Goal: Task Accomplishment & Management: Manage account settings

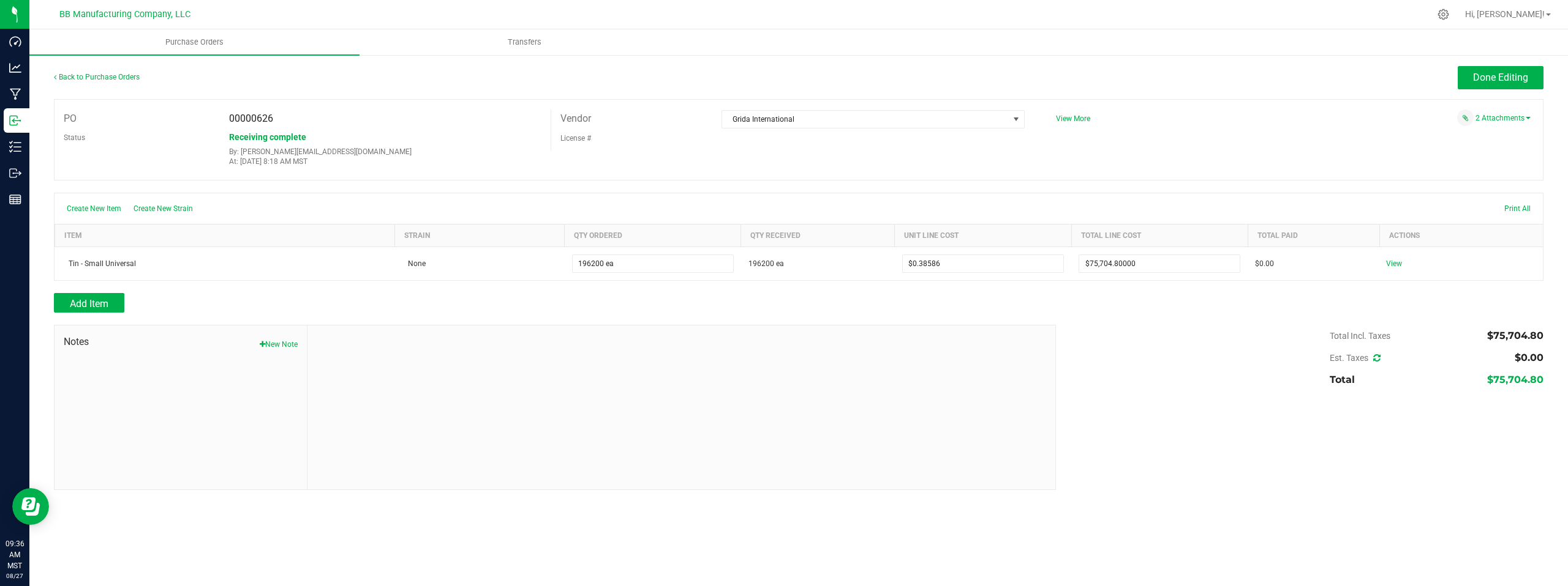
click at [430, 182] on div at bounding box center [798, 186] width 1490 height 12
click at [810, 401] on div at bounding box center [682, 407] width 749 height 164
click at [1482, 77] on span "Done Editing" at bounding box center [1501, 77] width 55 height 12
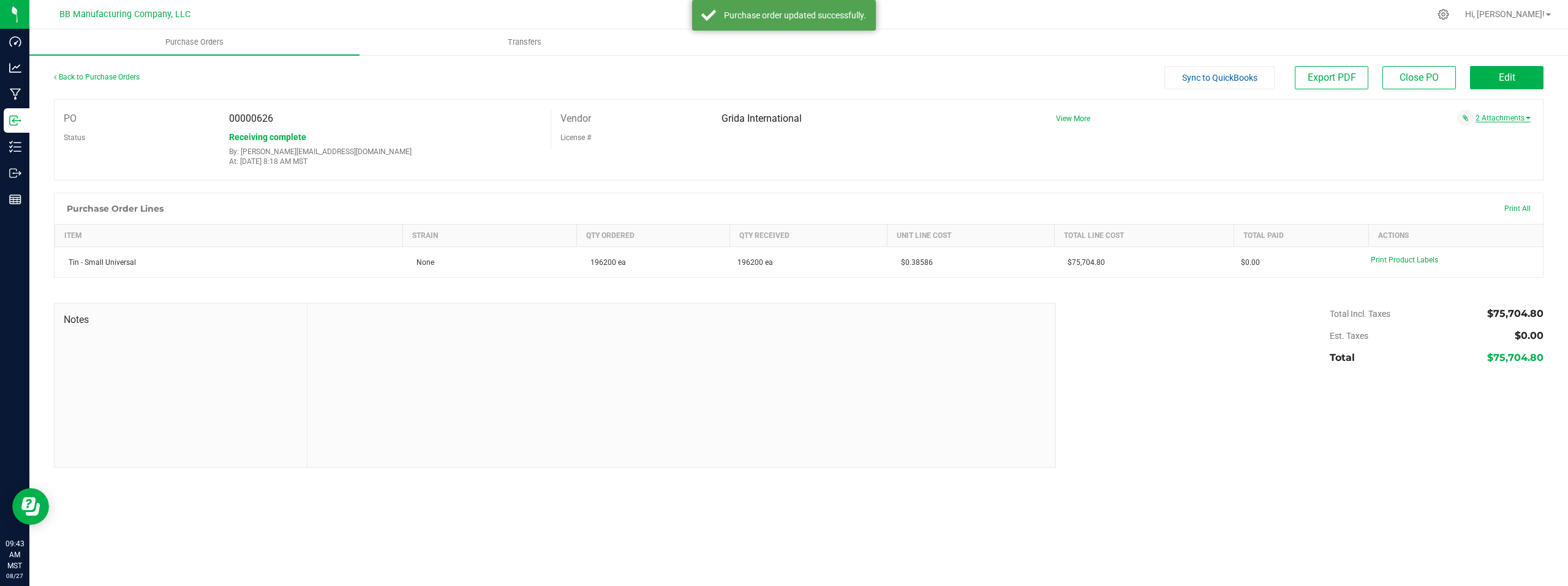
click at [1494, 116] on link "2 Attachments" at bounding box center [1503, 118] width 55 height 8
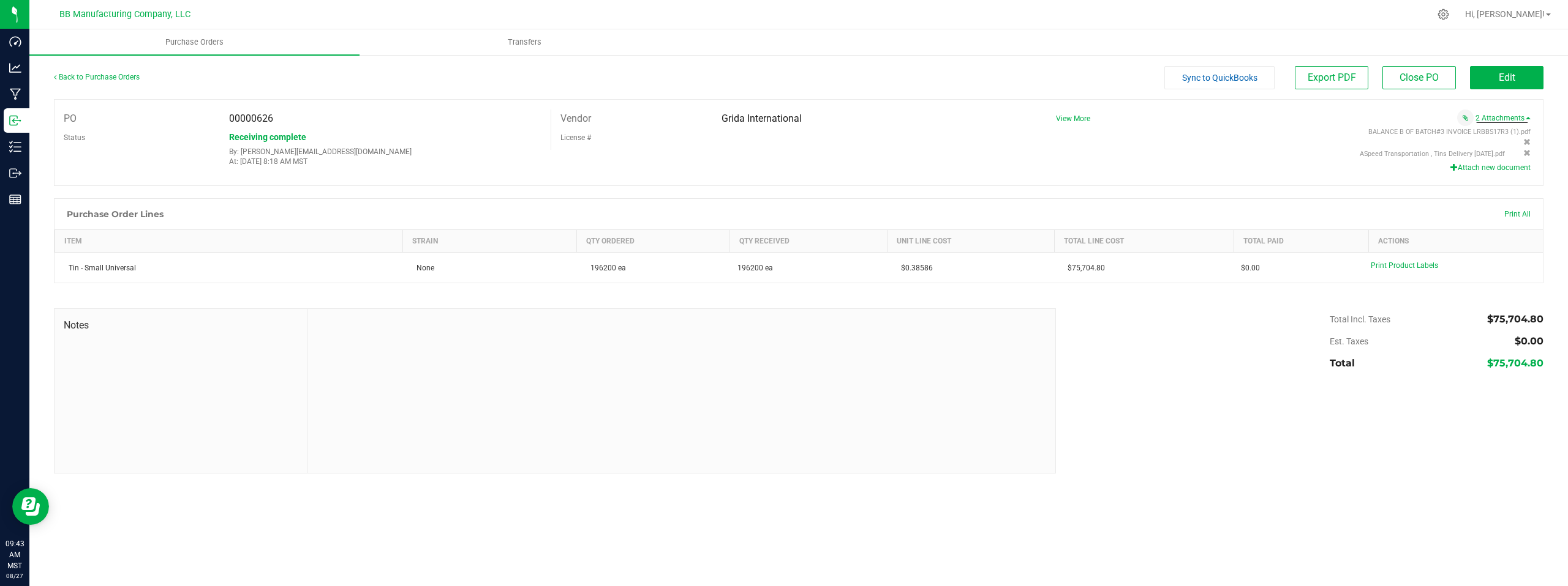
click at [1223, 169] on div "Attach new document" at bounding box center [1288, 168] width 484 height 11
click at [1003, 170] on div "PO 00000626 Status Receiving complete By: [PERSON_NAME][EMAIL_ADDRESS][DOMAIN_N…" at bounding box center [798, 143] width 1490 height 87
click at [99, 76] on link "Back to Purchase Orders" at bounding box center [96, 76] width 86 height 8
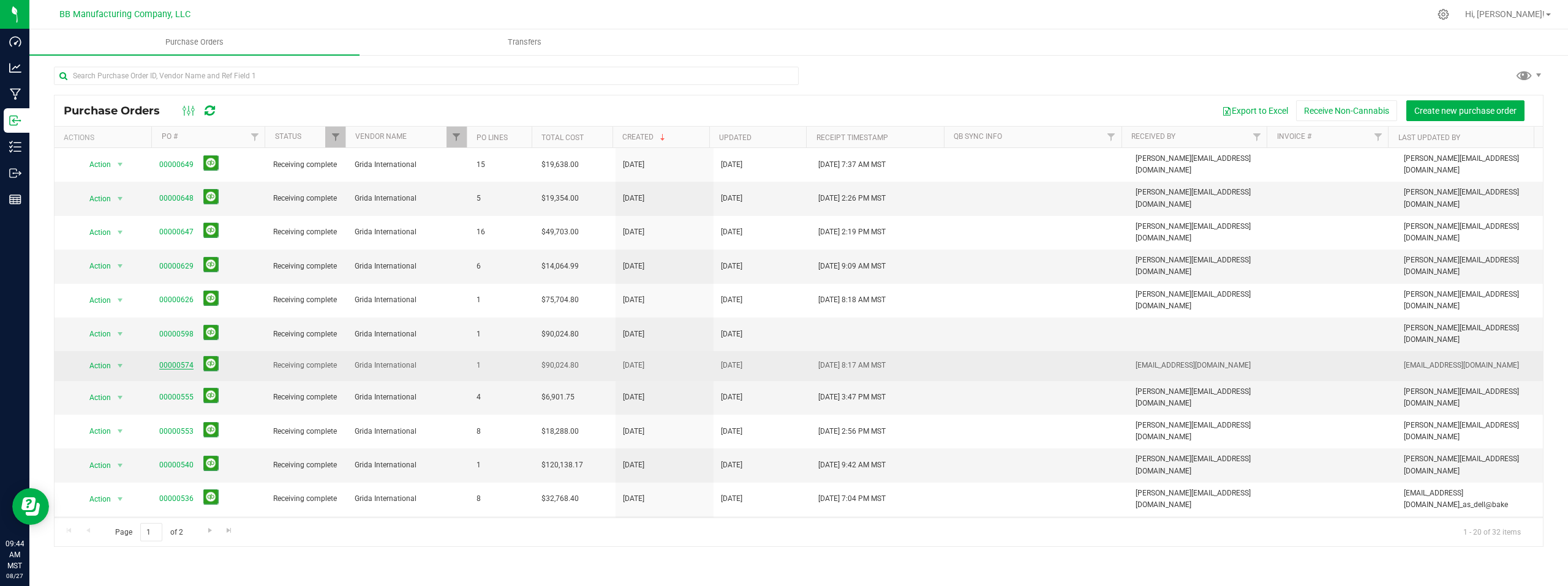
click at [180, 361] on link "00000574" at bounding box center [176, 365] width 34 height 8
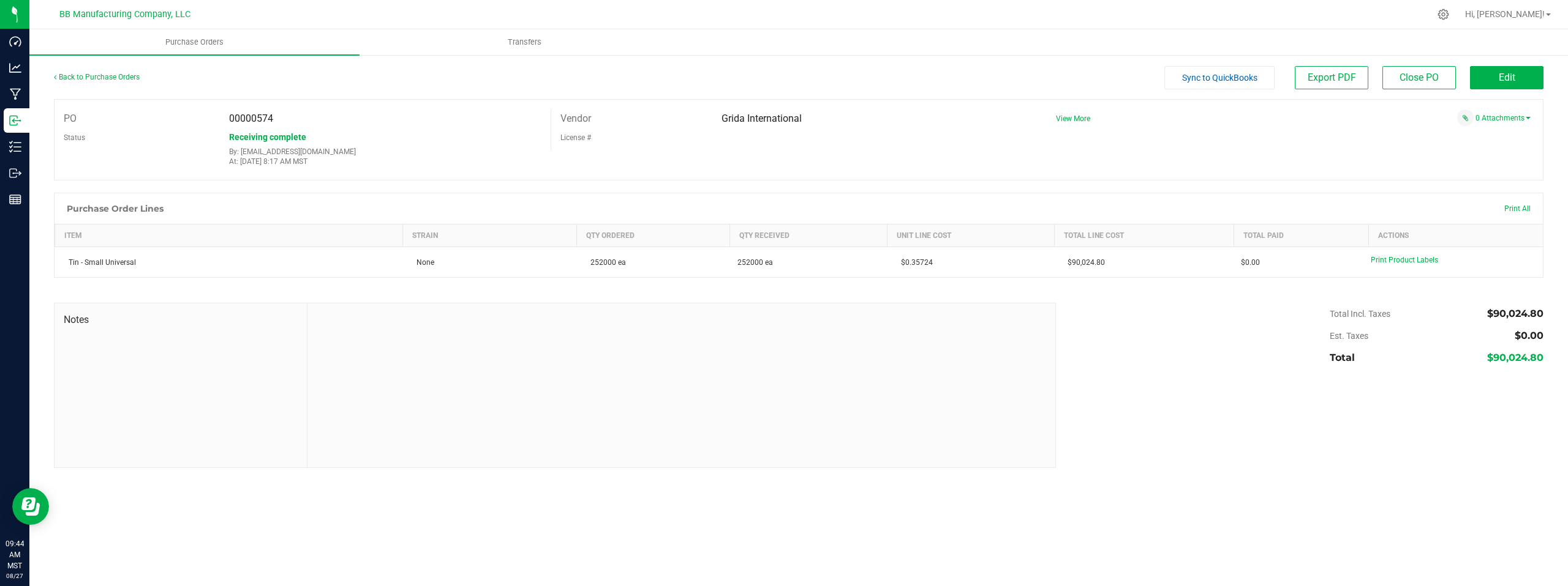
click at [1433, 165] on div "PO 00000574 Status Receiving complete By: [EMAIL_ADDRESS][DOMAIN_NAME] At: [DAT…" at bounding box center [798, 140] width 1490 height 81
click at [1487, 78] on button "Edit" at bounding box center [1507, 77] width 74 height 23
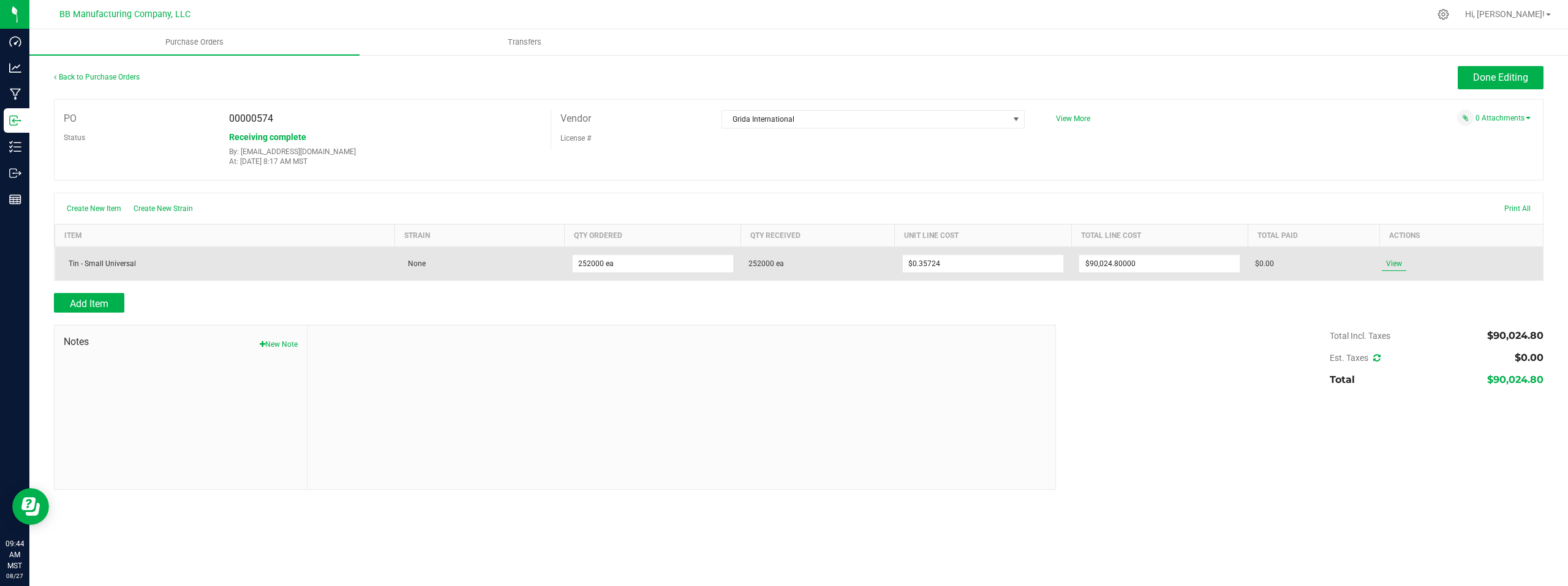
click at [1393, 264] on span "View" at bounding box center [1394, 264] width 25 height 15
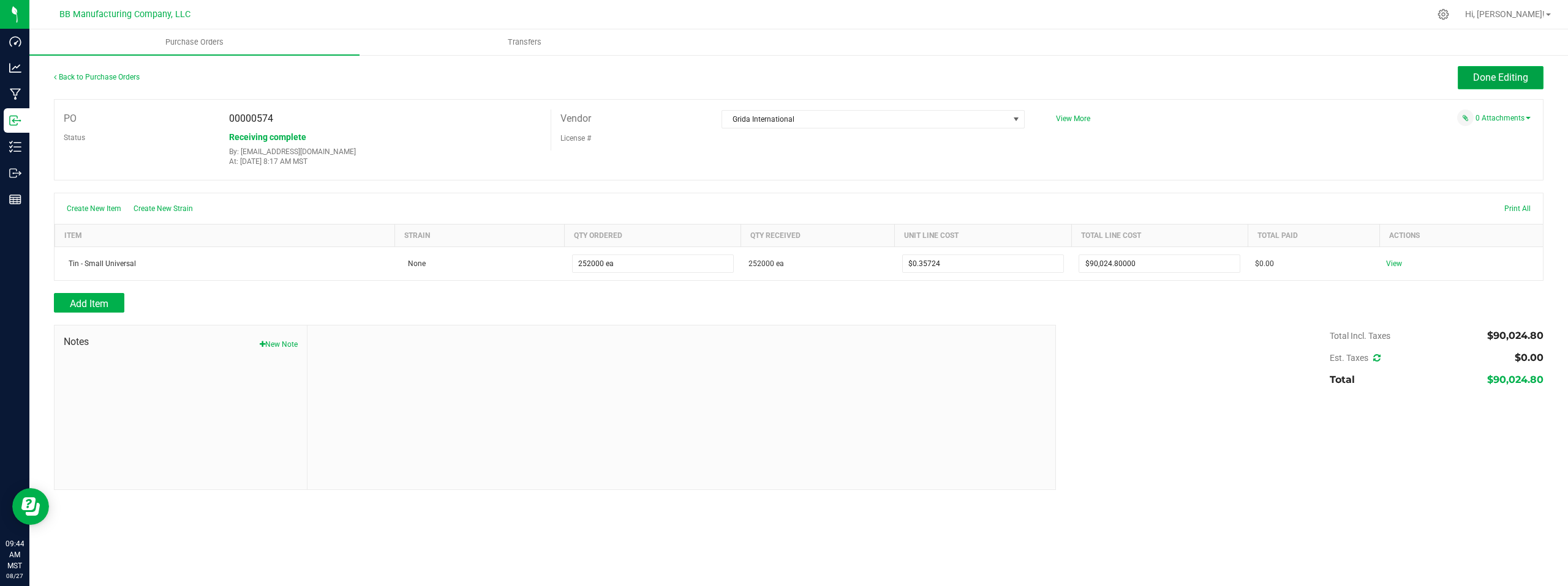
click at [1508, 78] on span "Done Editing" at bounding box center [1501, 77] width 55 height 12
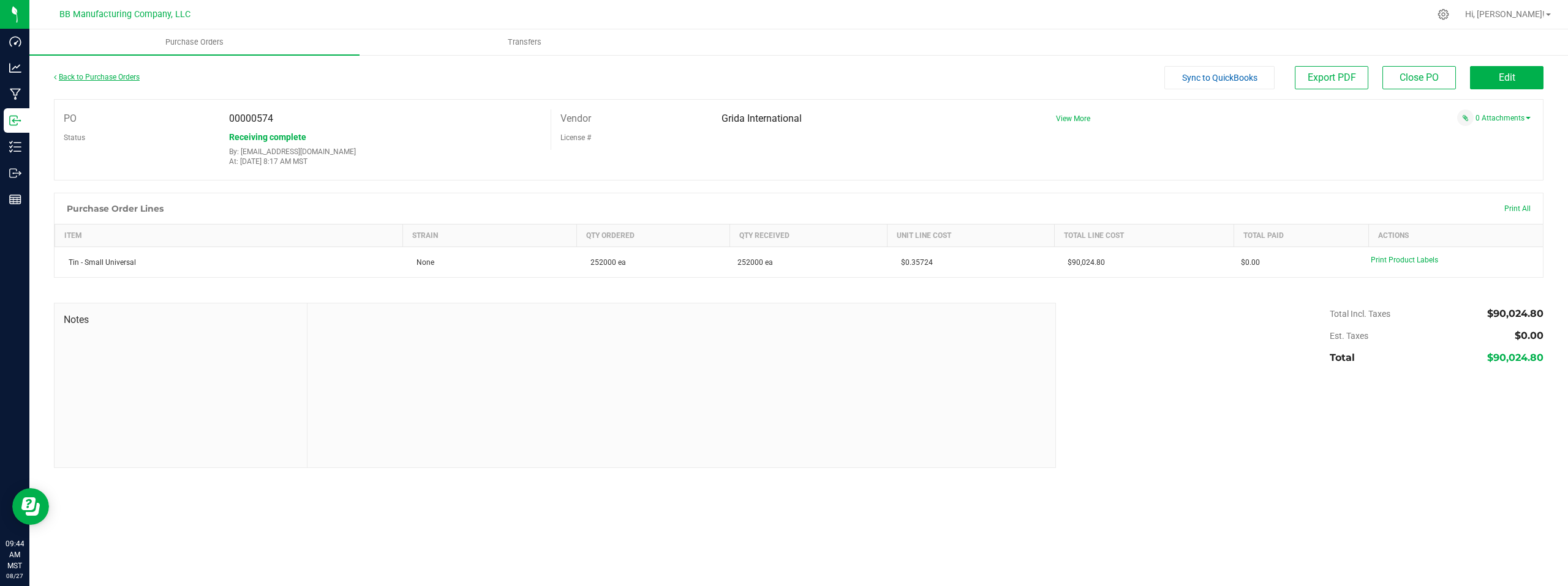
click at [90, 76] on link "Back to Purchase Orders" at bounding box center [96, 76] width 86 height 8
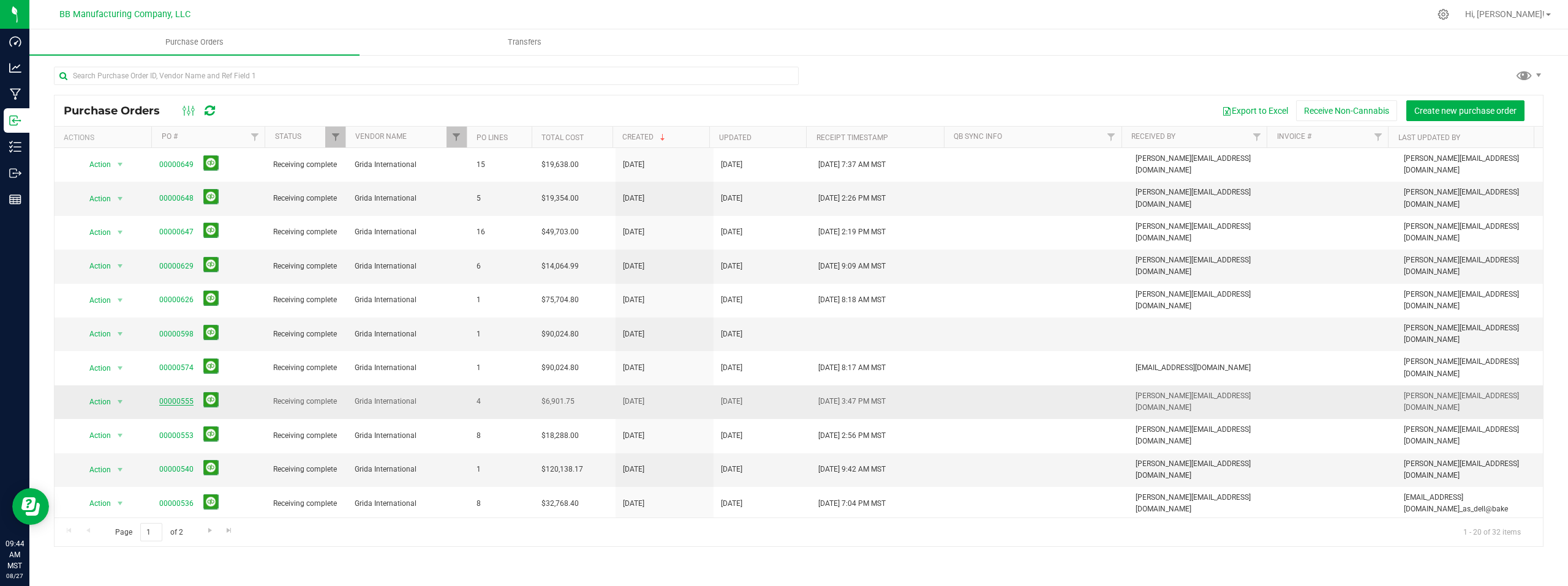
click at [177, 397] on link "00000555" at bounding box center [176, 401] width 34 height 8
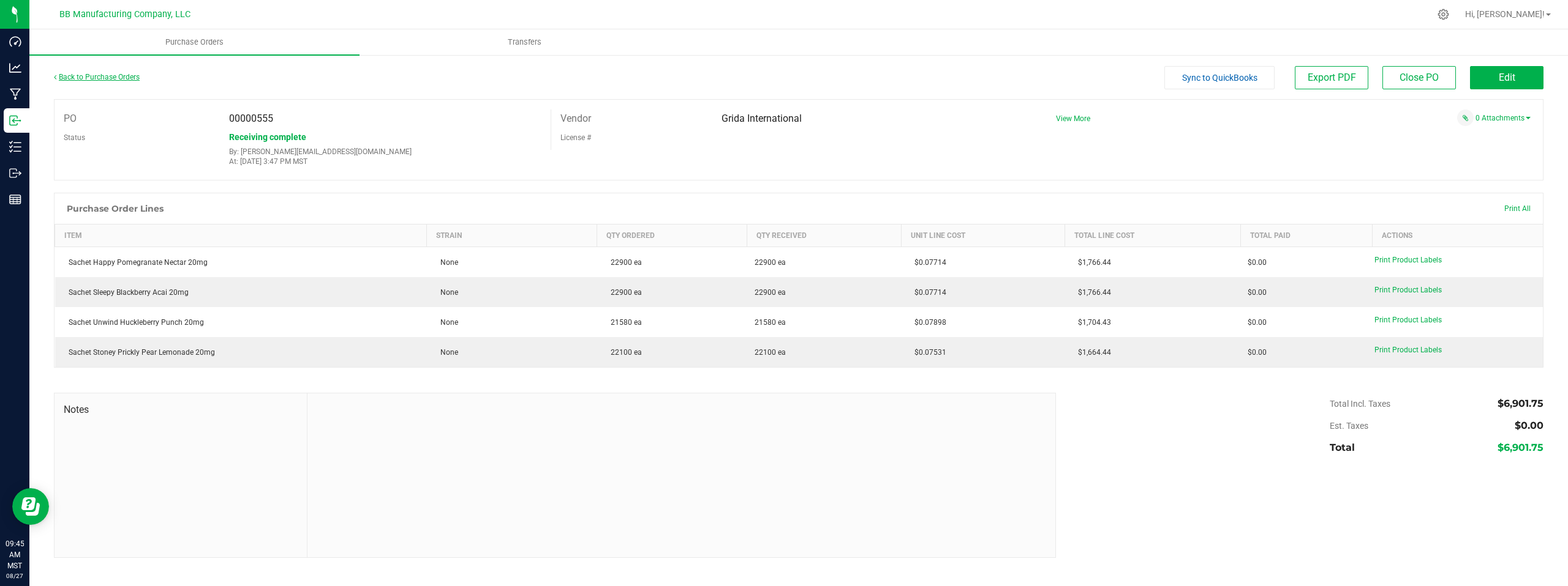
click at [87, 76] on link "Back to Purchase Orders" at bounding box center [96, 76] width 86 height 8
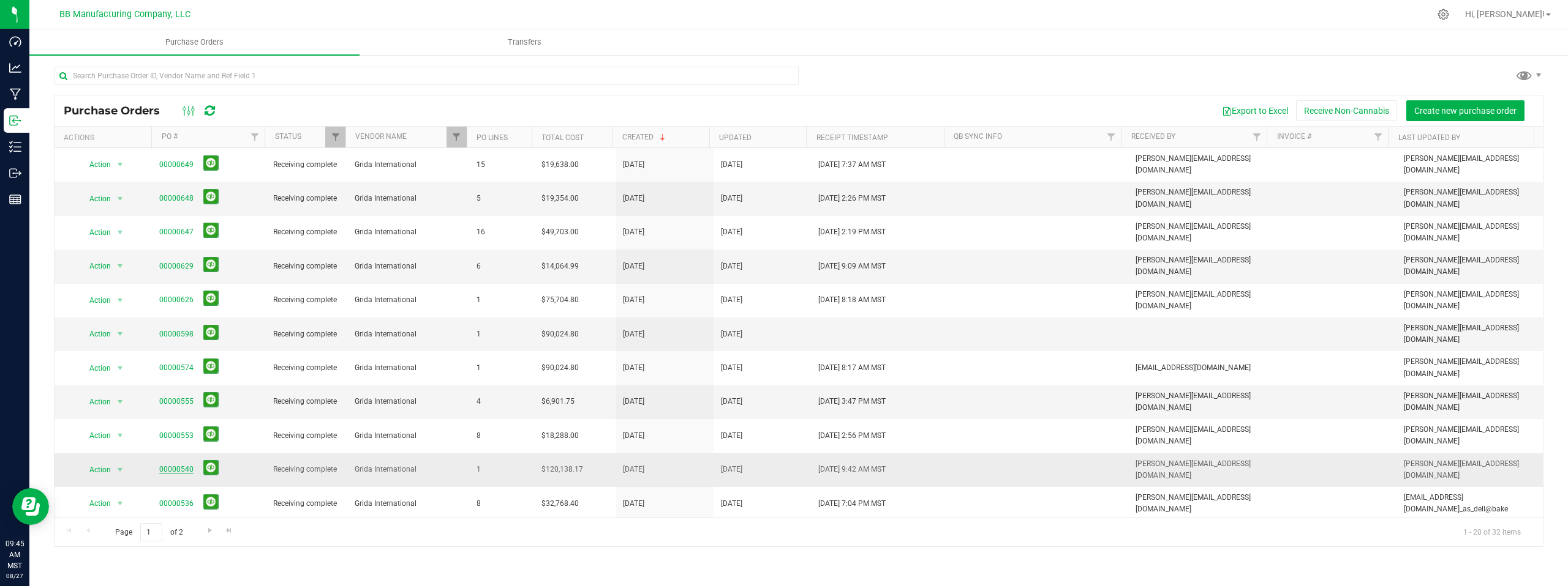
click at [176, 465] on link "00000540" at bounding box center [176, 469] width 34 height 8
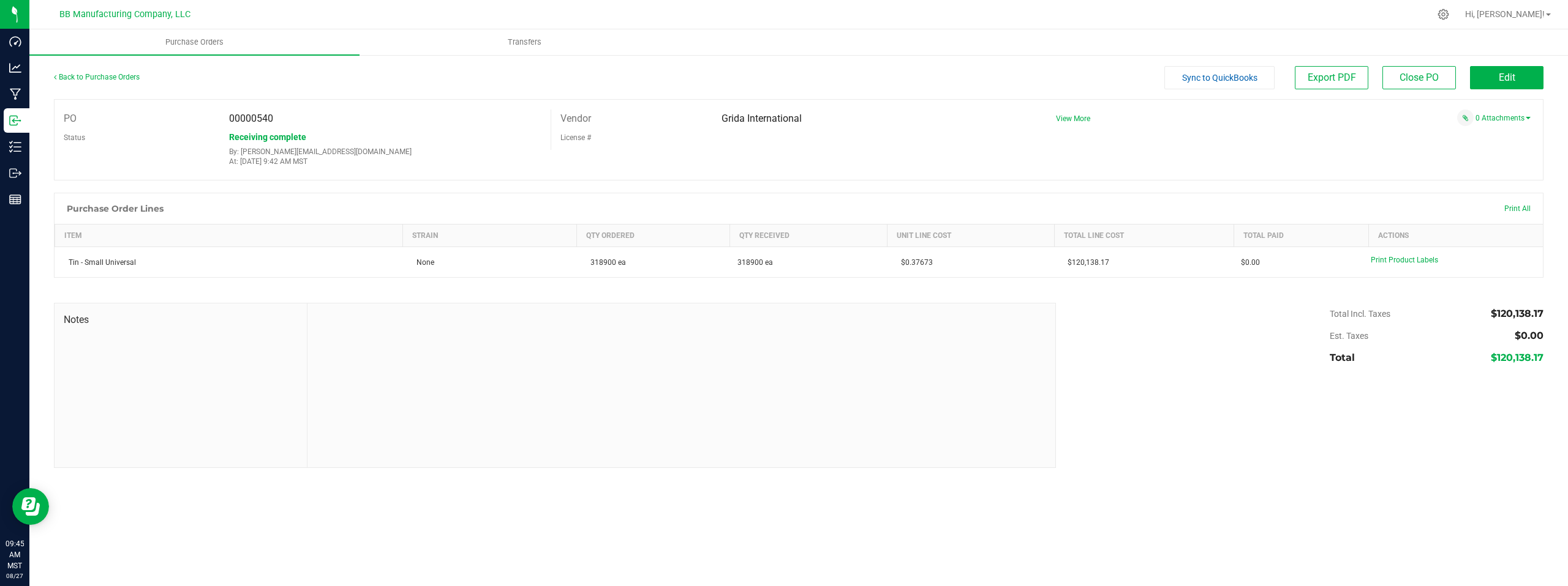
click at [1398, 133] on div "PO 00000540 Status Receiving complete By: [PERSON_NAME][EMAIL_ADDRESS][DOMAIN_N…" at bounding box center [798, 140] width 1490 height 81
click at [115, 77] on link "Back to Purchase Orders" at bounding box center [96, 76] width 86 height 8
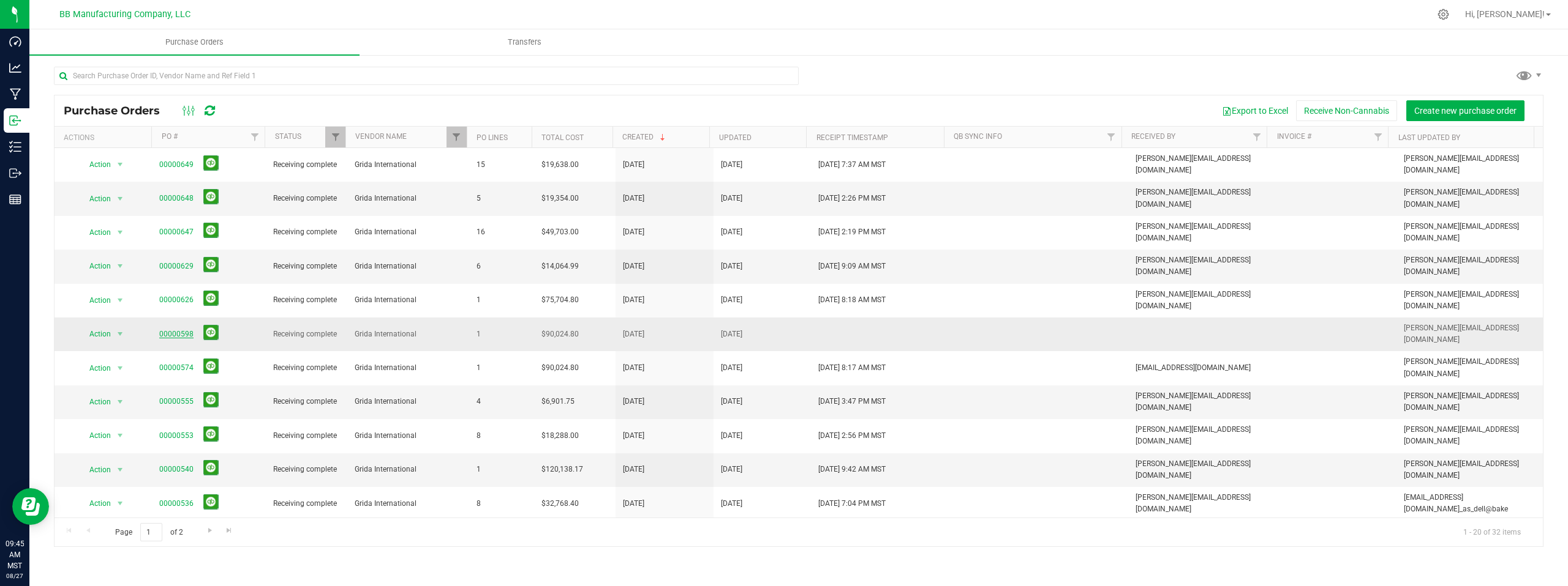
click at [165, 330] on link "00000598" at bounding box center [176, 334] width 34 height 8
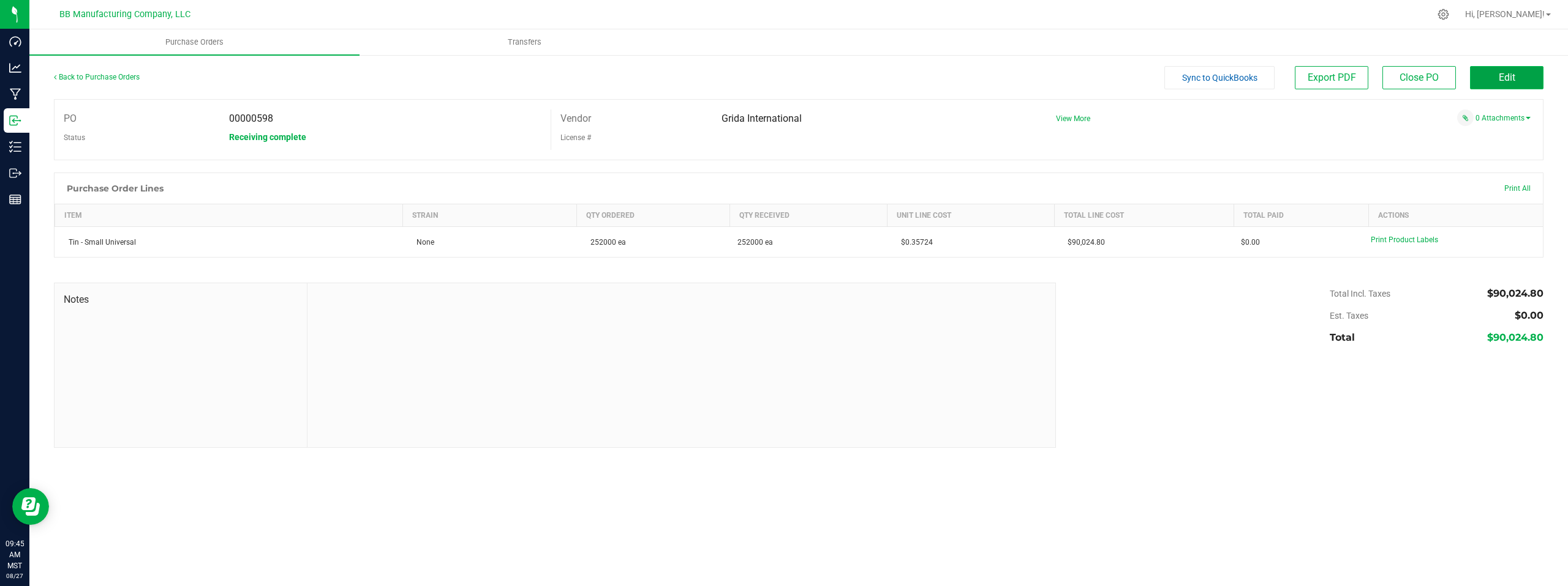
click at [1495, 78] on button "Edit" at bounding box center [1507, 77] width 74 height 23
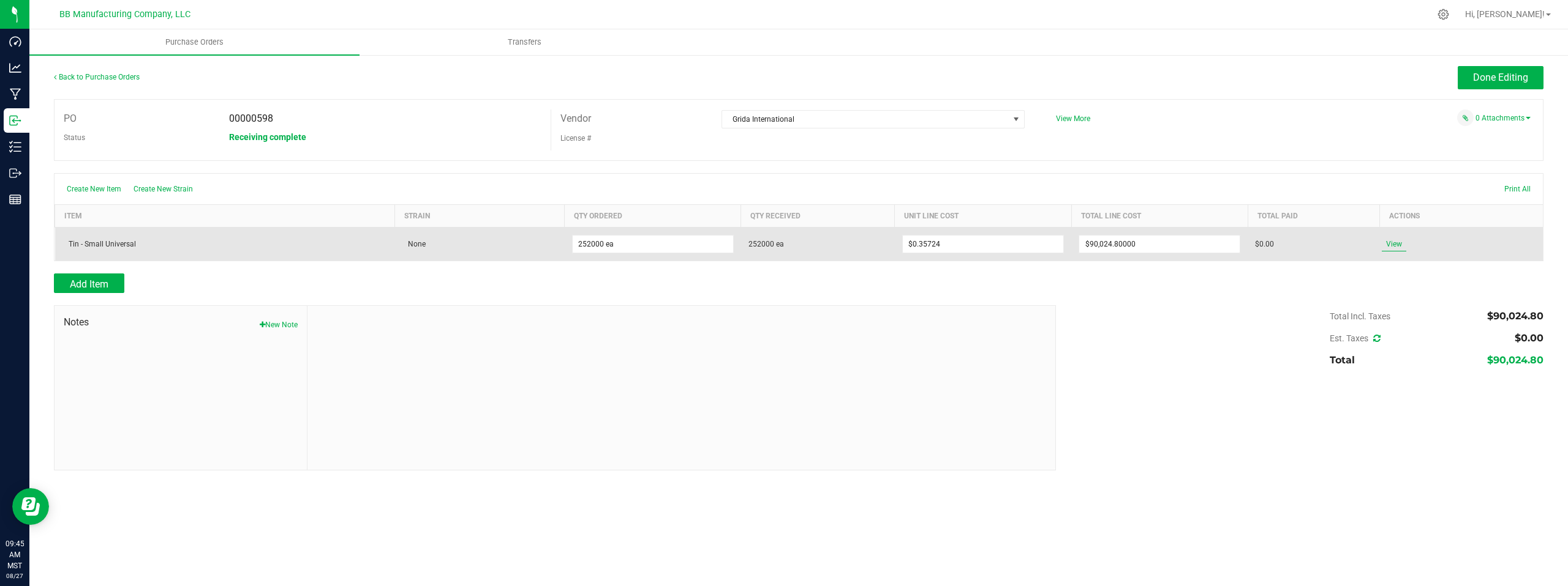
click at [1390, 243] on span "View" at bounding box center [1394, 244] width 25 height 15
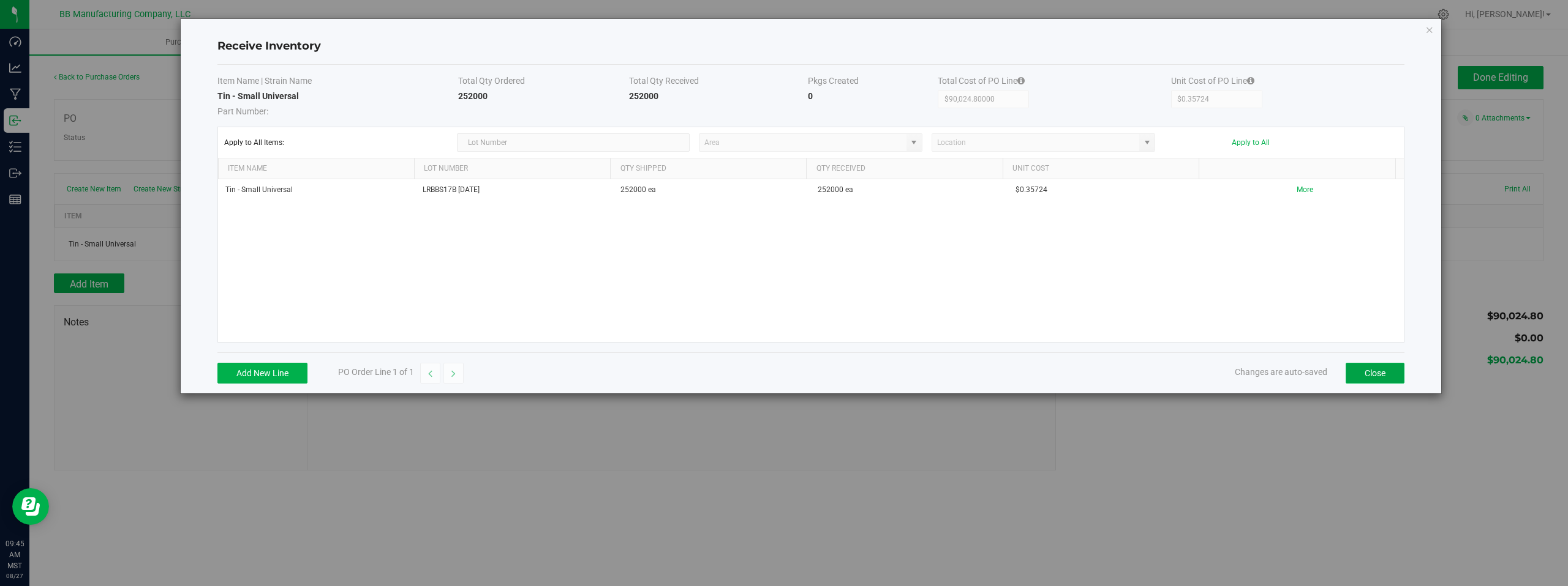
click at [1373, 375] on button "Close" at bounding box center [1375, 373] width 59 height 21
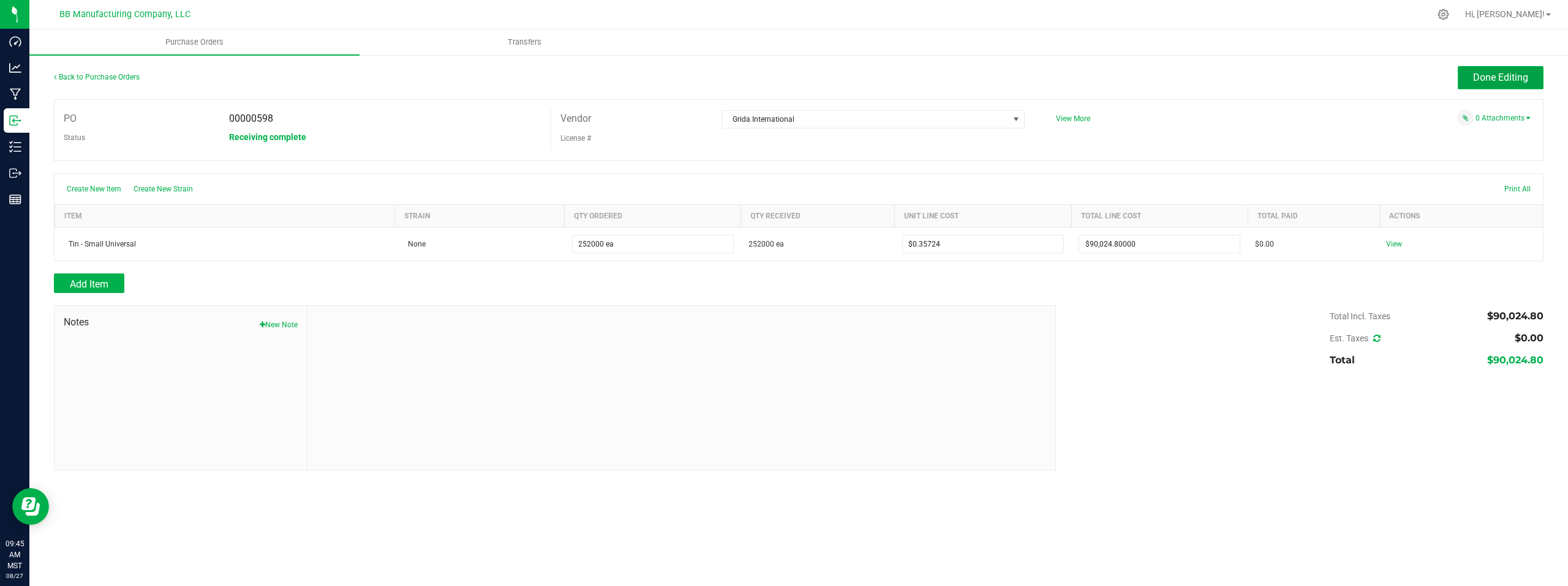
click at [1487, 81] on span "Done Editing" at bounding box center [1501, 77] width 55 height 12
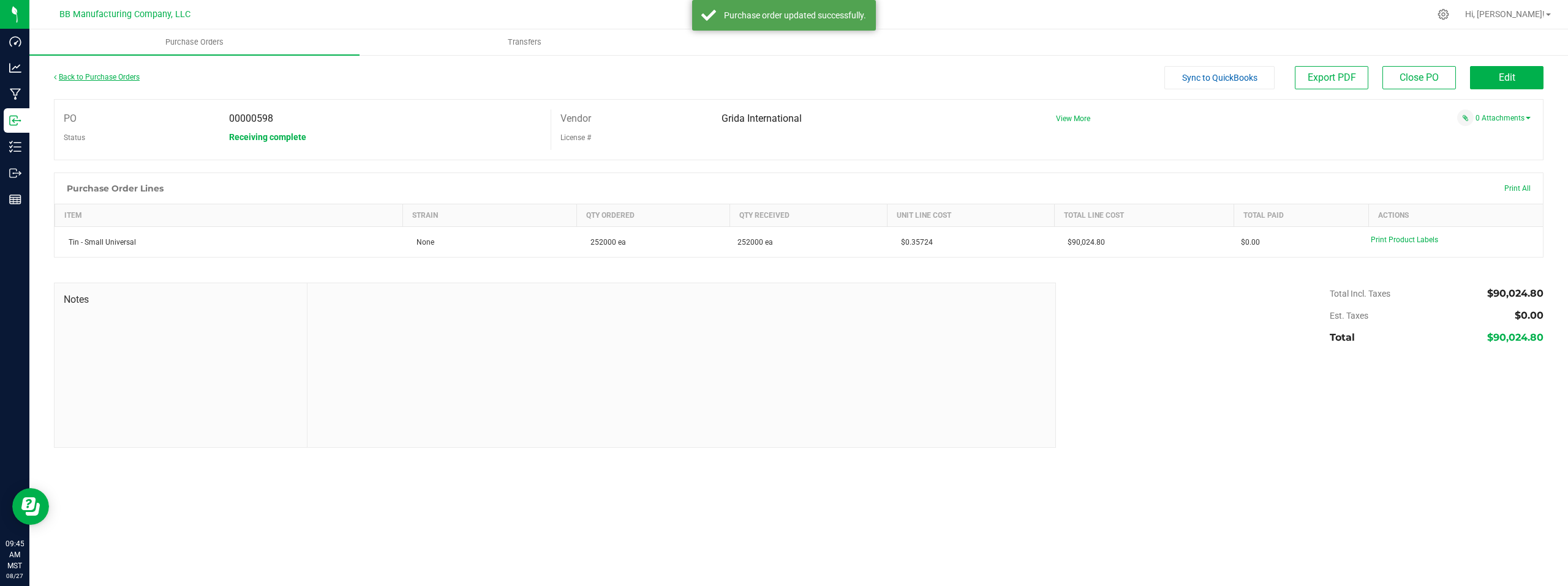
click at [86, 79] on link "Back to Purchase Orders" at bounding box center [96, 76] width 86 height 8
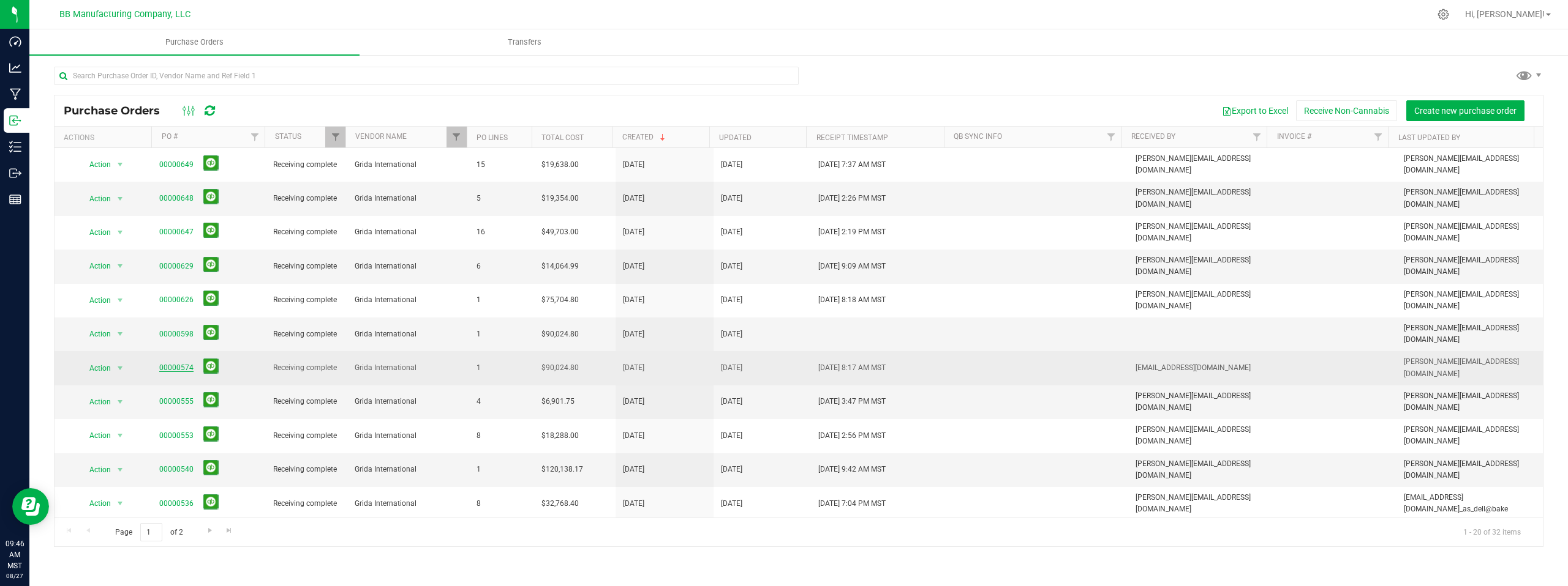
click at [165, 364] on link "00000574" at bounding box center [176, 368] width 34 height 8
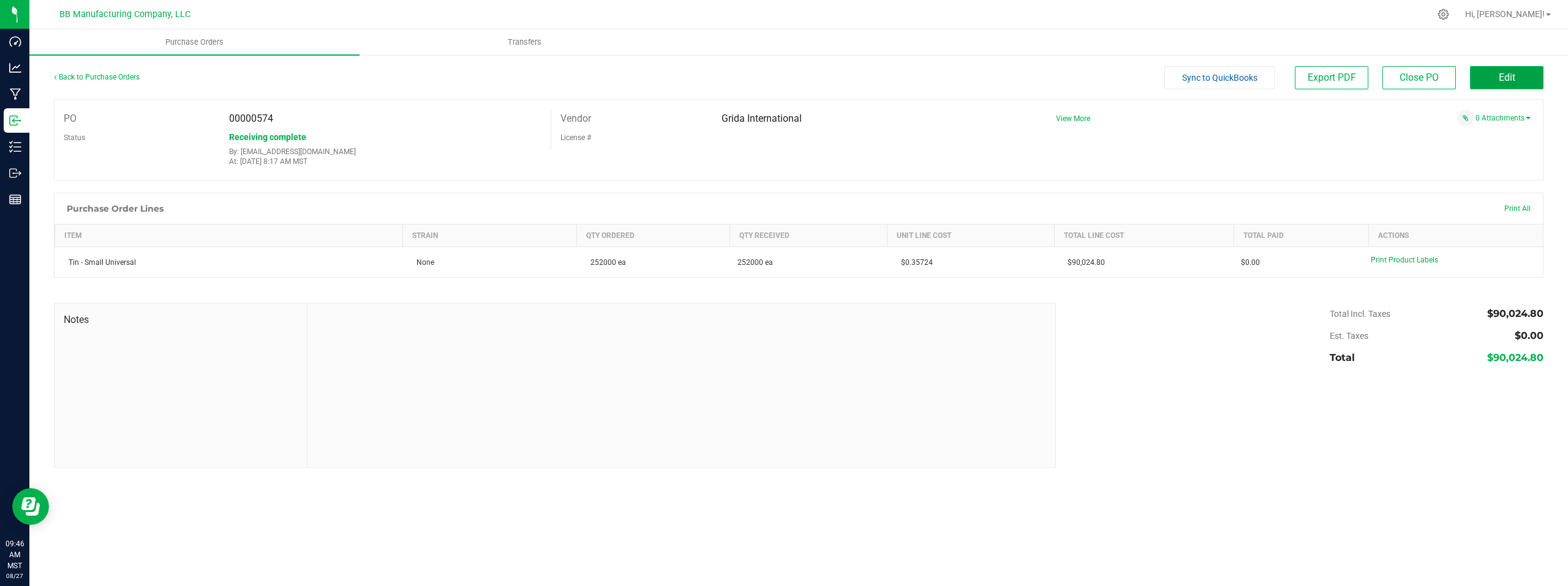
click at [1507, 76] on span "Edit" at bounding box center [1507, 77] width 17 height 12
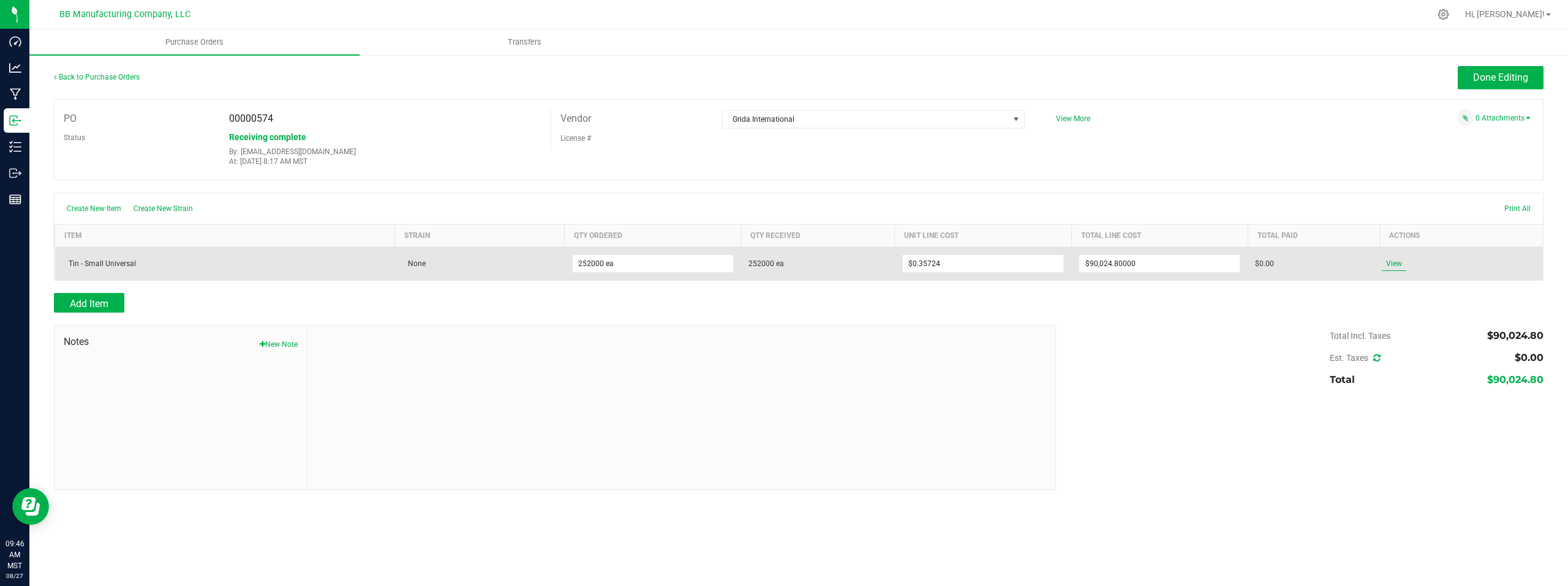
click at [1397, 265] on span "View" at bounding box center [1394, 264] width 25 height 15
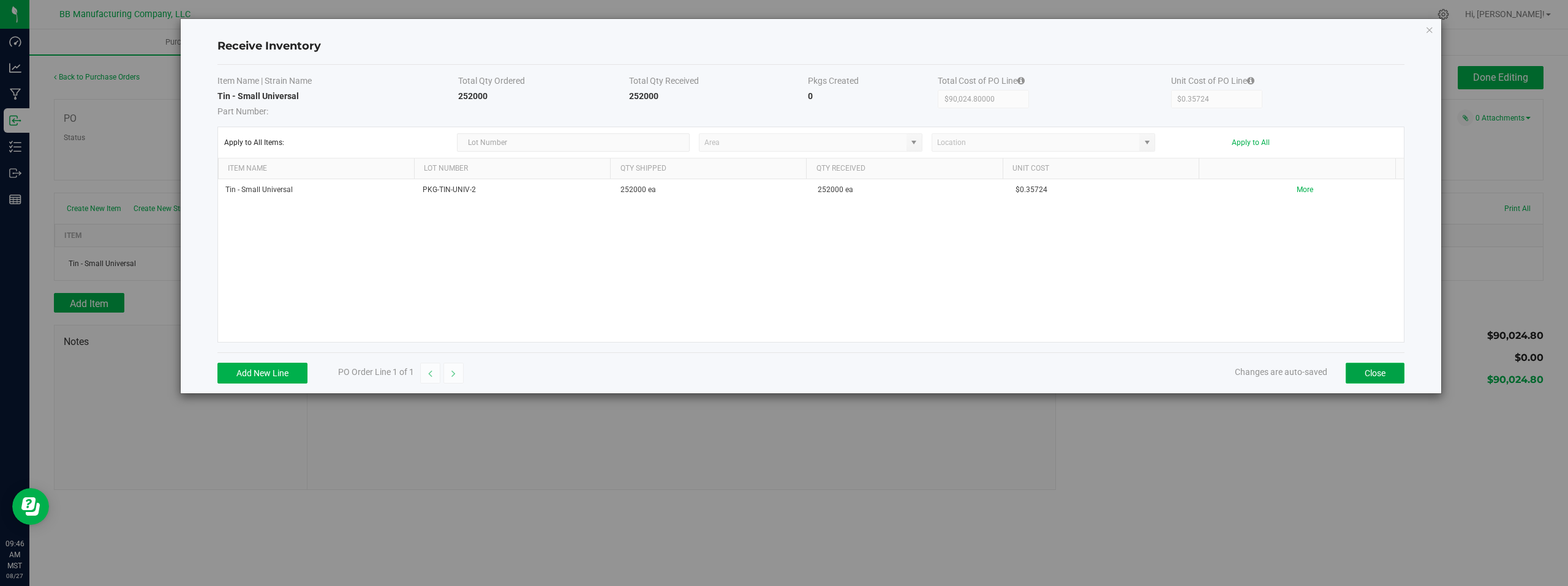
click at [1372, 369] on button "Close" at bounding box center [1375, 373] width 59 height 21
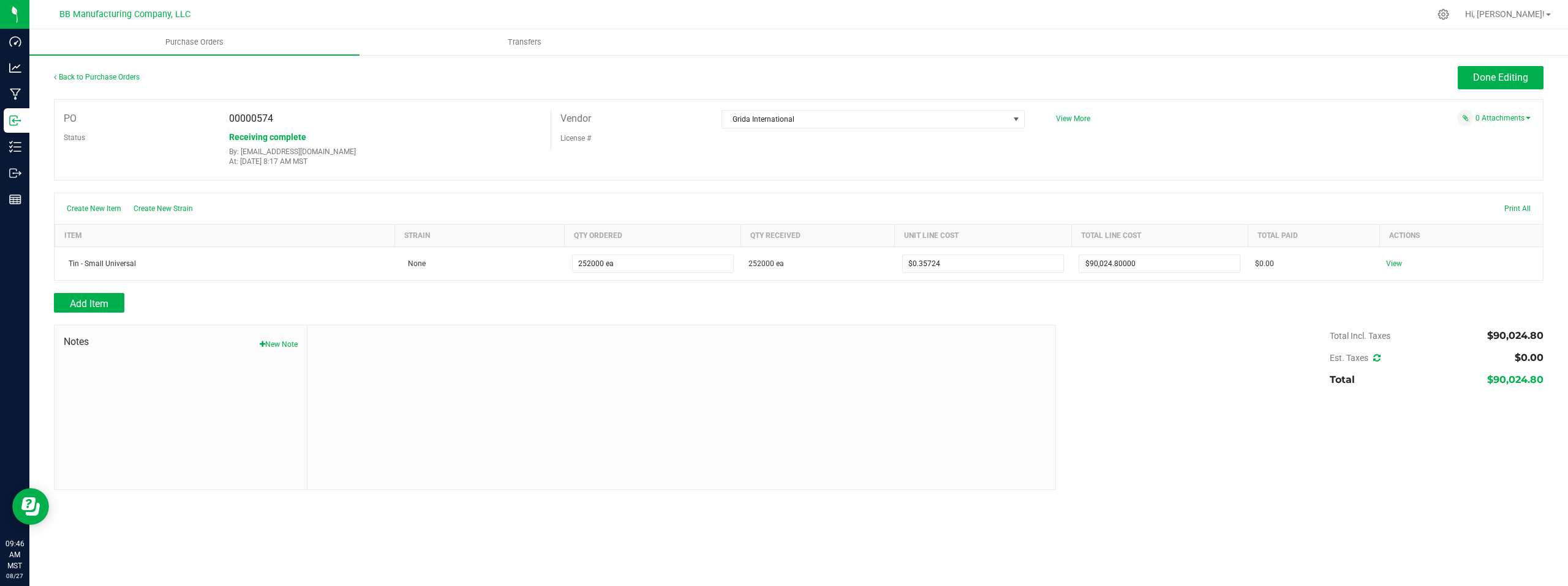
click at [796, 78] on div "Done Editing" at bounding box center [984, 77] width 1117 height 23
click at [1506, 74] on span "Done Editing" at bounding box center [1501, 77] width 55 height 12
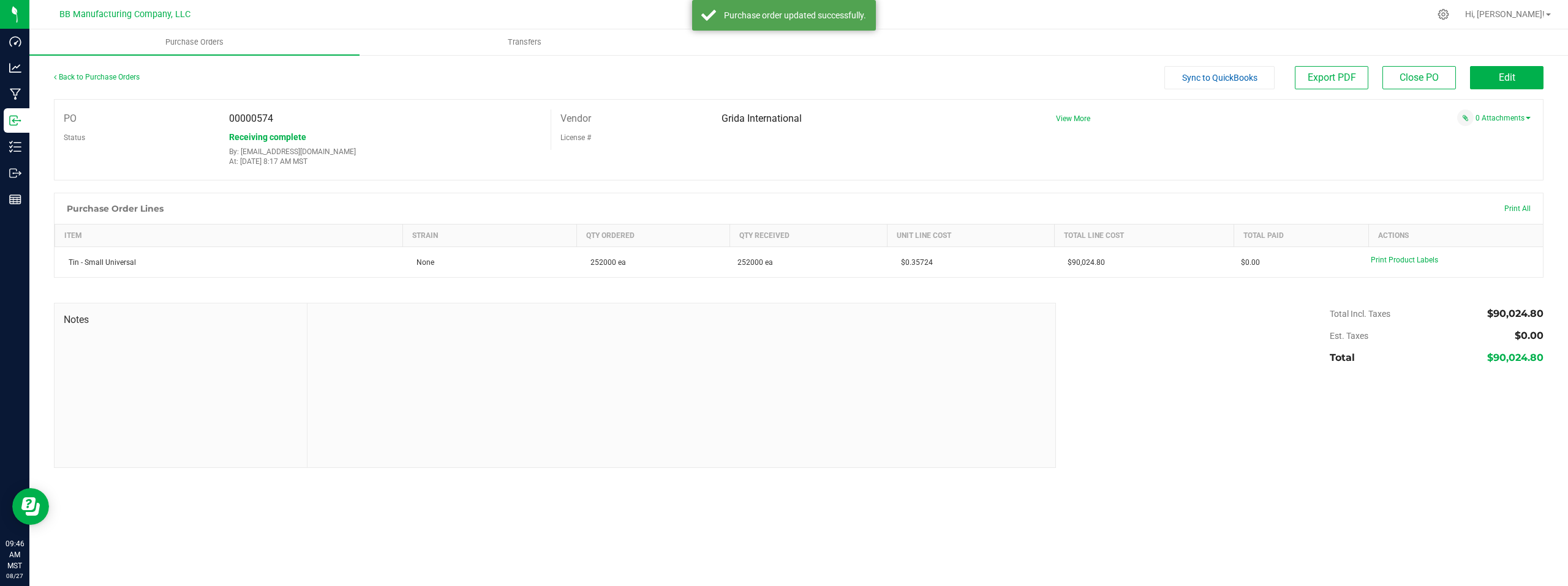
click at [774, 158] on div "PO 00000574 Status Receiving complete By: [EMAIL_ADDRESS][DOMAIN_NAME] At: [DAT…" at bounding box center [798, 140] width 1490 height 81
click at [88, 76] on link "Back to Purchase Orders" at bounding box center [96, 76] width 86 height 8
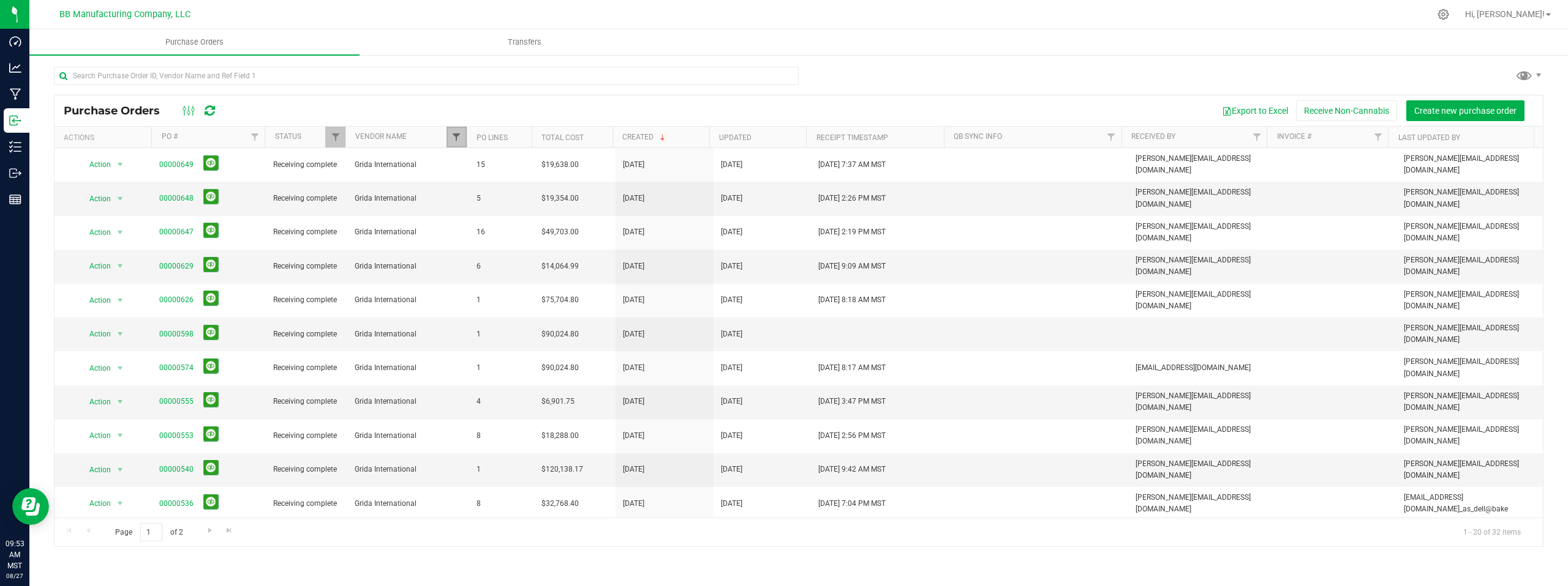
click at [457, 135] on span "Filter" at bounding box center [456, 137] width 10 height 10
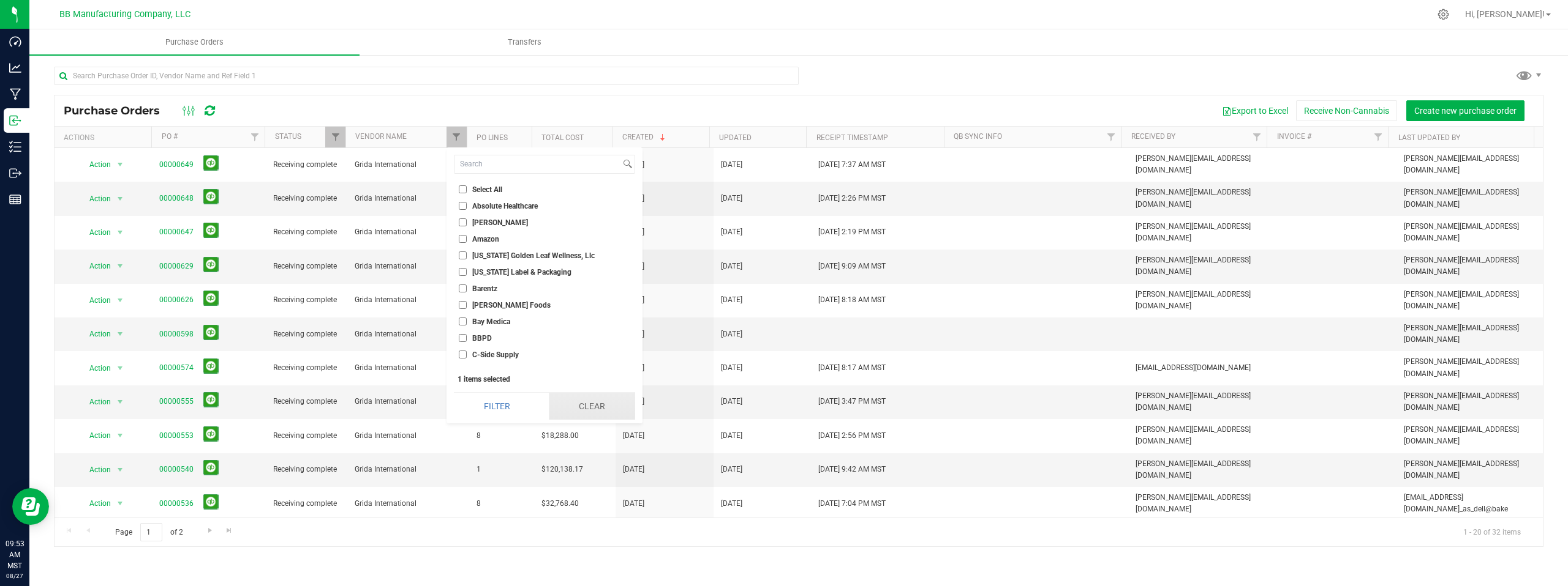
click at [581, 405] on button "Clear" at bounding box center [592, 406] width 87 height 27
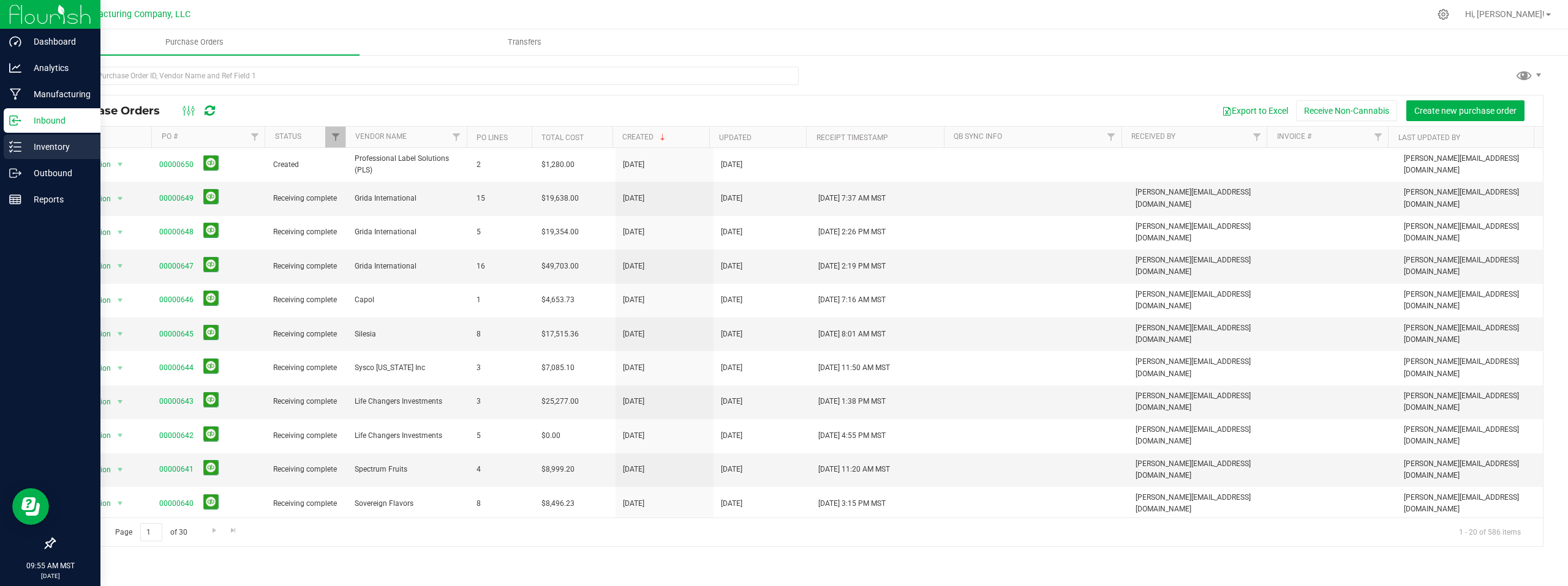
click at [63, 146] on p "Inventory" at bounding box center [58, 146] width 74 height 15
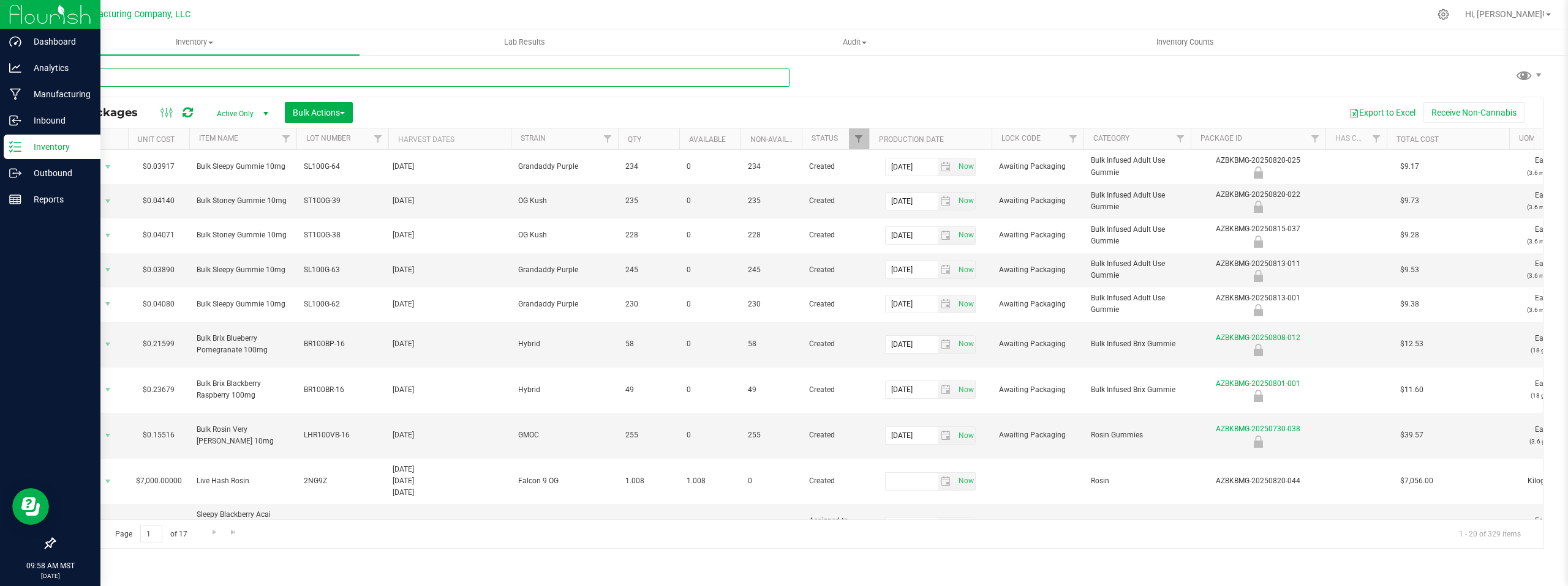
click at [113, 77] on input "text" at bounding box center [421, 77] width 736 height 18
click at [213, 43] on span "Inventory" at bounding box center [195, 42] width 330 height 11
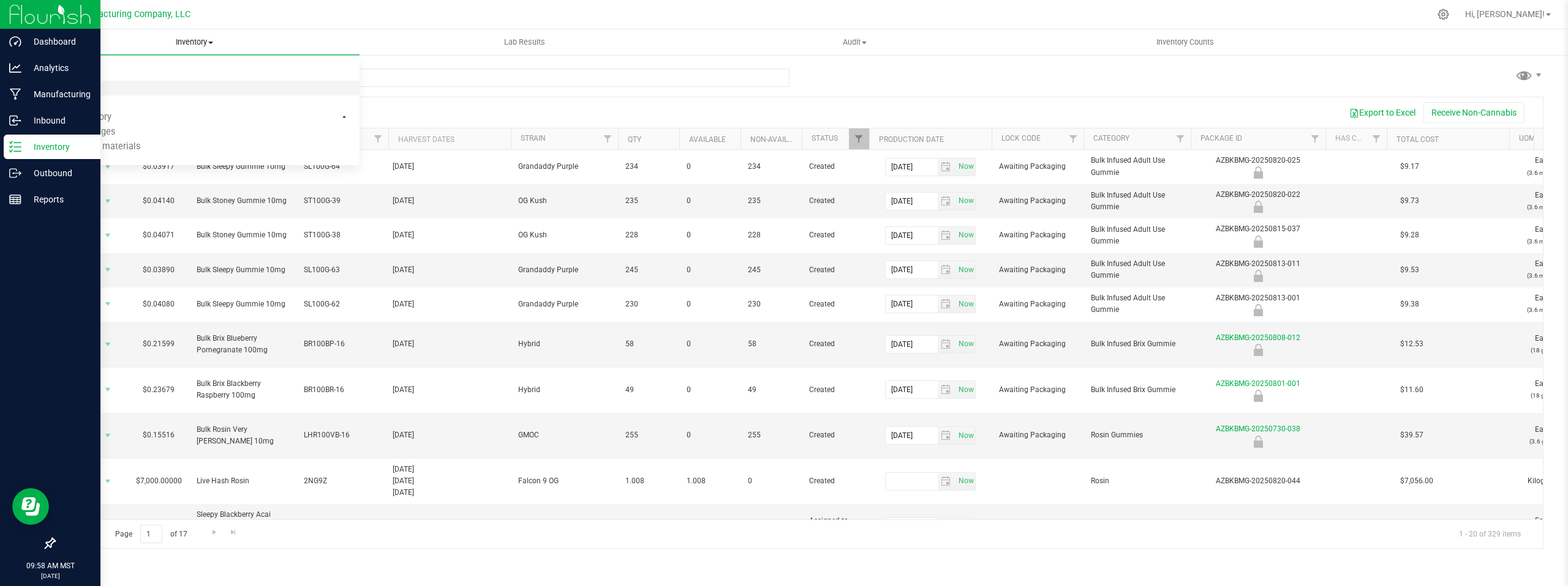
click at [94, 88] on span "All inventory" at bounding box center [71, 88] width 83 height 10
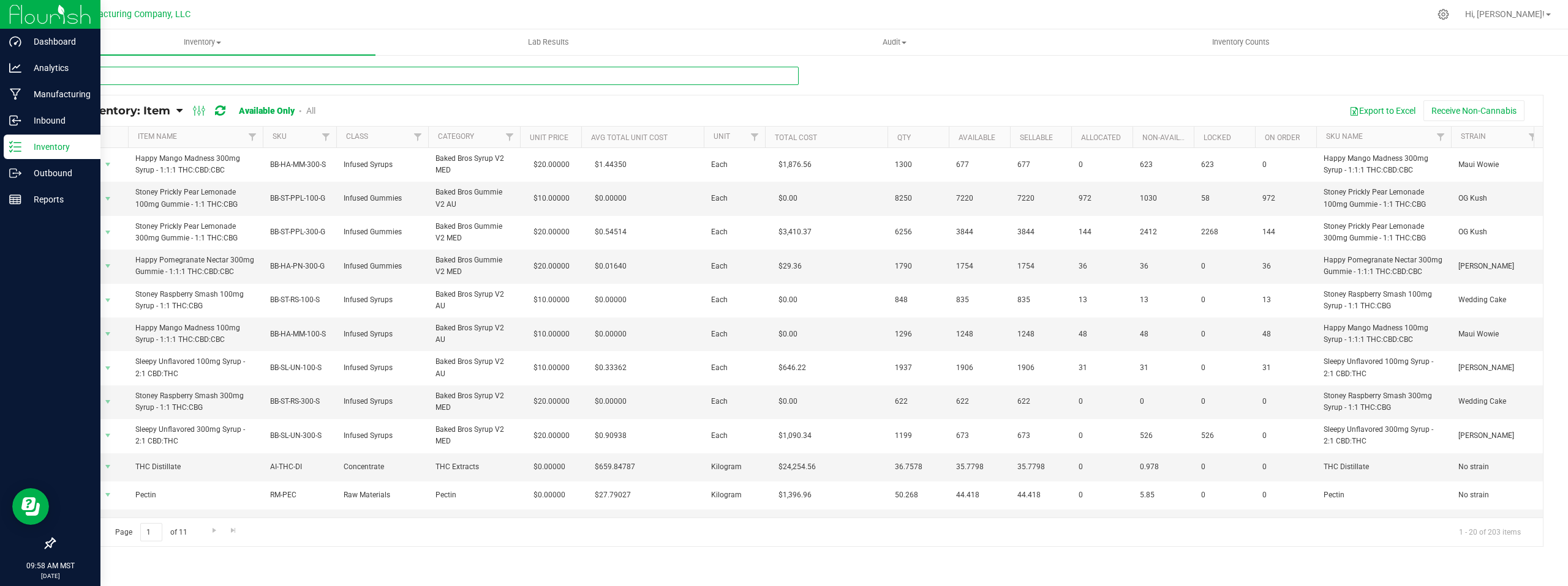
click at [114, 74] on input "text" at bounding box center [426, 76] width 745 height 18
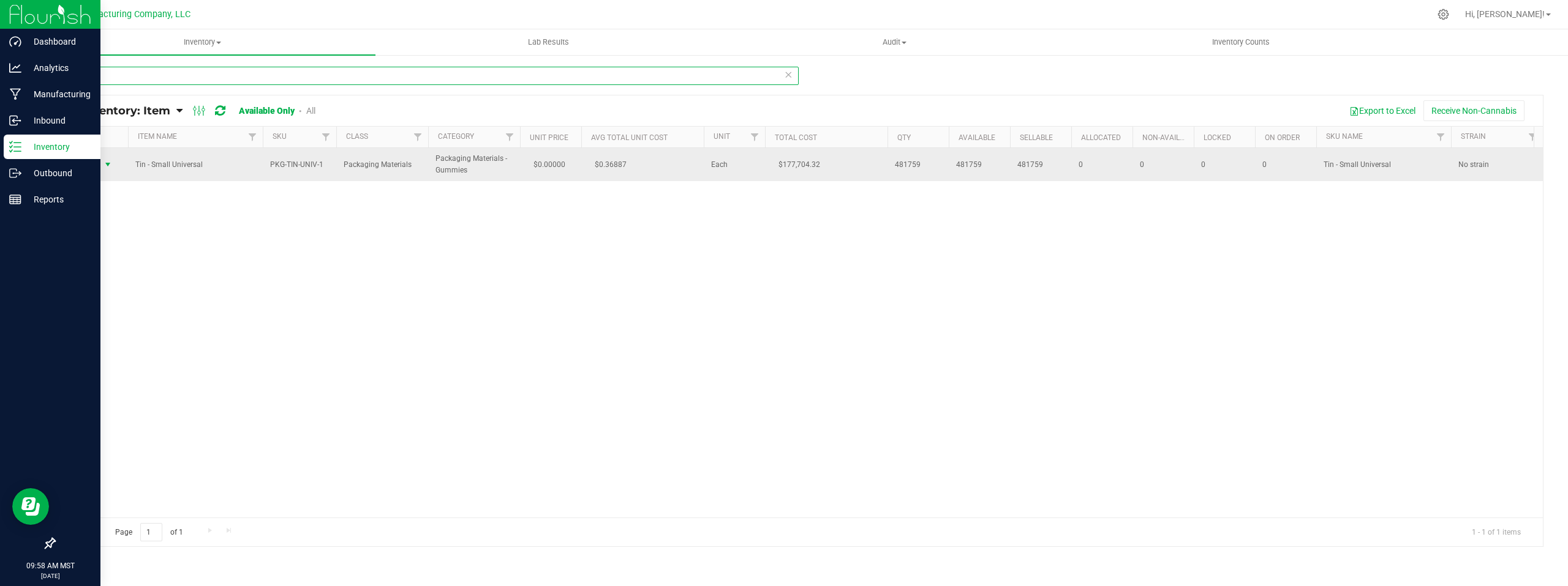
type input "univ"
click at [107, 163] on span "select" at bounding box center [108, 164] width 10 height 10
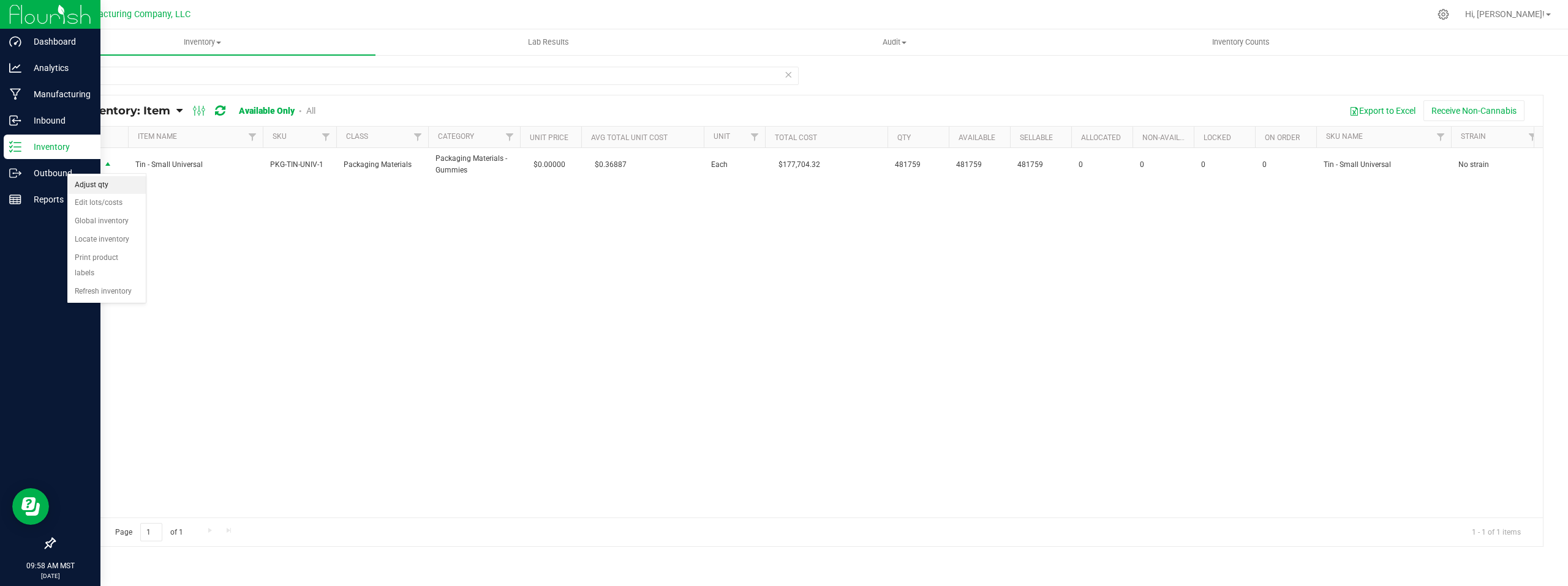
click at [123, 183] on li "Adjust qty" at bounding box center [106, 185] width 78 height 18
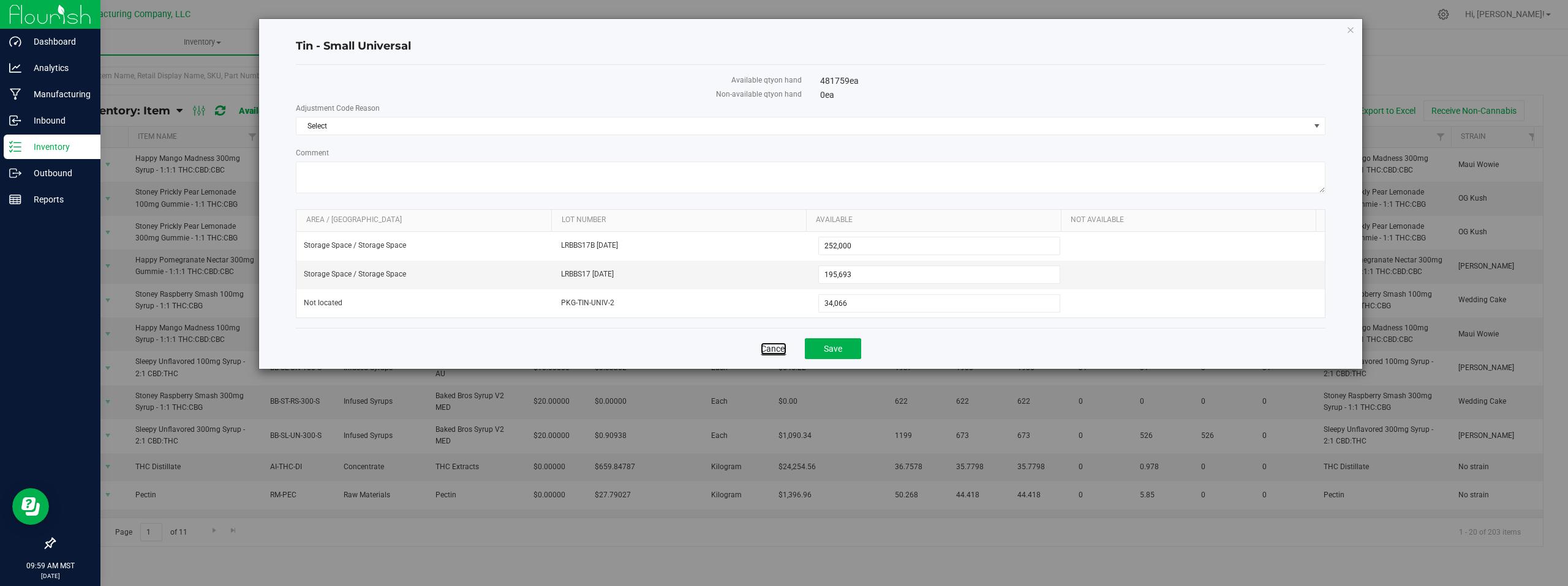
click at [763, 353] on link "Cancel" at bounding box center [773, 348] width 26 height 12
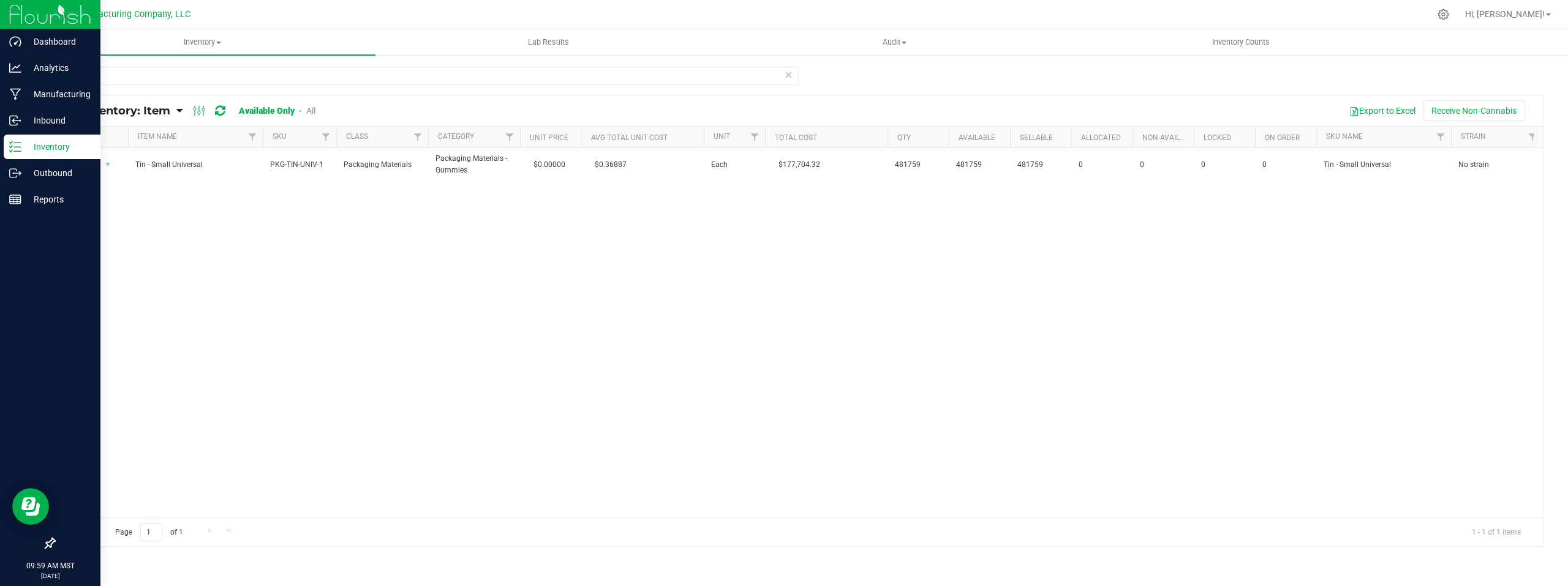
click at [262, 247] on div "Action Action Adjust qty Edit lots/costs Global inventory Locate inventory Prin…" at bounding box center [798, 333] width 1488 height 369
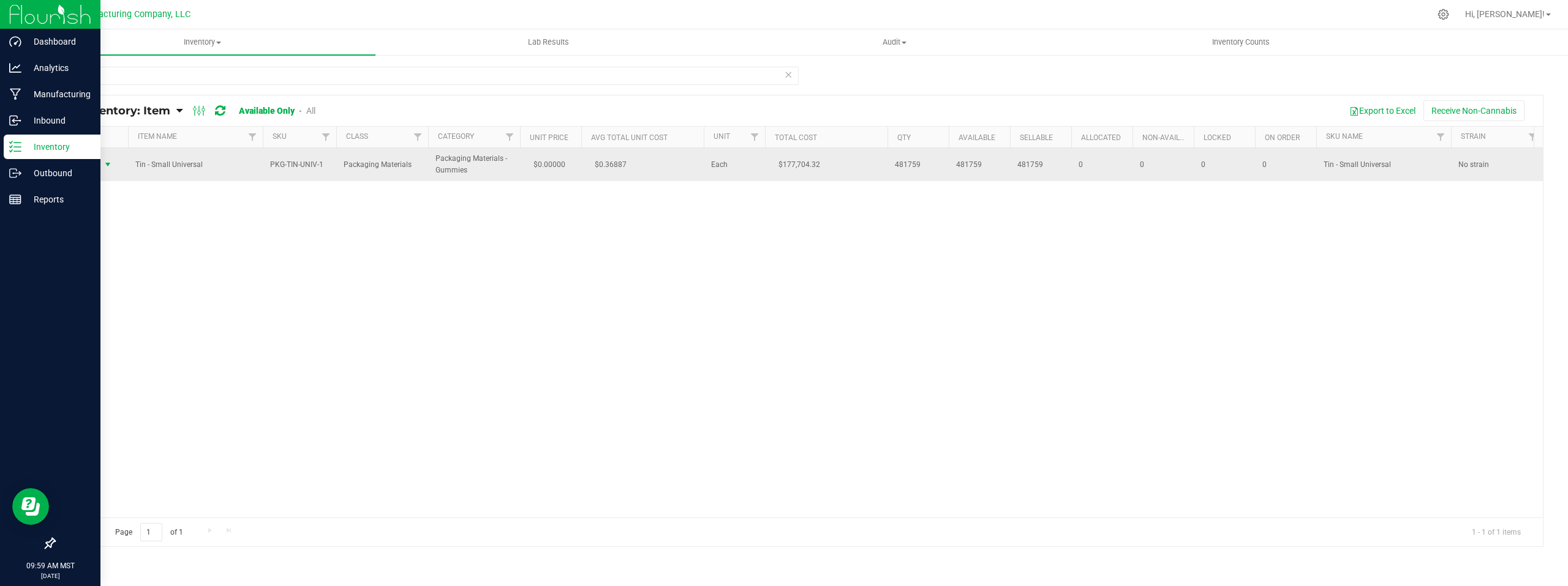
click at [107, 167] on span "select" at bounding box center [108, 164] width 10 height 10
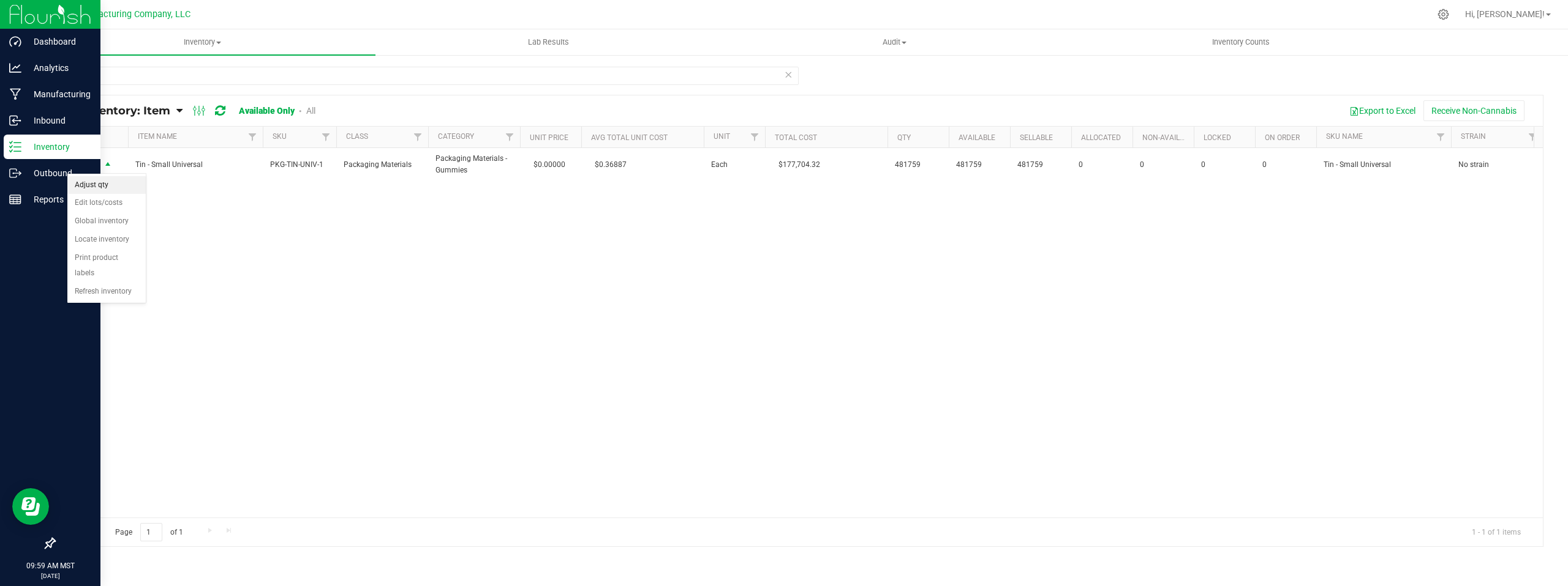
click at [116, 185] on li "Adjust qty" at bounding box center [106, 185] width 78 height 18
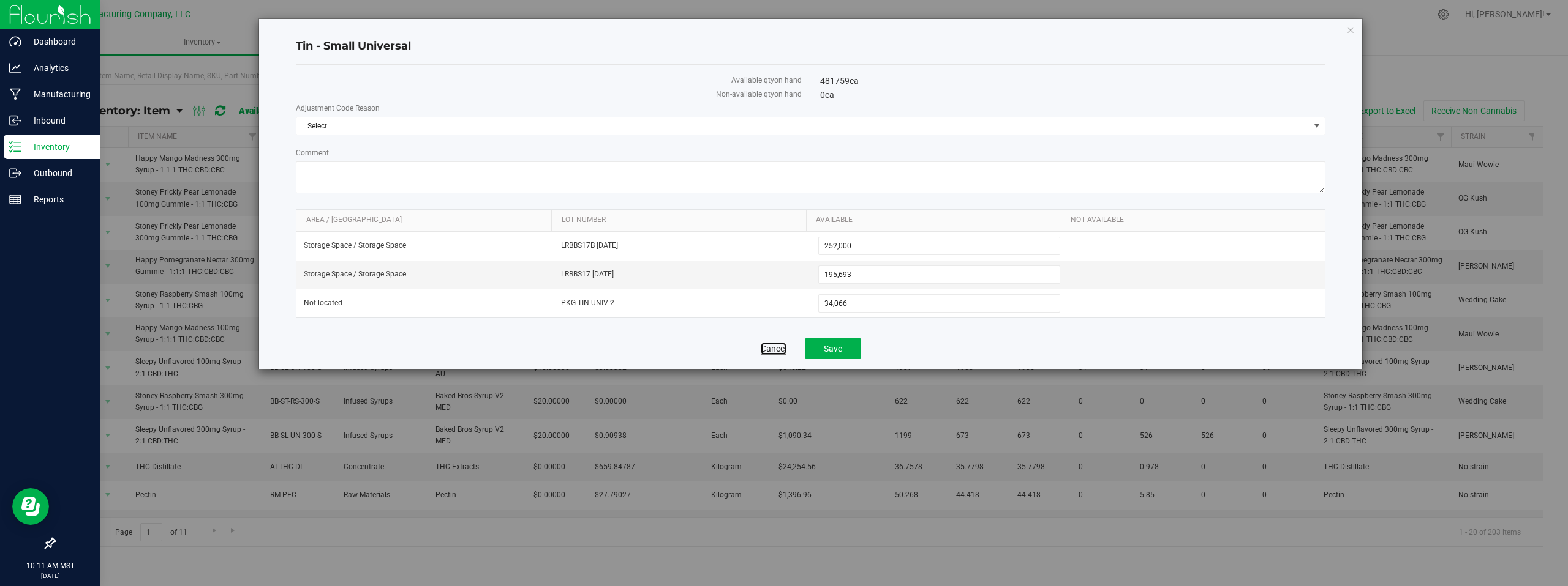
click at [765, 351] on link "Cancel" at bounding box center [773, 348] width 26 height 12
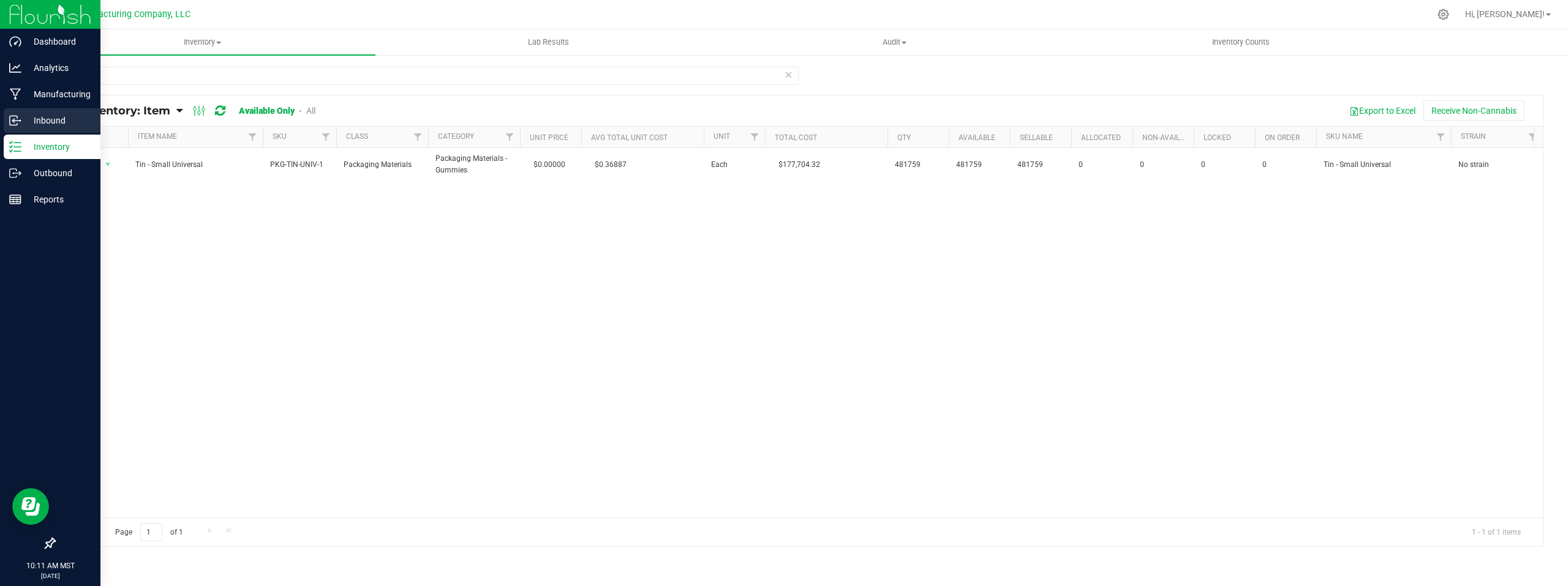
click at [46, 121] on p "Inbound" at bounding box center [58, 121] width 74 height 15
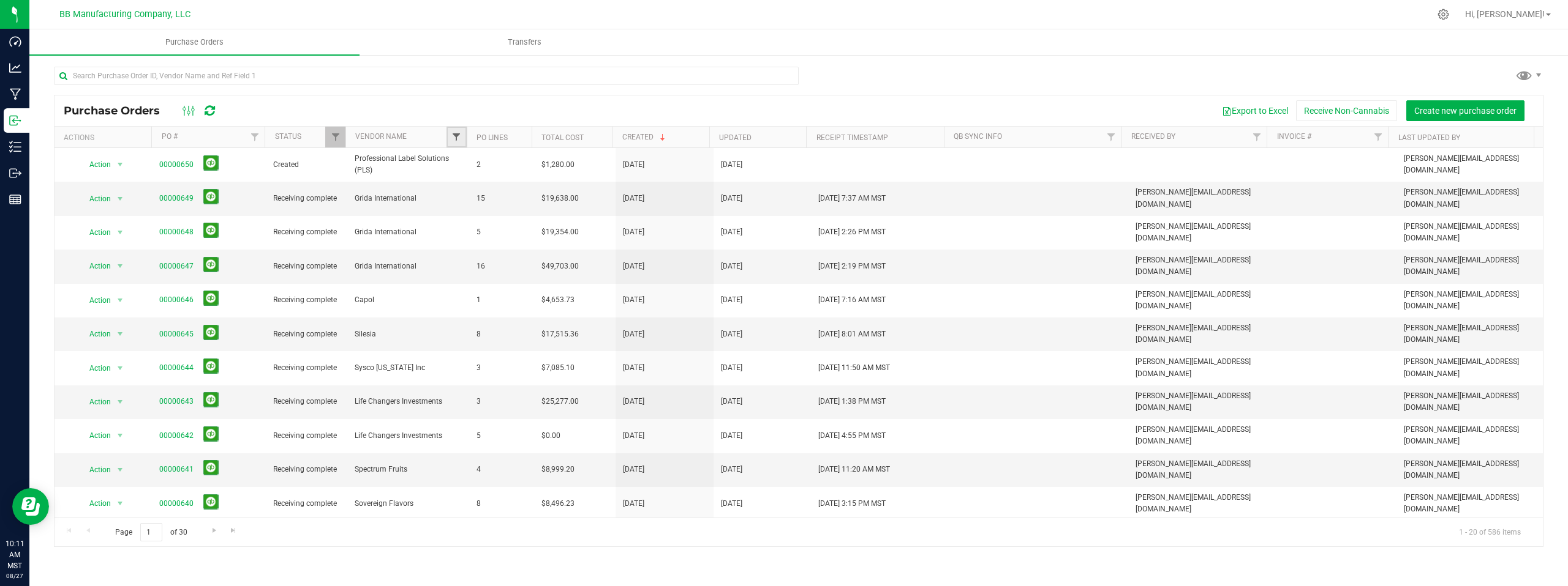
click at [456, 139] on span "Filter" at bounding box center [456, 137] width 10 height 10
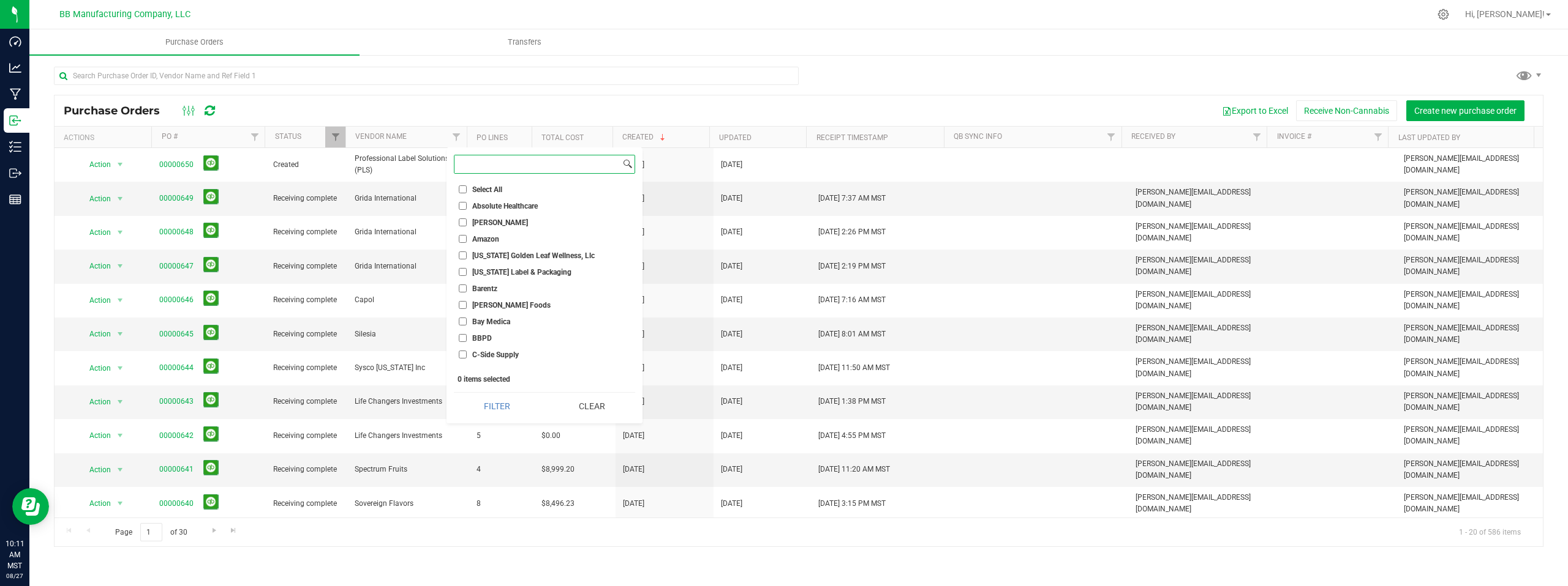
click at [486, 167] on input at bounding box center [537, 164] width 166 height 18
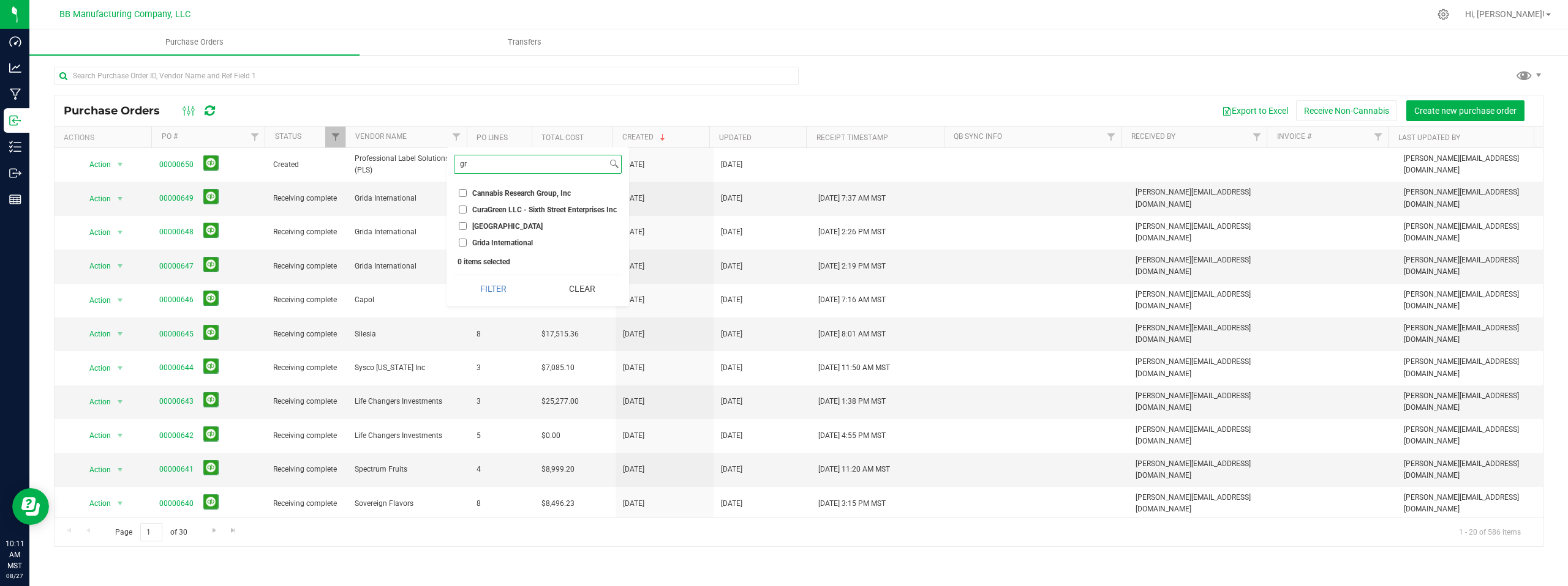
type input "gr"
click at [465, 241] on input "Grida International" at bounding box center [463, 242] width 8 height 8
checkbox input "true"
click at [485, 282] on button "Filter" at bounding box center [493, 288] width 79 height 27
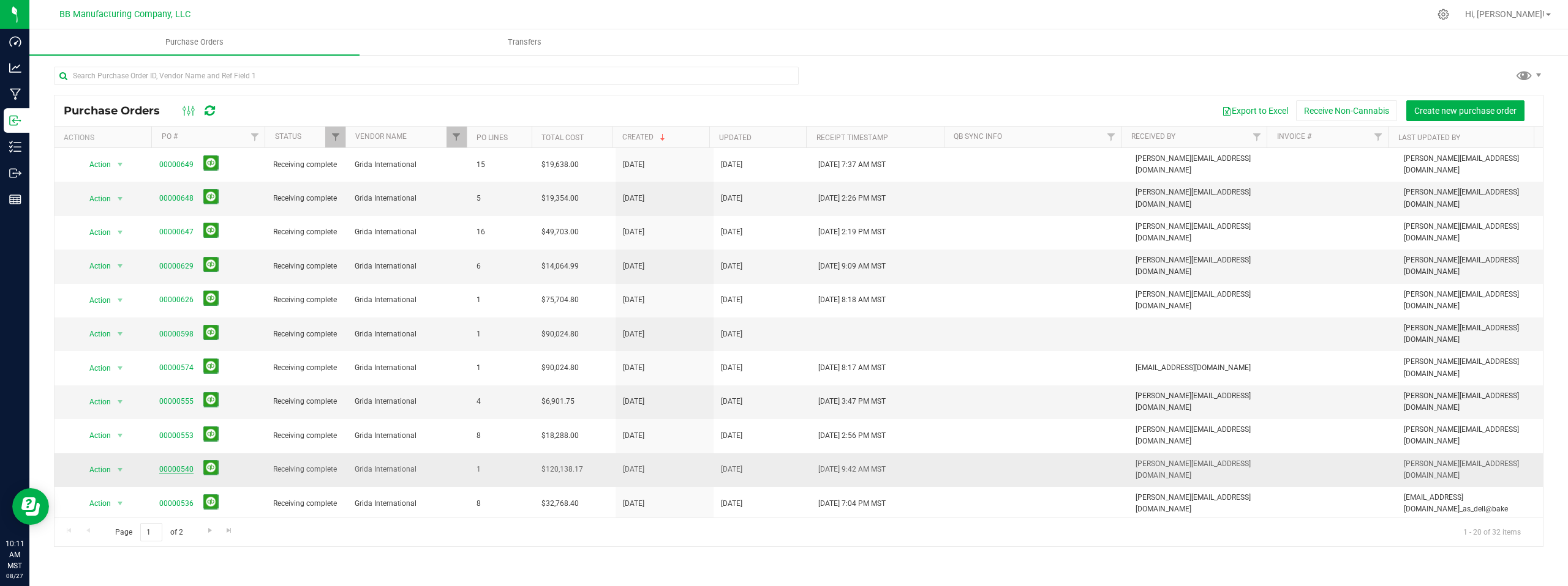
click at [182, 465] on link "00000540" at bounding box center [176, 469] width 34 height 8
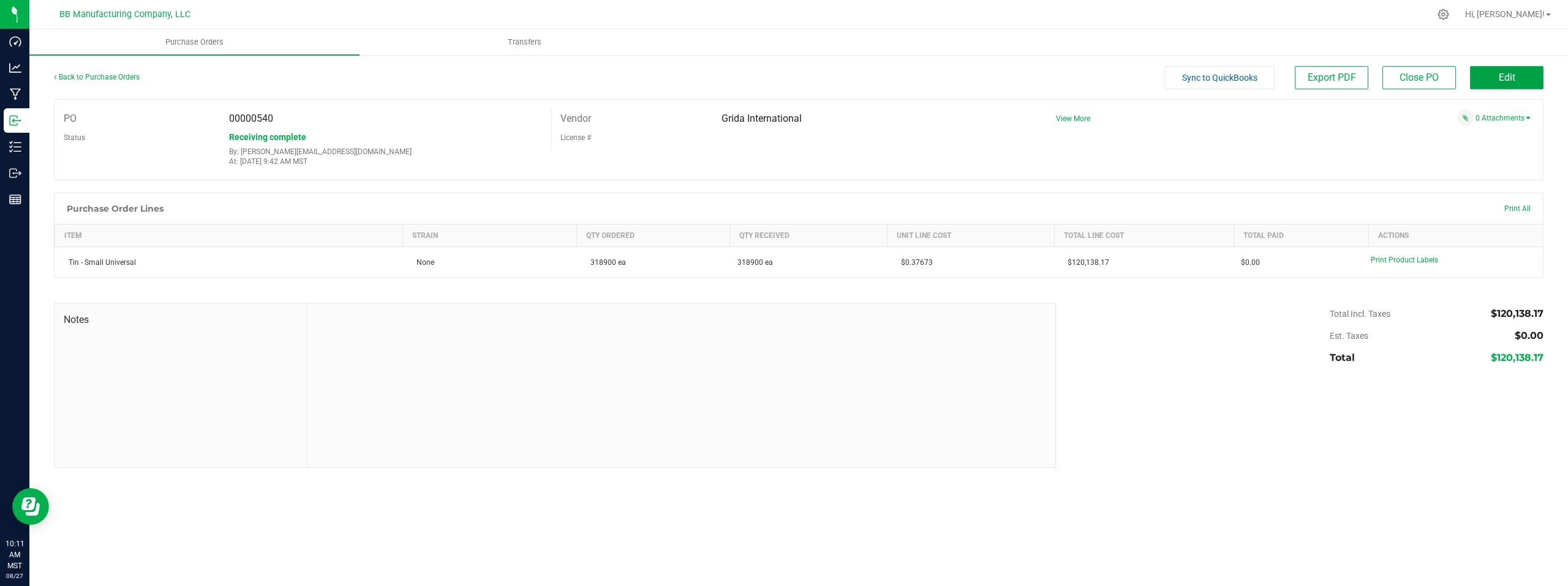
click at [1479, 74] on button "Edit" at bounding box center [1507, 77] width 74 height 23
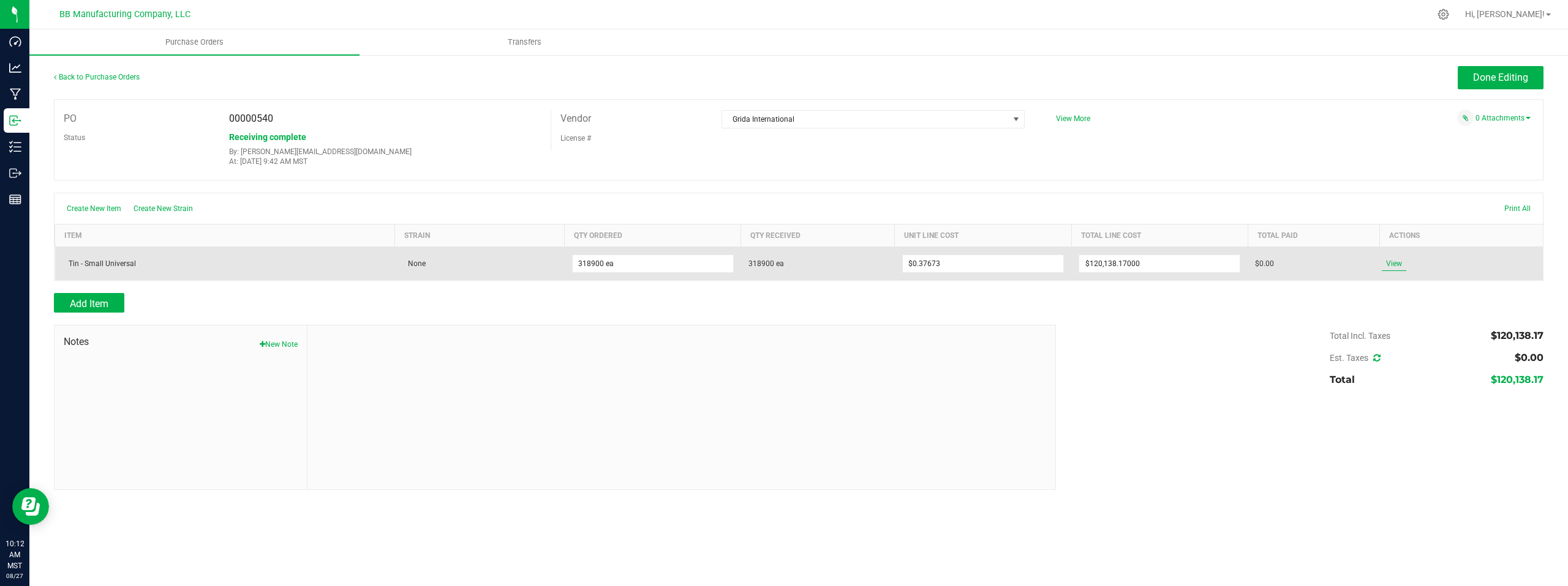
click at [1395, 264] on span "View" at bounding box center [1394, 264] width 25 height 15
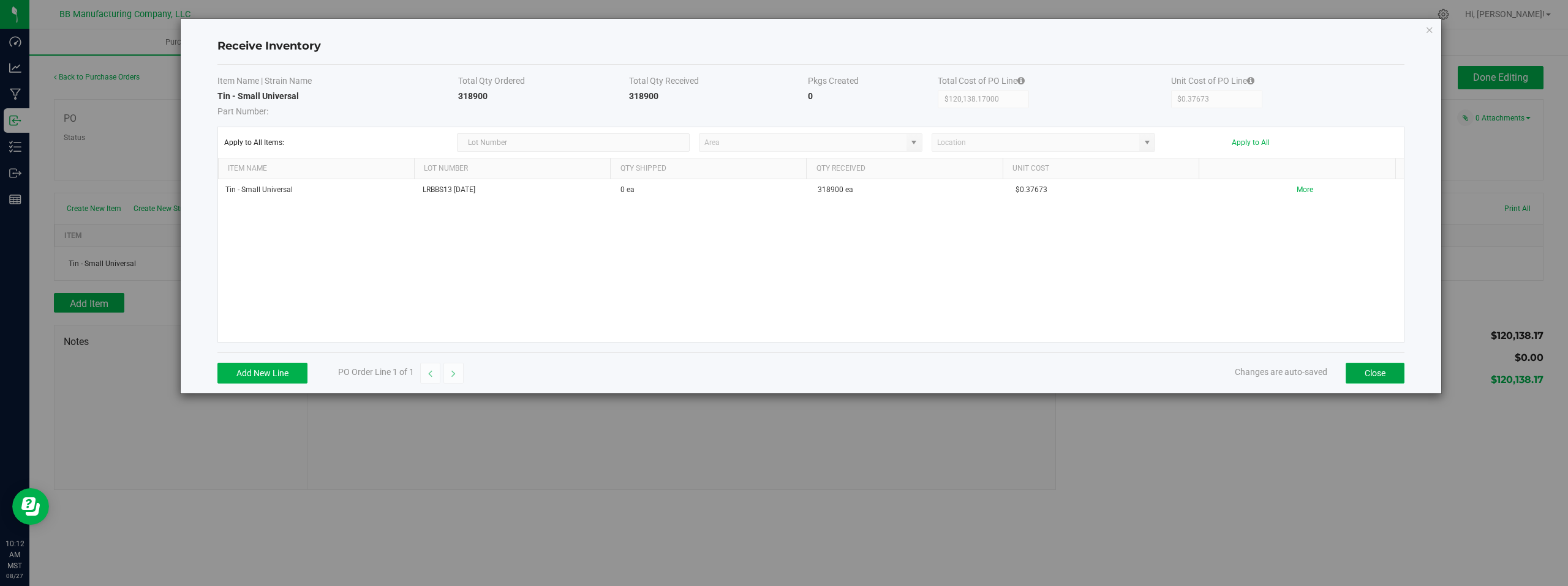
click at [1393, 377] on button "Close" at bounding box center [1375, 373] width 59 height 21
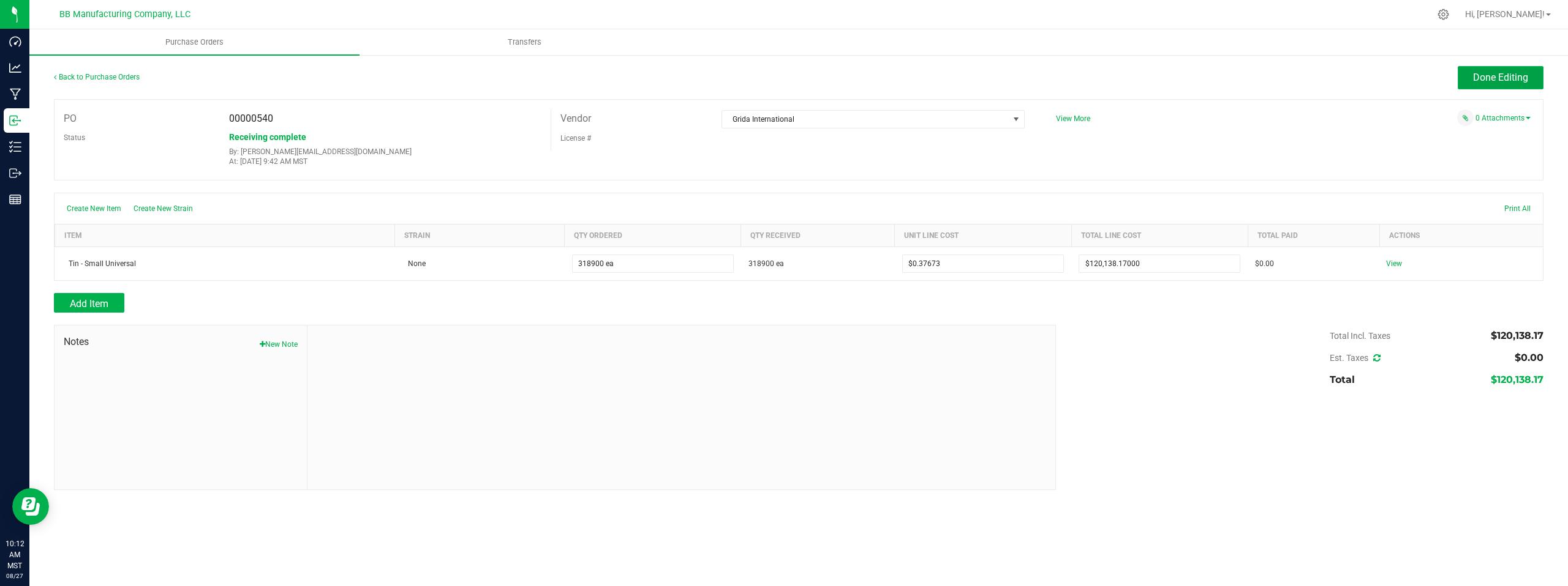
click at [1484, 77] on span "Done Editing" at bounding box center [1501, 77] width 55 height 12
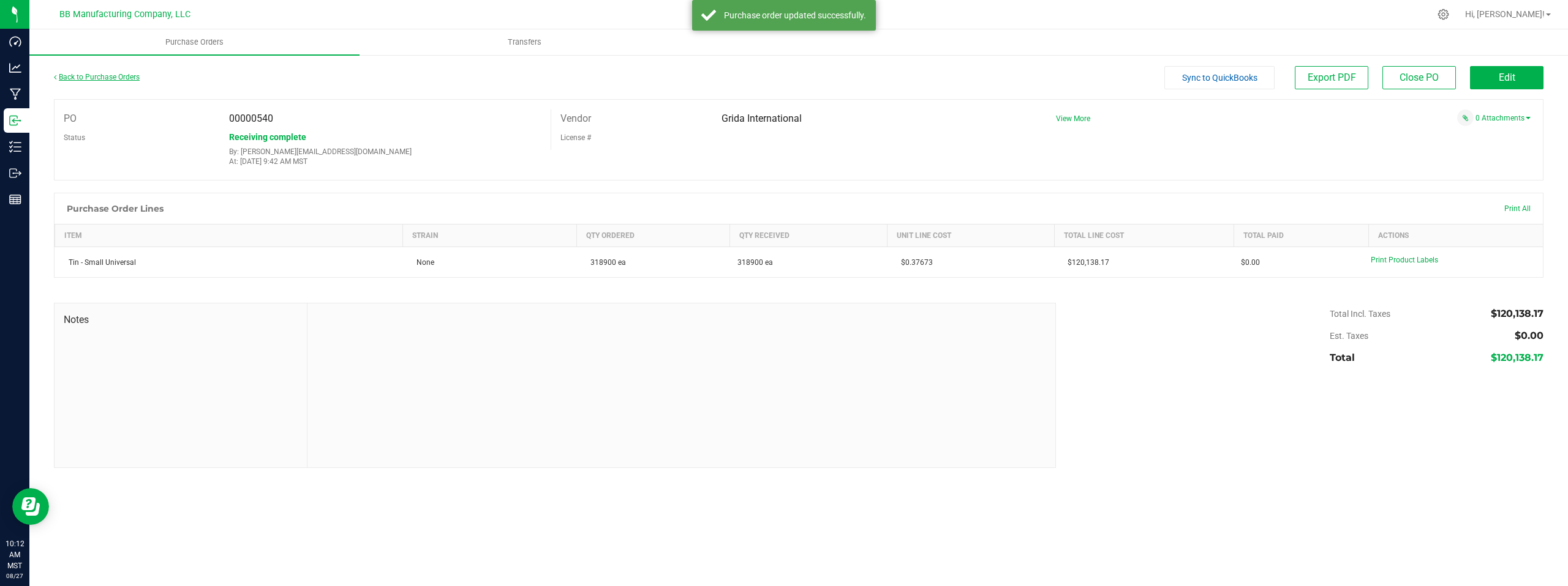
click at [94, 77] on link "Back to Purchase Orders" at bounding box center [96, 76] width 86 height 8
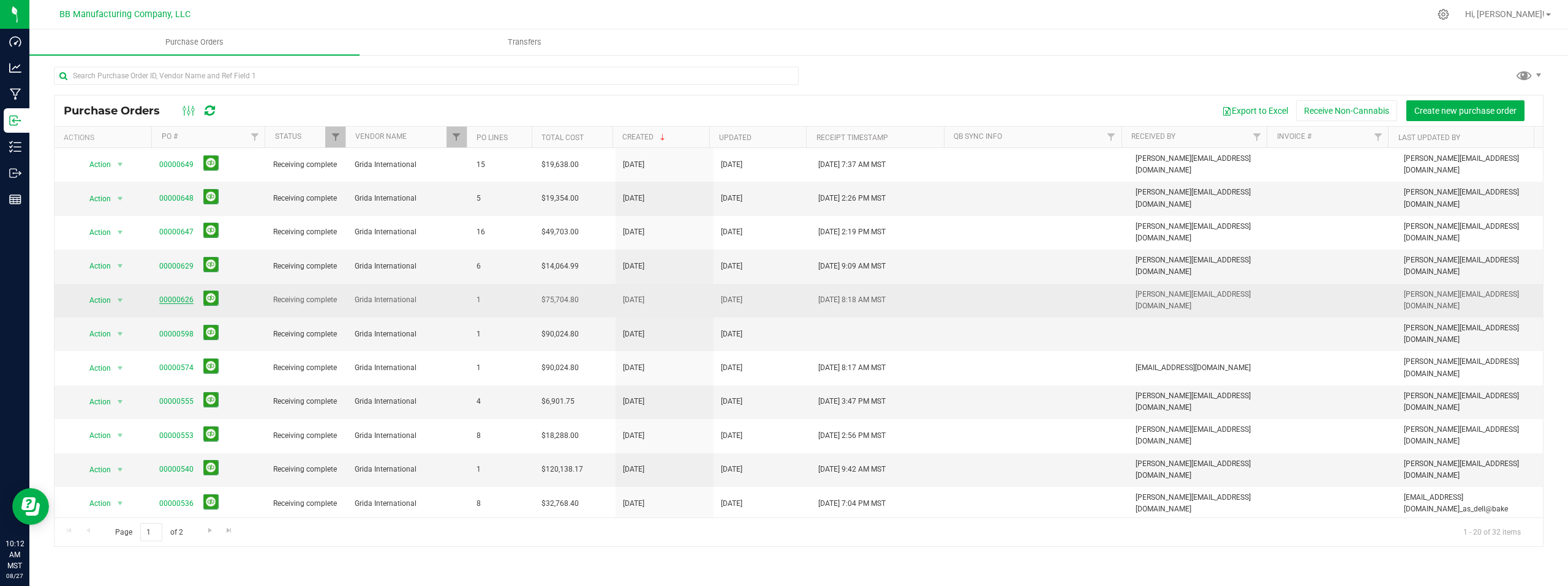
click at [174, 296] on link "00000626" at bounding box center [176, 299] width 34 height 8
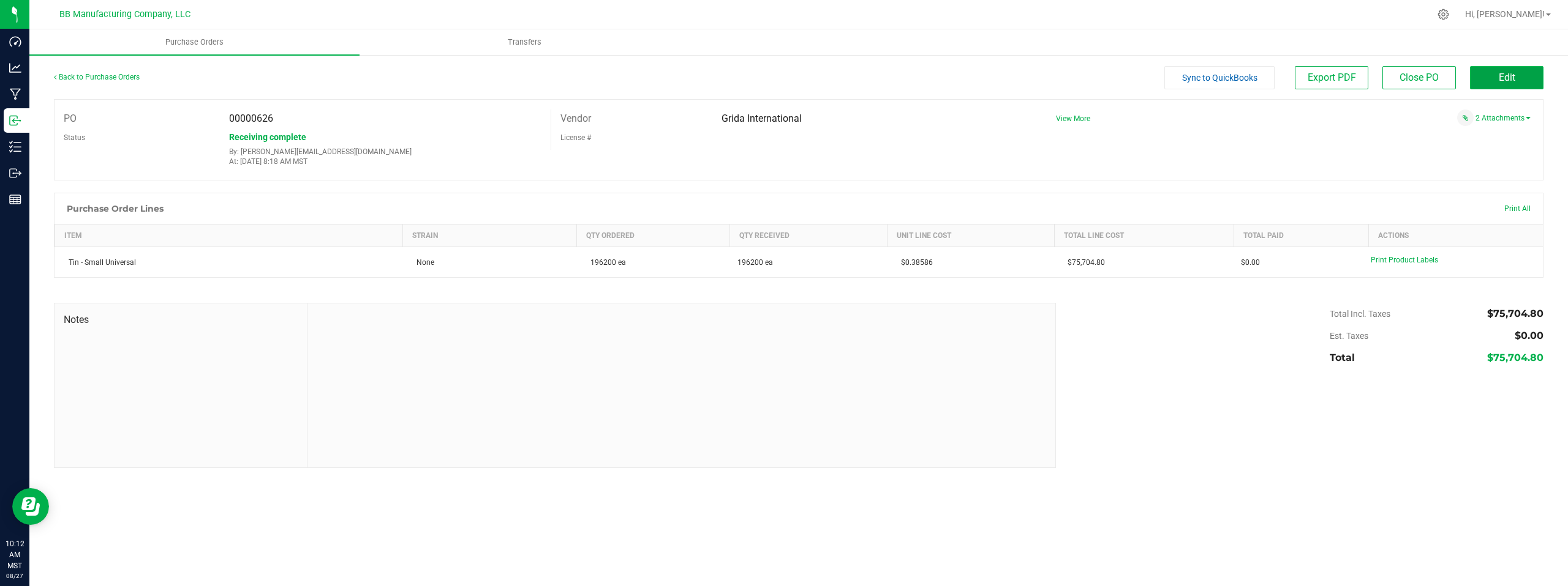
click at [1495, 80] on button "Edit" at bounding box center [1507, 77] width 74 height 23
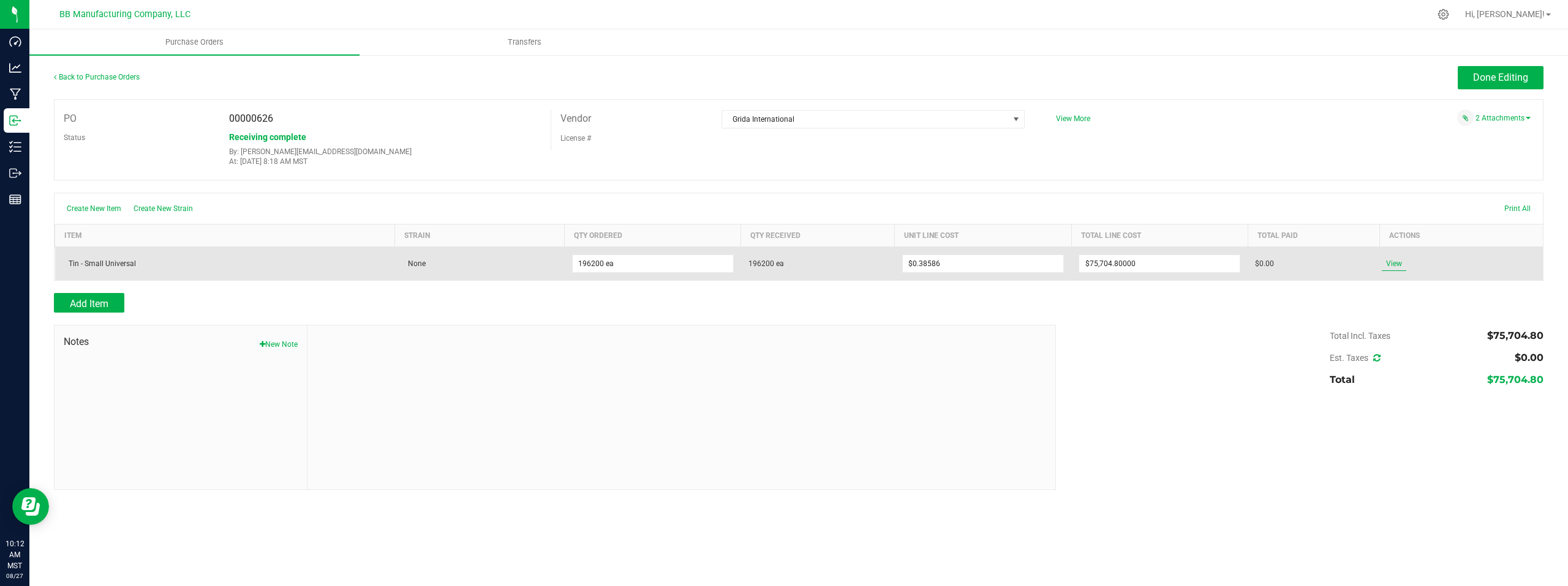
click at [1395, 266] on span "View" at bounding box center [1394, 264] width 25 height 15
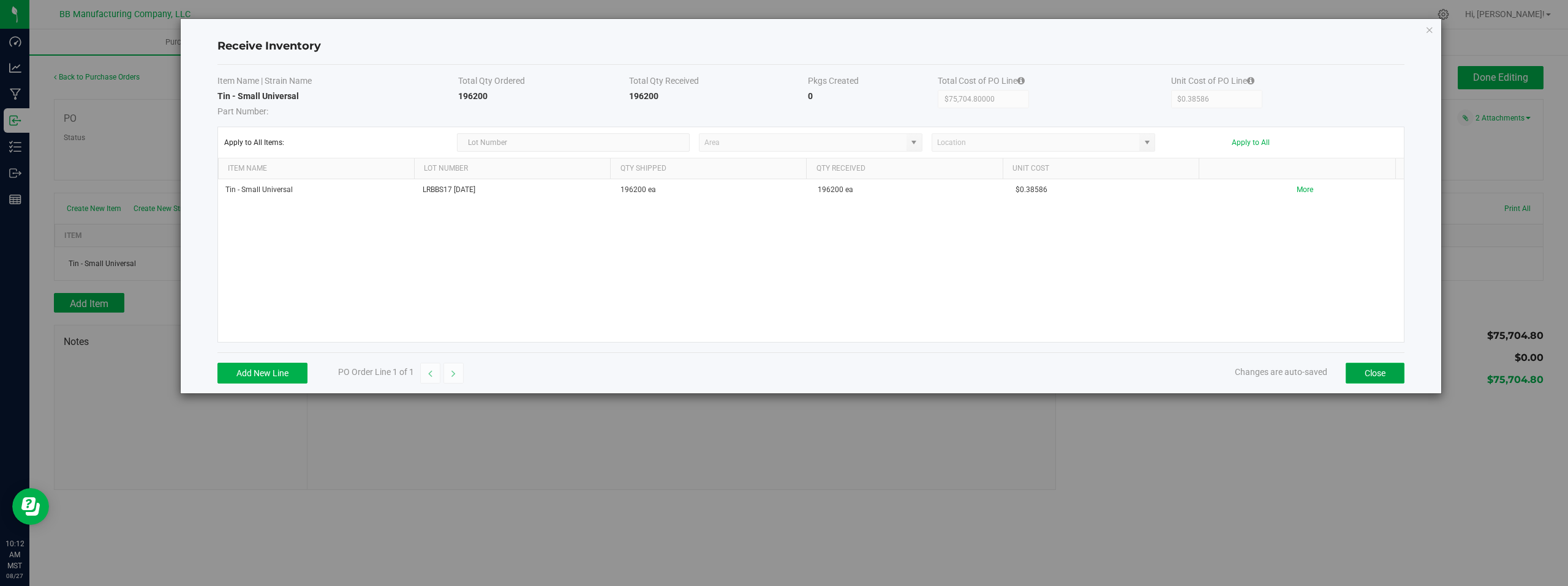
click at [1374, 377] on button "Close" at bounding box center [1375, 373] width 59 height 21
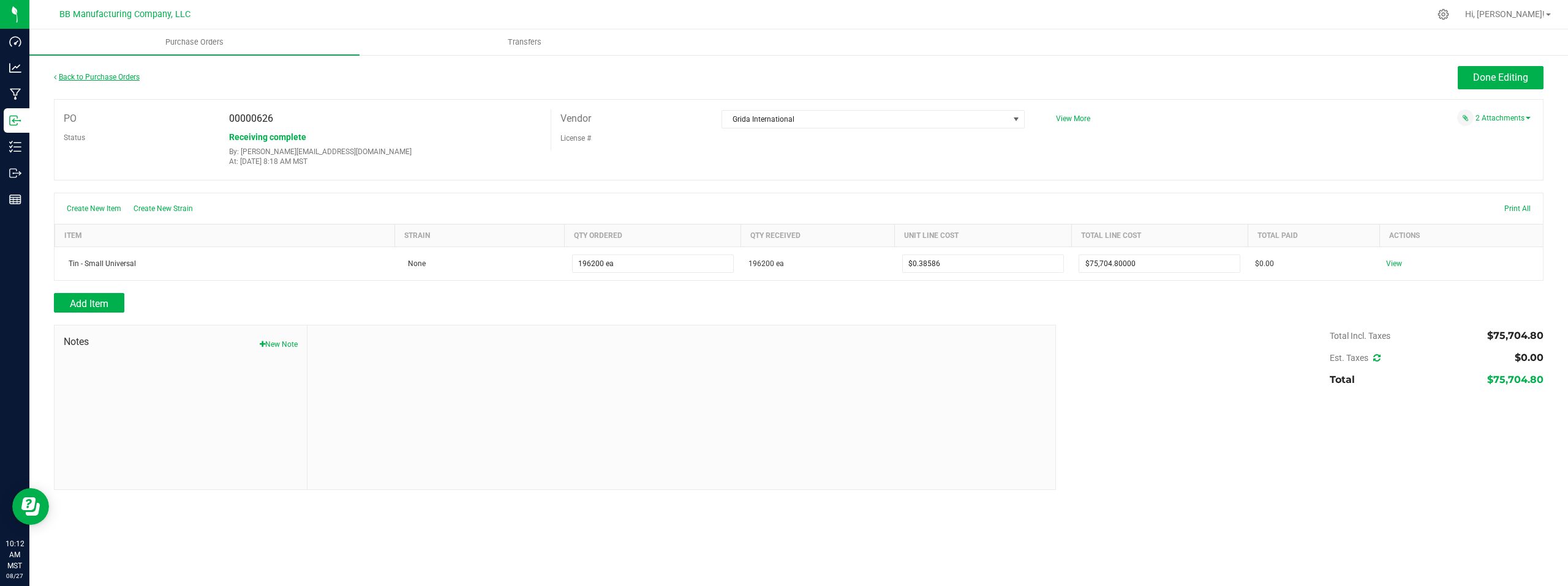
click at [95, 77] on link "Back to Purchase Orders" at bounding box center [96, 76] width 86 height 8
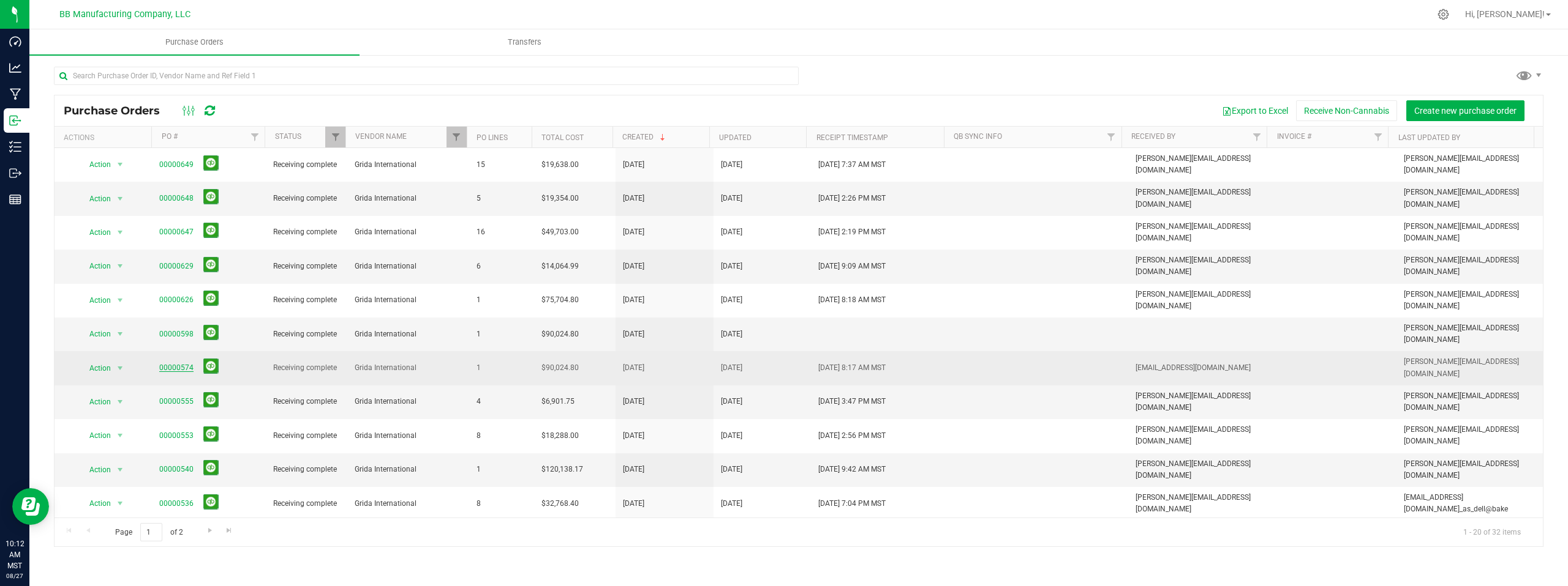
click at [175, 364] on link "00000574" at bounding box center [176, 368] width 34 height 8
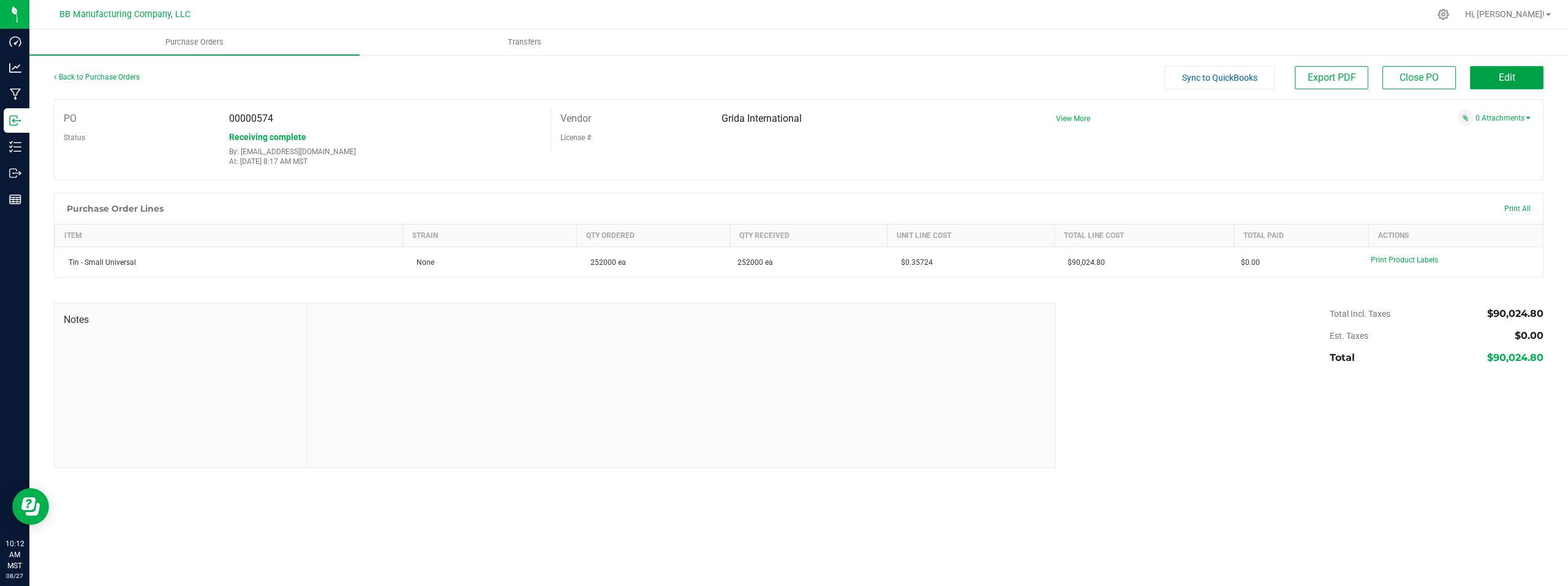
click at [1500, 78] on span "Edit" at bounding box center [1507, 77] width 17 height 12
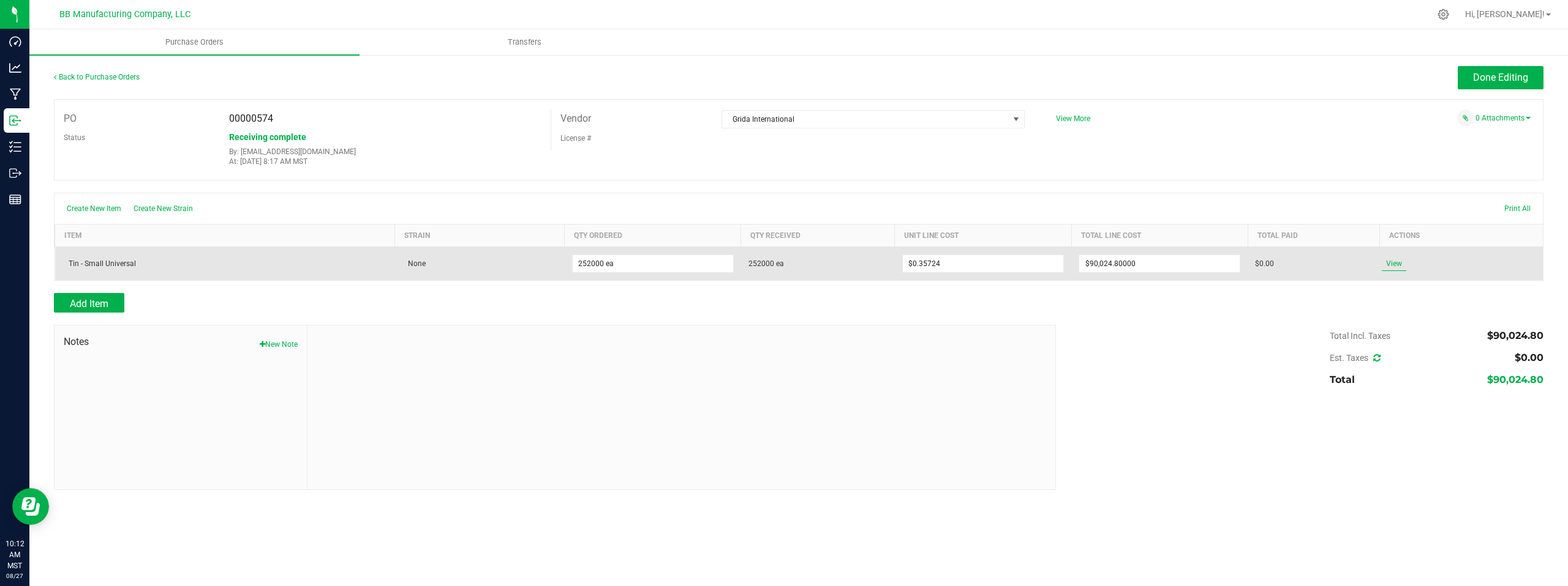
click at [1398, 264] on span "View" at bounding box center [1394, 264] width 25 height 15
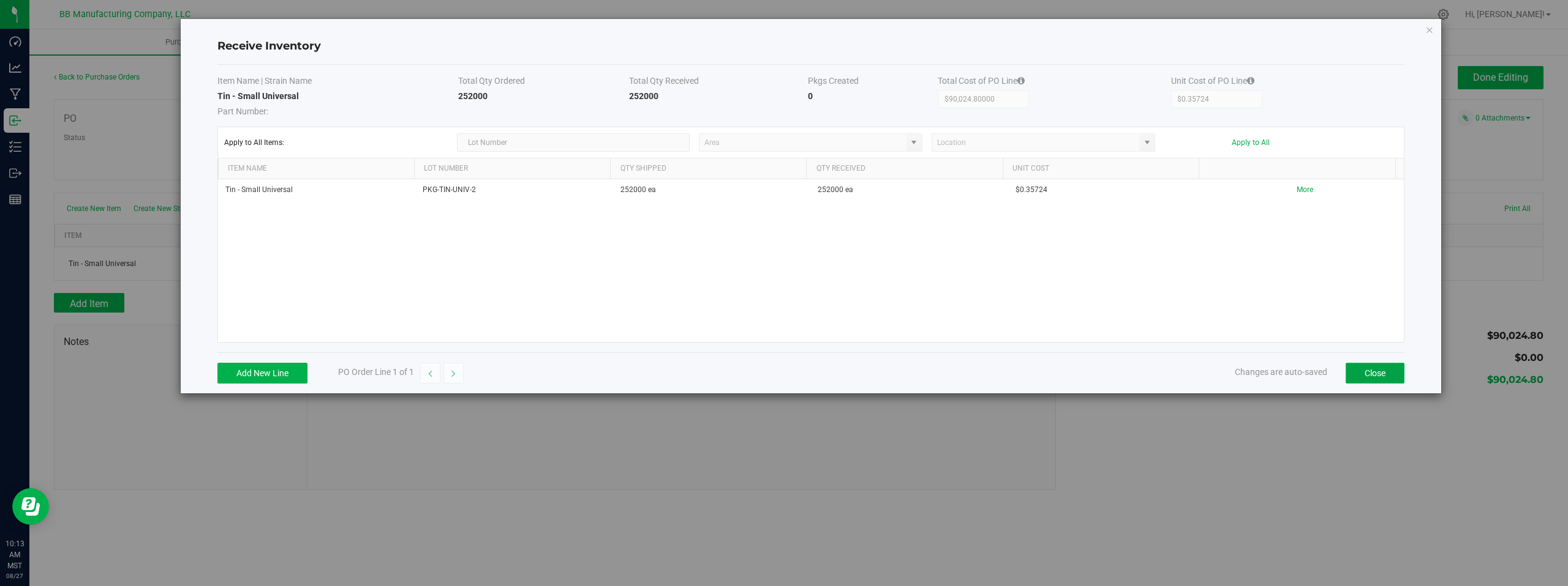
click at [1364, 379] on button "Close" at bounding box center [1375, 373] width 59 height 21
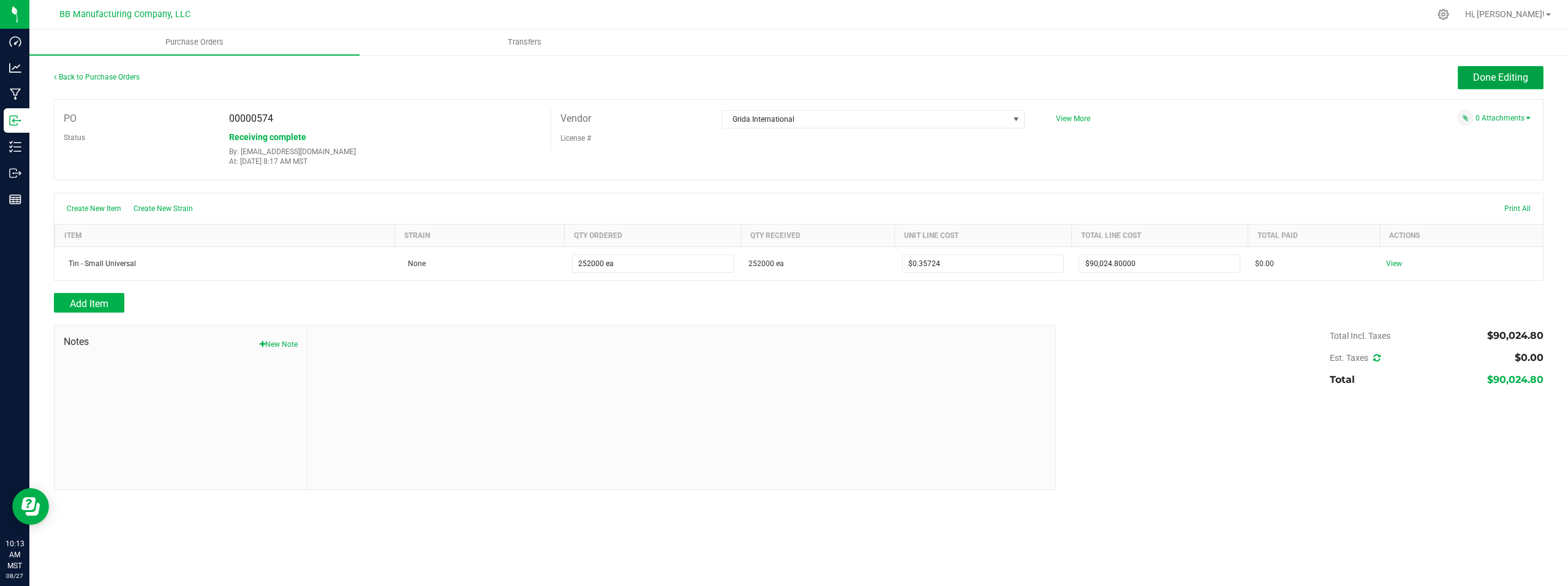
click at [1474, 76] on span "Done Editing" at bounding box center [1501, 77] width 55 height 12
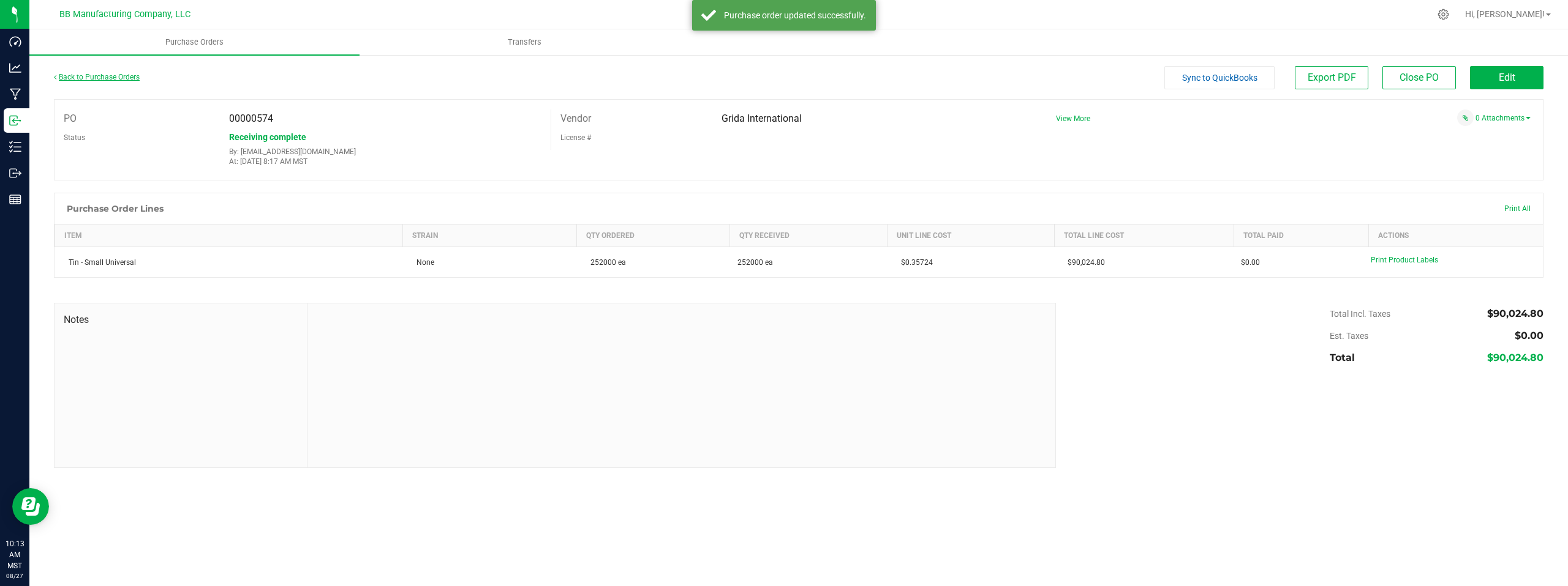
click at [111, 77] on link "Back to Purchase Orders" at bounding box center [96, 76] width 86 height 8
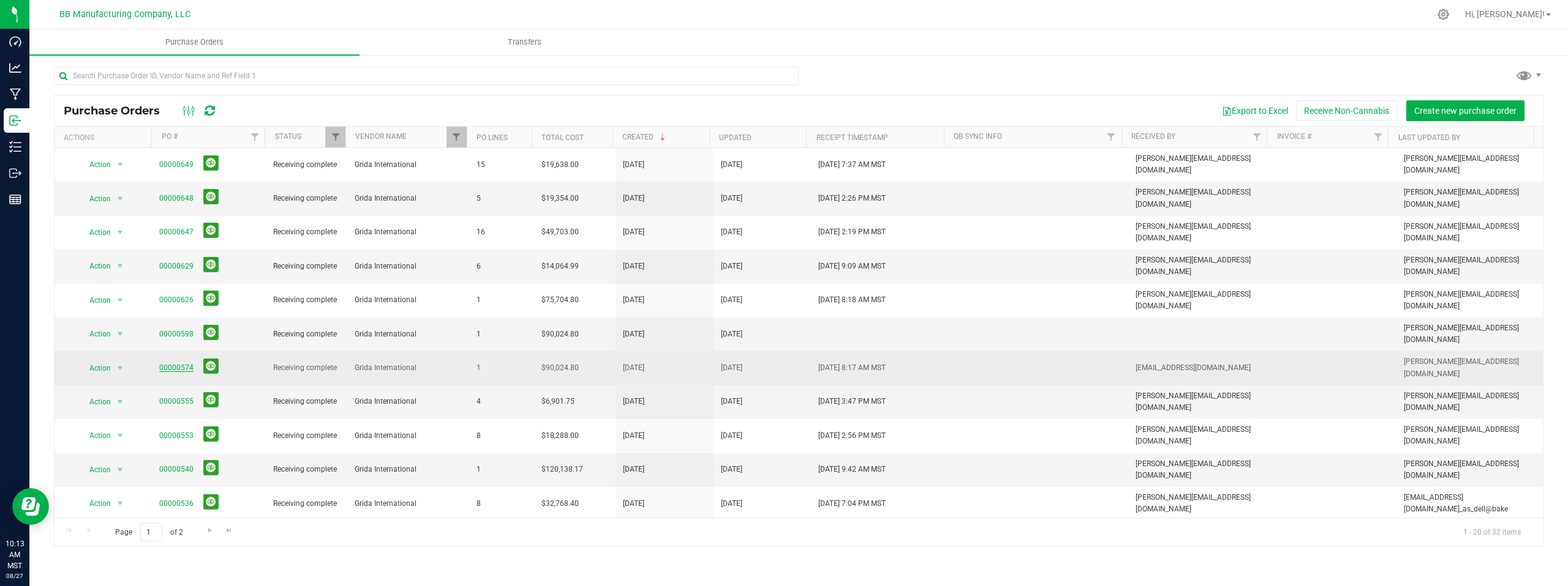
click at [173, 364] on link "00000574" at bounding box center [176, 368] width 34 height 8
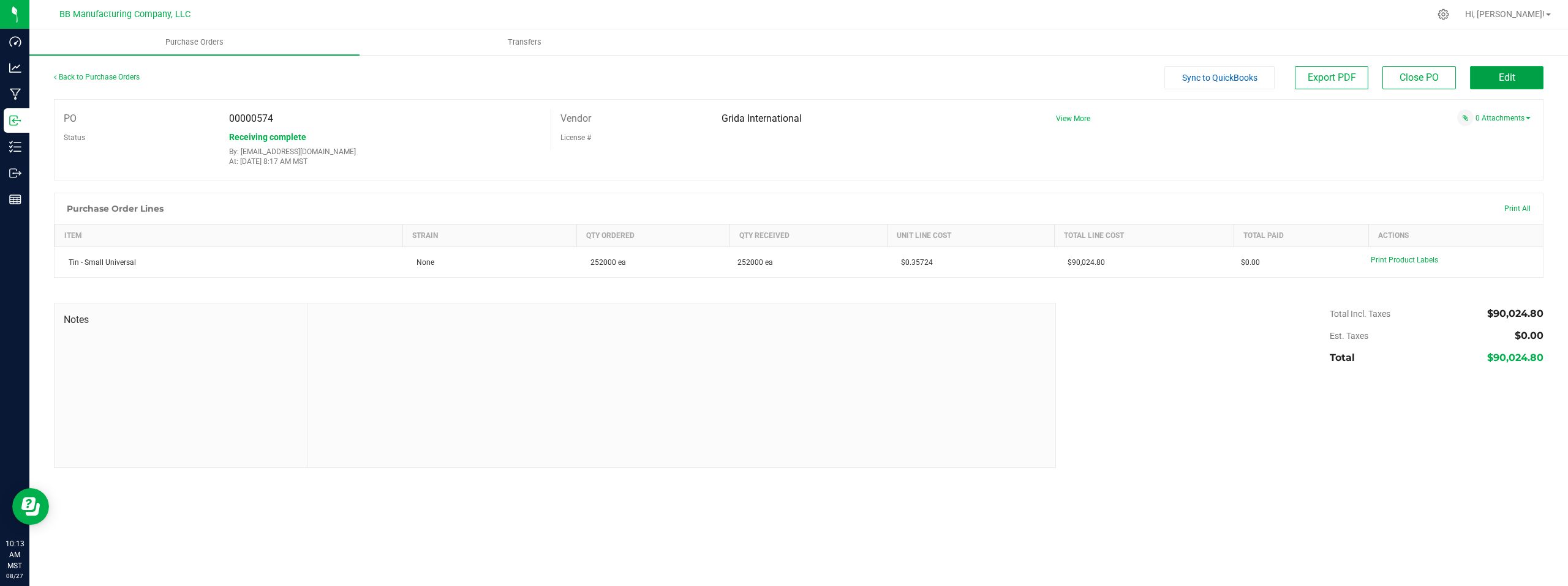
click at [1503, 76] on span "Edit" at bounding box center [1507, 77] width 17 height 12
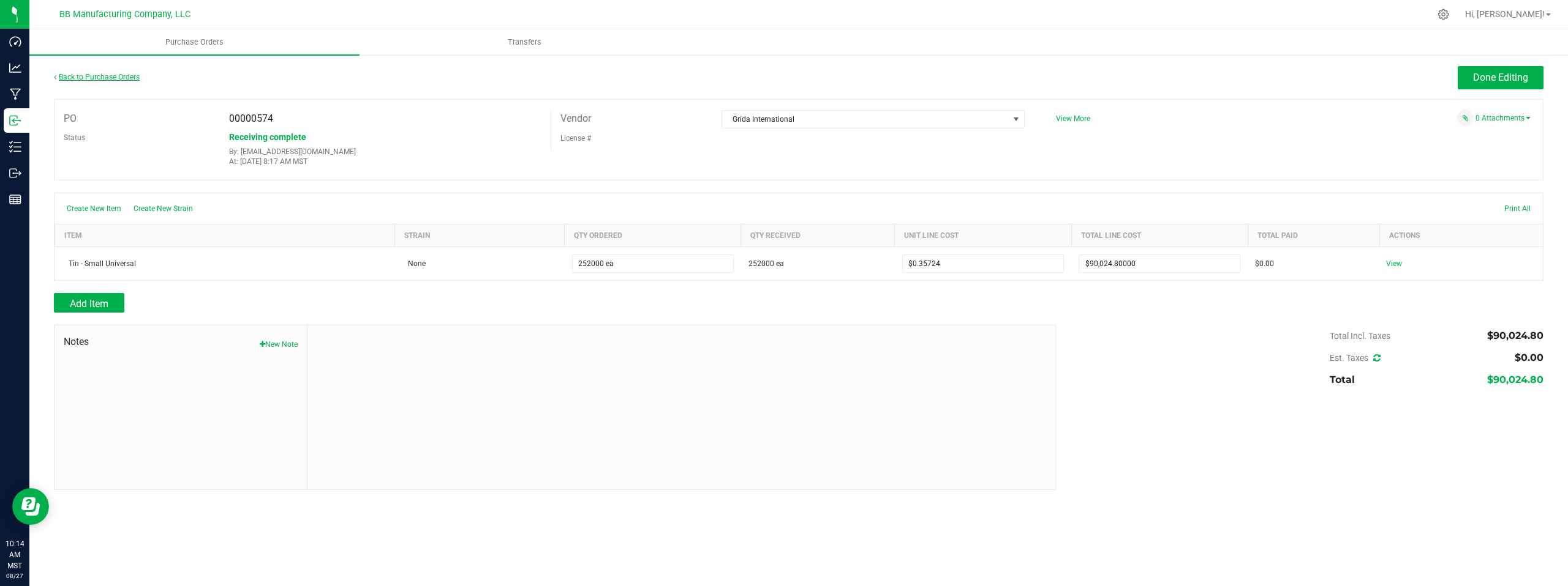
click at [111, 77] on link "Back to Purchase Orders" at bounding box center [96, 76] width 86 height 8
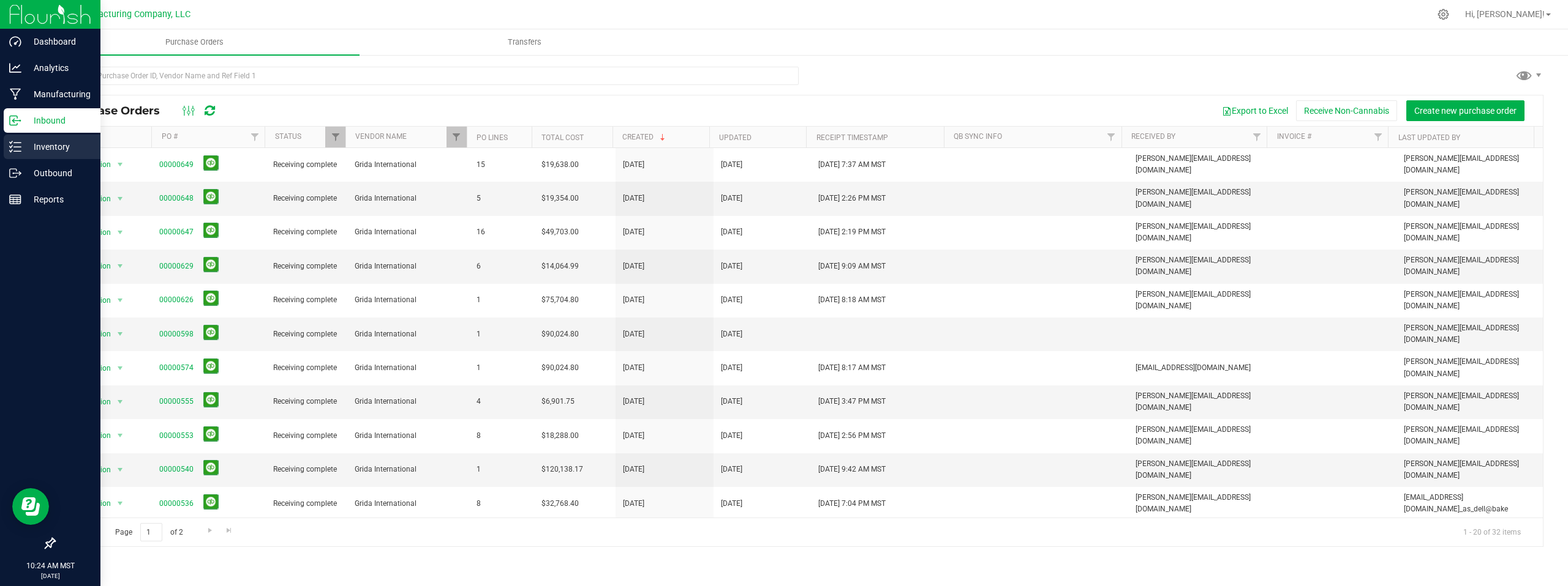
click at [45, 148] on p "Inventory" at bounding box center [58, 146] width 74 height 15
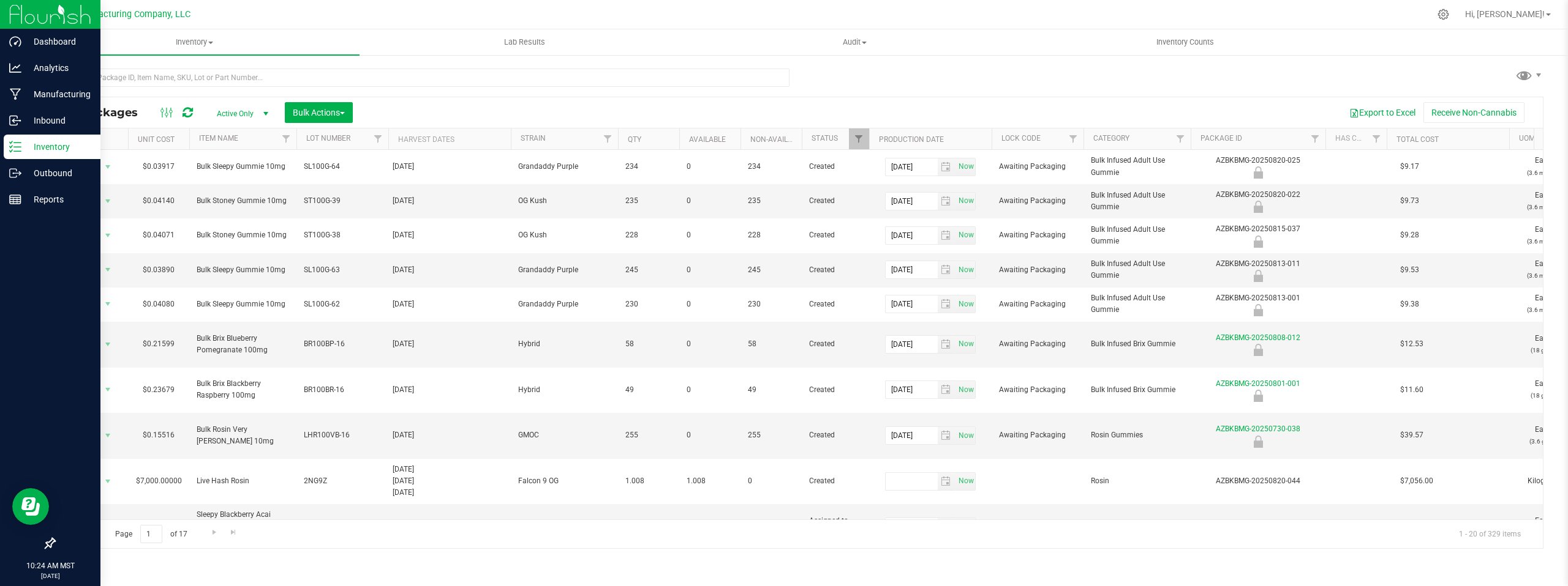
click at [470, 111] on div "Export to Excel Receive Non-Cannabis" at bounding box center [948, 112] width 1172 height 21
click at [411, 109] on div "Export to Excel Receive Non-Cannabis" at bounding box center [948, 112] width 1172 height 21
click at [23, 145] on p "Inventory" at bounding box center [58, 146] width 74 height 15
click at [64, 147] on p "Inventory" at bounding box center [58, 146] width 74 height 15
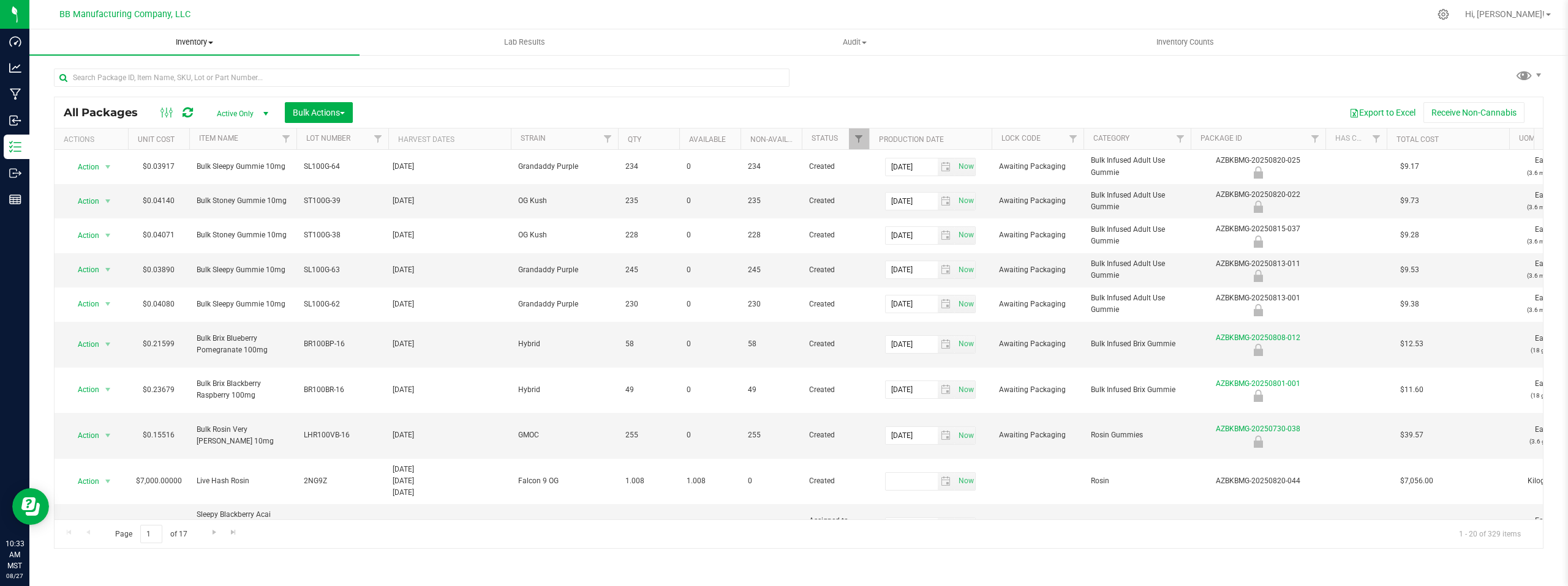
click at [212, 42] on span at bounding box center [210, 42] width 5 height 3
click at [212, 43] on span at bounding box center [210, 42] width 5 height 3
click at [92, 87] on span "All inventory" at bounding box center [71, 88] width 83 height 10
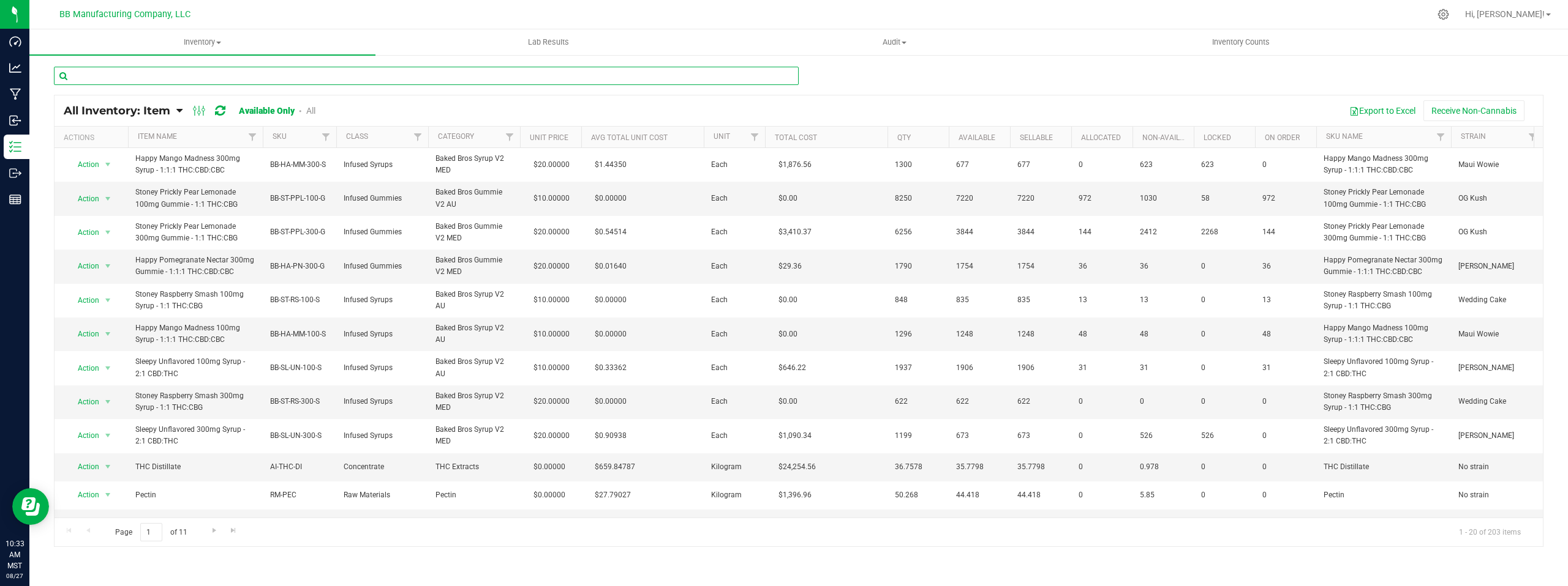
click at [81, 79] on input "text" at bounding box center [426, 76] width 745 height 18
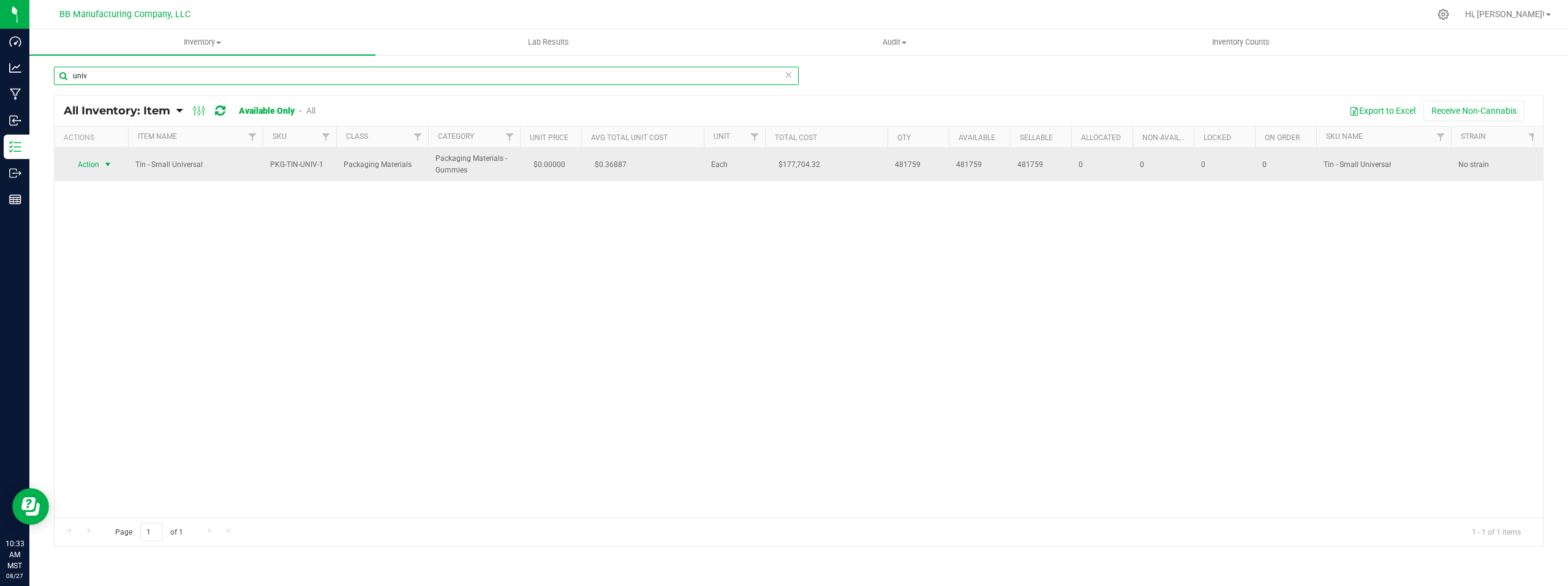
type input "univ"
click at [109, 163] on span "select" at bounding box center [108, 164] width 10 height 10
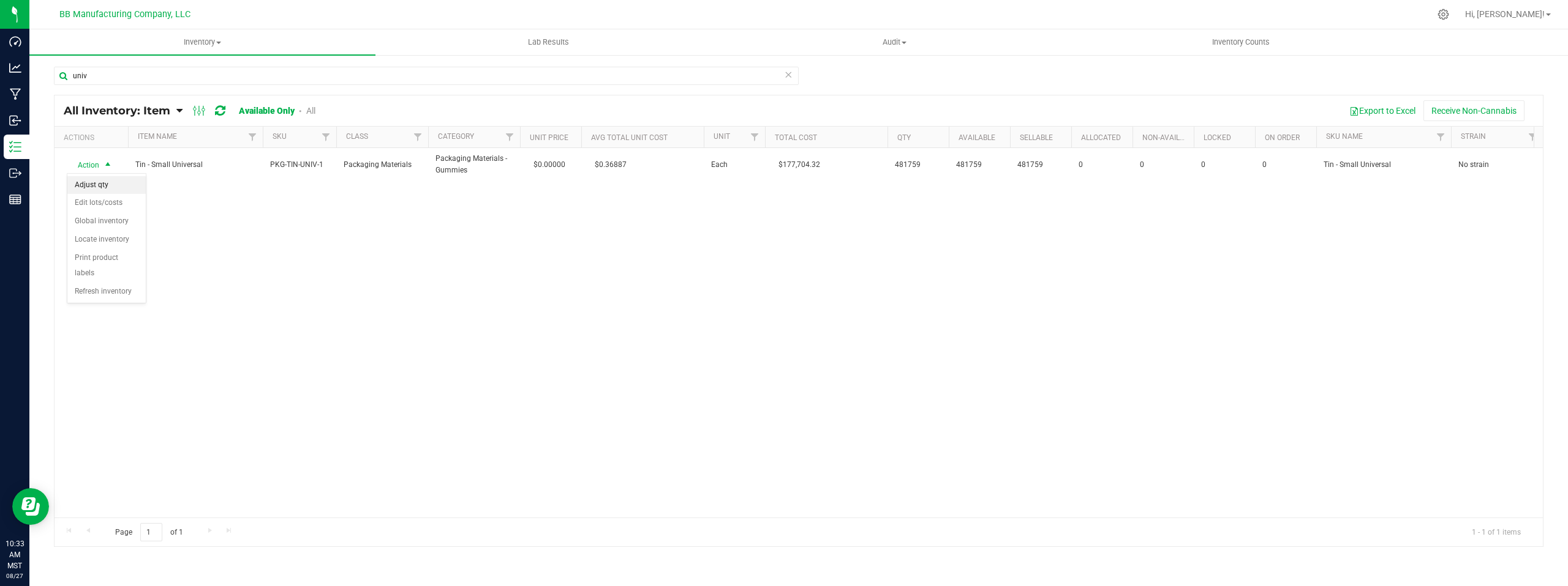
click at [116, 188] on li "Adjust qty" at bounding box center [106, 185] width 78 height 18
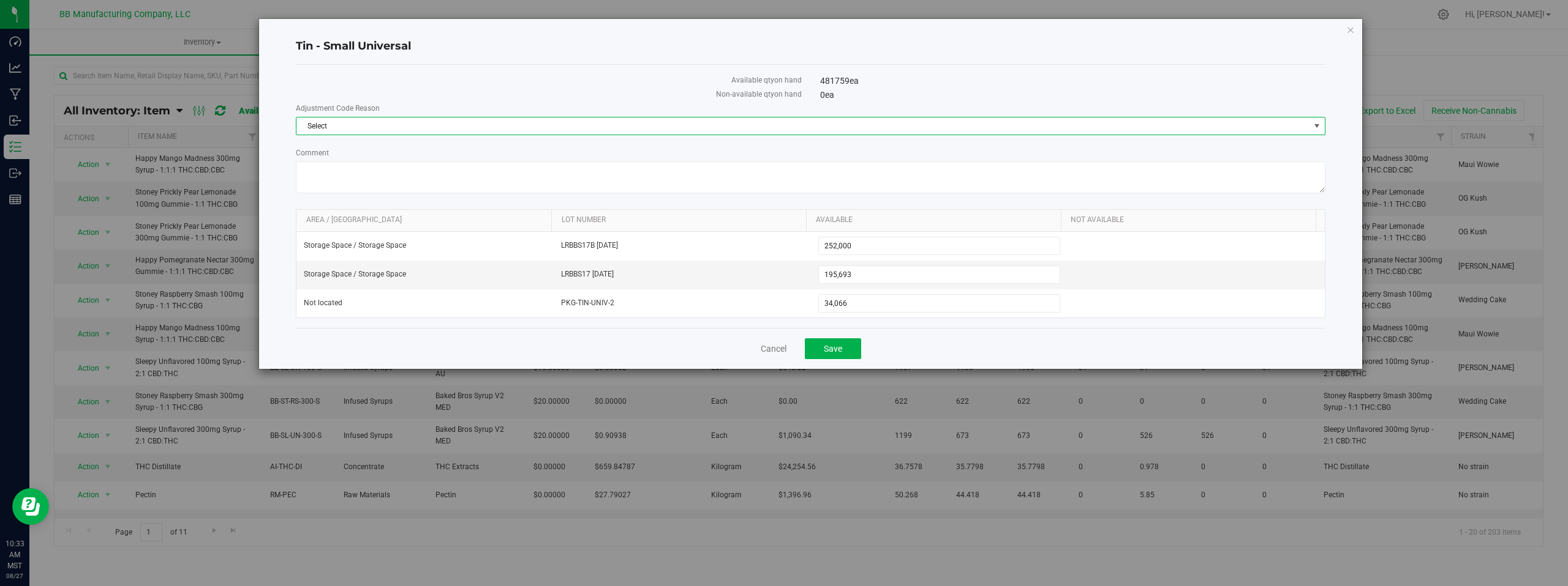
click at [1315, 125] on span "select" at bounding box center [1316, 126] width 10 height 10
click at [386, 146] on li "Cost of Goods Packaging" at bounding box center [810, 146] width 1028 height 18
click at [347, 171] on textarea "Comment" at bounding box center [810, 177] width 1030 height 32
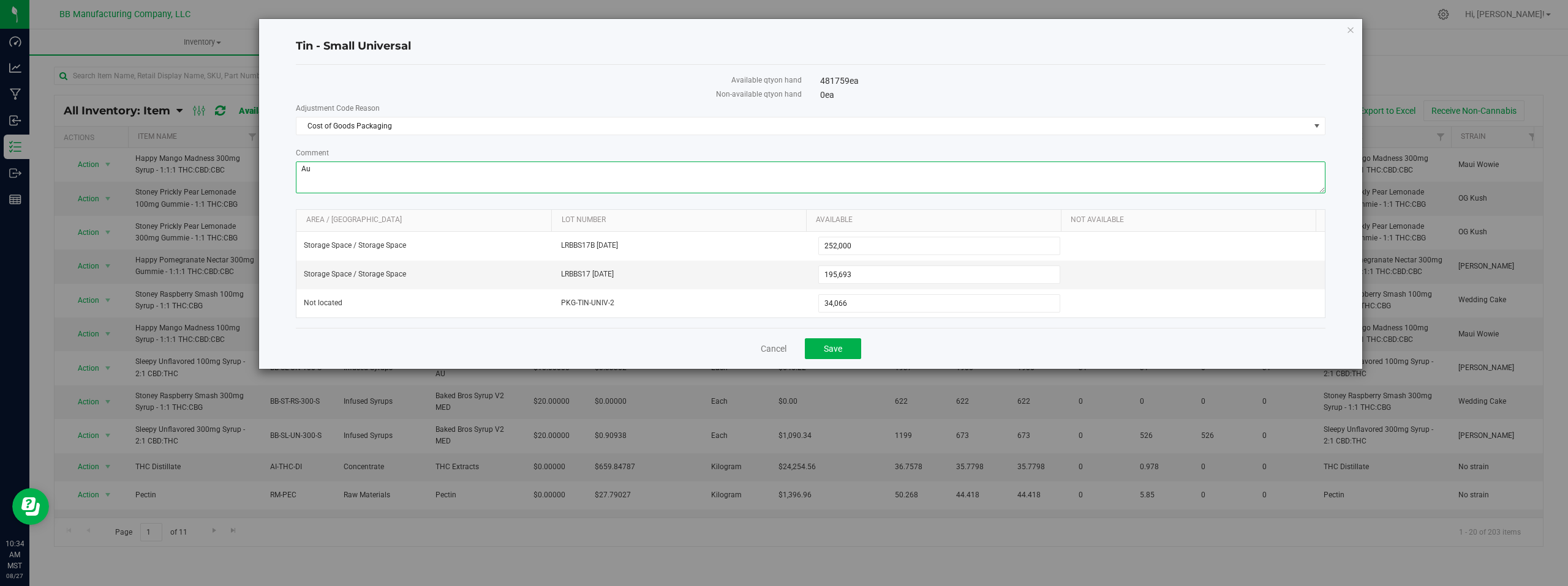
type textarea "A"
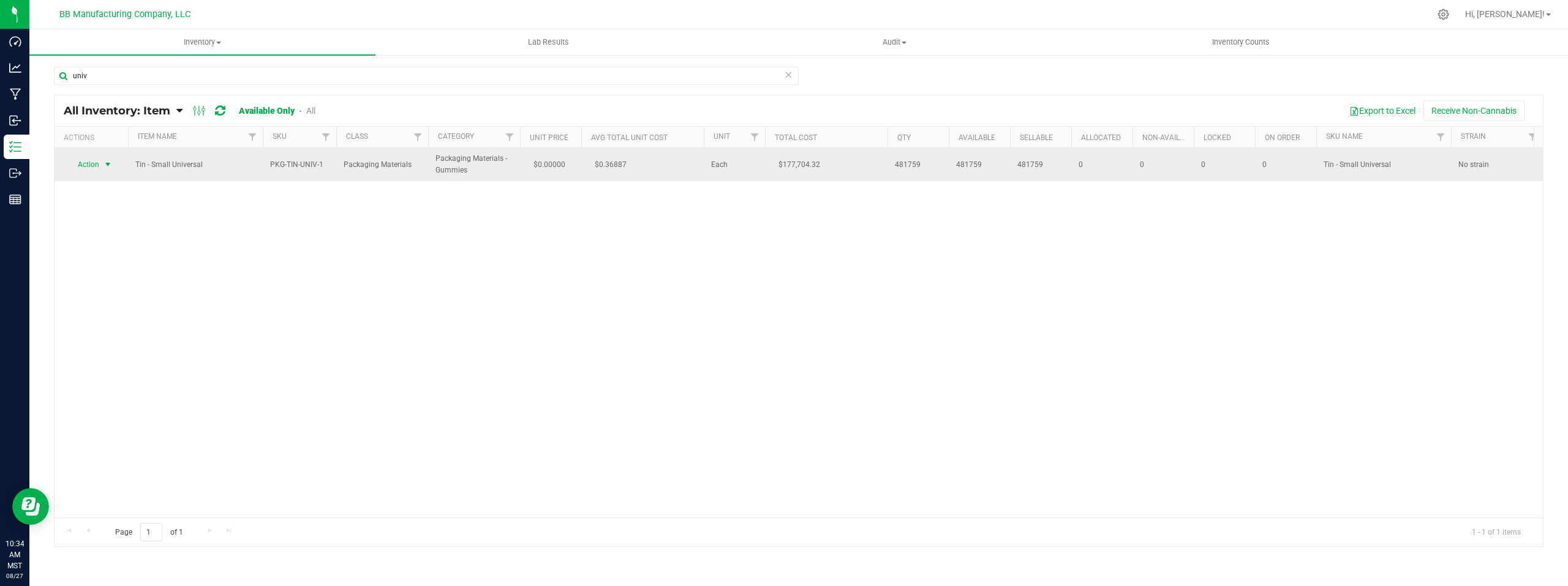
click at [110, 163] on span "select" at bounding box center [108, 164] width 10 height 10
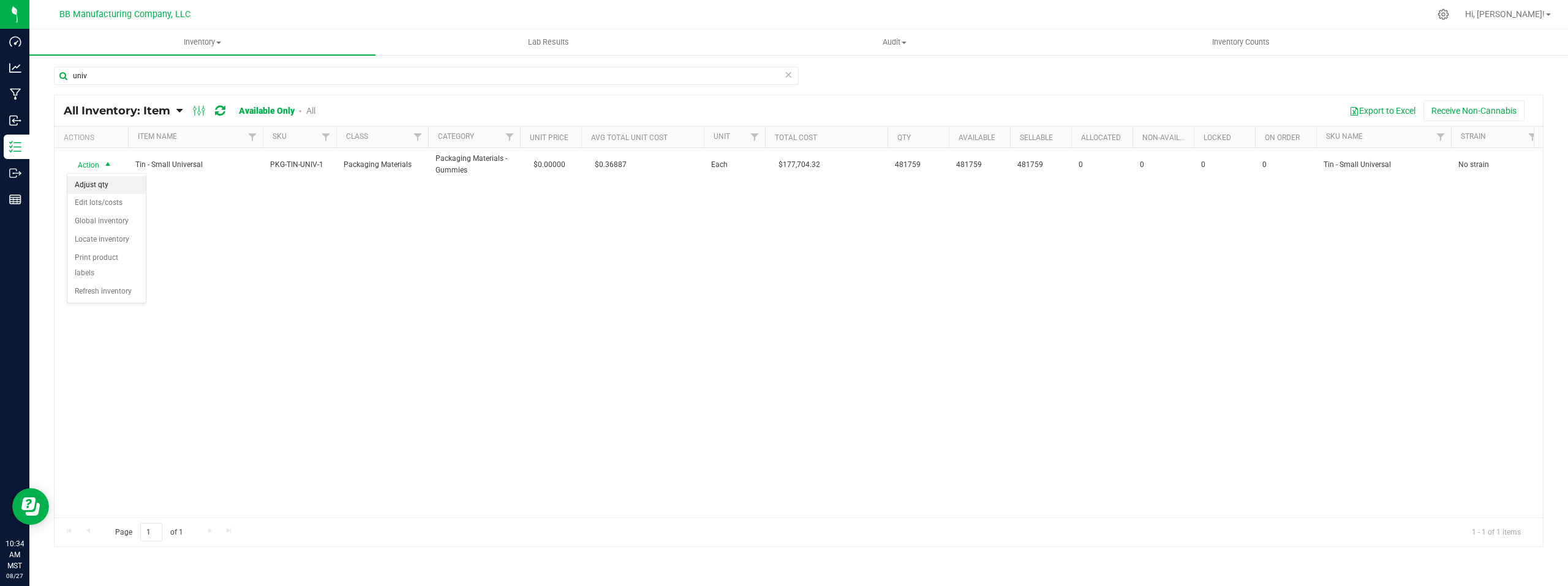
click at [107, 184] on li "Adjust qty" at bounding box center [106, 185] width 78 height 18
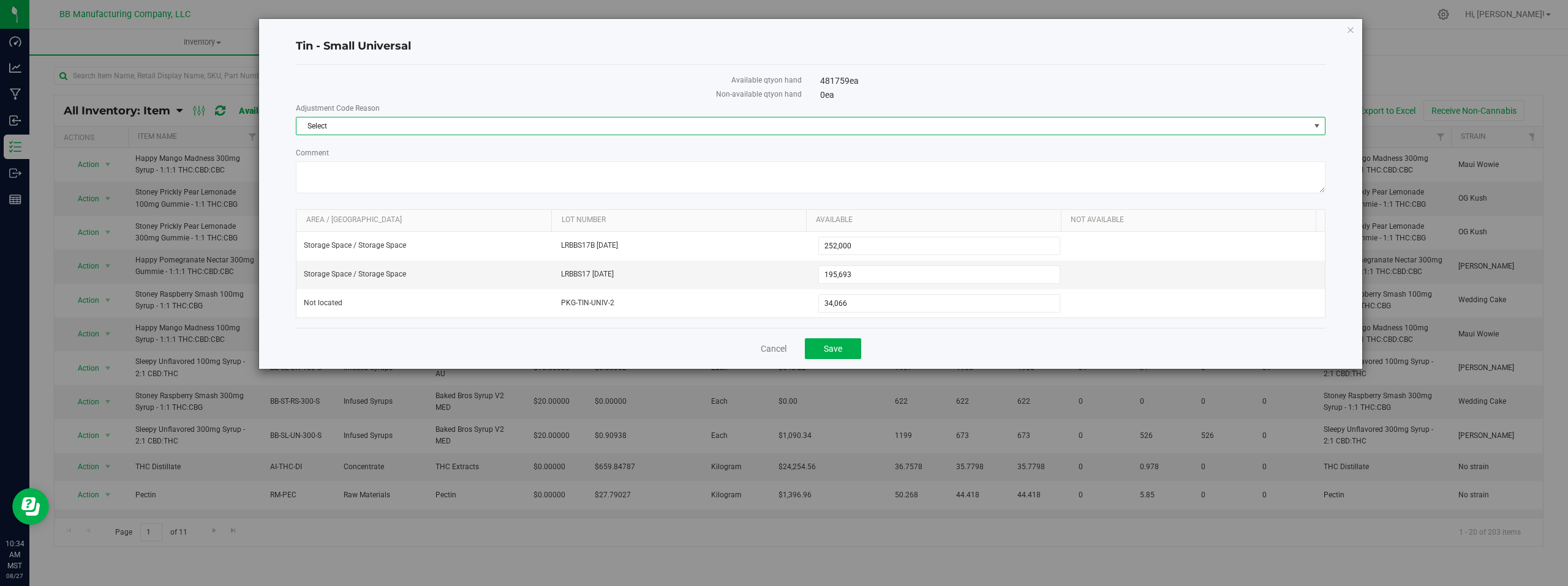
click at [1317, 127] on span "select" at bounding box center [1316, 126] width 10 height 10
click at [370, 148] on li "Cost of Goods Packaging" at bounding box center [810, 146] width 1028 height 18
click at [361, 172] on textarea "Comment" at bounding box center [810, 177] width 1030 height 32
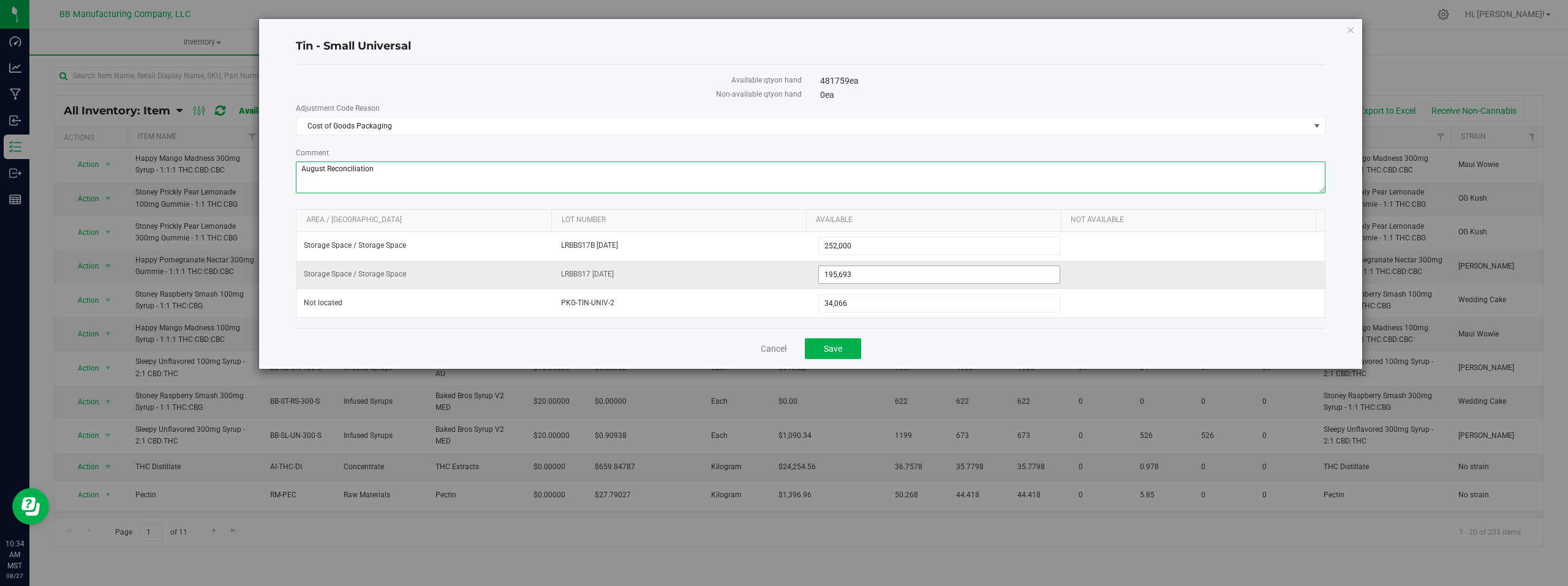
type textarea "August Reconciliation"
click at [860, 274] on span "195,693 195693" at bounding box center [939, 275] width 242 height 18
drag, startPoint x: 860, startPoint y: 274, endPoint x: 798, endPoint y: 275, distance: 62.0
click at [798, 275] on tr "Storage Space / Storage Space LRBBS17 [DATE] 195,693 195693" at bounding box center [810, 275] width 1028 height 29
type input "196200"
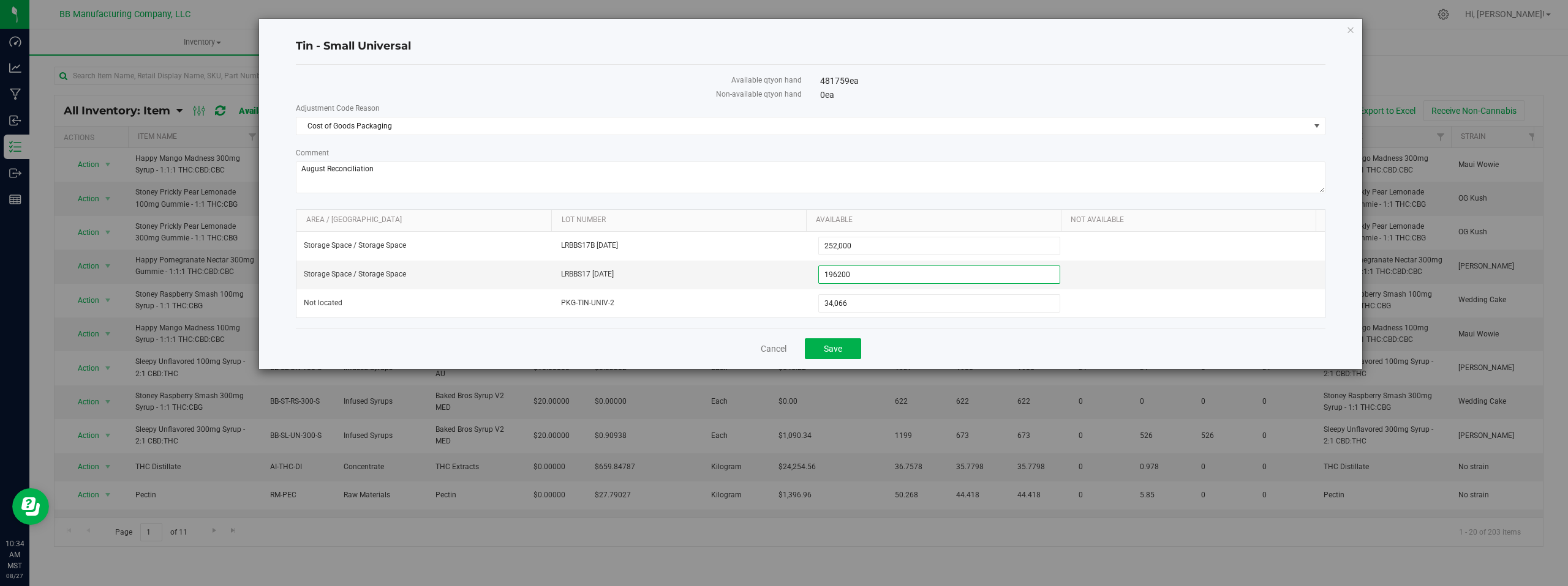
type input "196,200"
click at [651, 341] on div "Cancel Save" at bounding box center [810, 348] width 1030 height 41
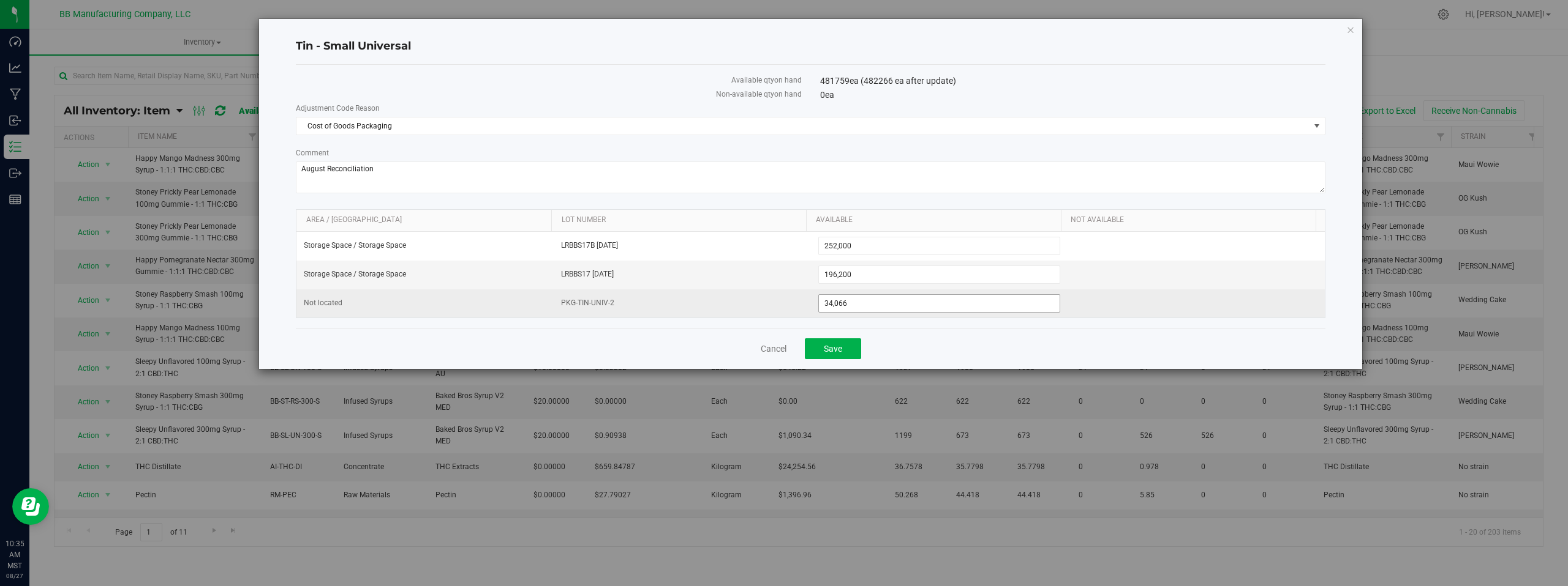
click at [846, 303] on span "34,066 34066" at bounding box center [939, 304] width 242 height 18
type input "3"
type input "18600"
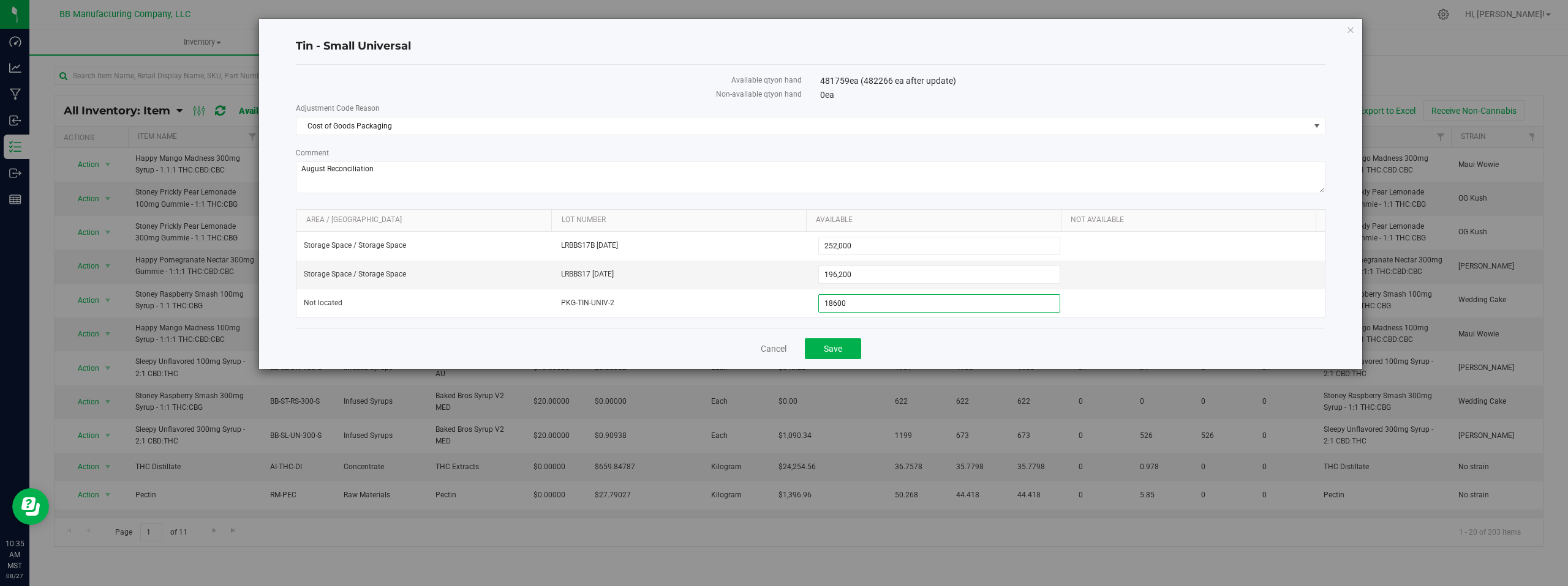
type input "18,600"
click at [615, 346] on div "Cancel Save" at bounding box center [810, 348] width 1030 height 41
click at [825, 348] on span "Save" at bounding box center [833, 348] width 18 height 10
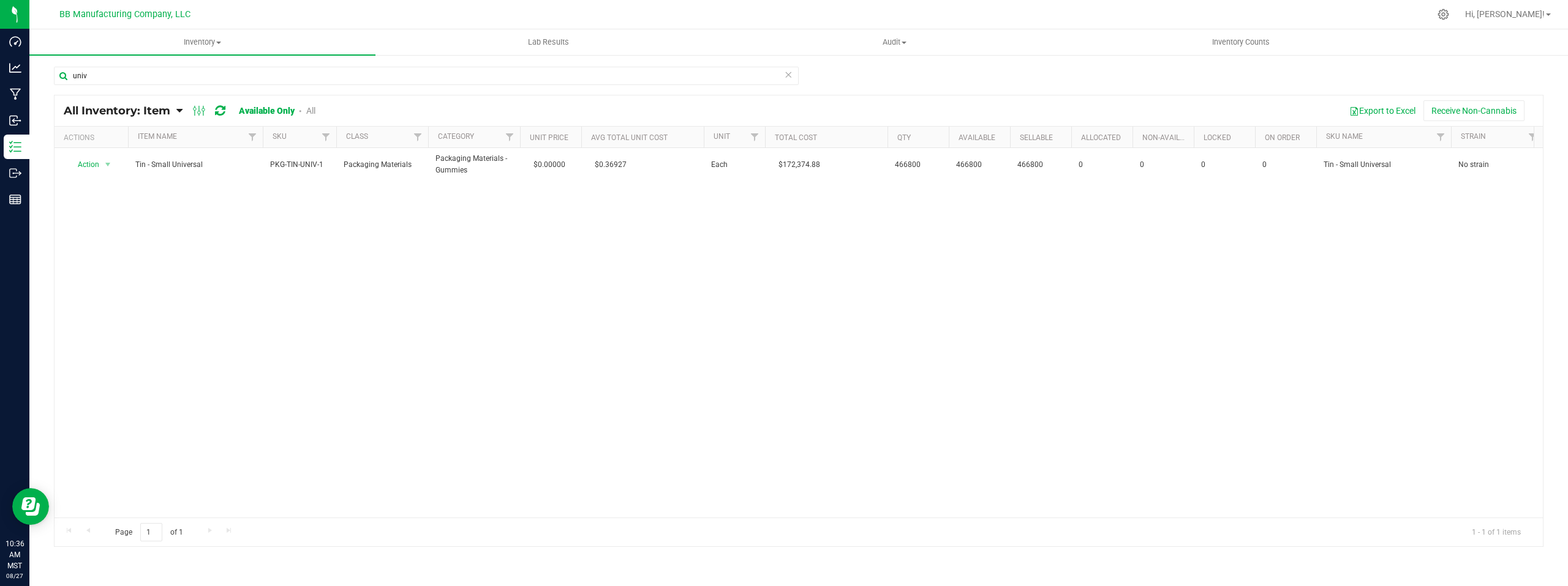
click at [31, 120] on div "univ All Inventory: Item Item Summary Item (default) Item by Strain Item by Loc…" at bounding box center [798, 244] width 1539 height 382
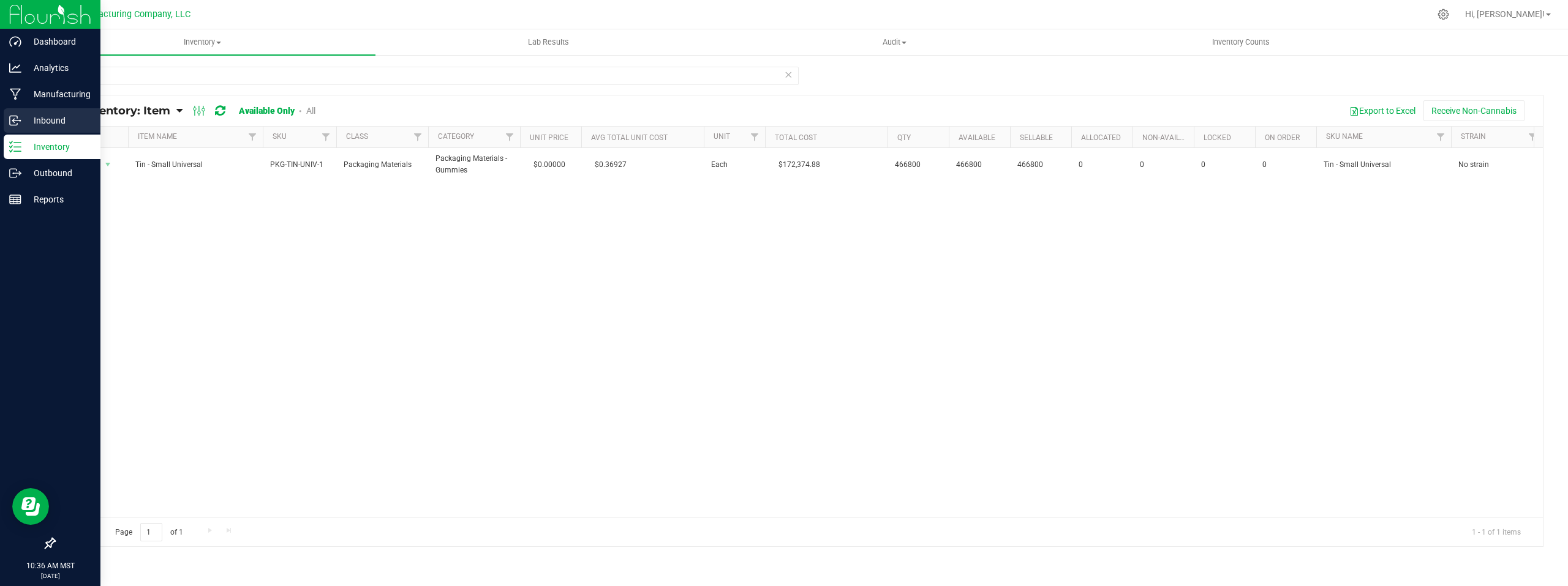
click at [40, 122] on p "Inbound" at bounding box center [58, 121] width 74 height 15
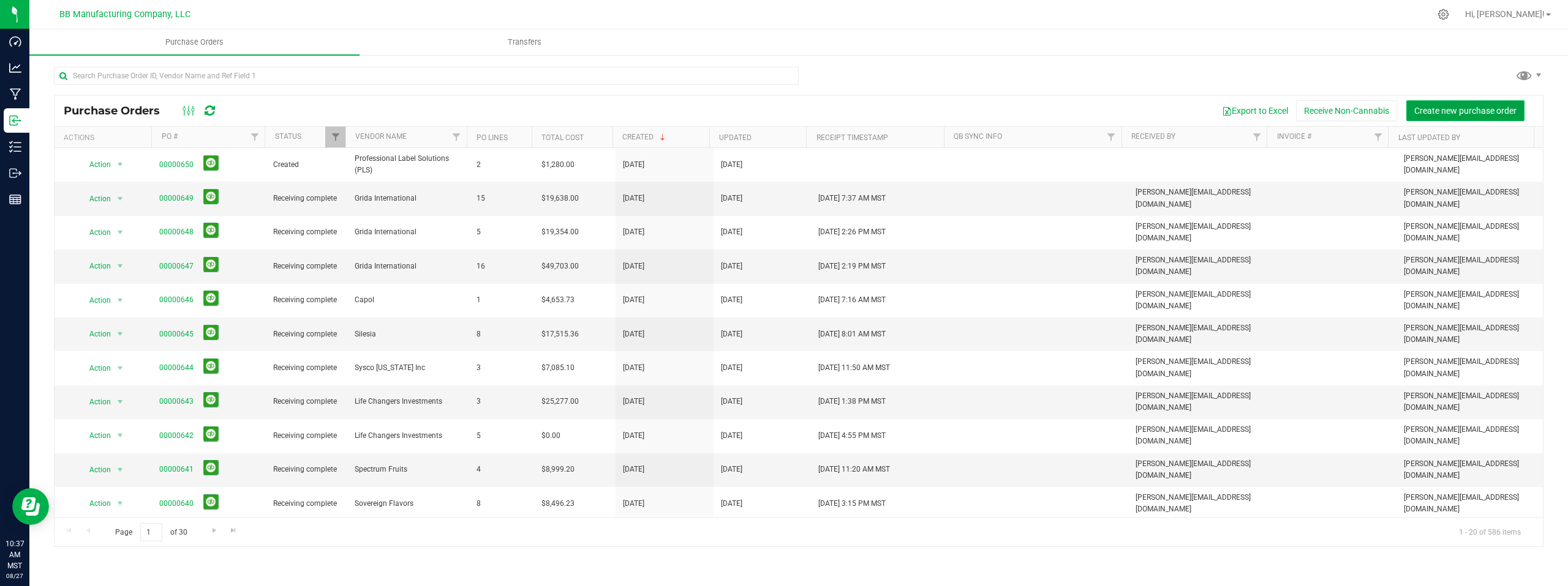
click at [1442, 110] on span "Create new purchase order" at bounding box center [1465, 111] width 102 height 10
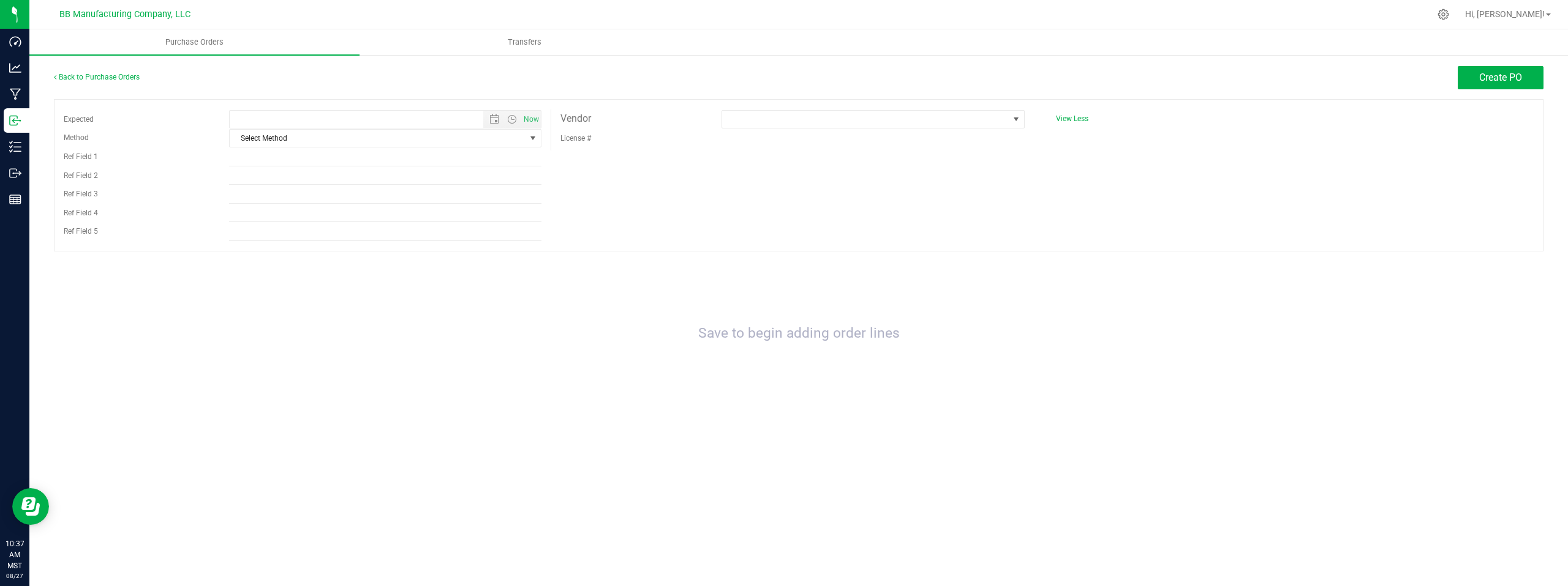
type input "[DATE] 10:37 AM"
click at [533, 139] on span "select" at bounding box center [533, 138] width 10 height 10
click at [249, 215] on li "LTL" at bounding box center [385, 215] width 312 height 18
click at [1012, 120] on span at bounding box center [1016, 119] width 10 height 10
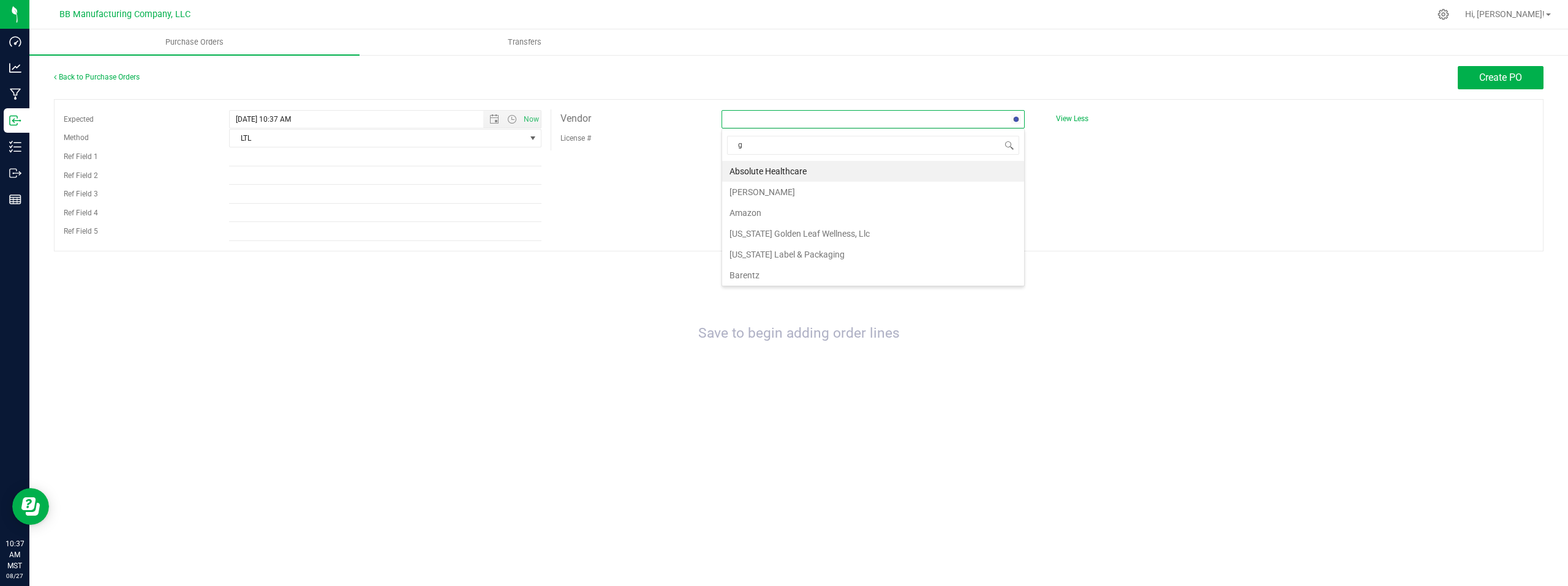
type input "gr"
click at [754, 230] on li "Grida International" at bounding box center [873, 233] width 302 height 21
drag, startPoint x: 968, startPoint y: 244, endPoint x: 990, endPoint y: 236, distance: 23.4
click at [970, 244] on div "Expected [DATE] 10:37 AM Now Method LTL Select Method USPS UPS FedEx LTL Local …" at bounding box center [798, 175] width 1490 height 152
click at [1475, 80] on button "Create PO" at bounding box center [1500, 77] width 86 height 23
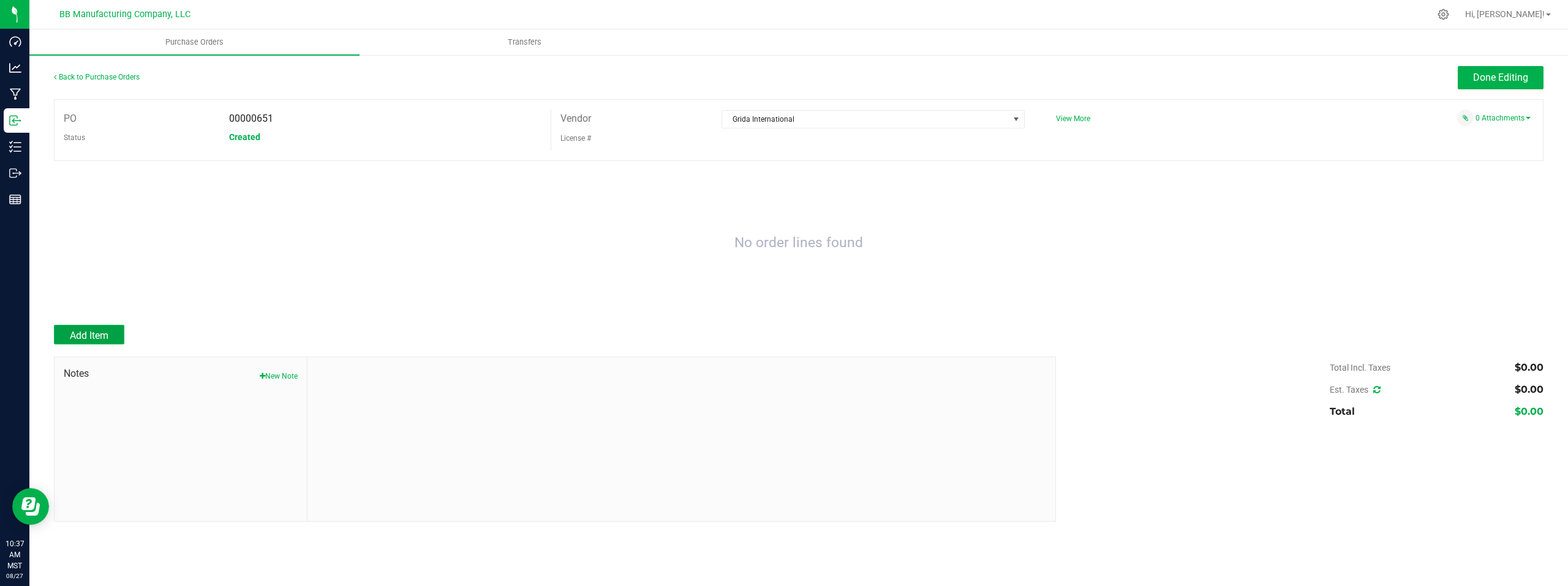
click at [97, 334] on span "Add Item" at bounding box center [89, 335] width 39 height 12
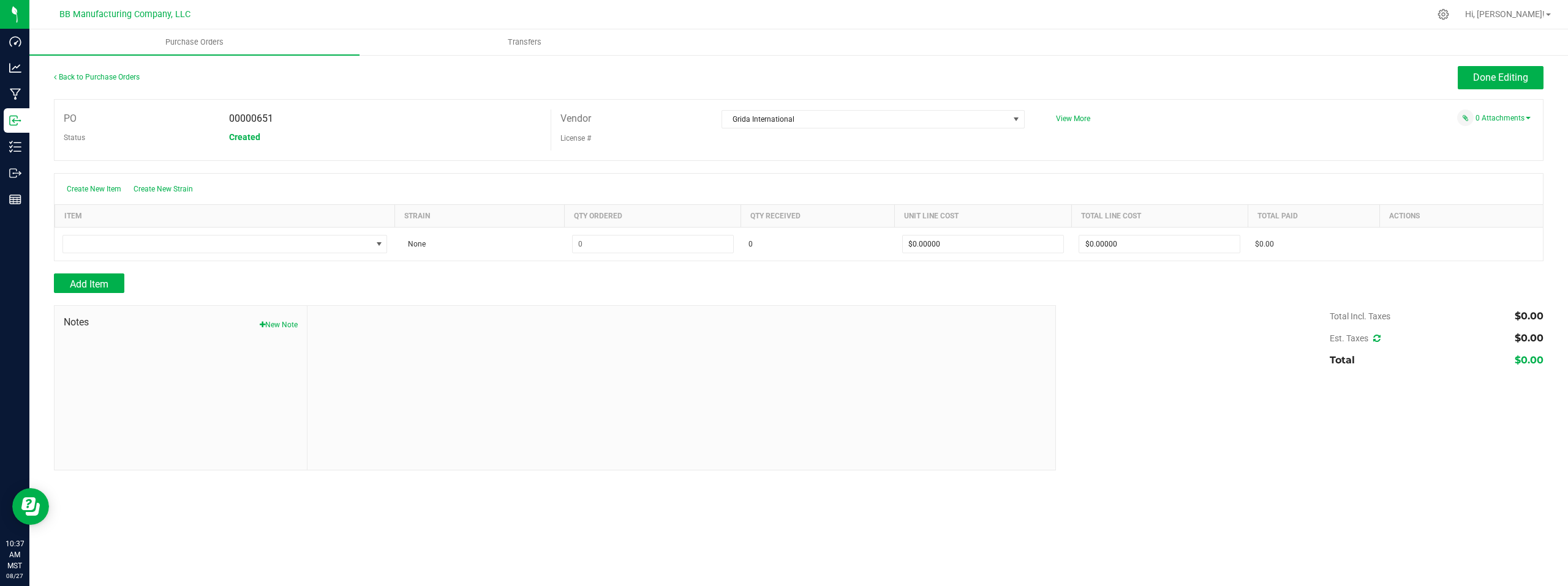
click at [1322, 40] on ul "Purchase Orders Transfers" at bounding box center [813, 42] width 1568 height 27
click at [1450, 14] on icon at bounding box center [1444, 15] width 13 height 13
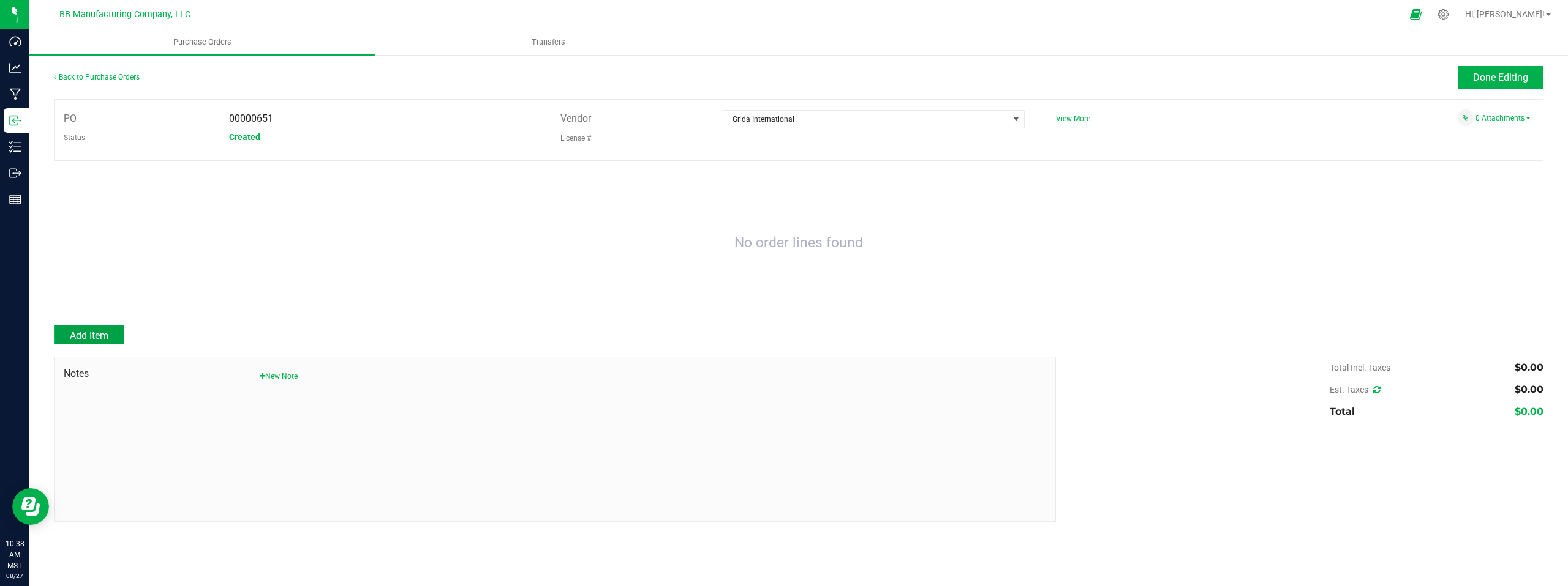
click at [98, 336] on span "Add Item" at bounding box center [89, 335] width 39 height 12
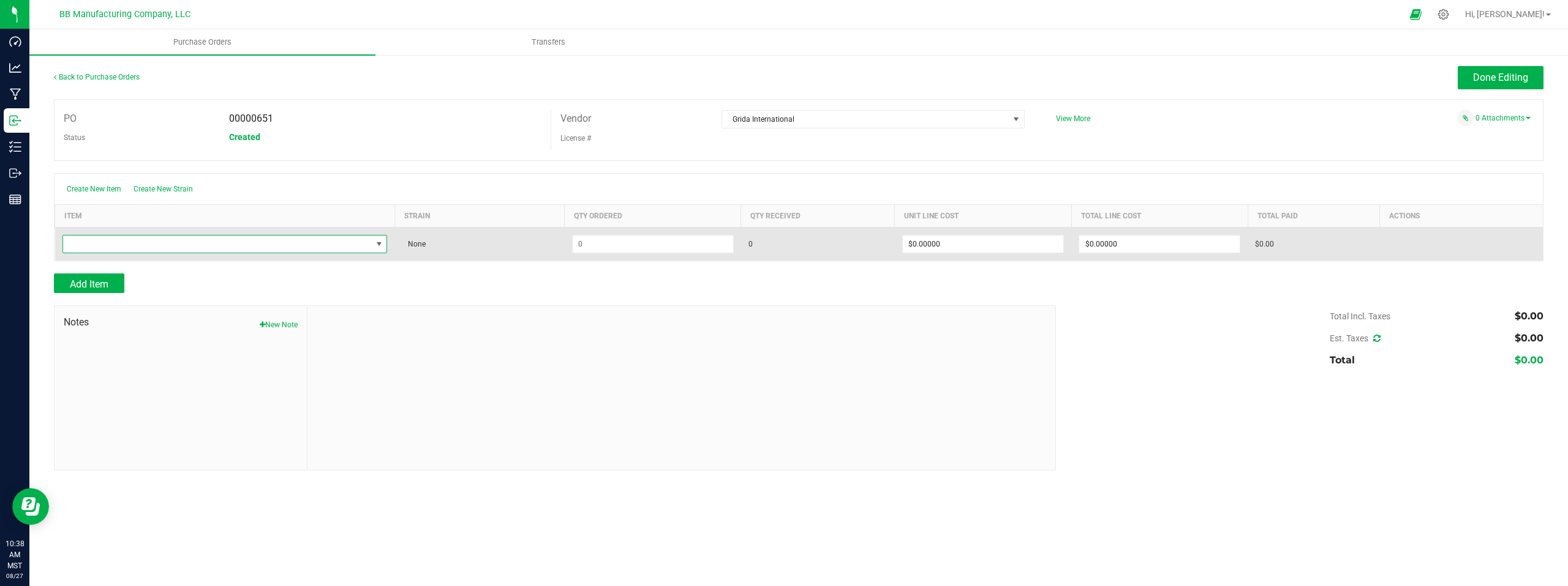
click at [381, 245] on span "NO DATA FOUND" at bounding box center [379, 244] width 10 height 10
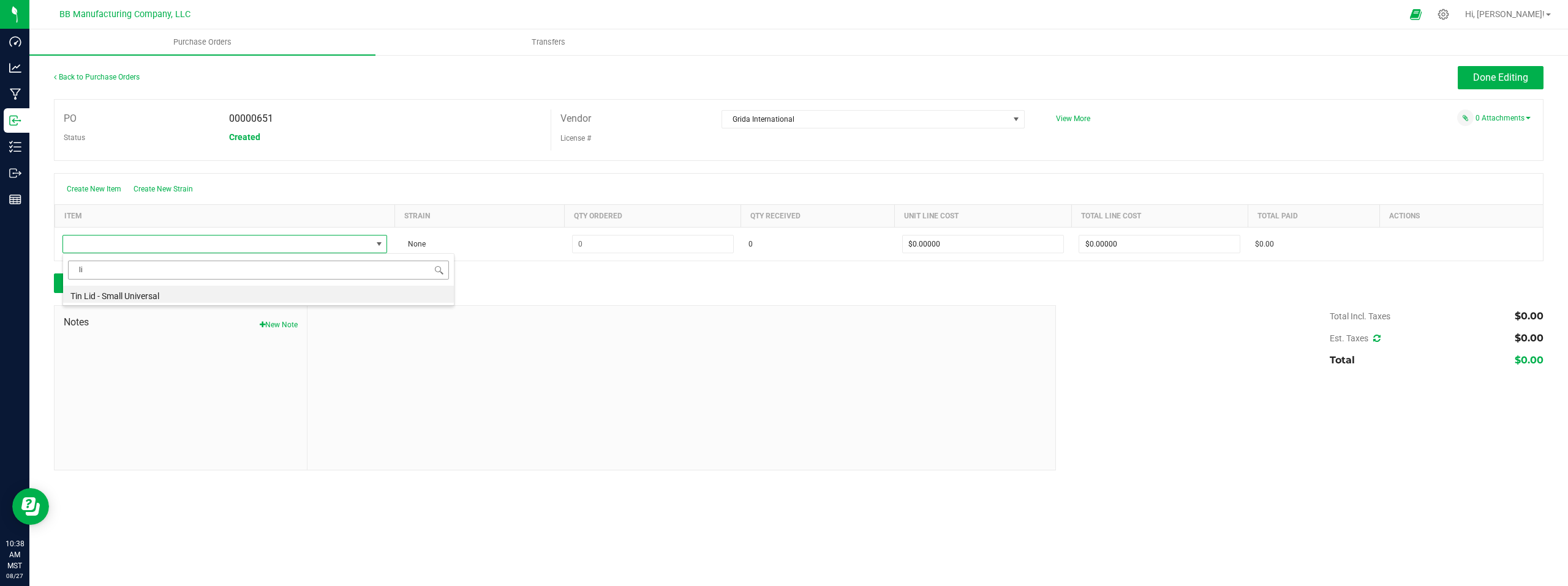
type input "l"
type input "t"
type input "l"
type input "t"
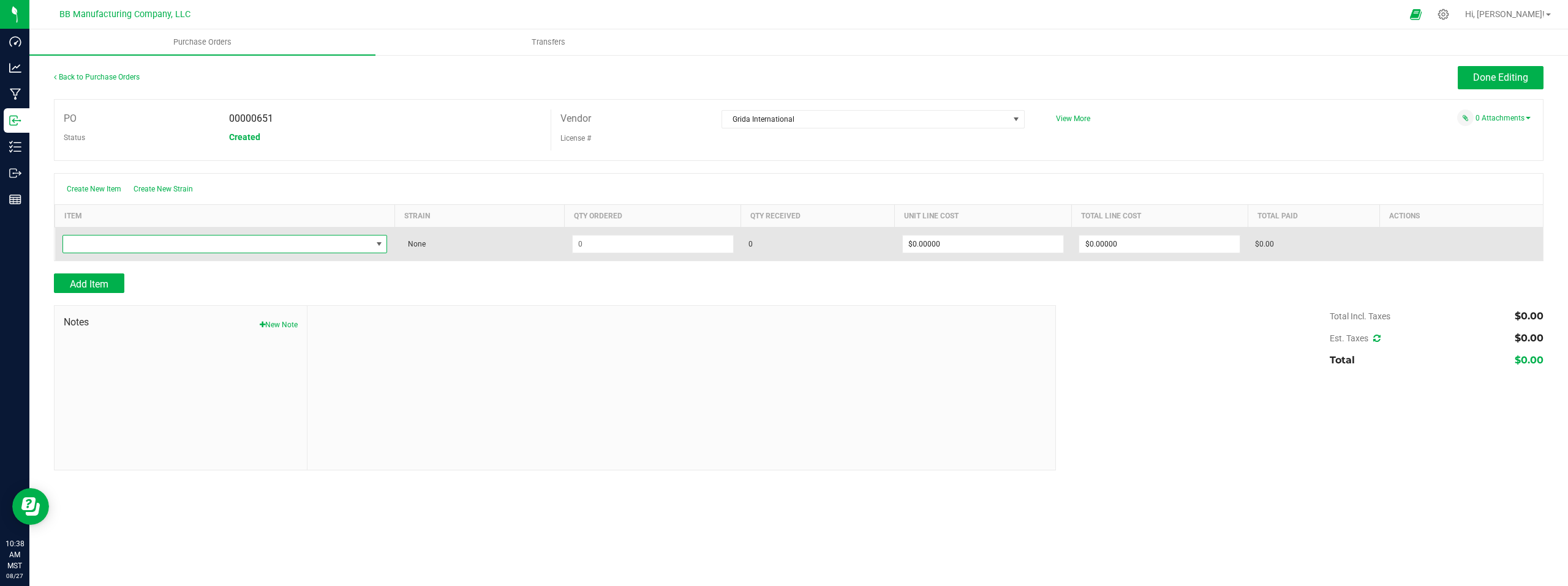
click at [379, 246] on span "NO DATA FOUND" at bounding box center [379, 244] width 10 height 10
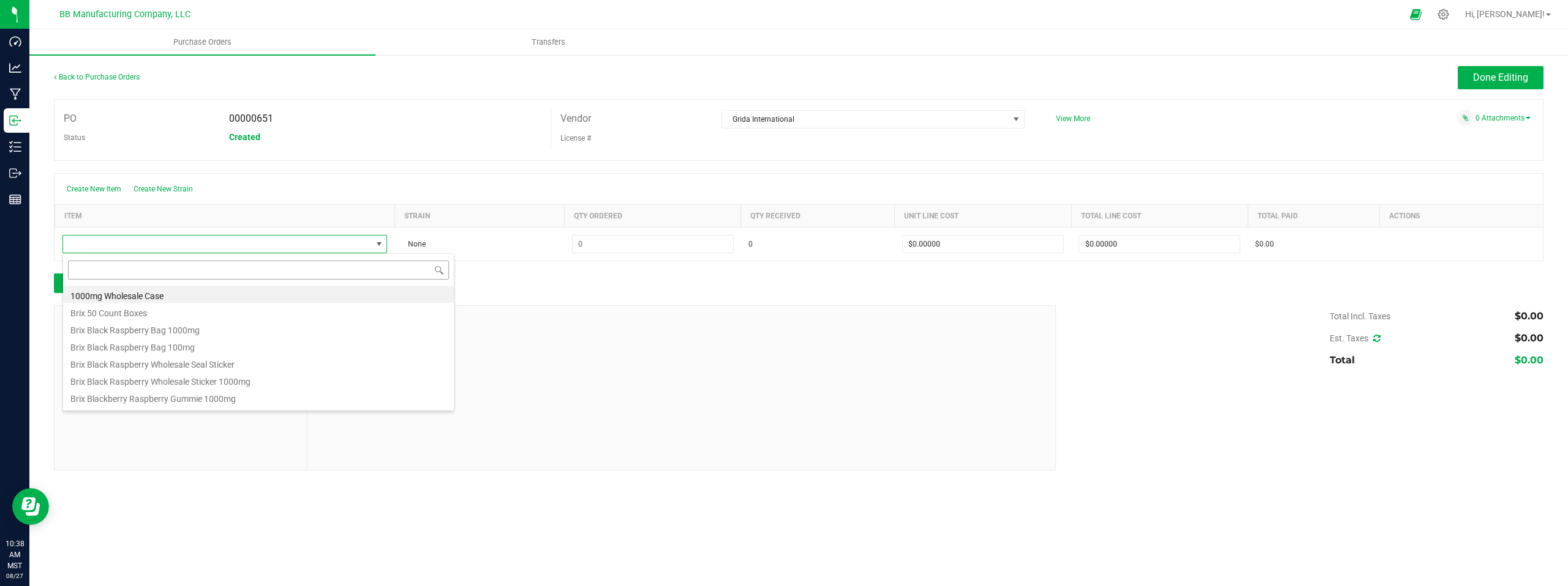
click at [112, 272] on input at bounding box center [258, 270] width 381 height 19
type input "lid"
click at [119, 296] on li "Tin Lid - Small Universal" at bounding box center [258, 294] width 391 height 18
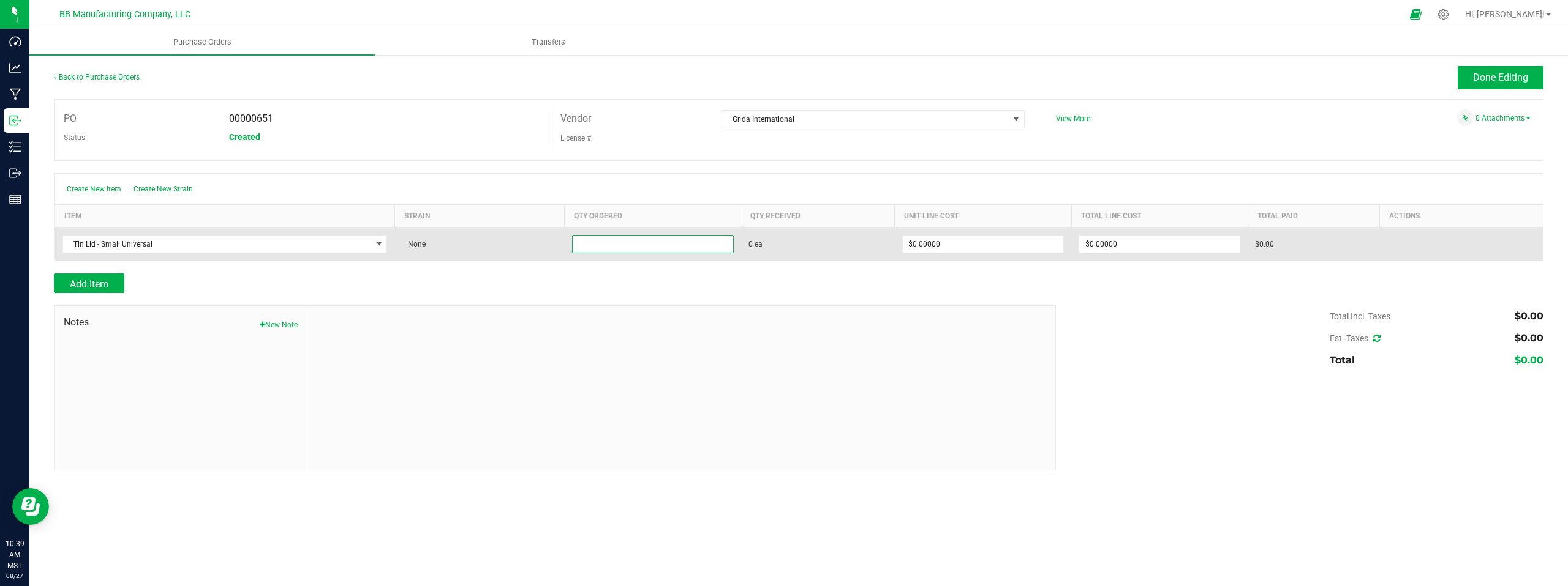
click at [612, 244] on input at bounding box center [653, 244] width 160 height 18
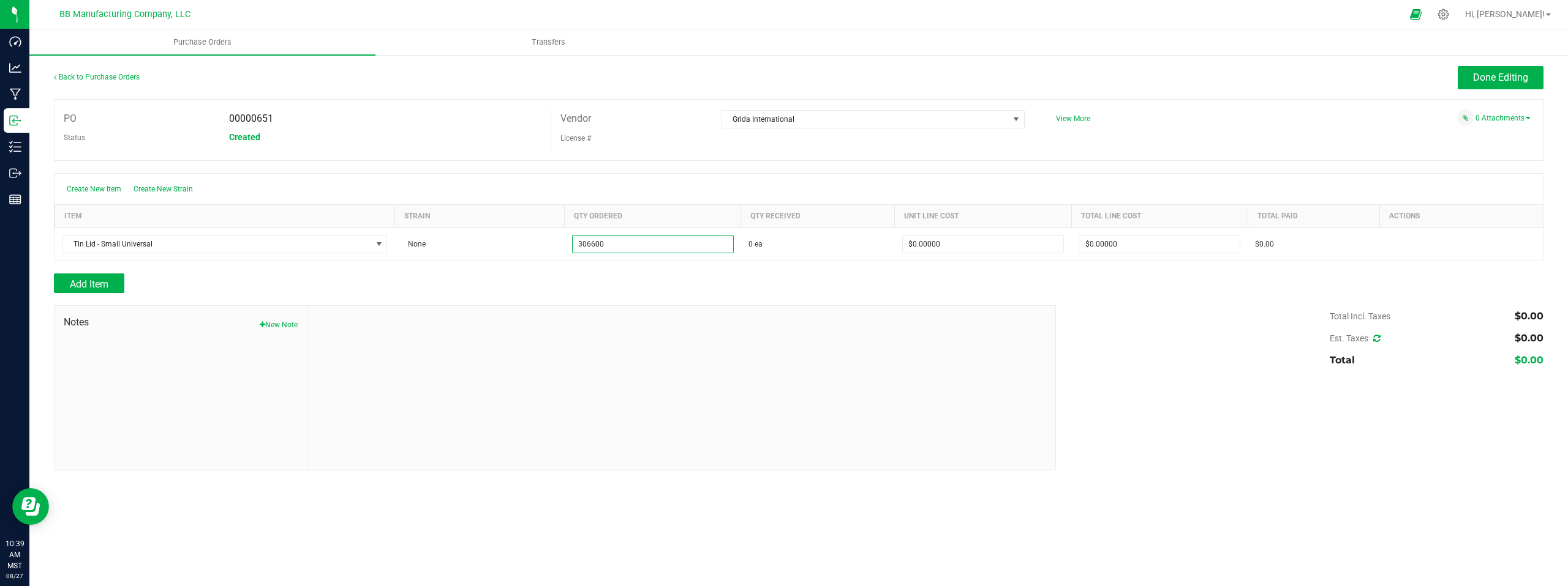
type input "306600 ea"
click at [701, 388] on div at bounding box center [682, 388] width 749 height 164
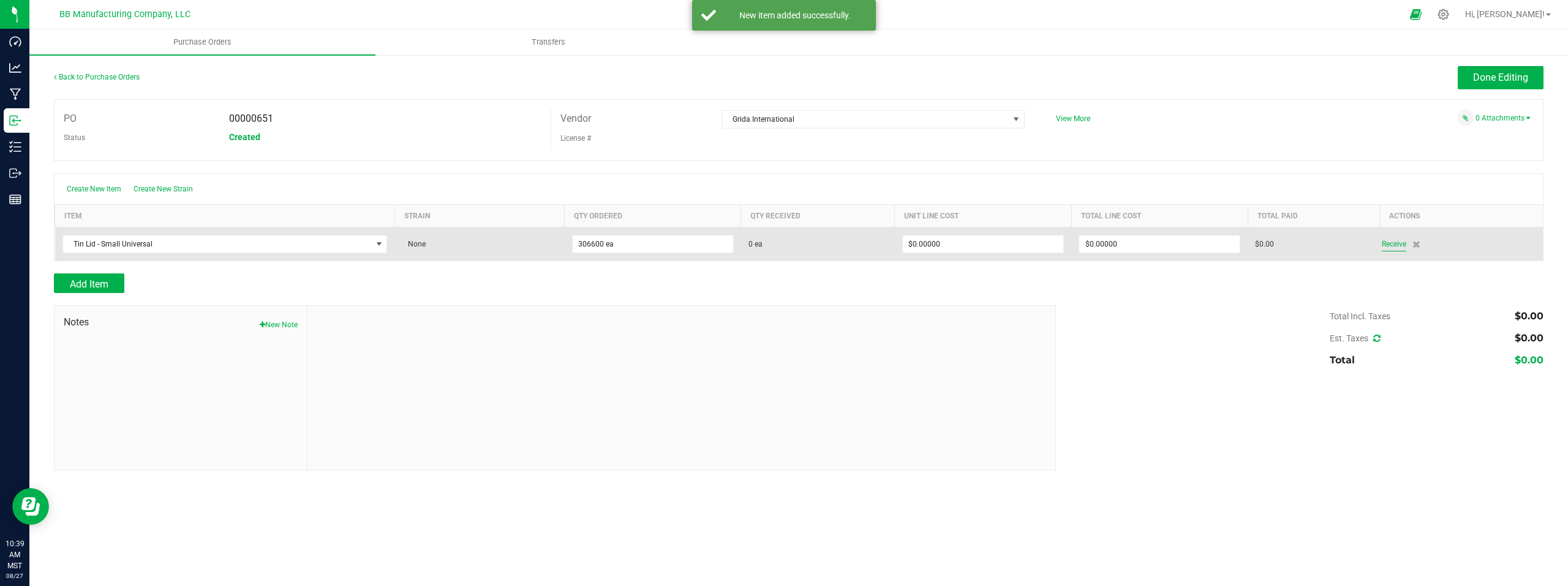
click at [1398, 246] on span "Receive" at bounding box center [1394, 244] width 25 height 15
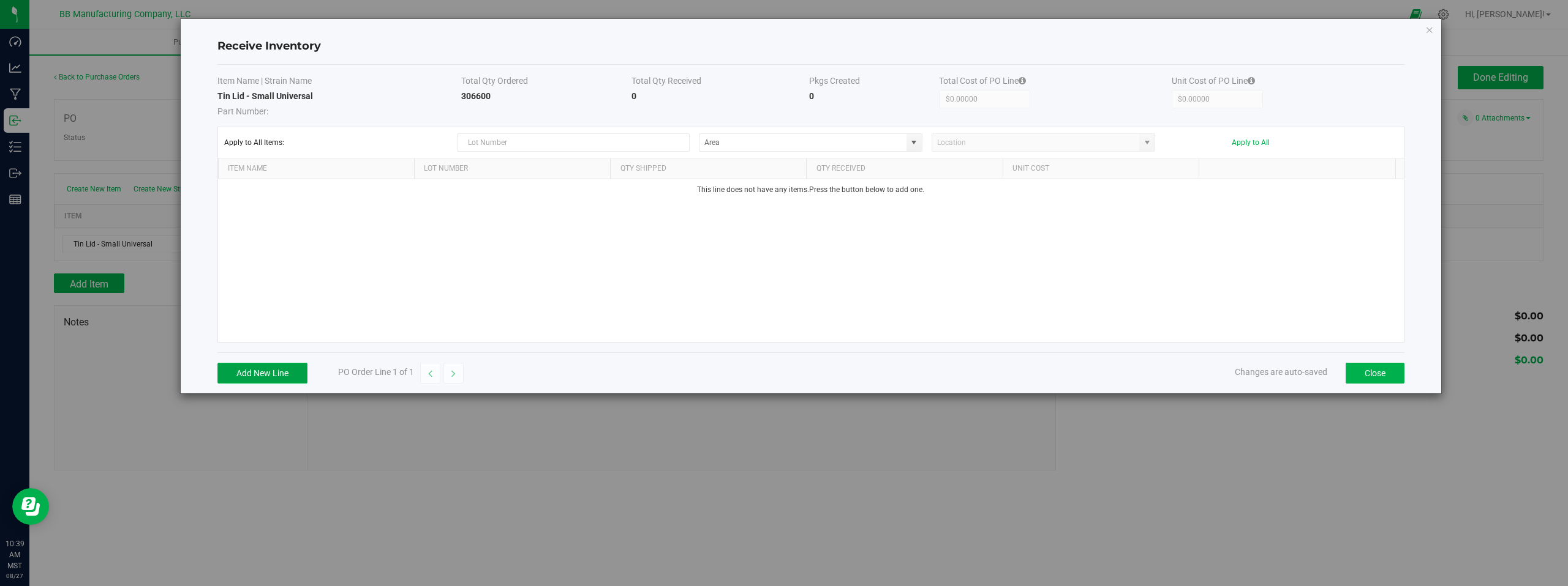
click at [260, 370] on button "Add New Line" at bounding box center [263, 373] width 90 height 21
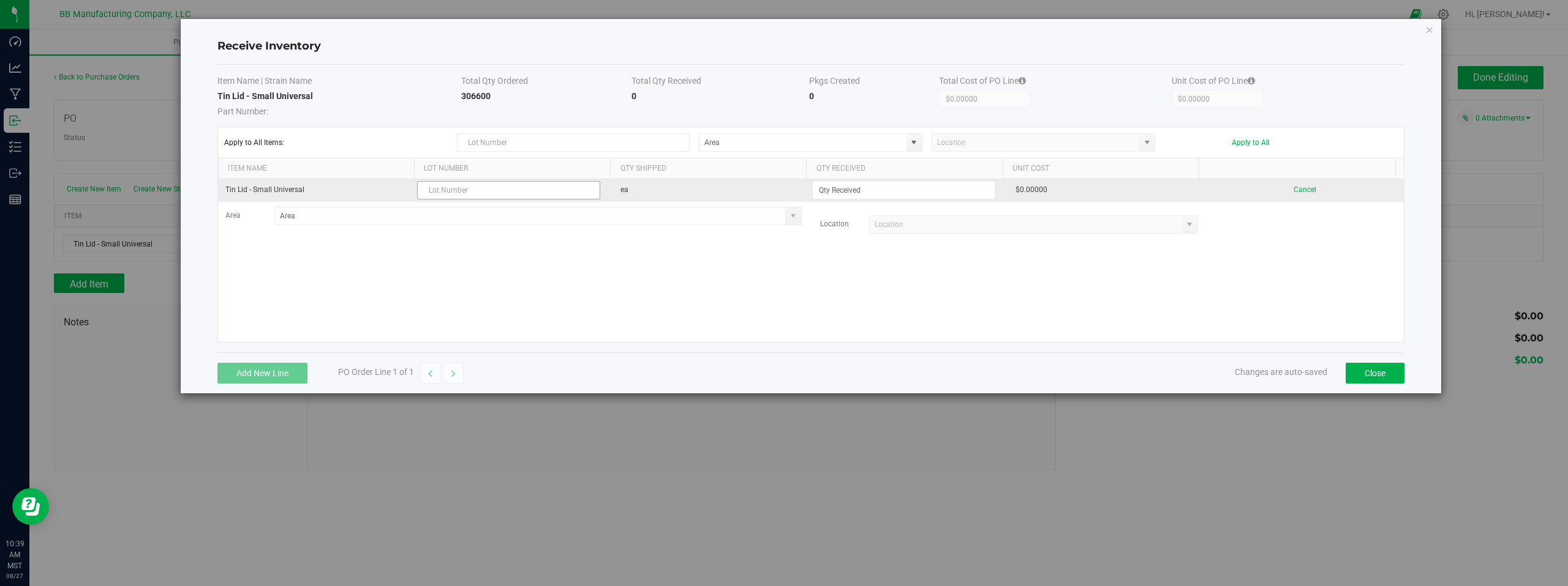
click at [443, 192] on input "text" at bounding box center [508, 191] width 183 height 18
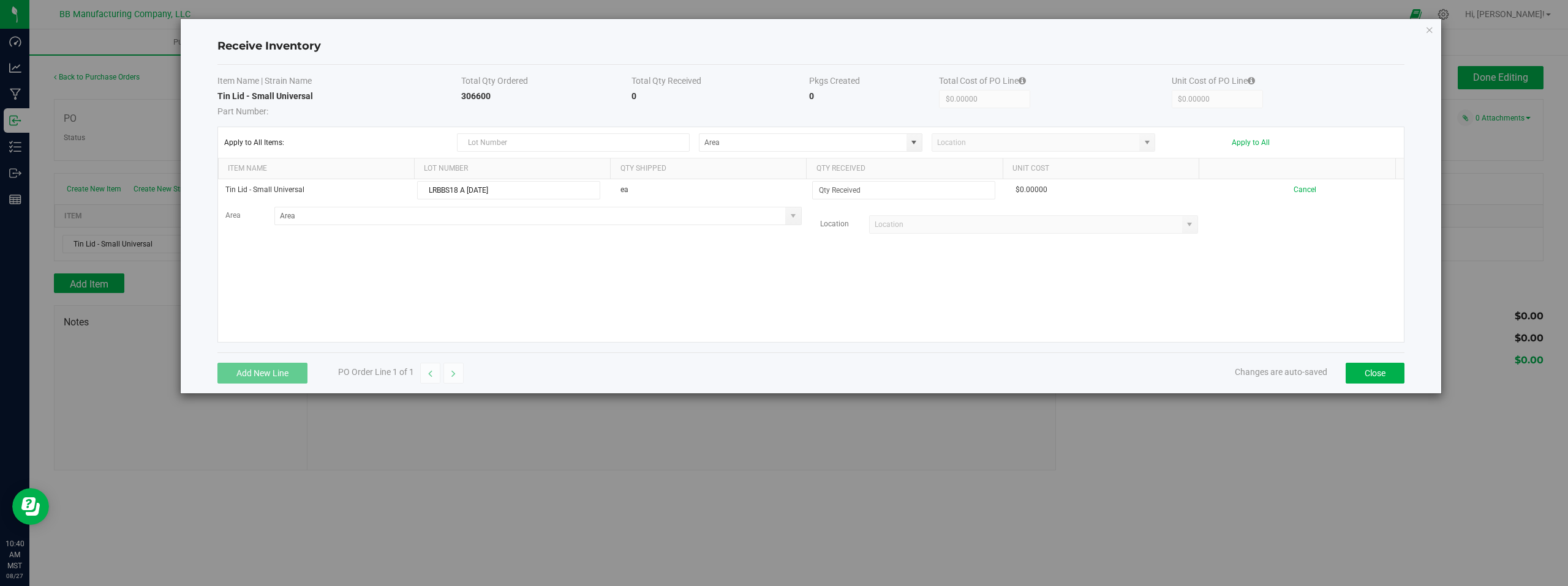
type input "LRBBS18 A [DATE]"
click at [669, 273] on div "Tin Lid - Small Universal LRBBS18 A [DATE] ea $0.00000 Cancel Area Location" at bounding box center [811, 261] width 1185 height 163
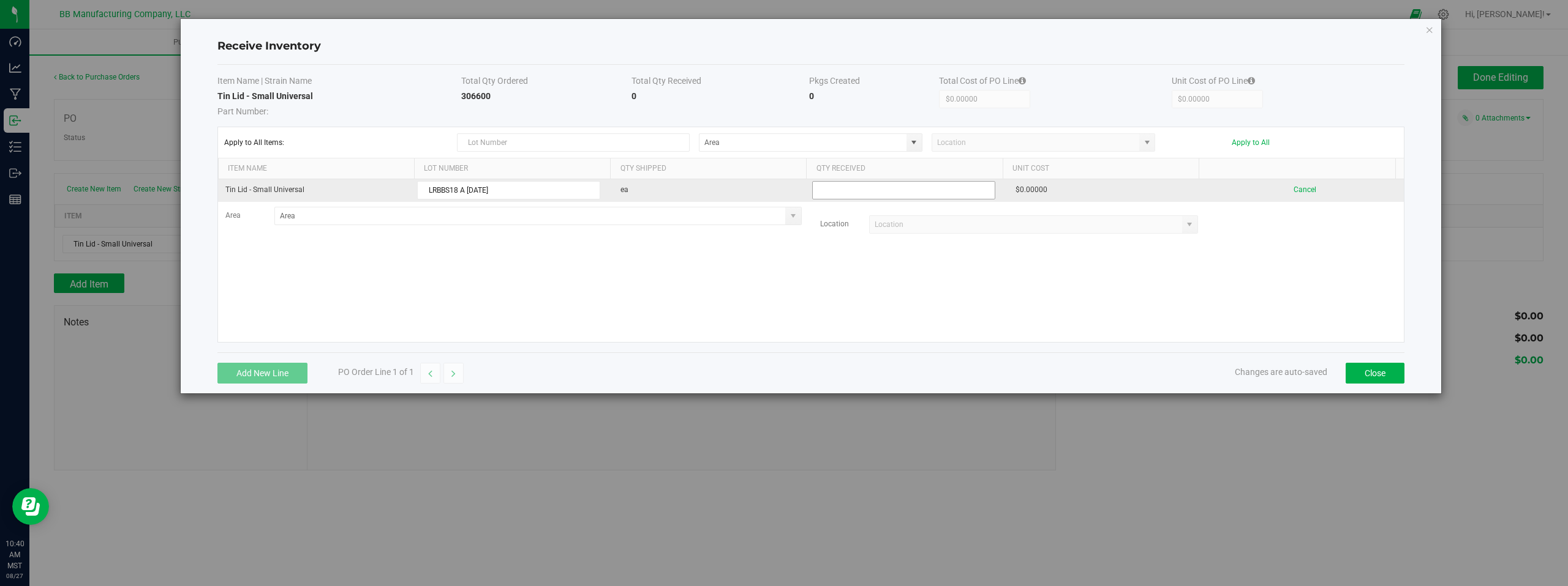
click at [882, 193] on input at bounding box center [903, 190] width 182 height 18
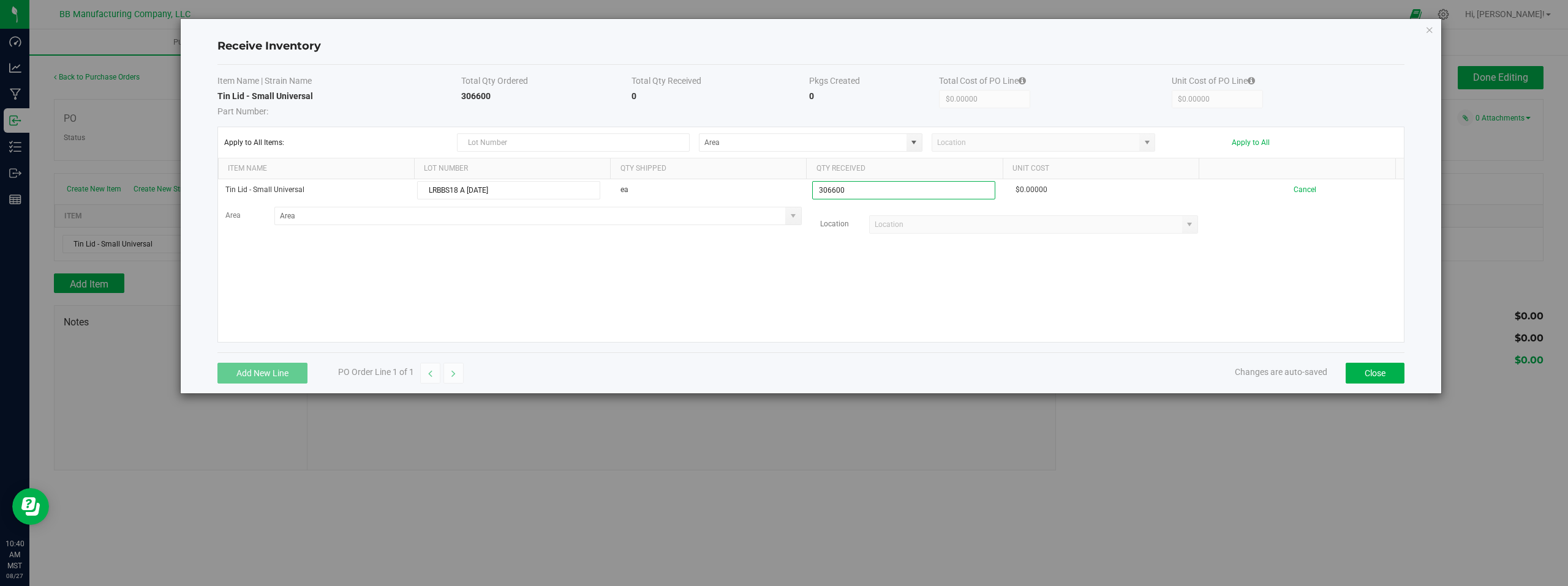
type input "306600 ea"
click at [902, 305] on kendo-grid-list "Tin Lid - Small Universal LRBBS18 A [DATE] ea 306600 ea $0.00000 Cancel Area Lo…" at bounding box center [811, 261] width 1185 height 163
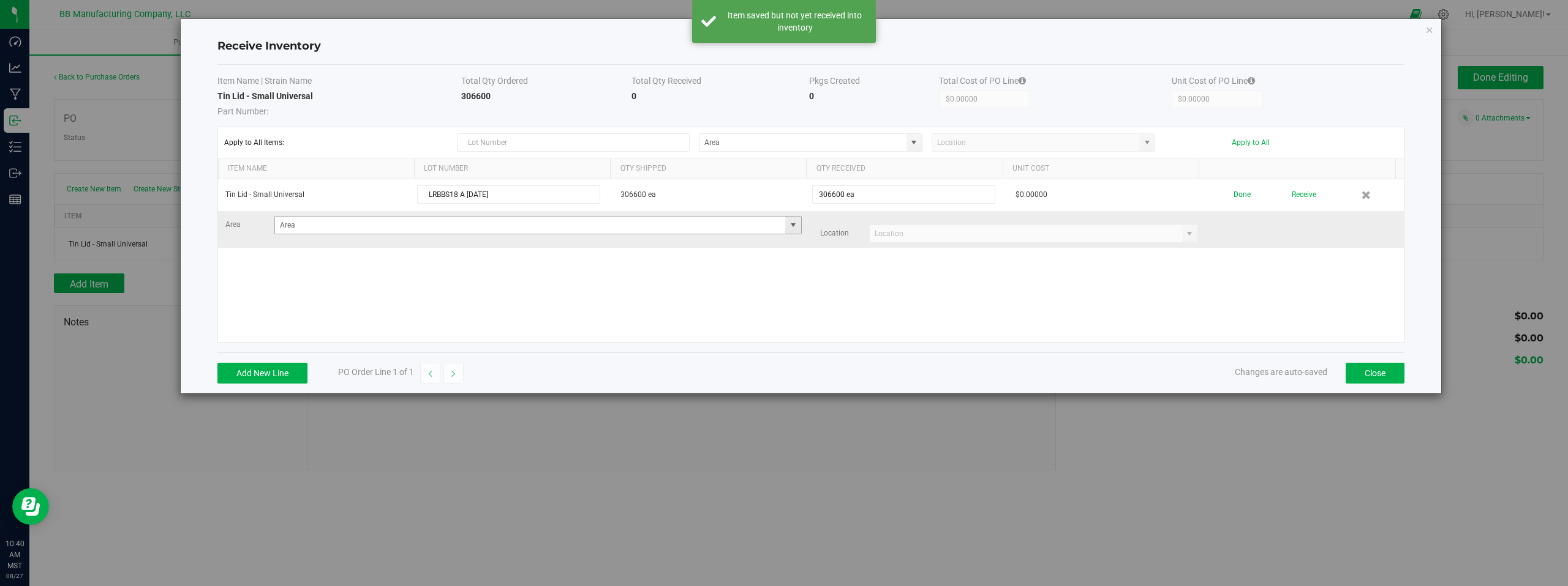
click at [789, 225] on span at bounding box center [793, 225] width 10 height 10
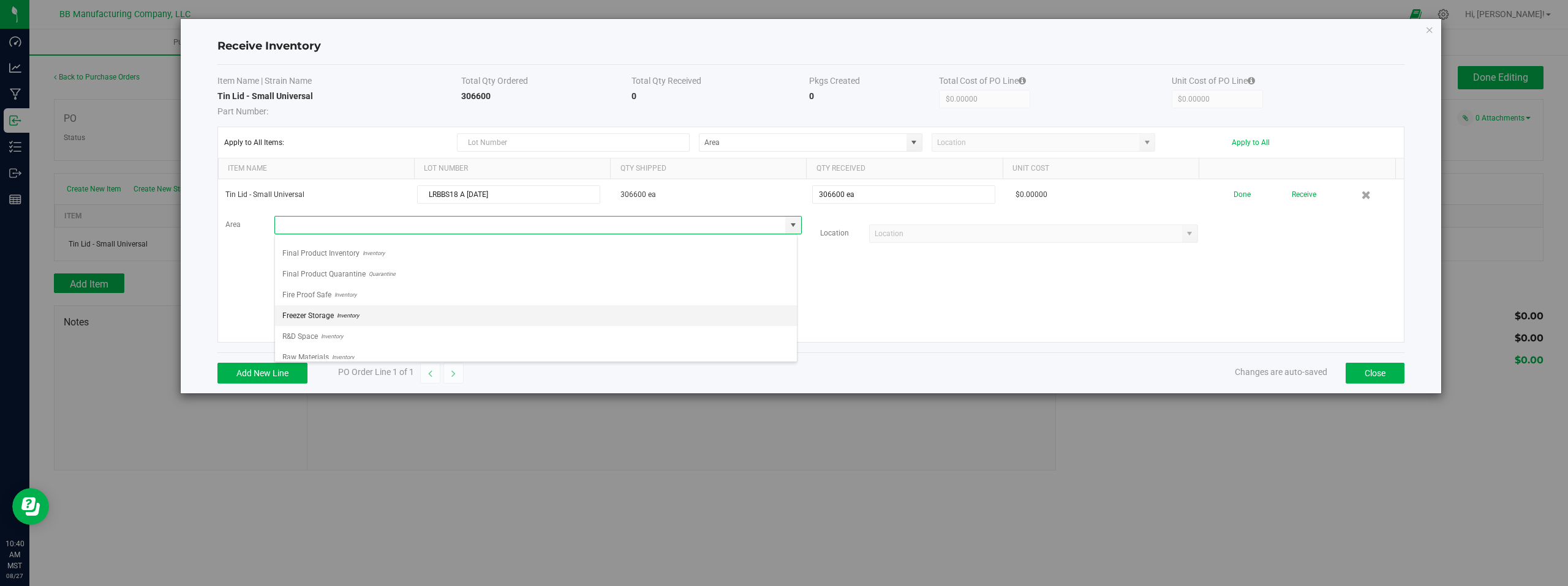
scroll to position [86, 0]
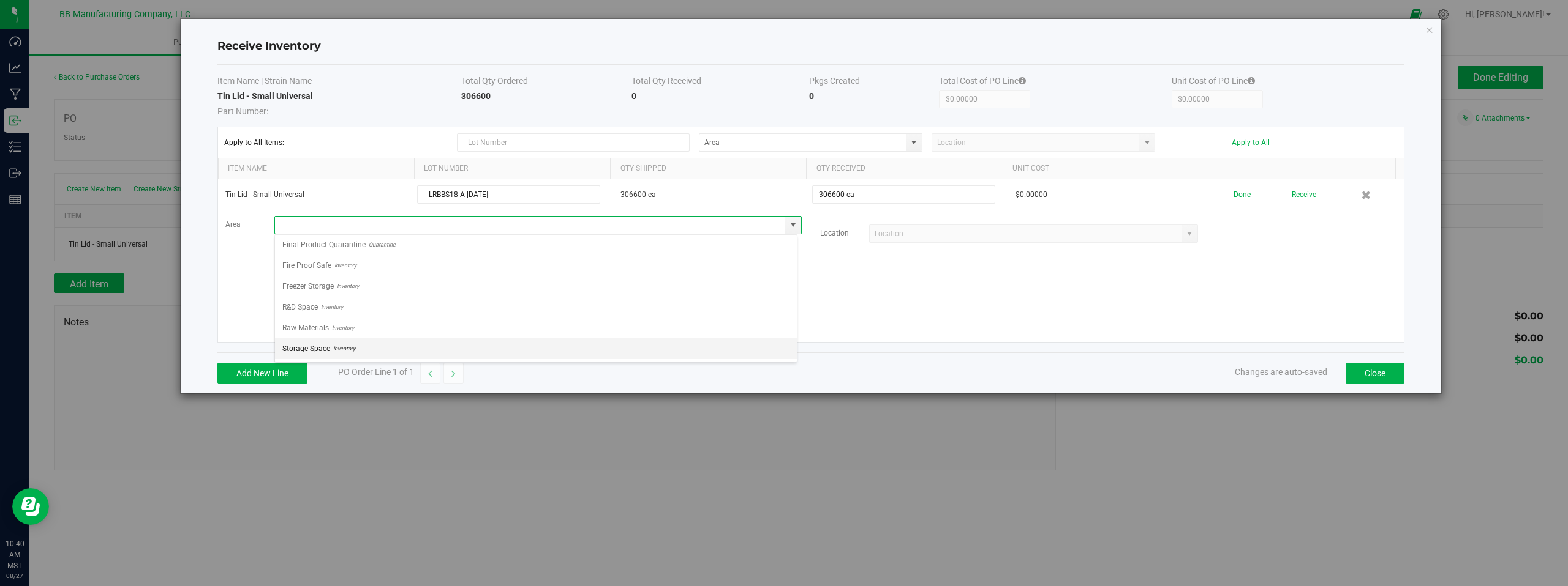
click at [314, 347] on span "Storage Space" at bounding box center [306, 349] width 48 height 18
type input "Storage Space"
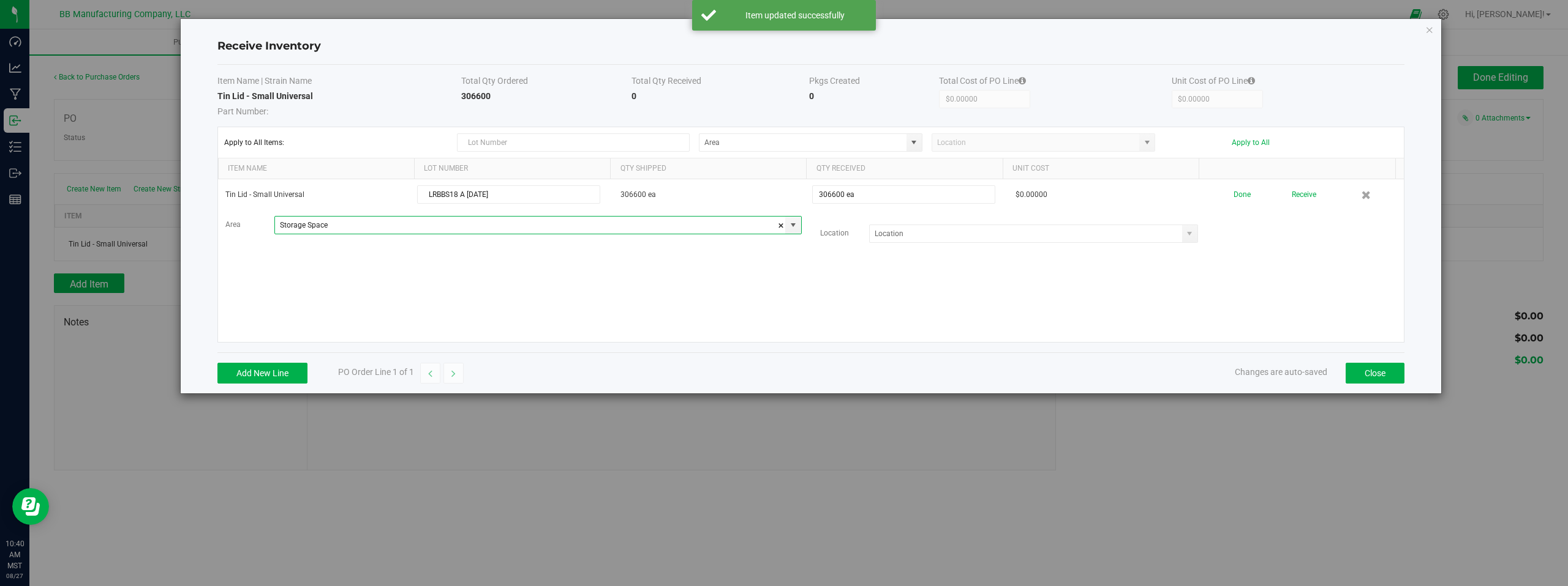
click at [552, 296] on div "Tin Lid - Small Universal LRBBS18 A [DATE] 306600 ea 306600 ea $0.00000 Done Re…" at bounding box center [811, 261] width 1185 height 163
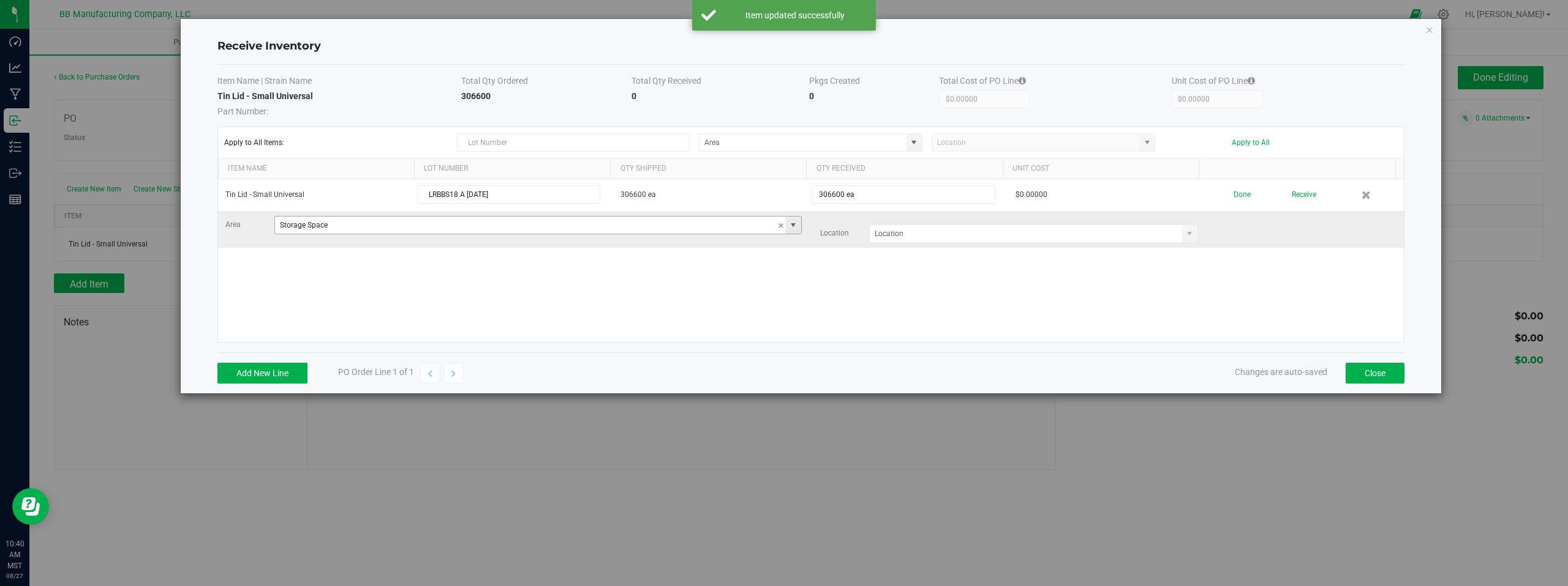
click at [790, 225] on span at bounding box center [793, 225] width 10 height 10
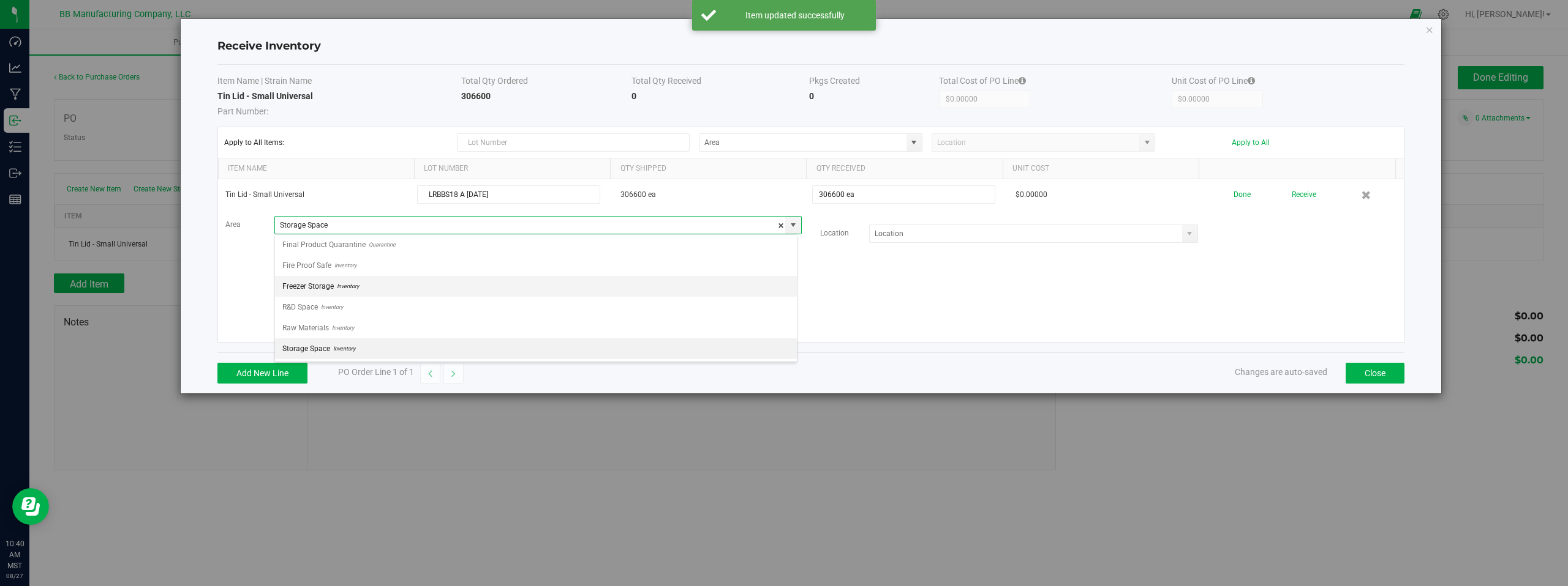
scroll to position [18, 523]
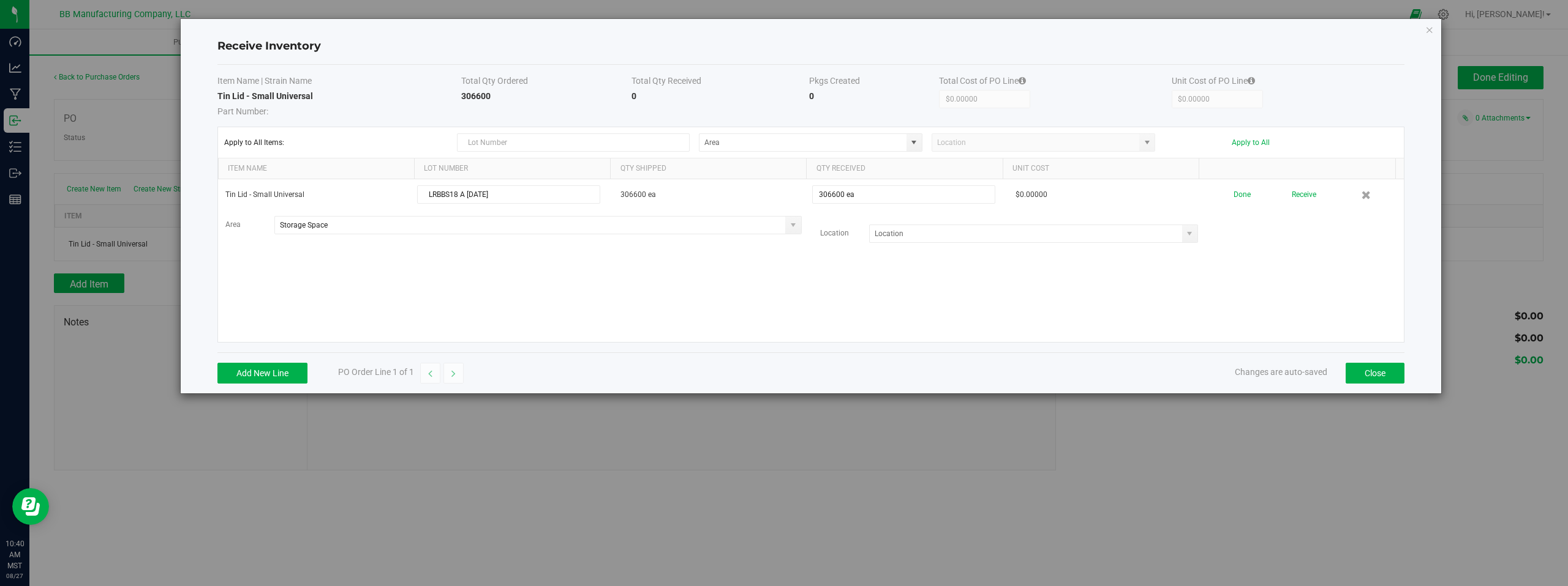
click at [894, 295] on div "Tin Lid - Small Universal LRBBS18 A [DATE] 306600 ea 306600 ea $0.00000 Done Re…" at bounding box center [811, 261] width 1185 height 163
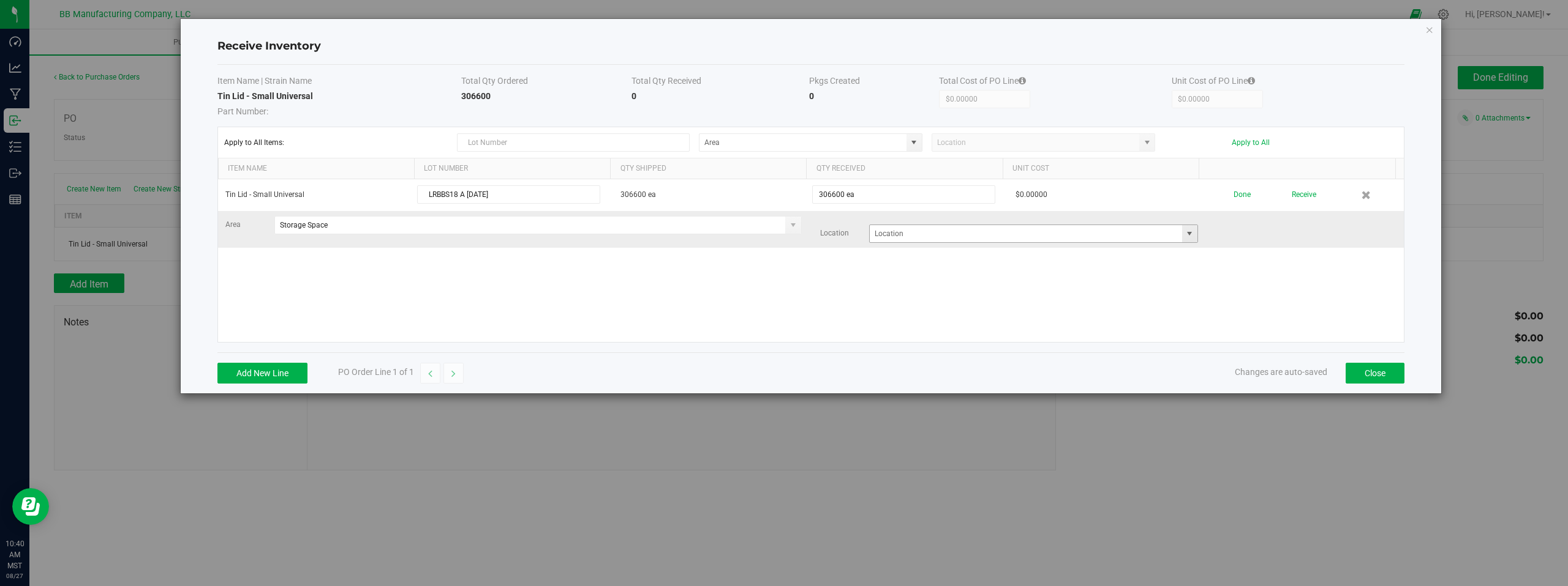
click at [1185, 236] on span at bounding box center [1189, 233] width 10 height 10
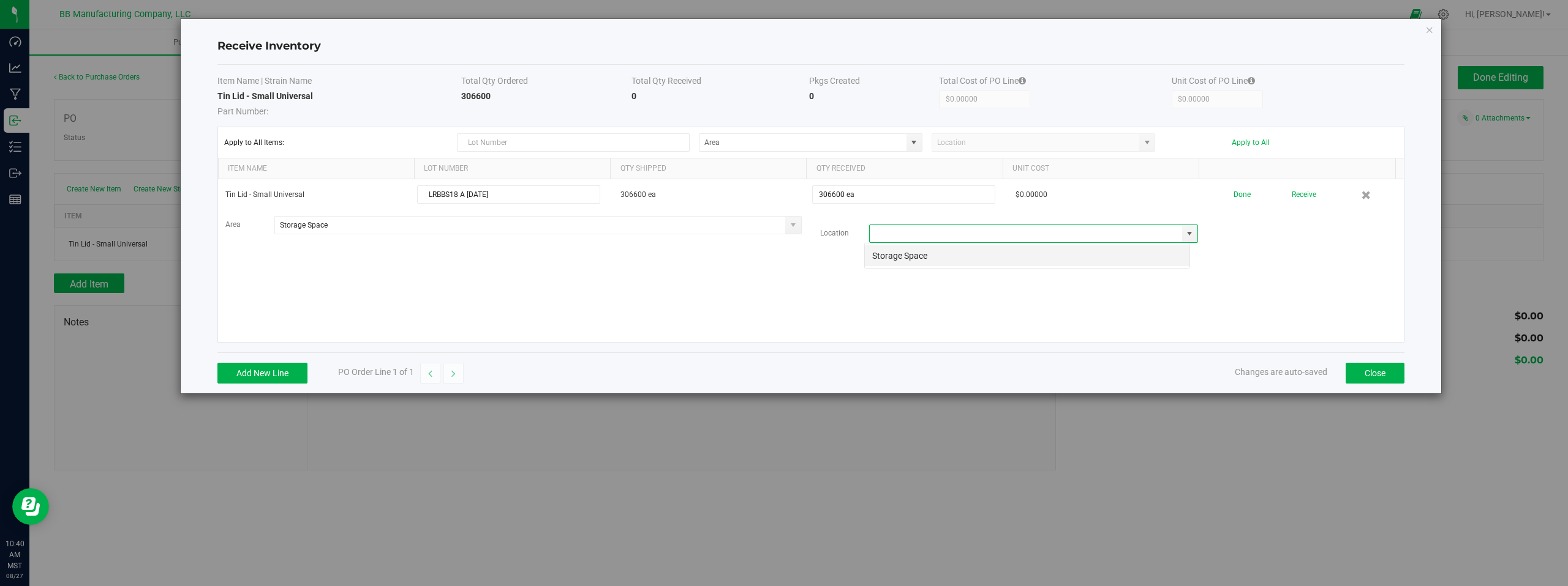
scroll to position [18, 326]
click at [938, 256] on li "Storage Space" at bounding box center [1027, 255] width 324 height 21
type input "Storage Space"
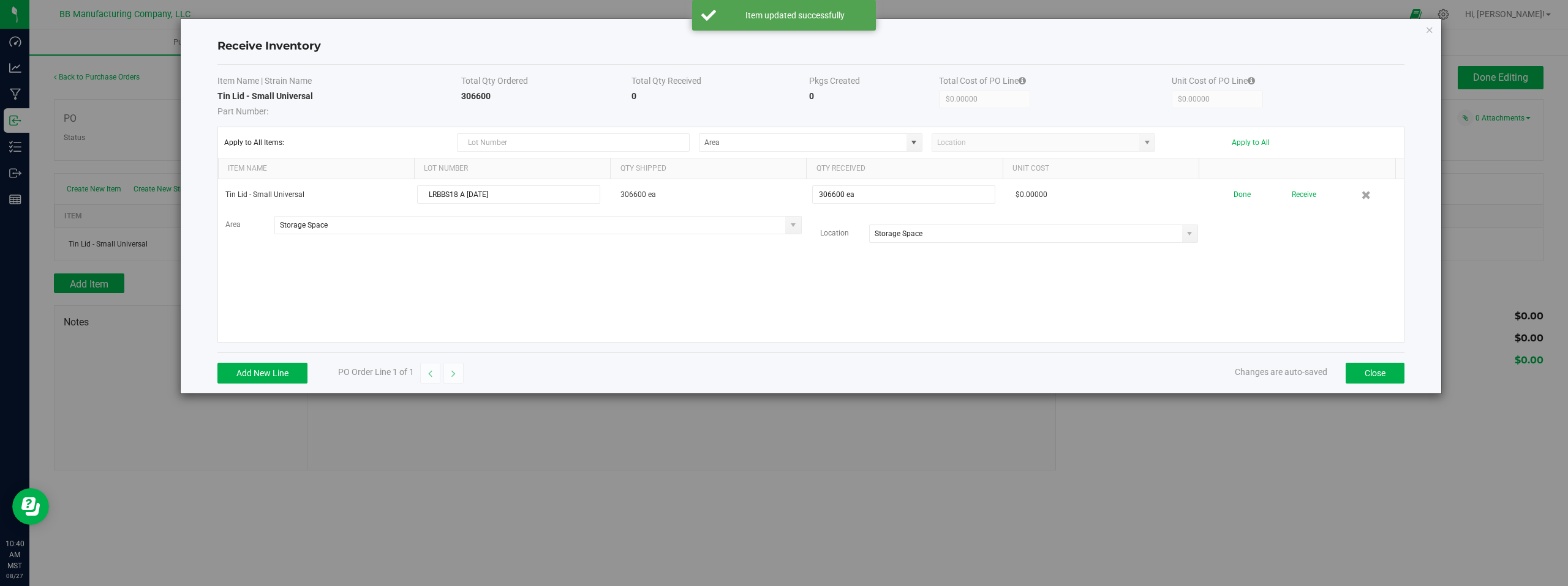
click at [882, 295] on div "Tin Lid - Small Universal LRBBS18 A [DATE] 306600 ea 306600 ea $0.00000 Done Re…" at bounding box center [811, 261] width 1185 height 163
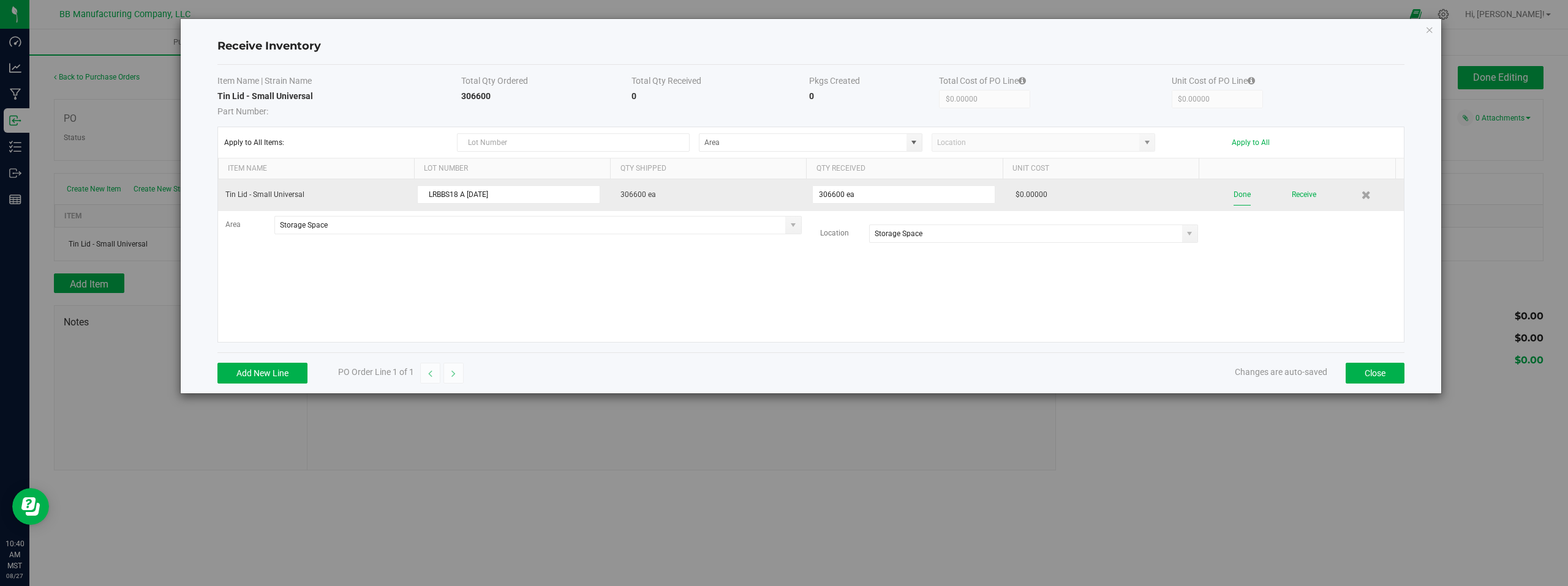
click at [1234, 194] on button "Done" at bounding box center [1242, 194] width 18 height 21
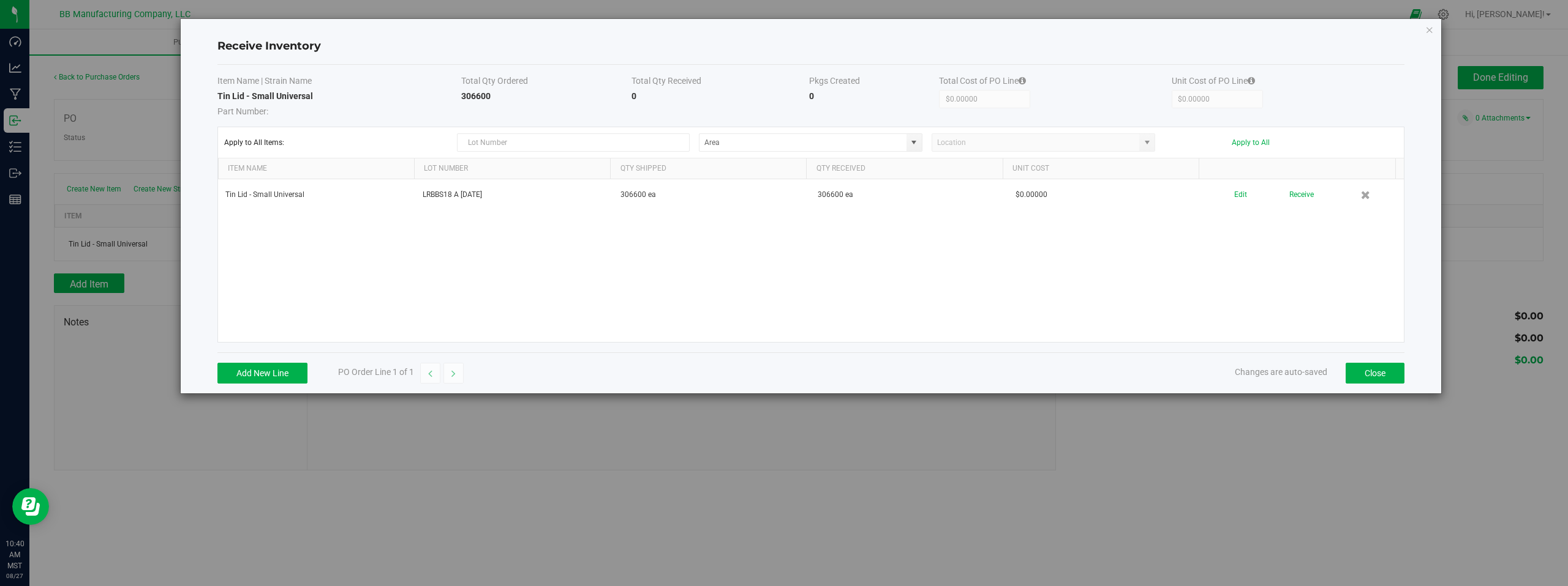
click at [1338, 339] on div "Tin Lid - Small Universal LRBBS18 A [DATE] 306600 ea 306600 ea $0.00000 Edit Re…" at bounding box center [811, 261] width 1185 height 163
click at [1376, 377] on button "Close" at bounding box center [1375, 373] width 59 height 21
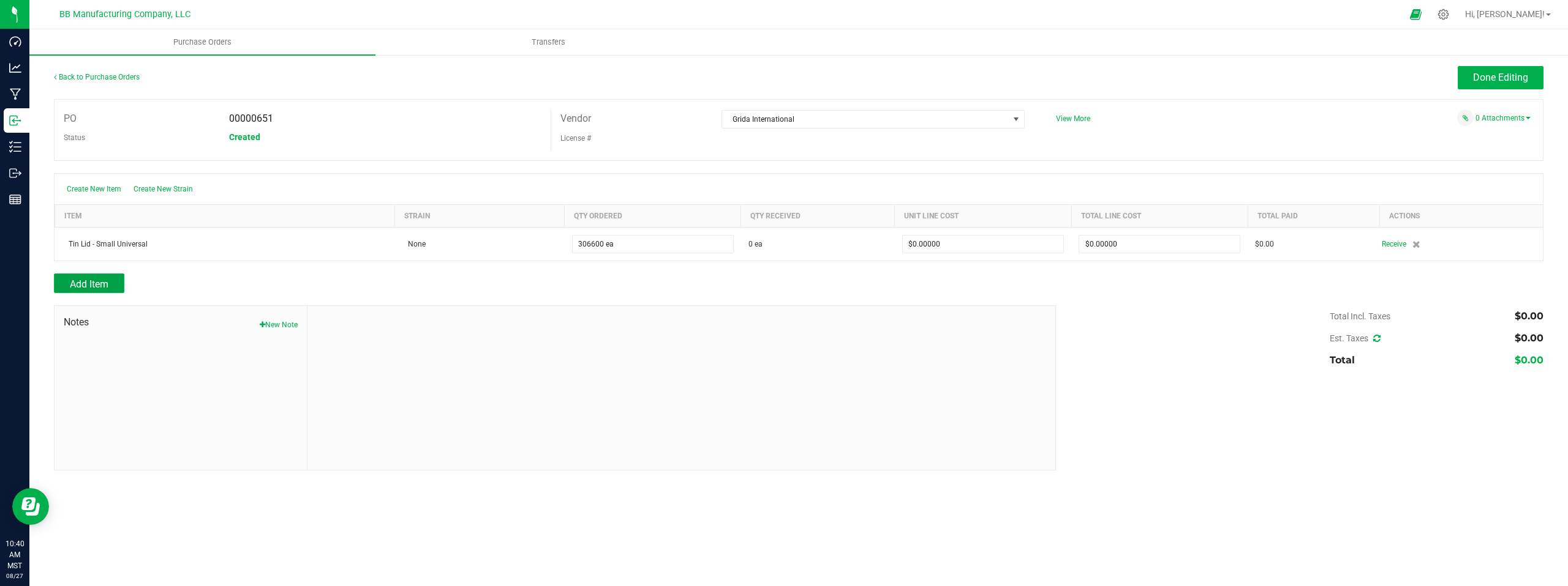
click at [68, 287] on button "Add Item" at bounding box center [88, 283] width 70 height 19
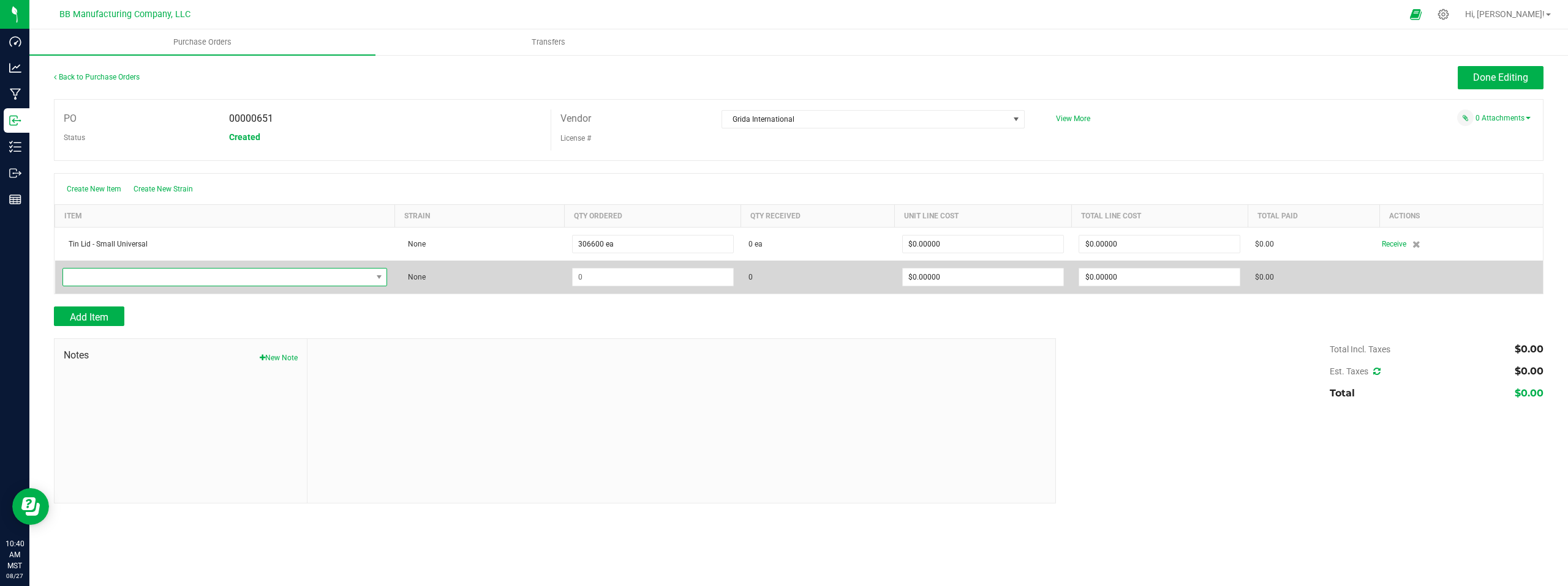
click at [100, 275] on span "NO DATA FOUND" at bounding box center [217, 277] width 309 height 18
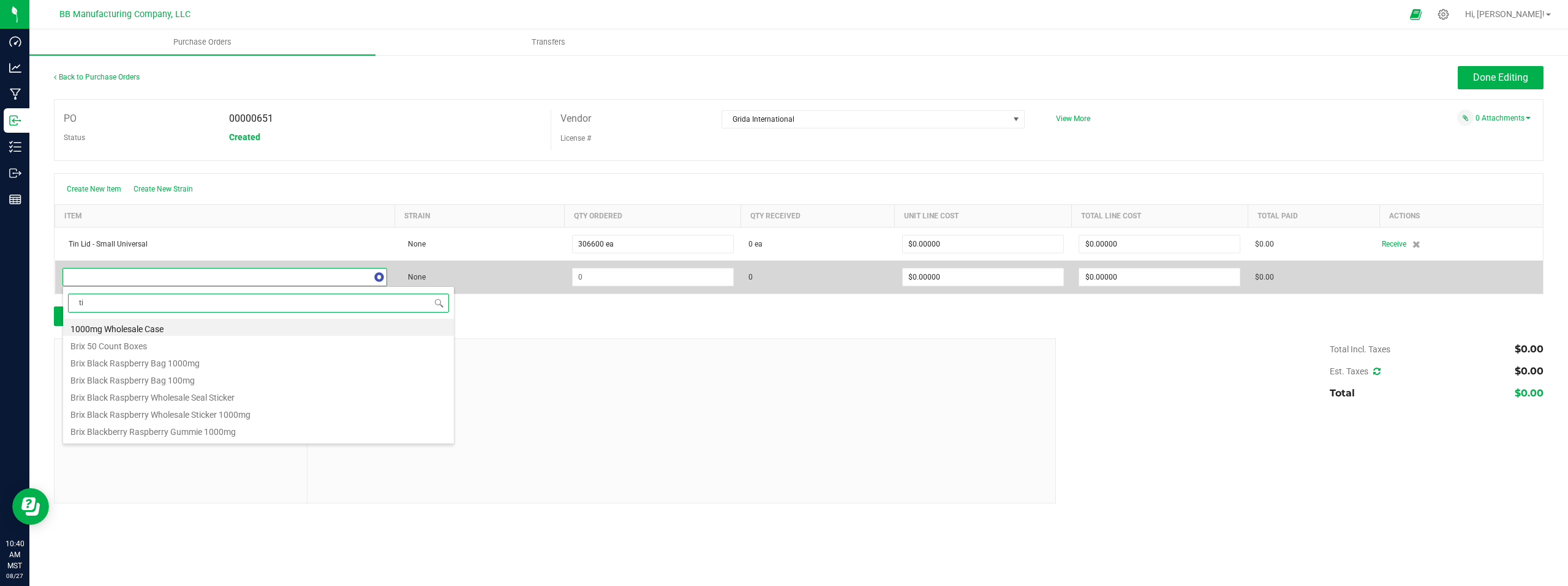
type input "tin"
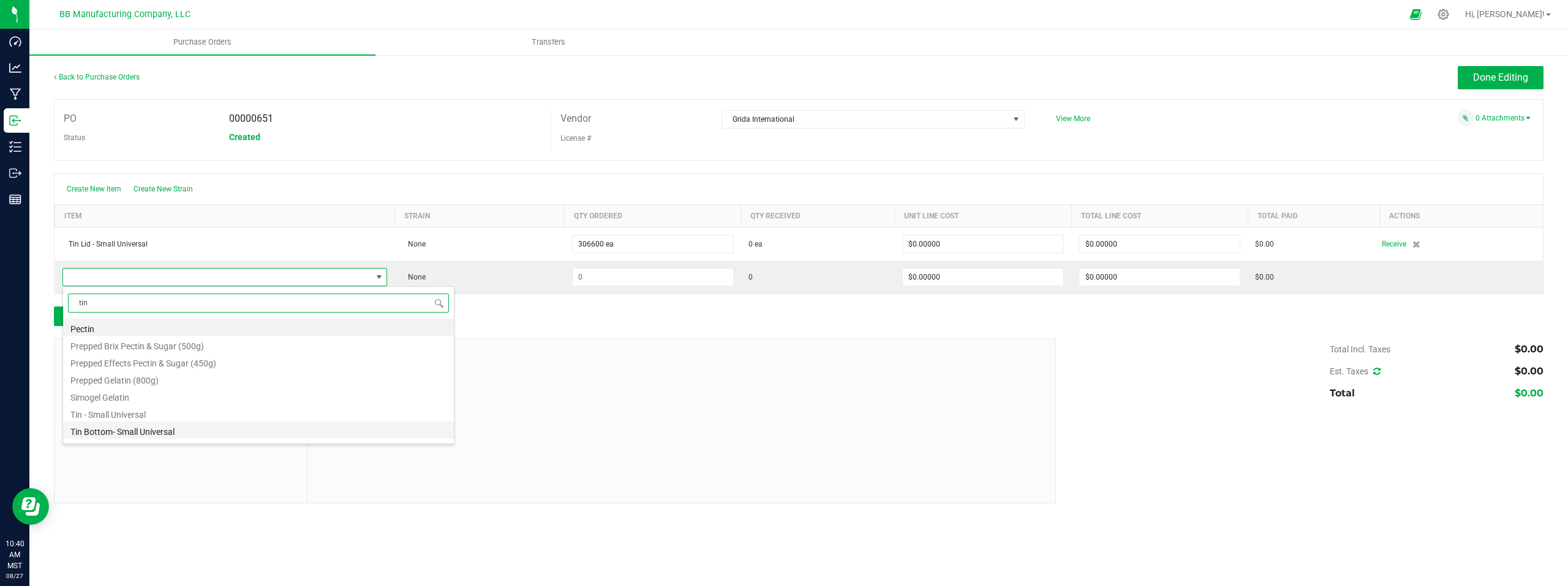
click at [131, 431] on li "Tin Bottom- Small Universal" at bounding box center [258, 430] width 391 height 18
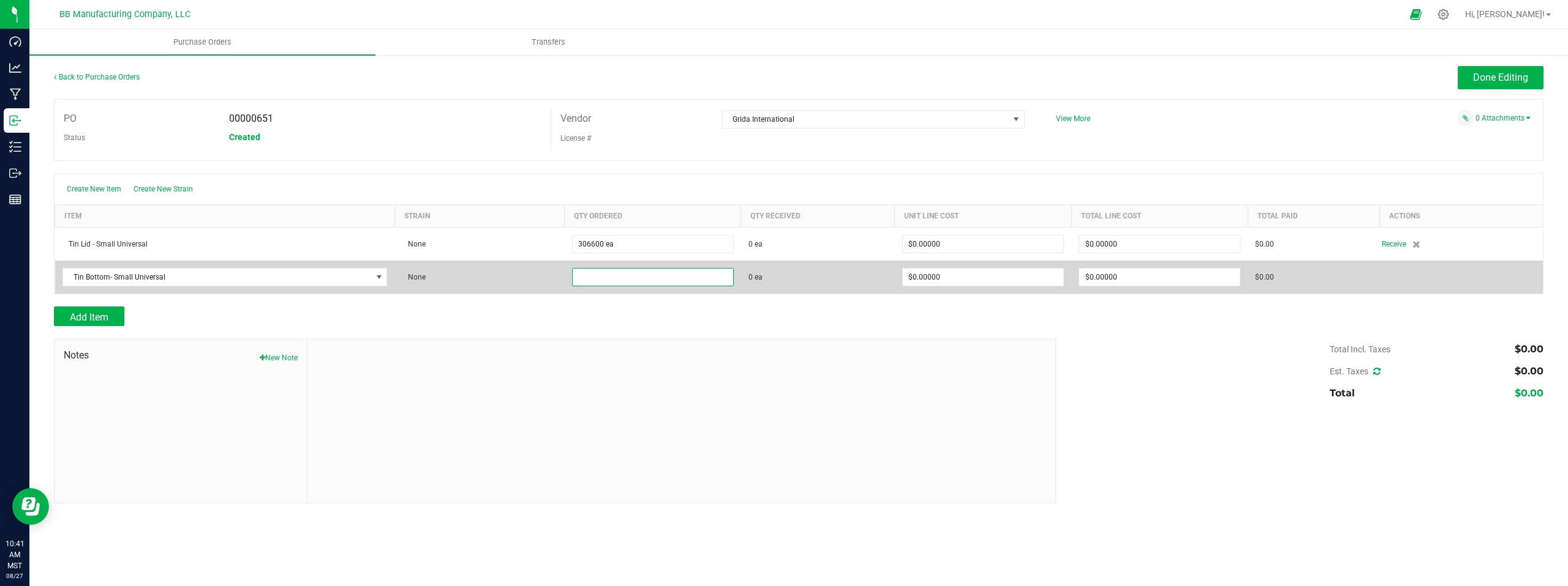
click at [617, 278] on input at bounding box center [653, 277] width 160 height 18
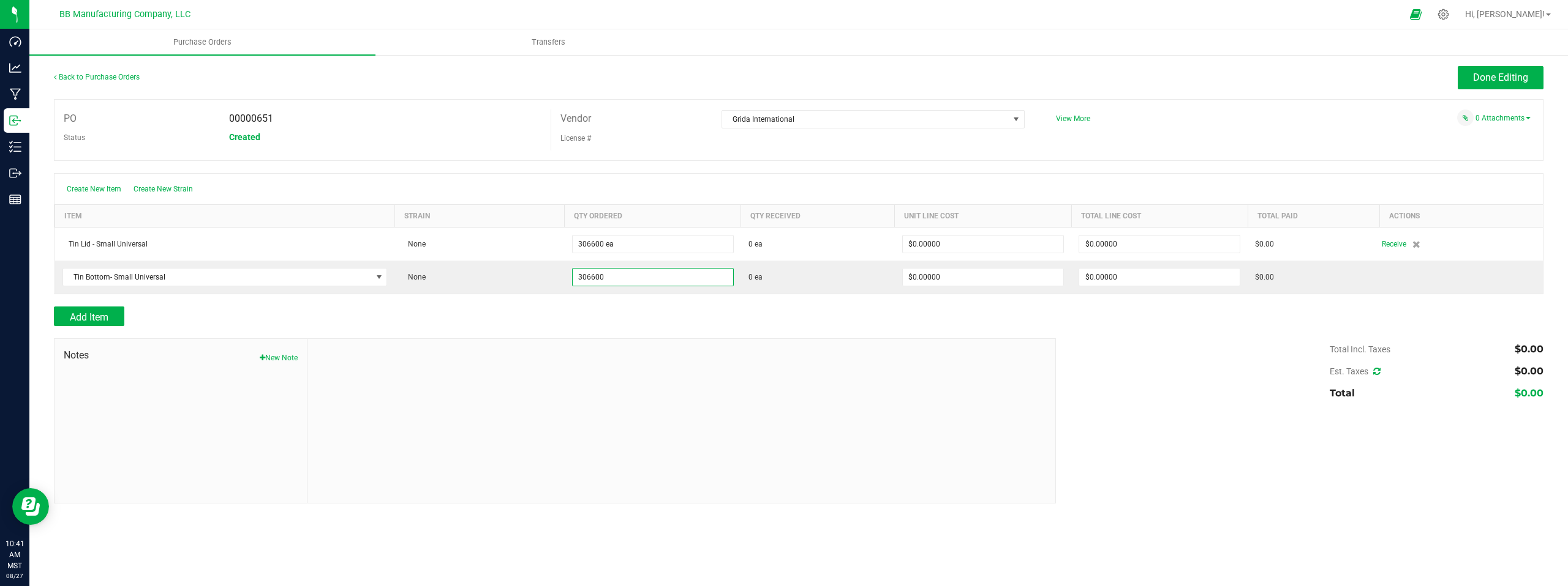
type input "306600 ea"
click at [1241, 379] on div "Total Incl. Taxes $0.00 Est. Taxes $0.00 Total $0.00" at bounding box center [1294, 371] width 497 height 66
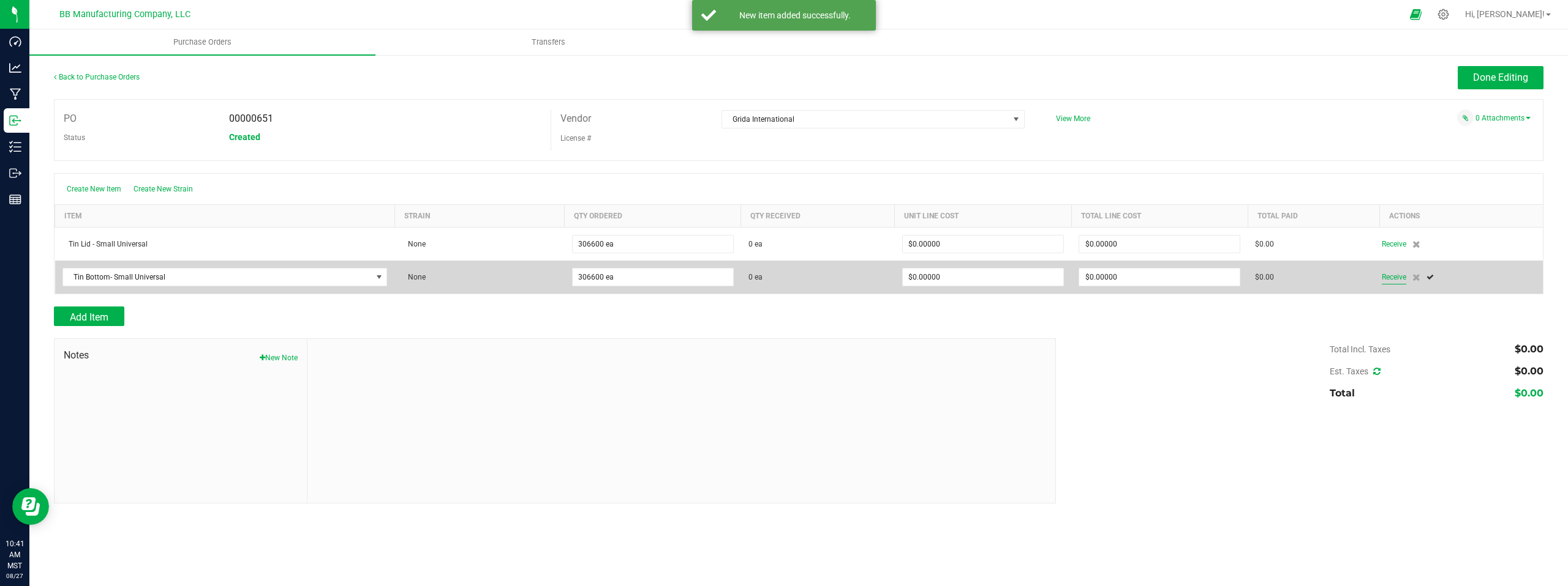
click at [1397, 275] on span "Receive" at bounding box center [1394, 277] width 25 height 15
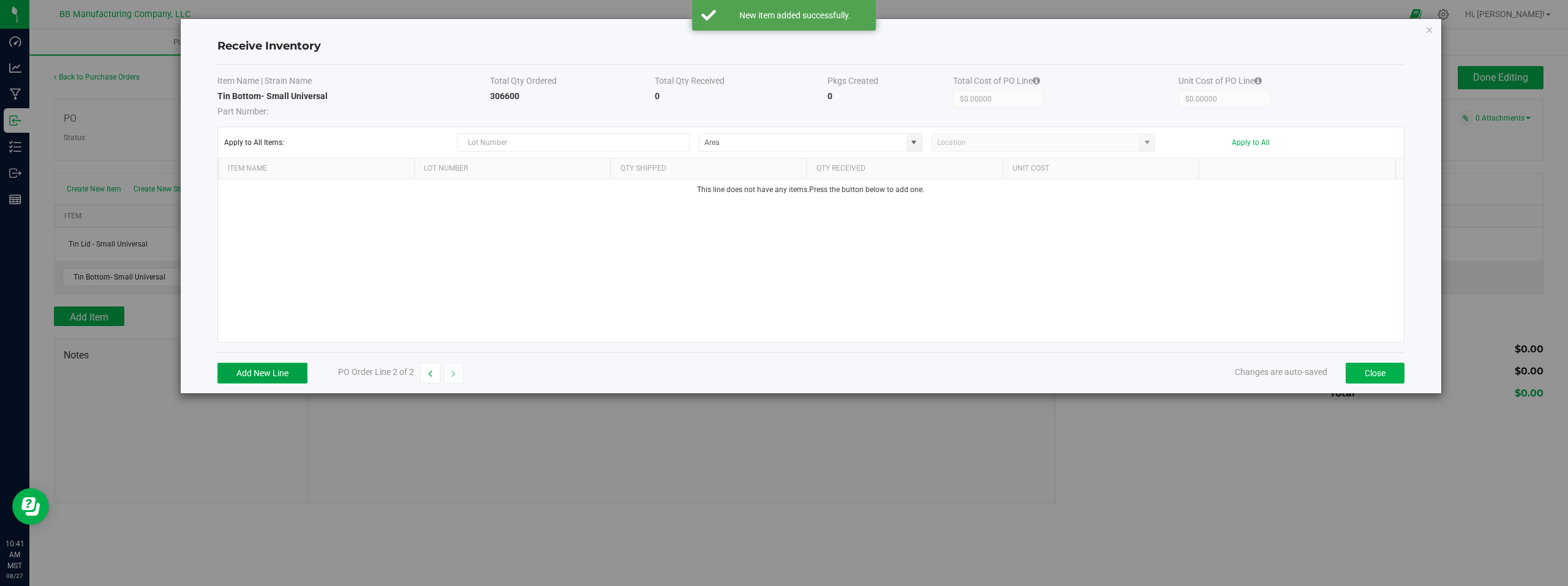
click at [261, 374] on button "Add New Line" at bounding box center [263, 373] width 90 height 21
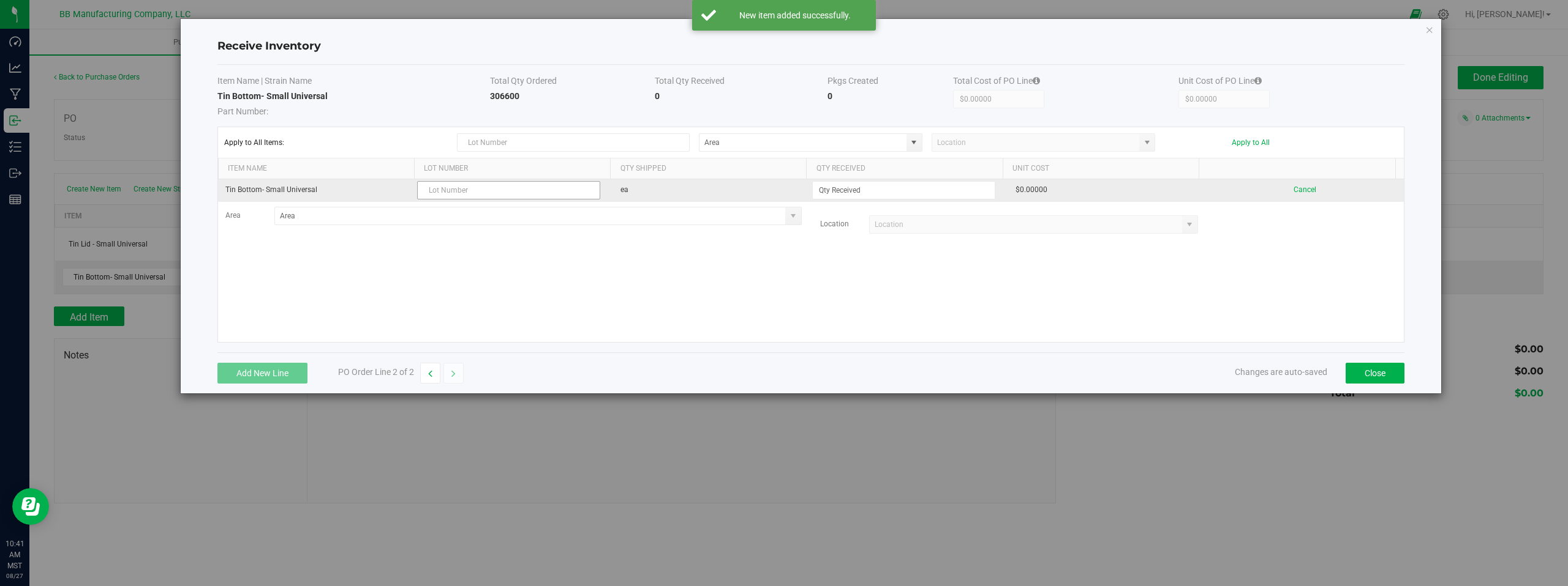
click at [454, 193] on input "text" at bounding box center [508, 191] width 183 height 18
type input "LRBBS18 A [DATE]"
click at [837, 189] on input at bounding box center [903, 190] width 182 height 18
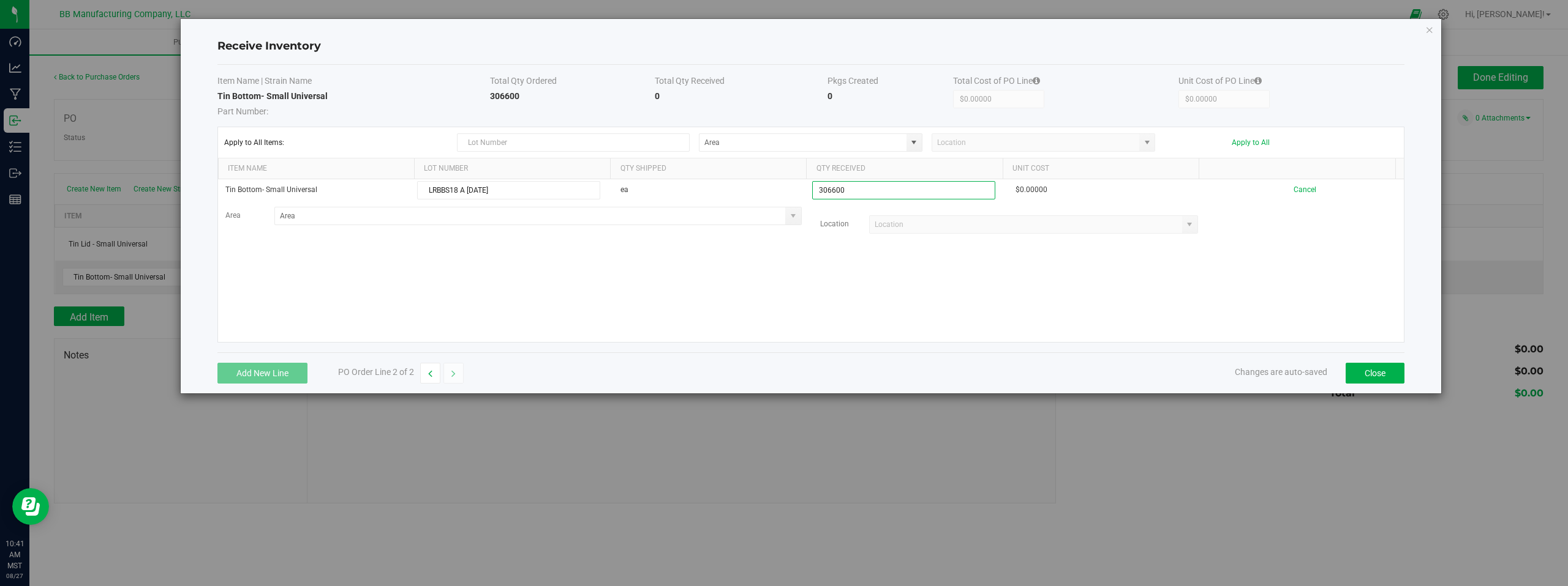
type input "306600 ea"
click at [795, 289] on kendo-grid-list "Tin Bottom- Small Universal LRBBS18 A [DATE] ea 306600 ea $0.00000 Cancel Area …" at bounding box center [811, 261] width 1185 height 163
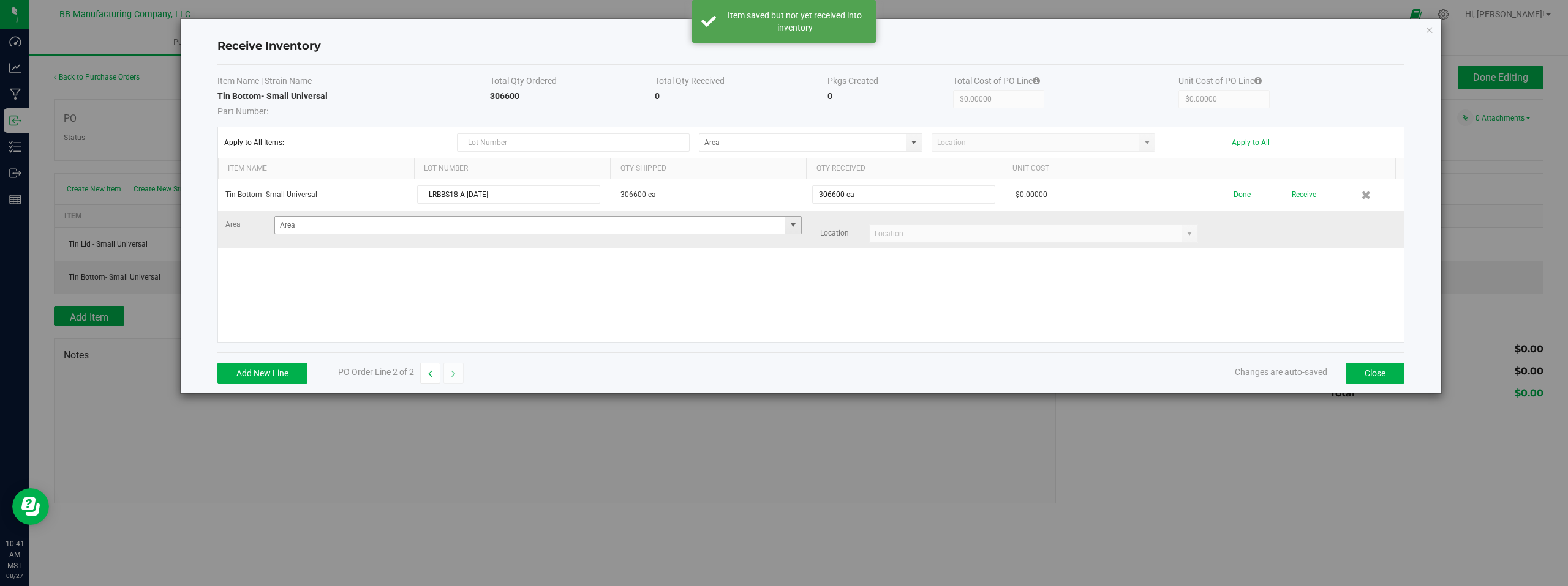
click at [789, 226] on span at bounding box center [793, 225] width 10 height 10
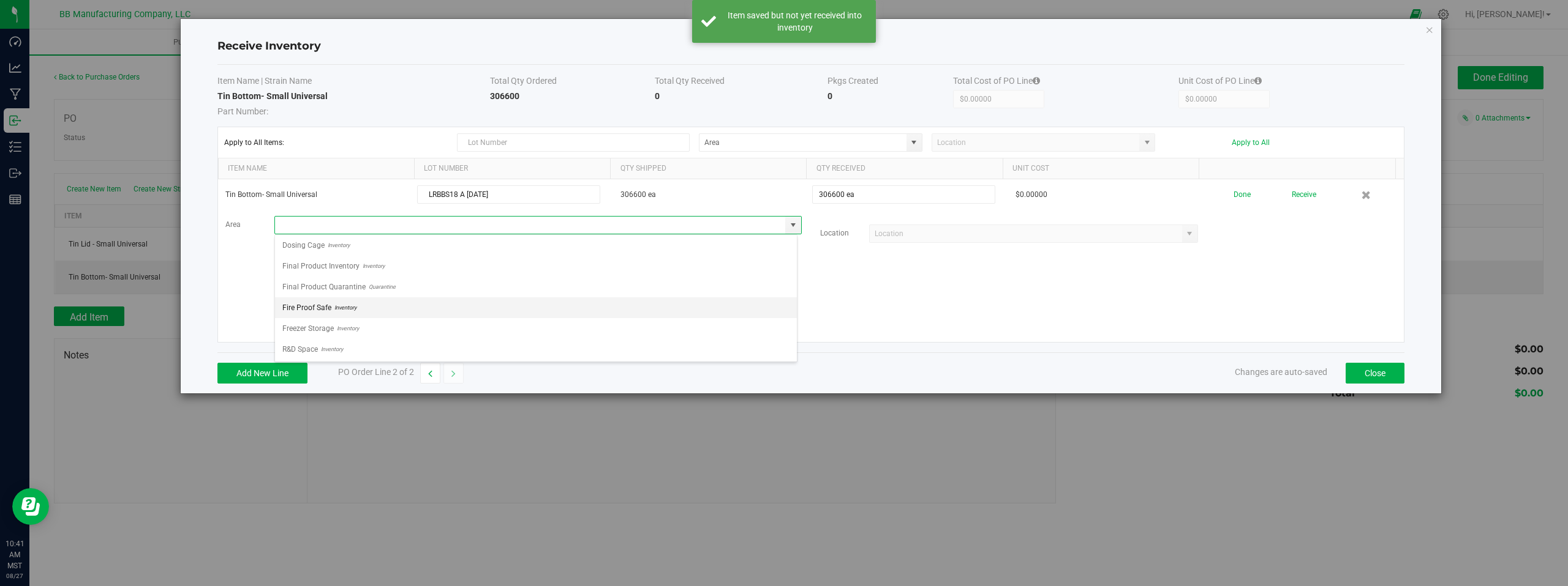
scroll to position [86, 0]
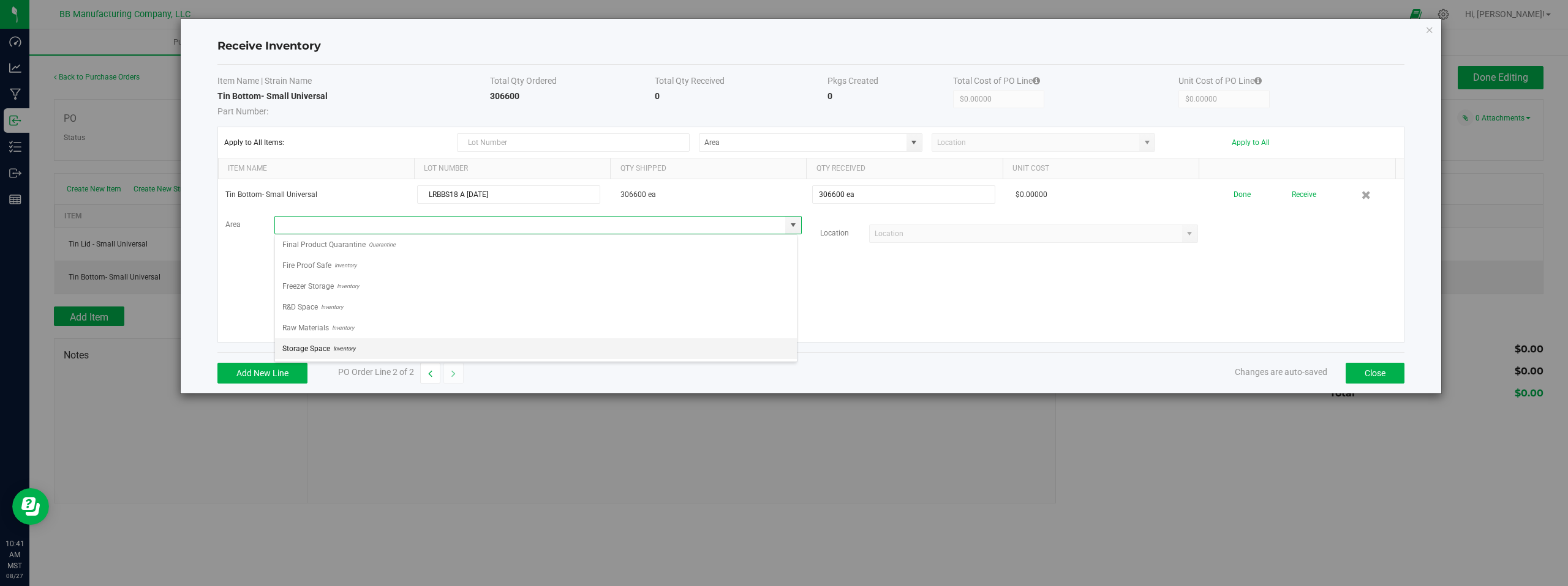
click at [333, 349] on span "Inventory" at bounding box center [342, 349] width 25 height 18
type input "Storage Space"
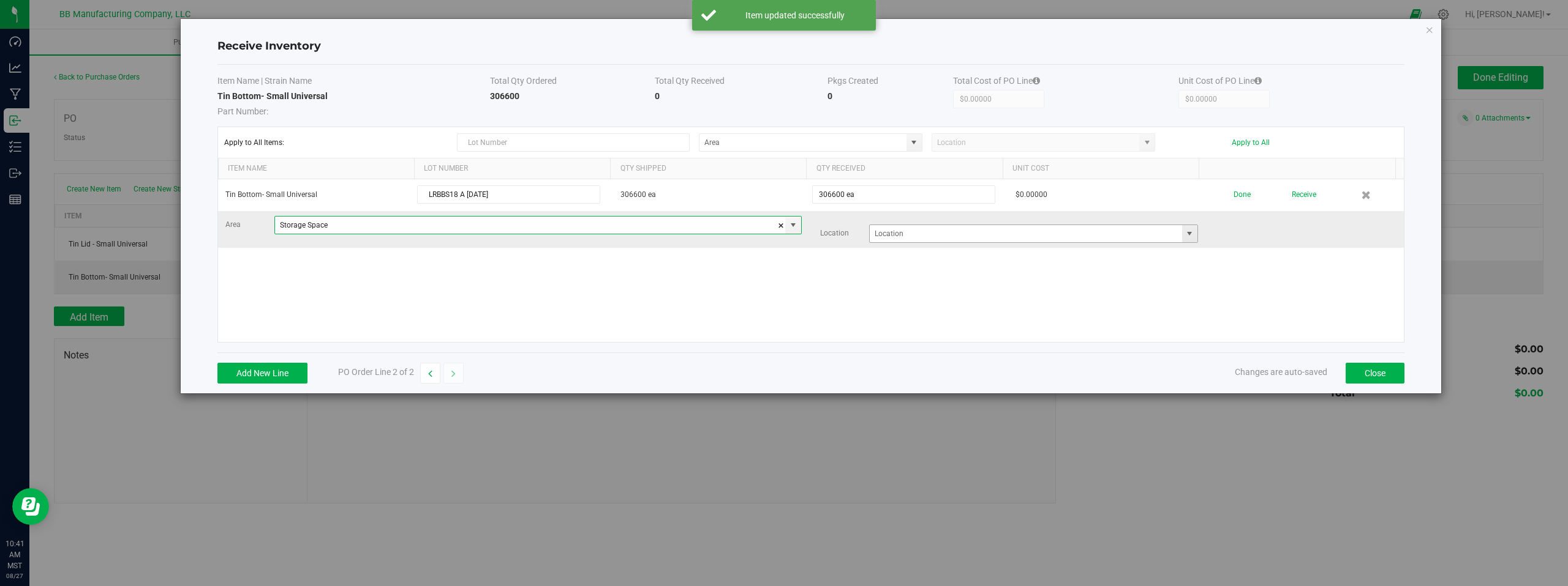
click at [1185, 233] on span at bounding box center [1189, 233] width 10 height 10
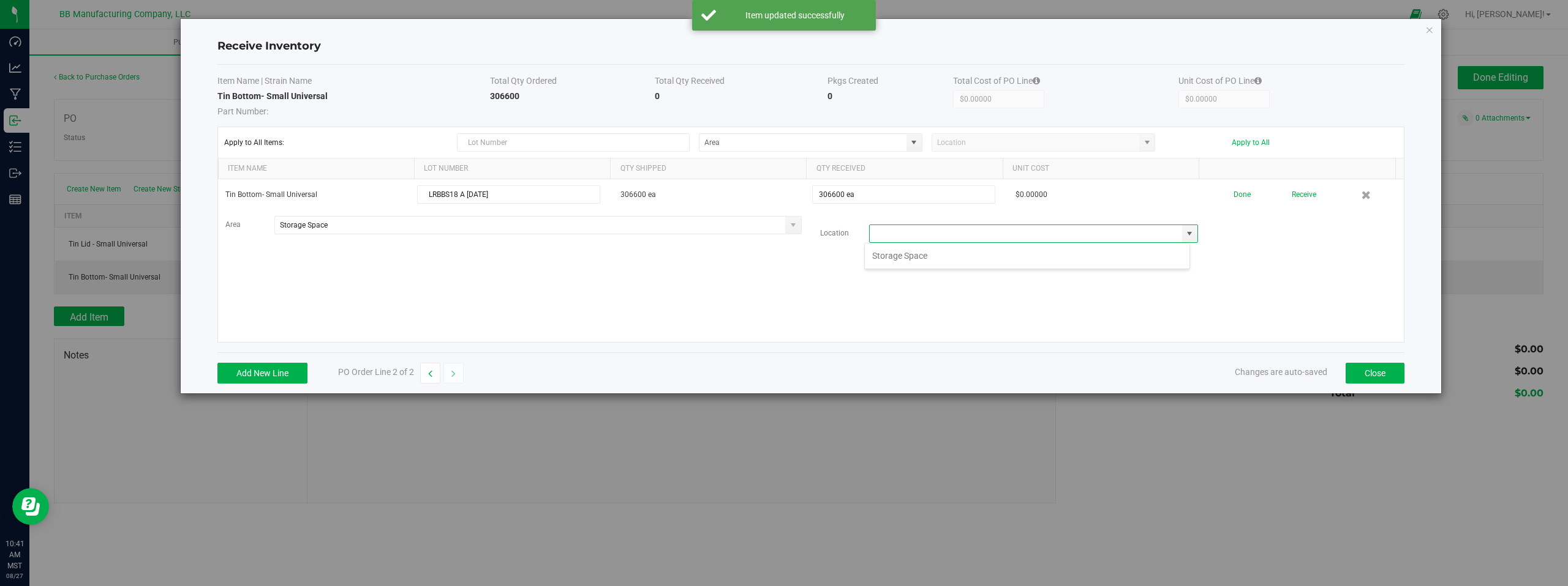
scroll to position [18, 326]
click at [903, 258] on li "Storage Space" at bounding box center [1027, 255] width 324 height 21
type input "Storage Space"
click at [809, 296] on div "Tin Bottom- Small Universal LRBBS18 A [DATE] 306600 ea 306600 ea $0.00000 Done …" at bounding box center [811, 261] width 1185 height 163
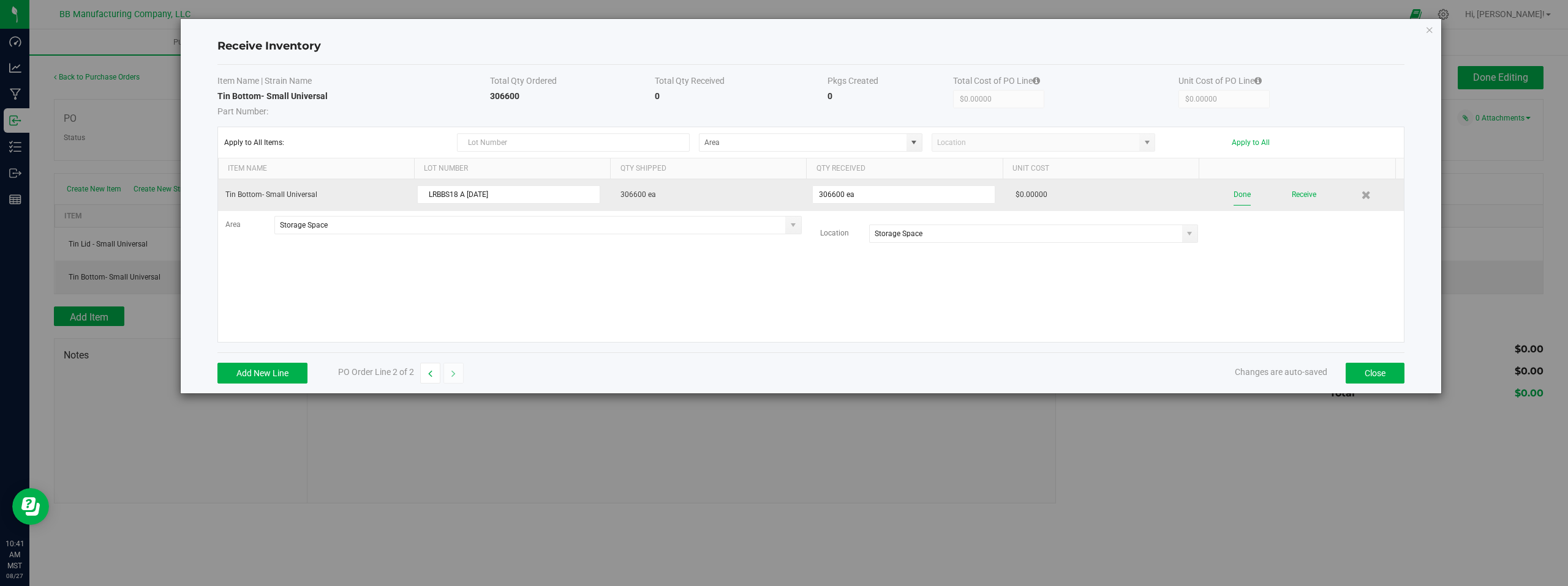
click at [1235, 193] on button "Done" at bounding box center [1242, 194] width 18 height 21
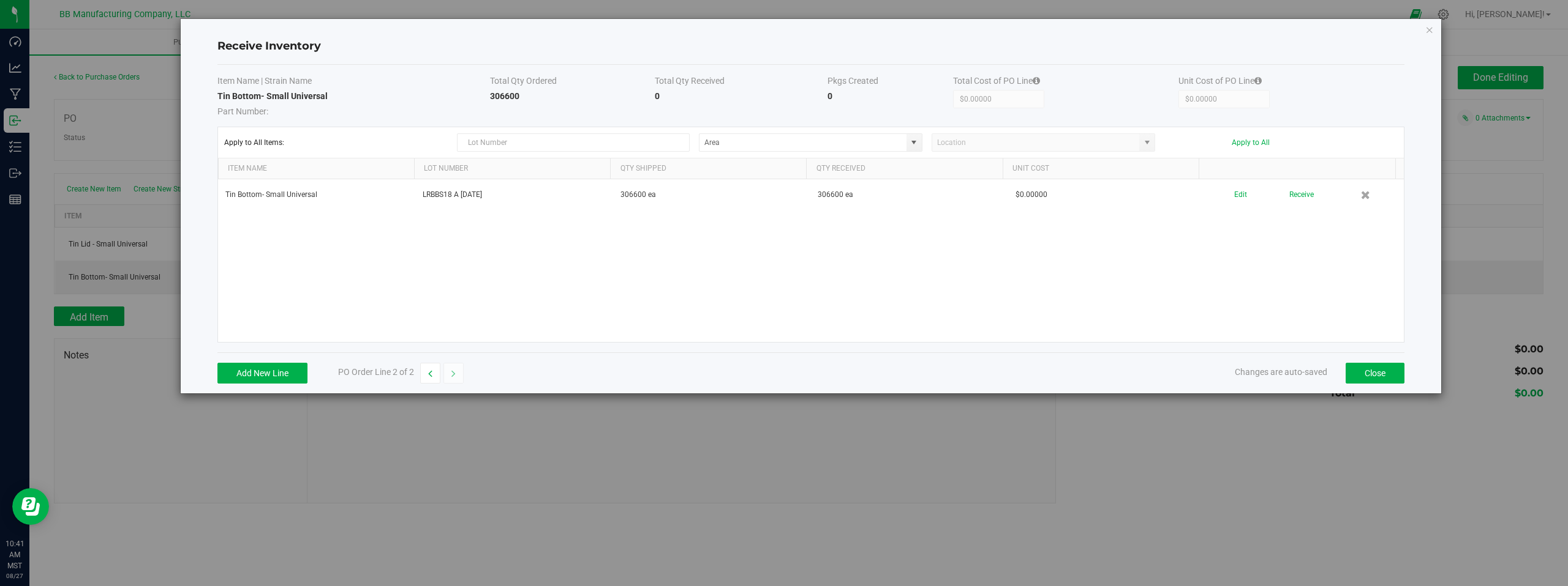
click at [1269, 295] on div "Tin Bottom- Small Universal LRBBS18 A [DATE] 306600 ea 306600 ea $0.00000 Edit …" at bounding box center [811, 261] width 1185 height 163
drag, startPoint x: 1366, startPoint y: 376, endPoint x: 1335, endPoint y: 358, distance: 35.8
click at [1365, 376] on button "Close" at bounding box center [1375, 373] width 59 height 21
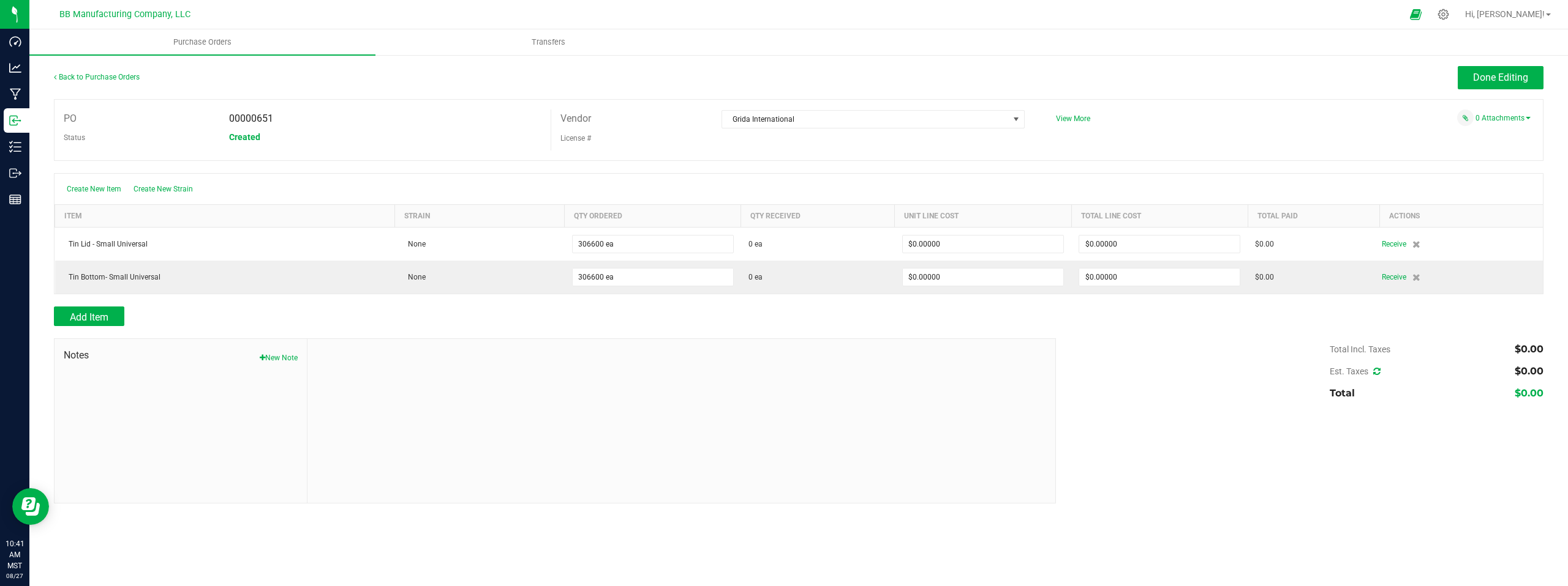
click at [1221, 360] on div "Total Incl. Taxes $0.00 Est. Taxes $0.00 Total $0.00" at bounding box center [1294, 371] width 497 height 66
click at [1362, 125] on div "0 Attachments" at bounding box center [1288, 118] width 484 height 17
click at [1483, 79] on span "Done Editing" at bounding box center [1501, 77] width 55 height 12
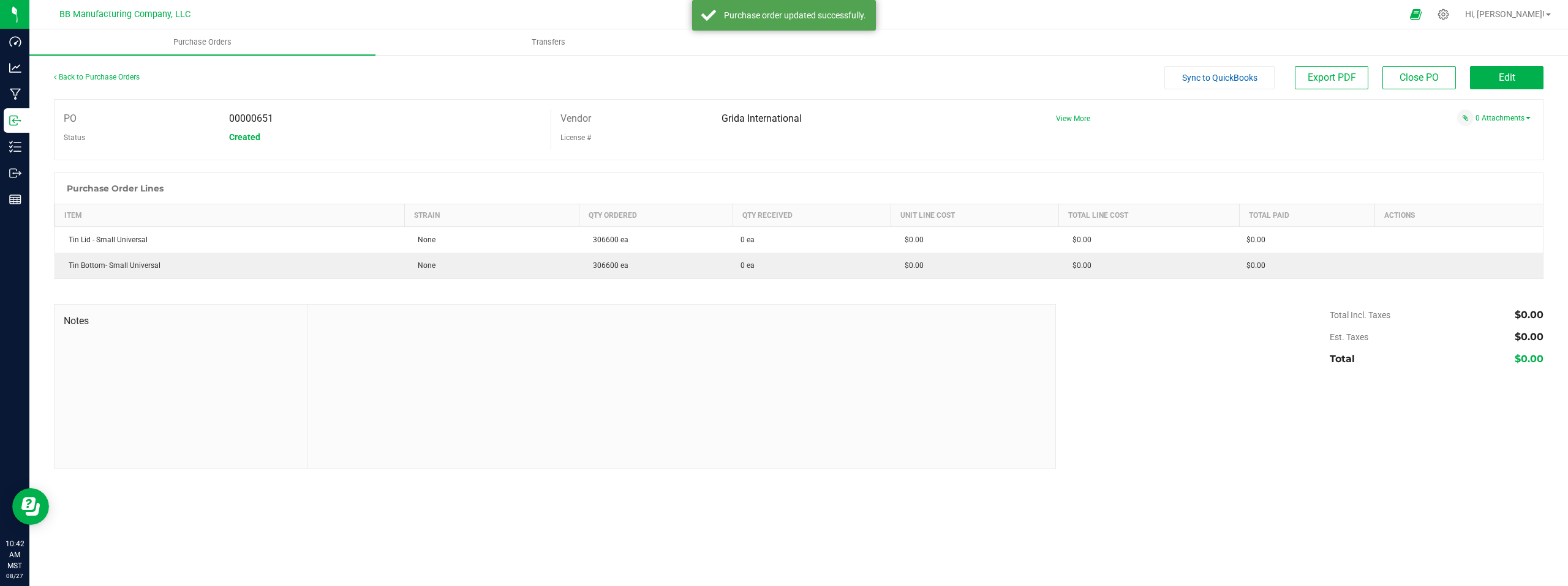
drag, startPoint x: 966, startPoint y: 143, endPoint x: 982, endPoint y: 143, distance: 16.0
click at [968, 143] on div "License #" at bounding box center [793, 137] width 483 height 19
click at [1493, 79] on button "Edit" at bounding box center [1507, 77] width 74 height 23
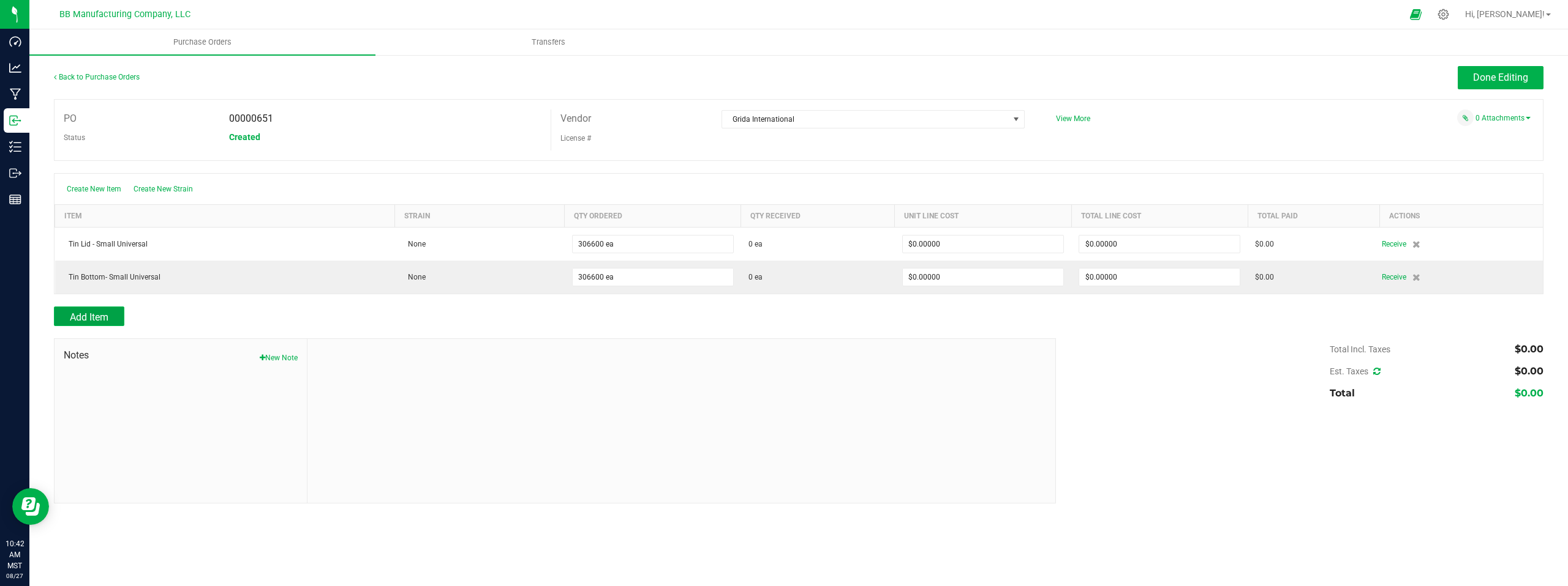
click at [99, 311] on button "Add Item" at bounding box center [88, 316] width 70 height 19
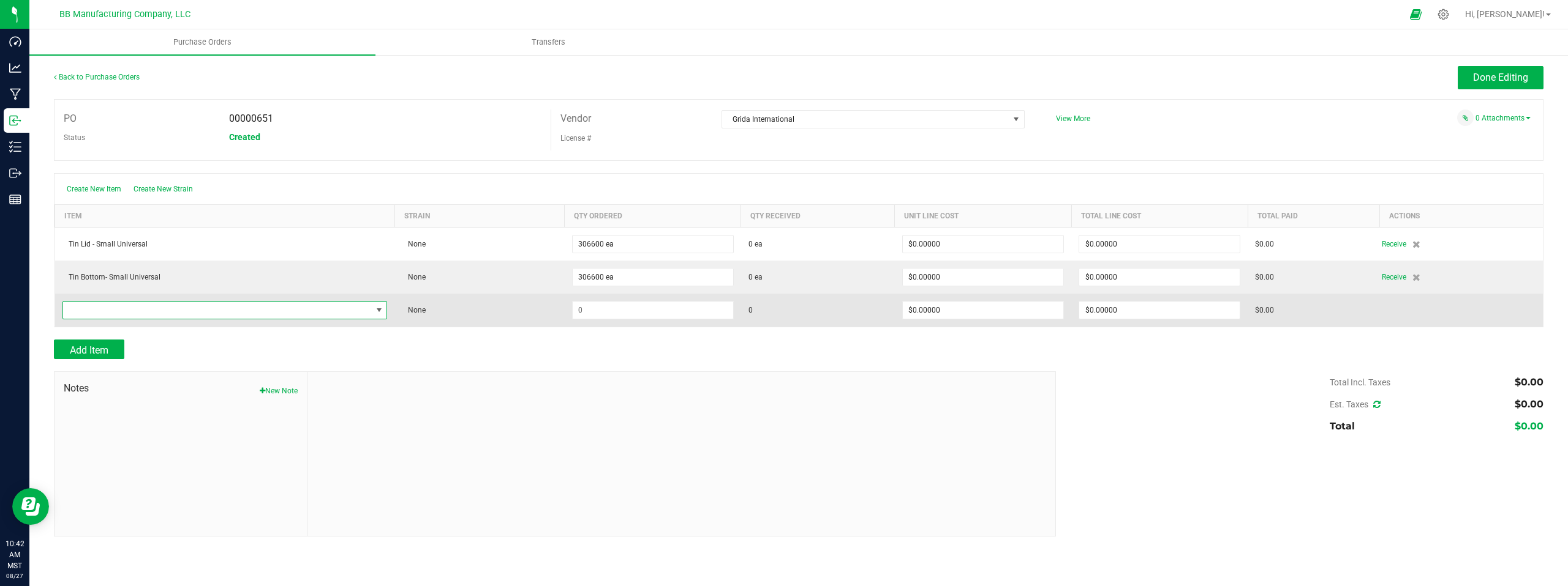
click at [252, 311] on span "NO DATA FOUND" at bounding box center [217, 311] width 309 height 18
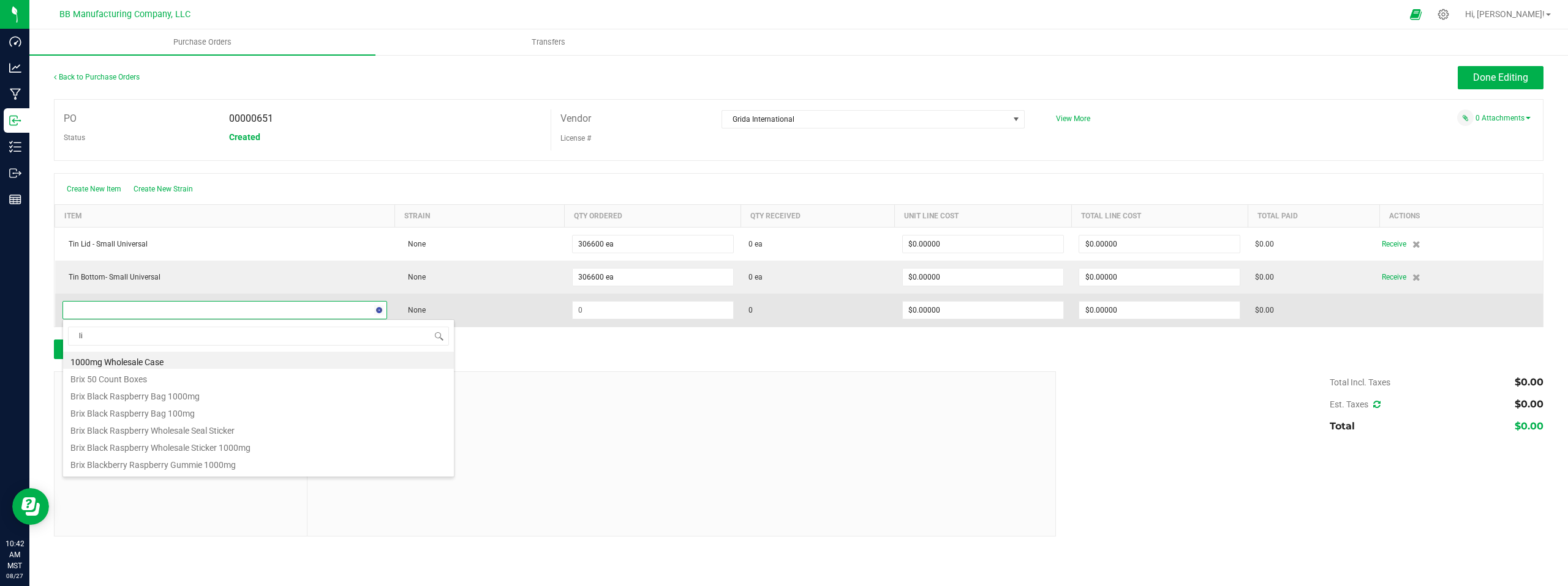
type input "lid"
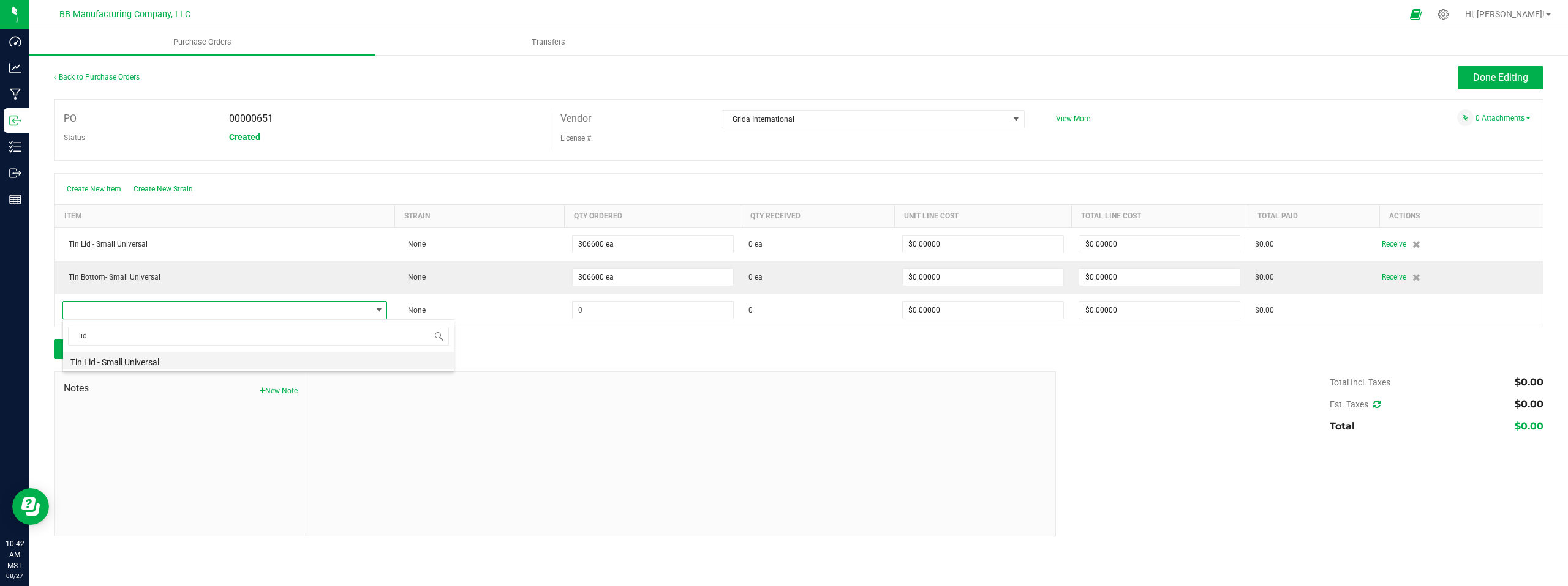
click at [159, 362] on li "Tin Lid - Small Universal" at bounding box center [258, 360] width 391 height 18
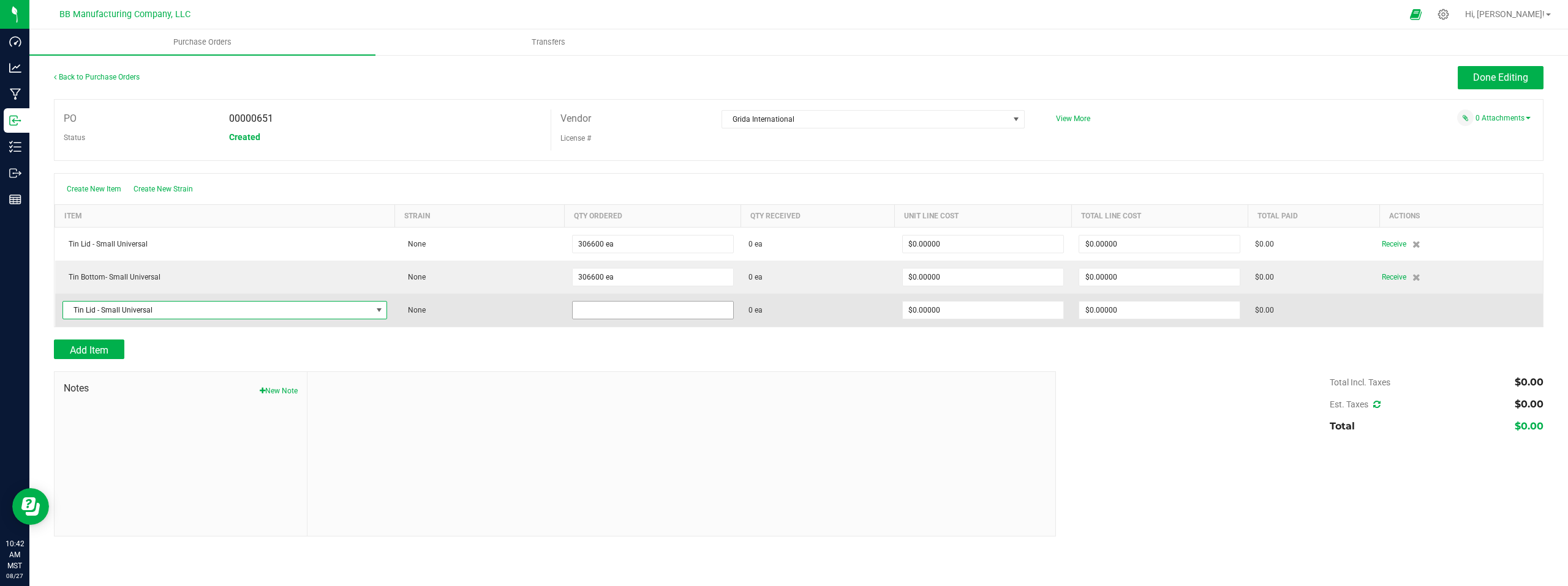
click at [647, 308] on input at bounding box center [653, 311] width 160 height 18
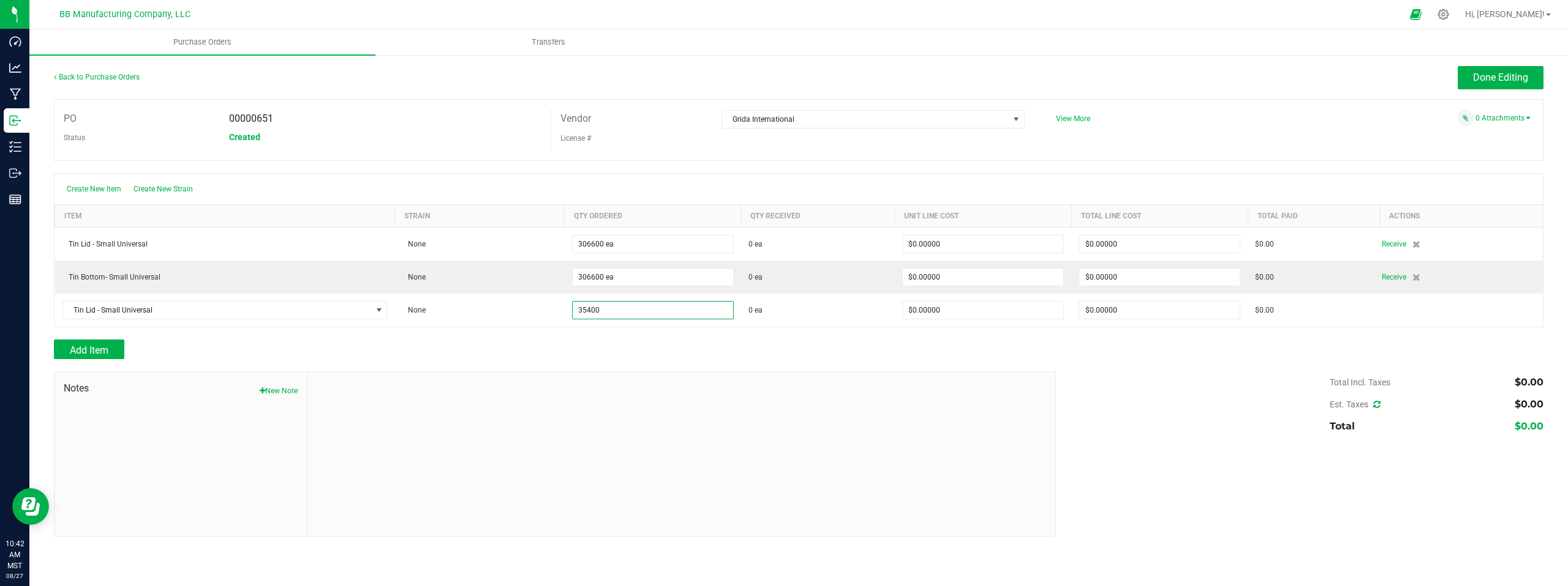
type input "35400 ea"
click at [948, 375] on div at bounding box center [682, 454] width 749 height 164
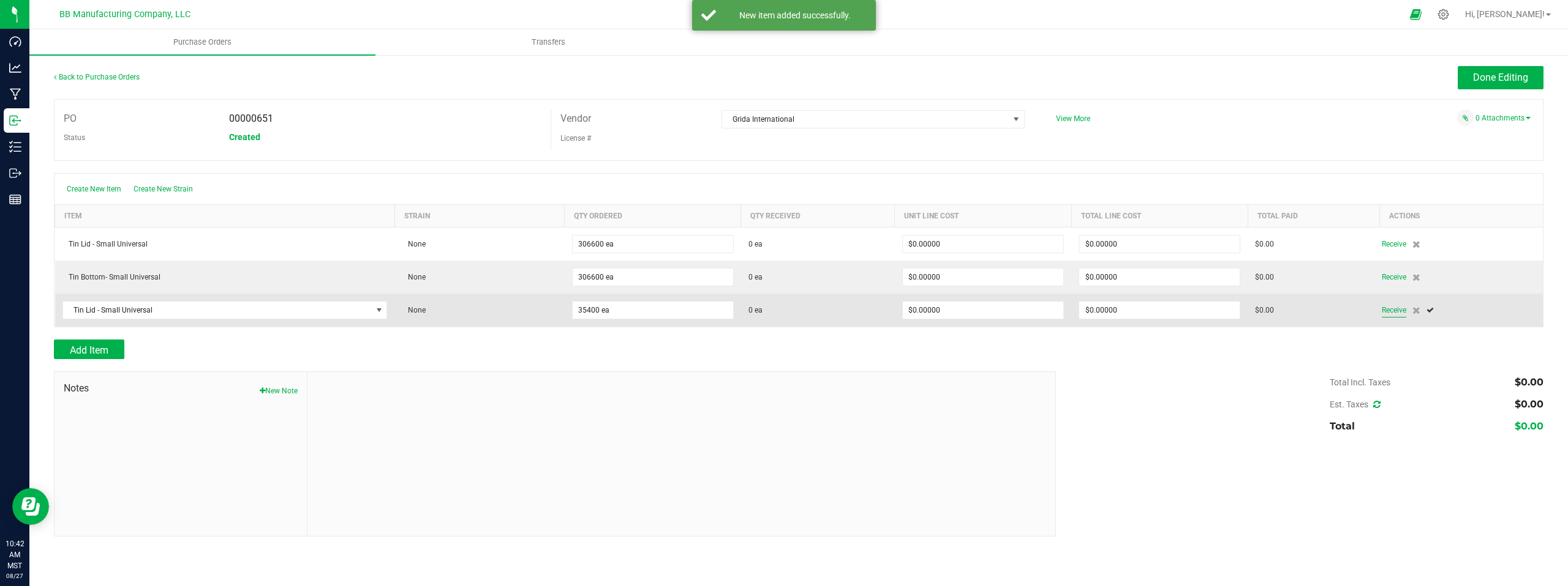
click at [1396, 311] on span "Receive" at bounding box center [1394, 311] width 25 height 15
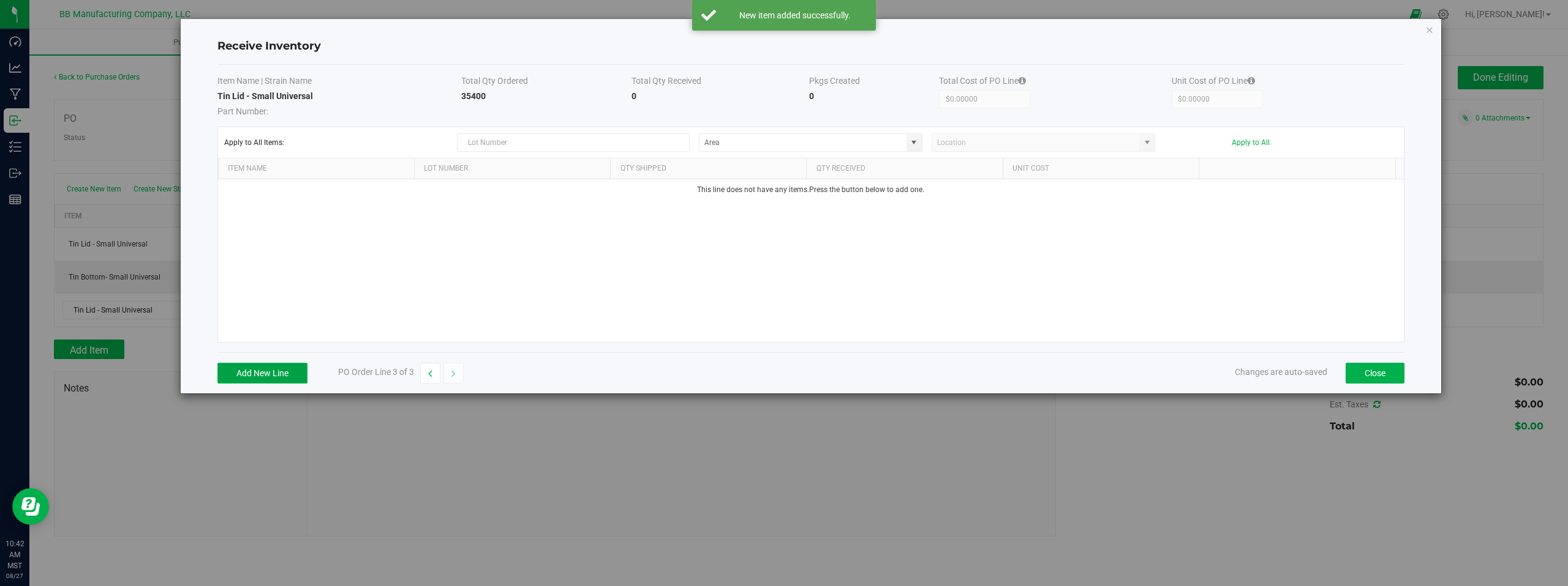
click at [270, 375] on button "Add New Line" at bounding box center [263, 373] width 90 height 21
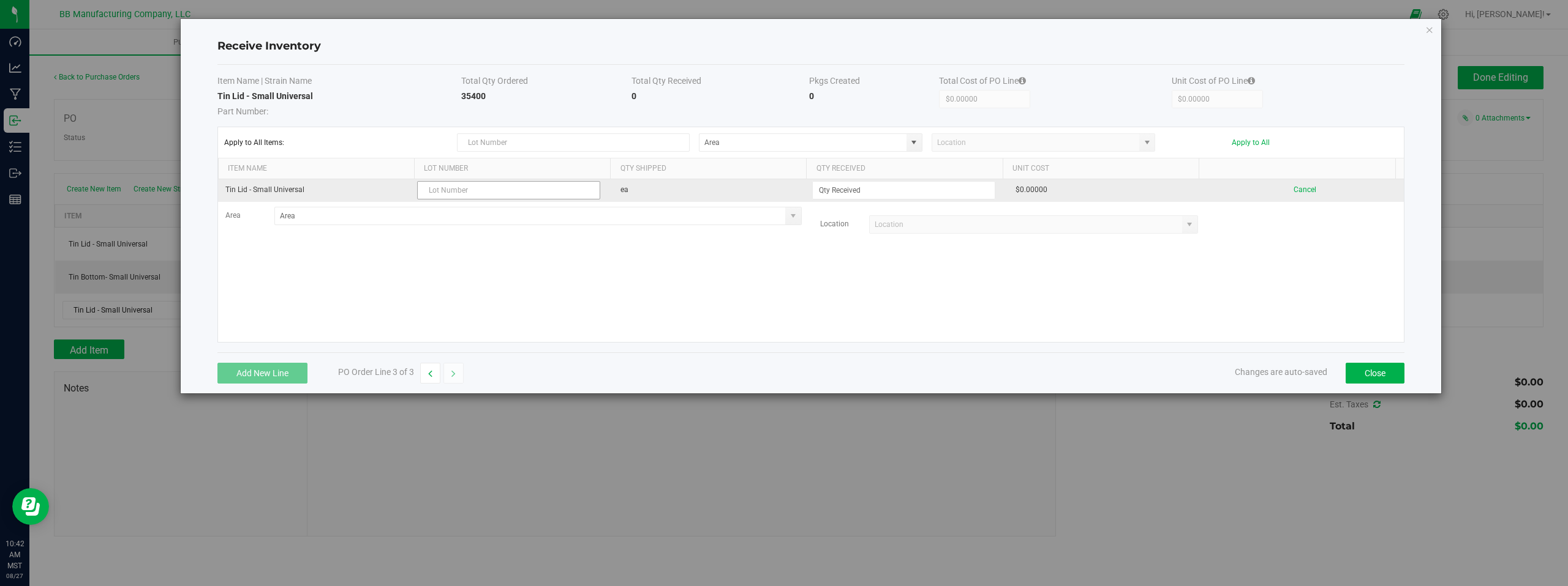
click at [468, 191] on input "text" at bounding box center [508, 191] width 183 height 18
type input "LRBBS18 B [DATE]"
click at [831, 192] on input at bounding box center [903, 190] width 182 height 18
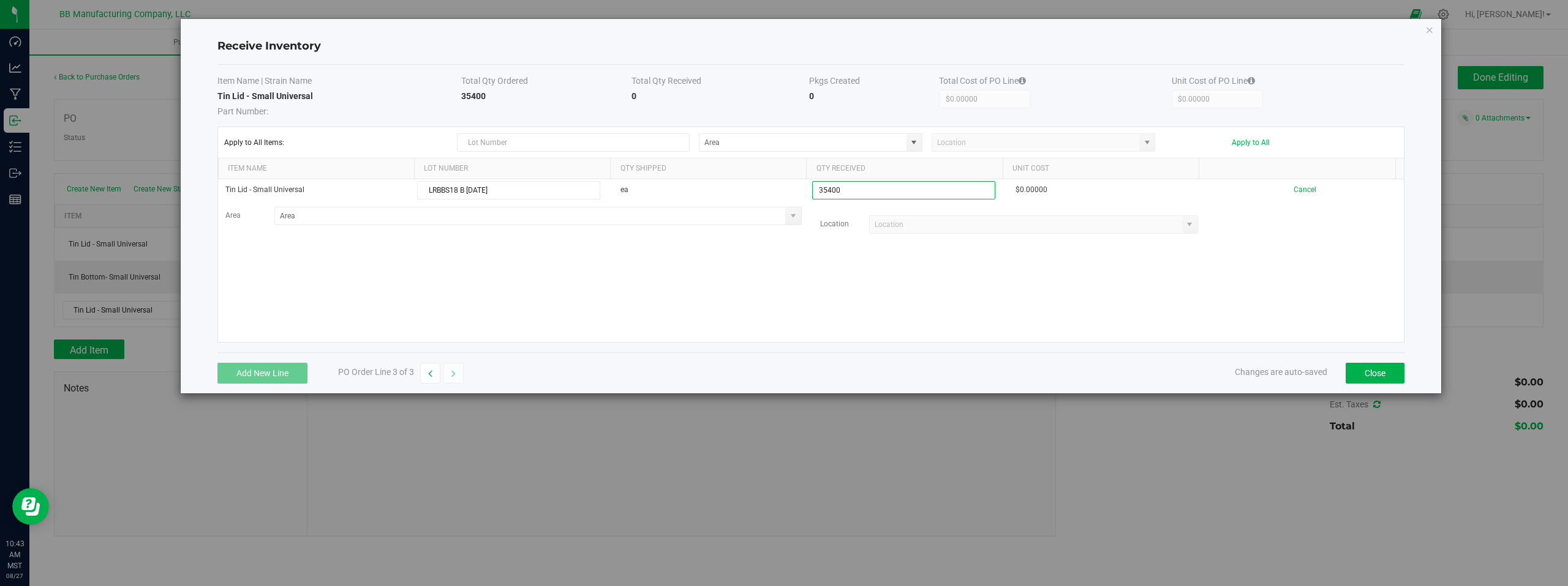
type input "35400 ea"
click at [815, 280] on kendo-grid-list "Tin Lid - Small Universal LRBBS18 B [DATE] ea 35400 ea $0.00000 Cancel Area Loc…" at bounding box center [811, 261] width 1185 height 163
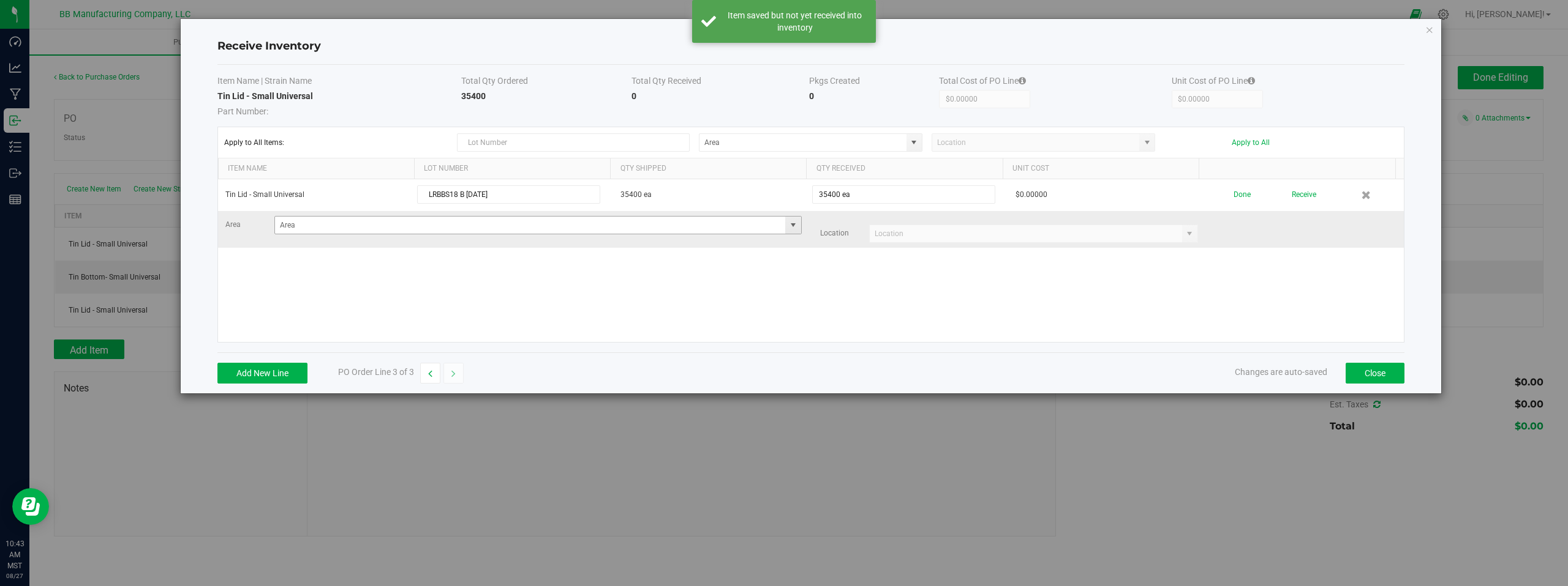
click at [788, 227] on span at bounding box center [793, 225] width 10 height 10
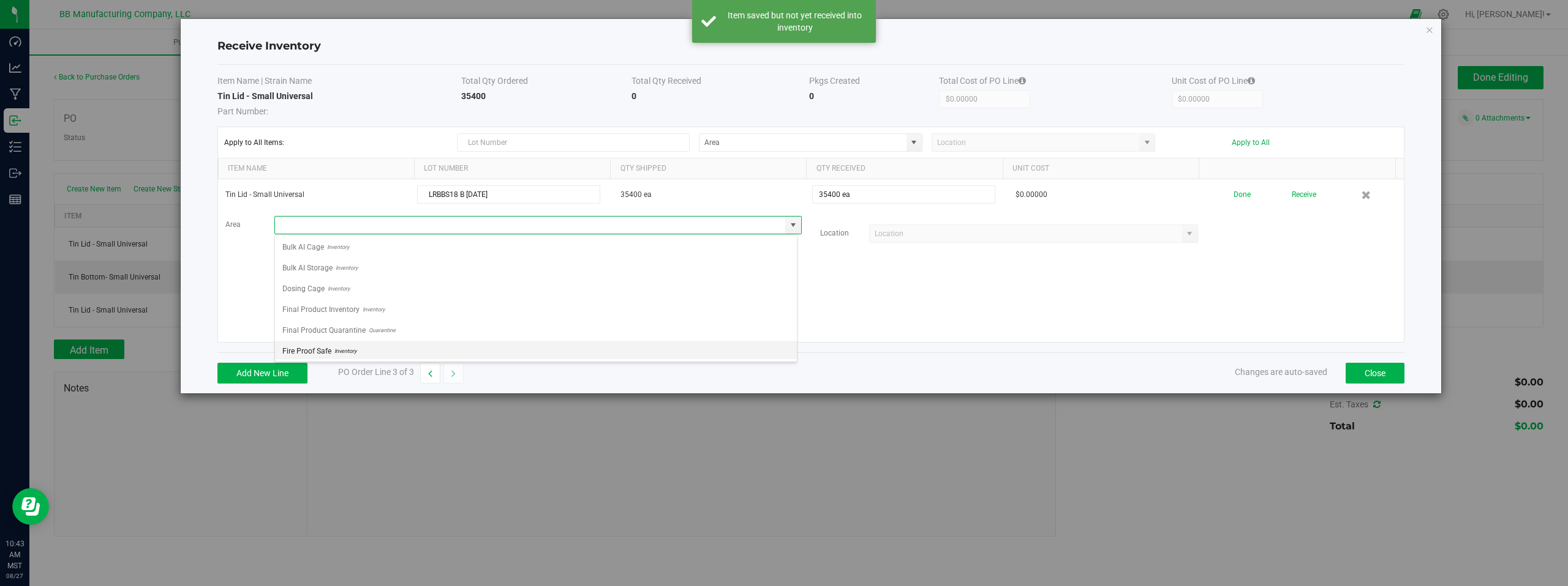
scroll to position [86, 0]
click at [346, 347] on span "Inventory" at bounding box center [342, 349] width 25 height 18
type input "Storage Space"
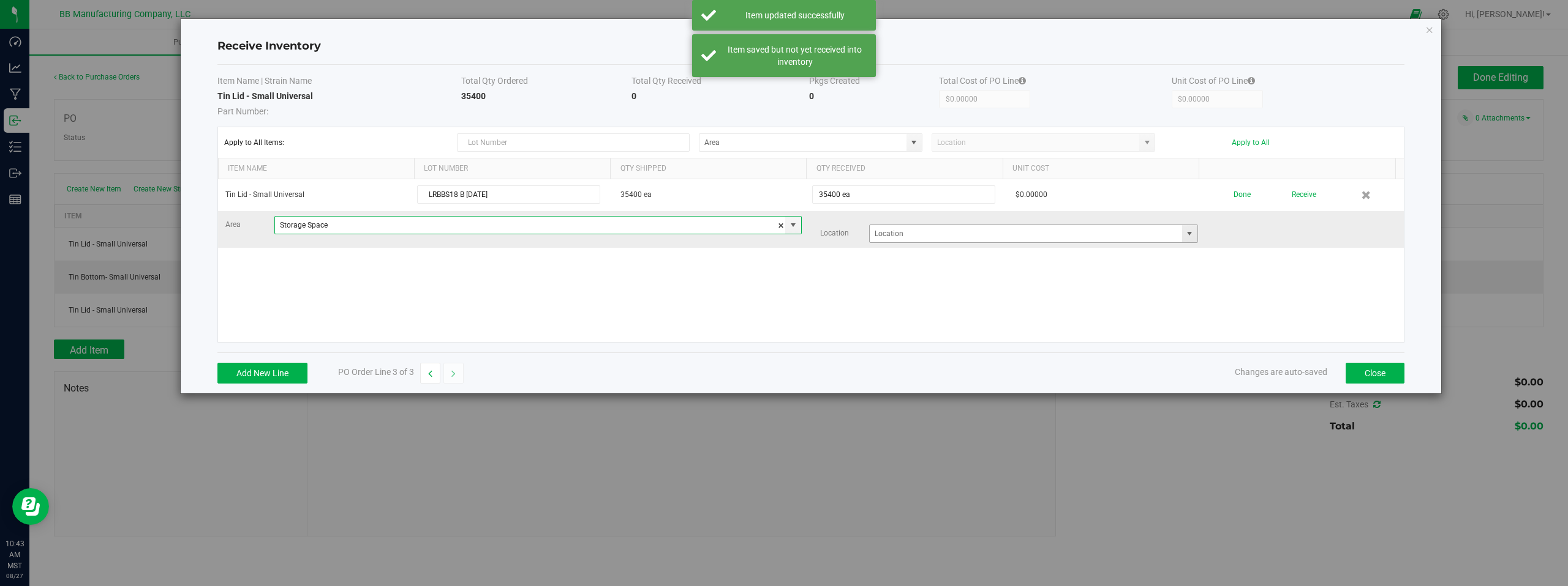
click at [1185, 235] on span at bounding box center [1189, 233] width 10 height 10
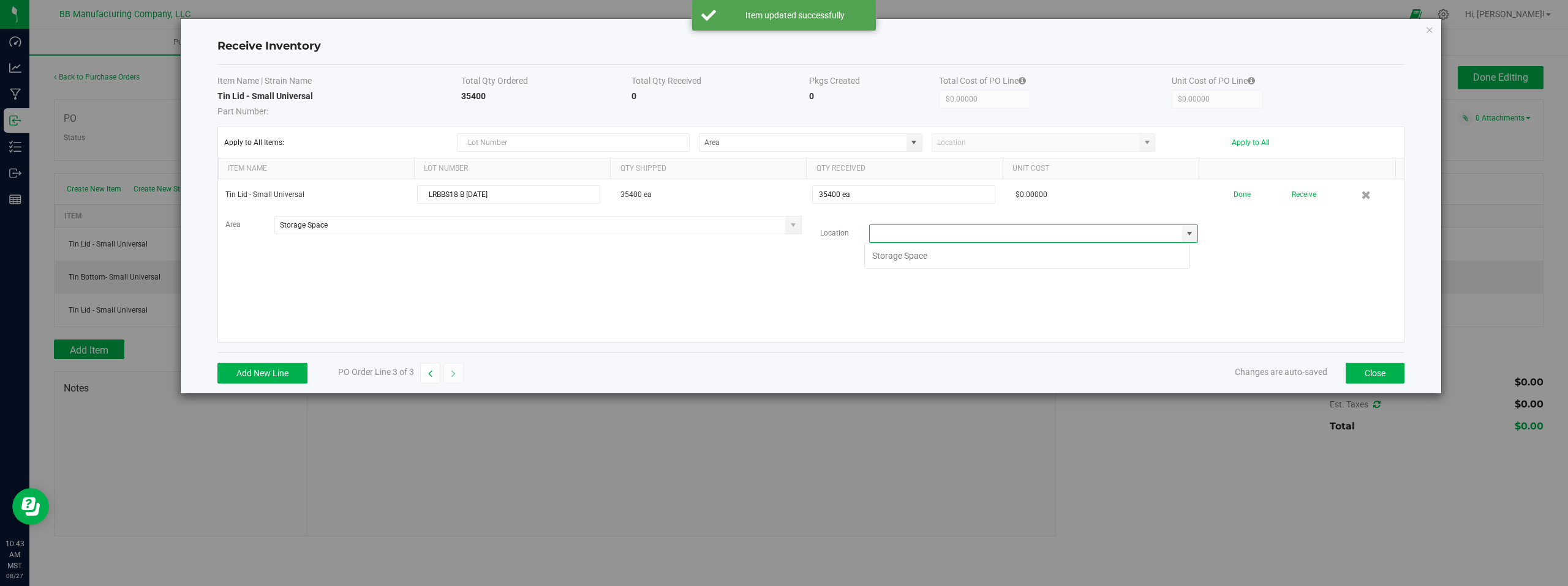
scroll to position [18, 326]
click at [896, 258] on li "Storage Space" at bounding box center [1027, 255] width 324 height 21
type input "Storage Space"
click at [717, 292] on div "Tin Lid - Small Universal LRBBS18 B [DATE] 35400 ea 35400 ea $0.00000 Done Rece…" at bounding box center [811, 261] width 1185 height 163
click at [1172, 269] on div "Tin Lid - Small Universal LRBBS18 B [DATE] 35400 ea 35400 ea $0.00000 Done Rece…" at bounding box center [811, 261] width 1185 height 163
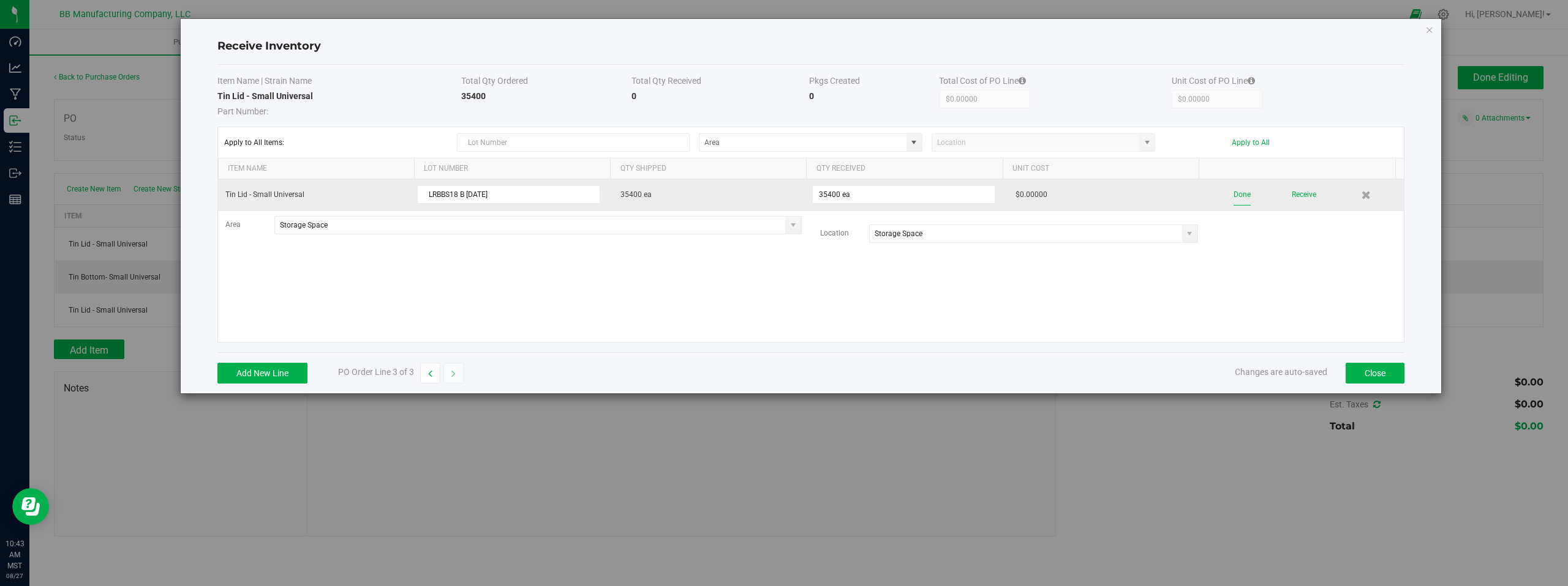
click at [1233, 194] on button "Done" at bounding box center [1242, 194] width 18 height 21
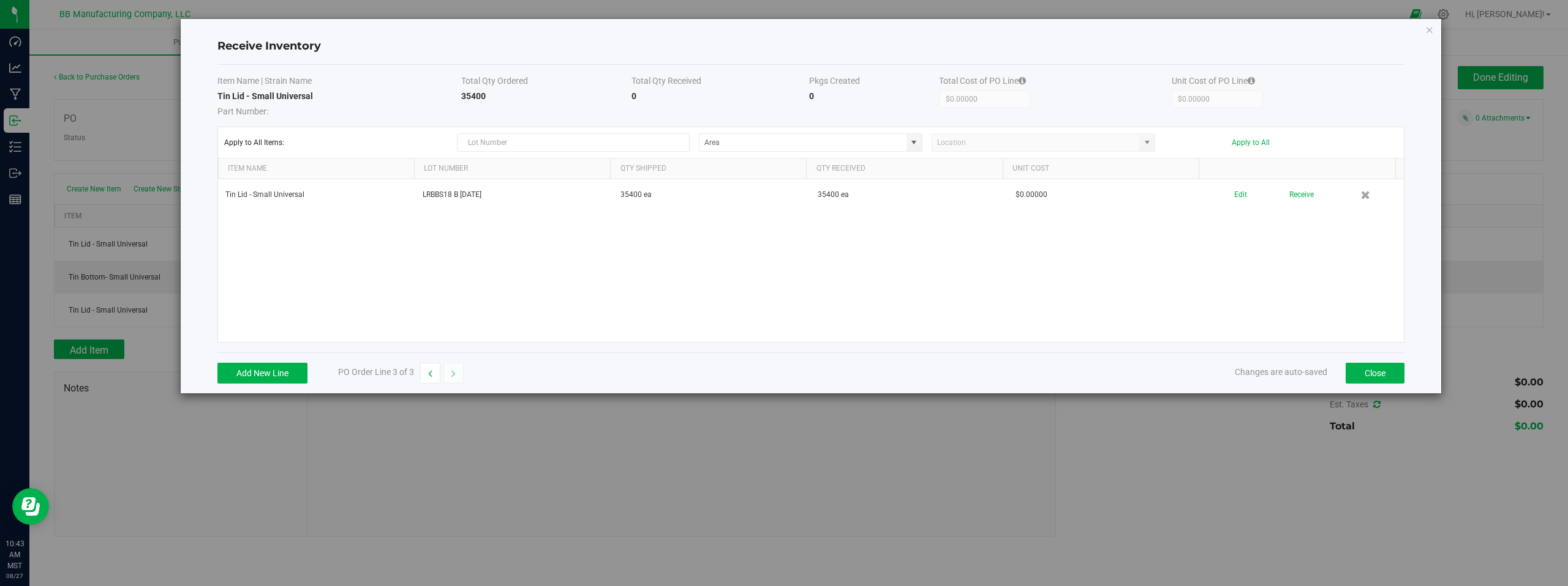
drag, startPoint x: 1309, startPoint y: 286, endPoint x: 1316, endPoint y: 291, distance: 8.6
click at [1310, 286] on div "Tin Lid - Small Universal LRBBS18 B [DATE] 35400 ea 35400 ea $0.00000 Edit Rece…" at bounding box center [811, 261] width 1185 height 163
click at [1372, 370] on button "Close" at bounding box center [1375, 373] width 59 height 21
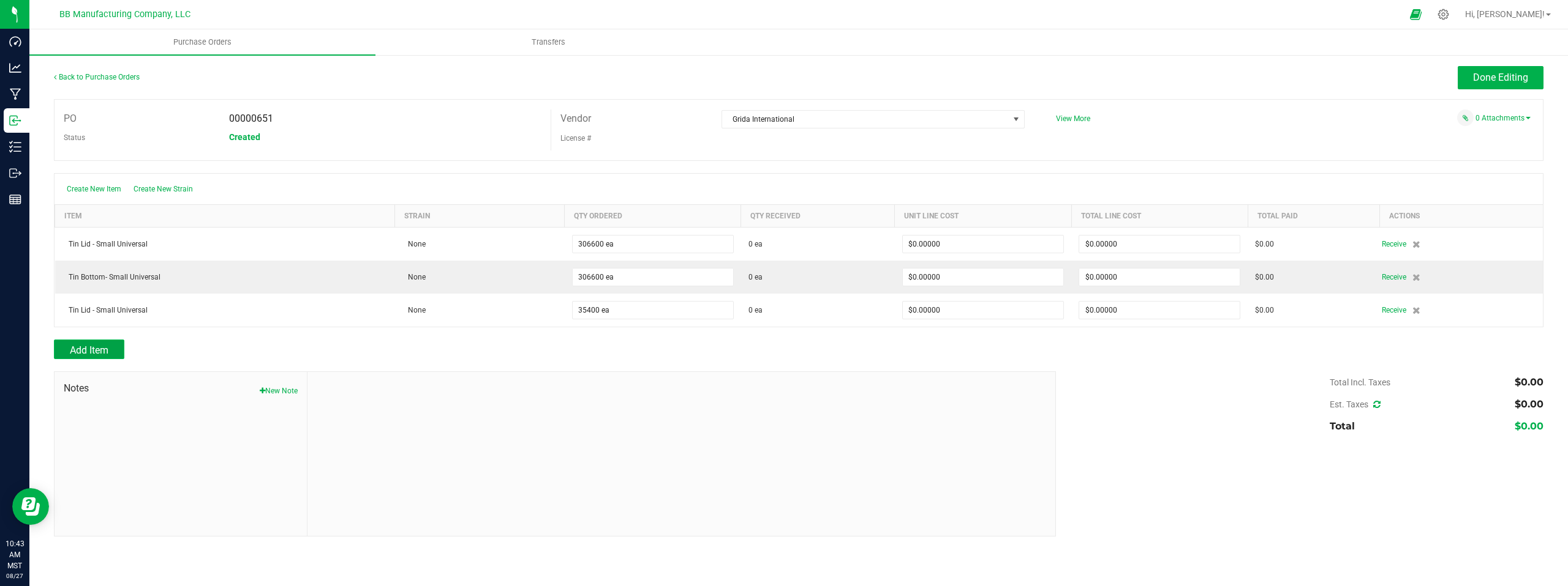
click at [96, 351] on span "Add Item" at bounding box center [89, 350] width 39 height 12
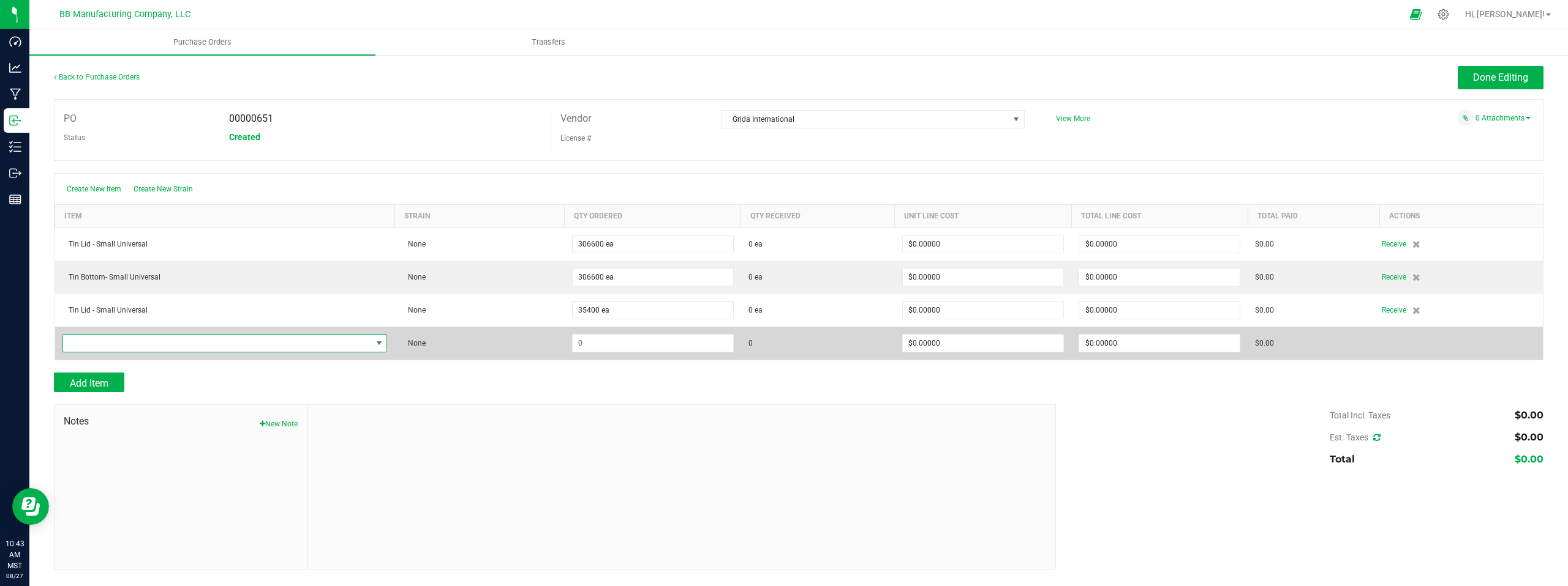
click at [316, 344] on span "NO DATA FOUND" at bounding box center [217, 343] width 309 height 18
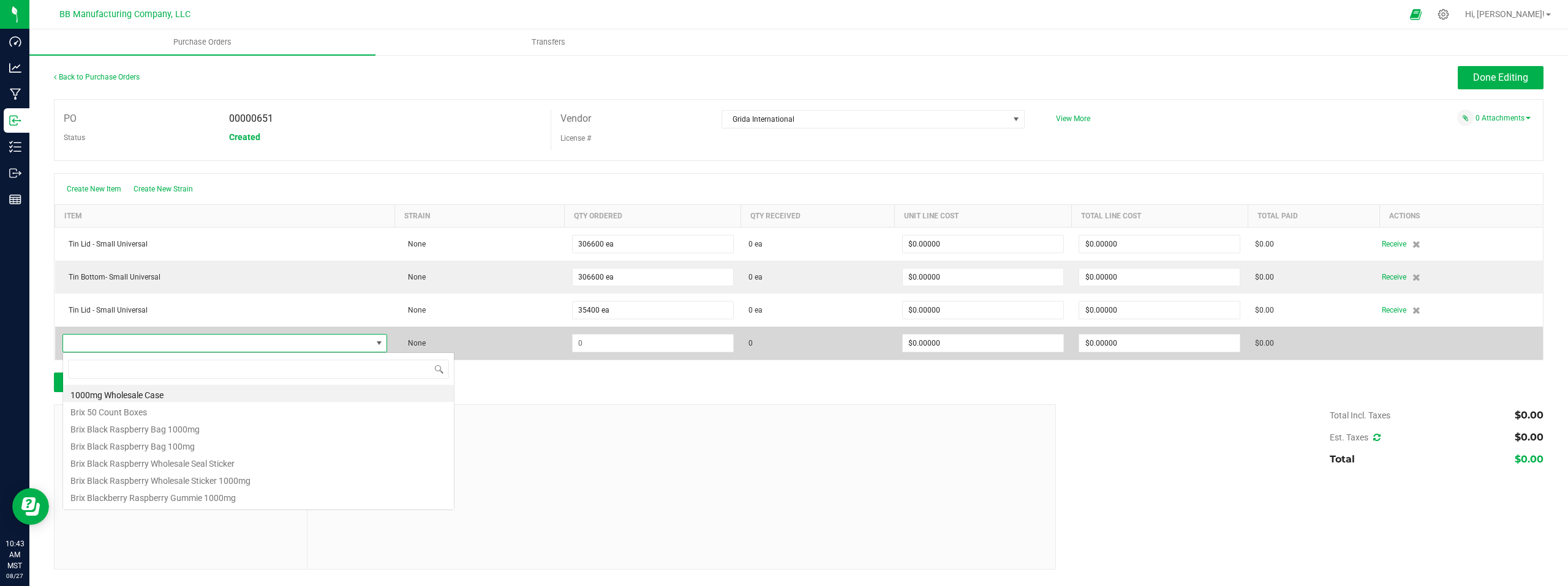
scroll to position [18, 324]
type input "TIN"
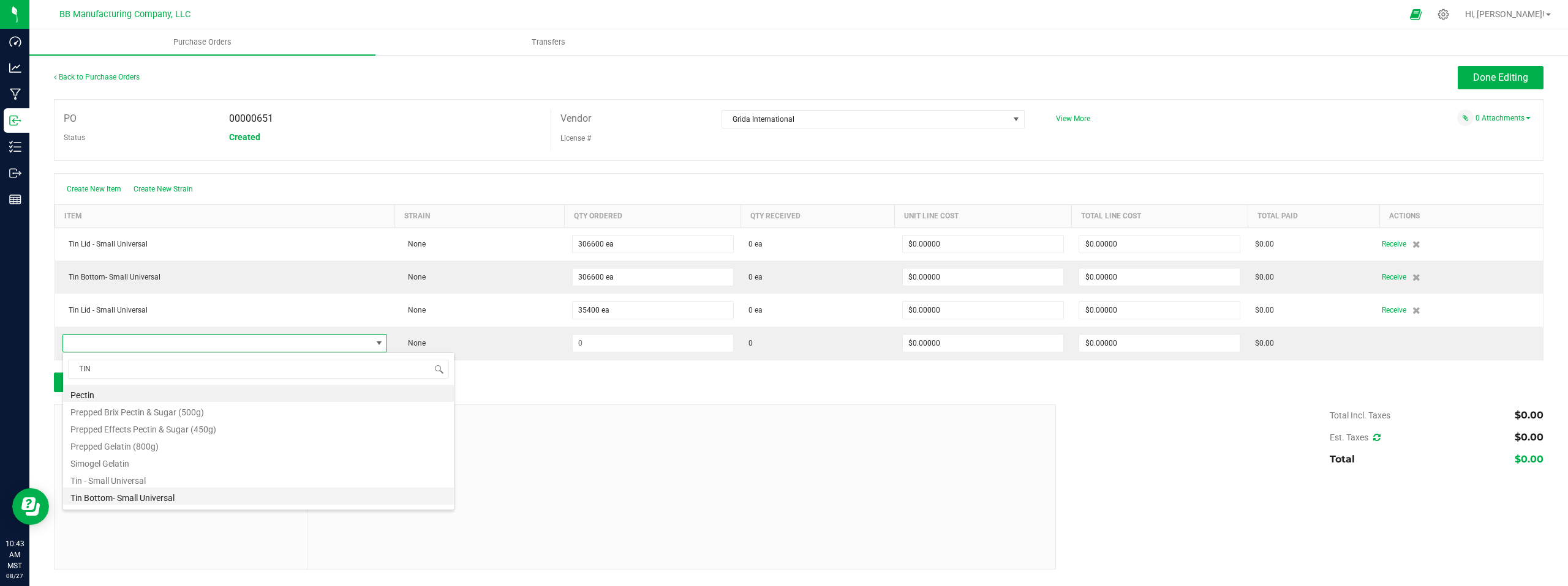
click at [132, 494] on li "Tin Bottom- Small Universal" at bounding box center [258, 497] width 391 height 18
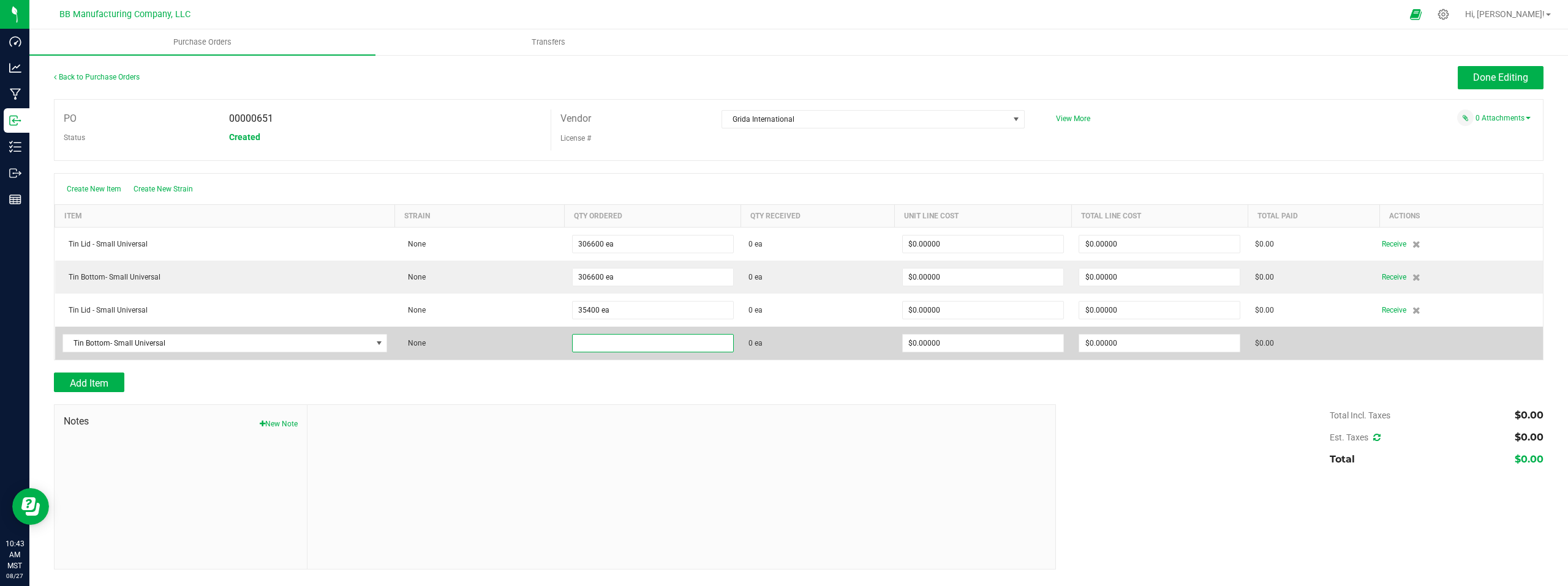
click at [612, 344] on input at bounding box center [653, 343] width 160 height 18
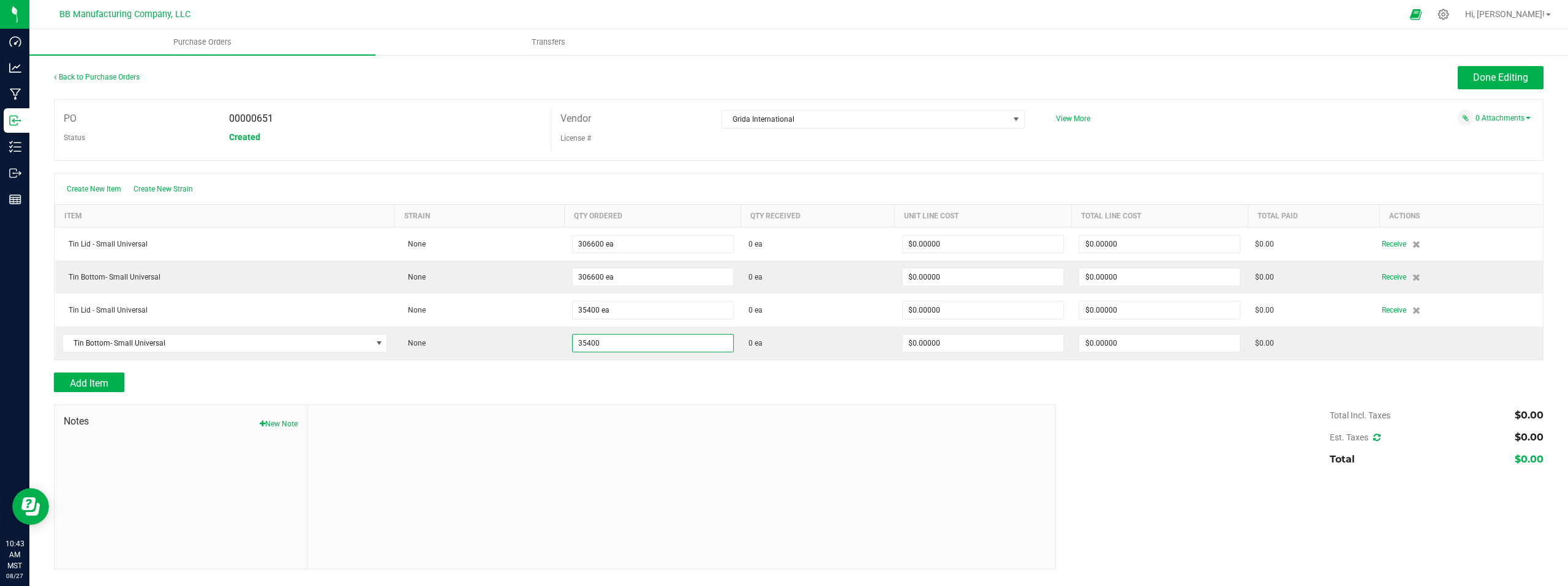
type input "35400 ea"
click at [784, 418] on div at bounding box center [682, 487] width 749 height 164
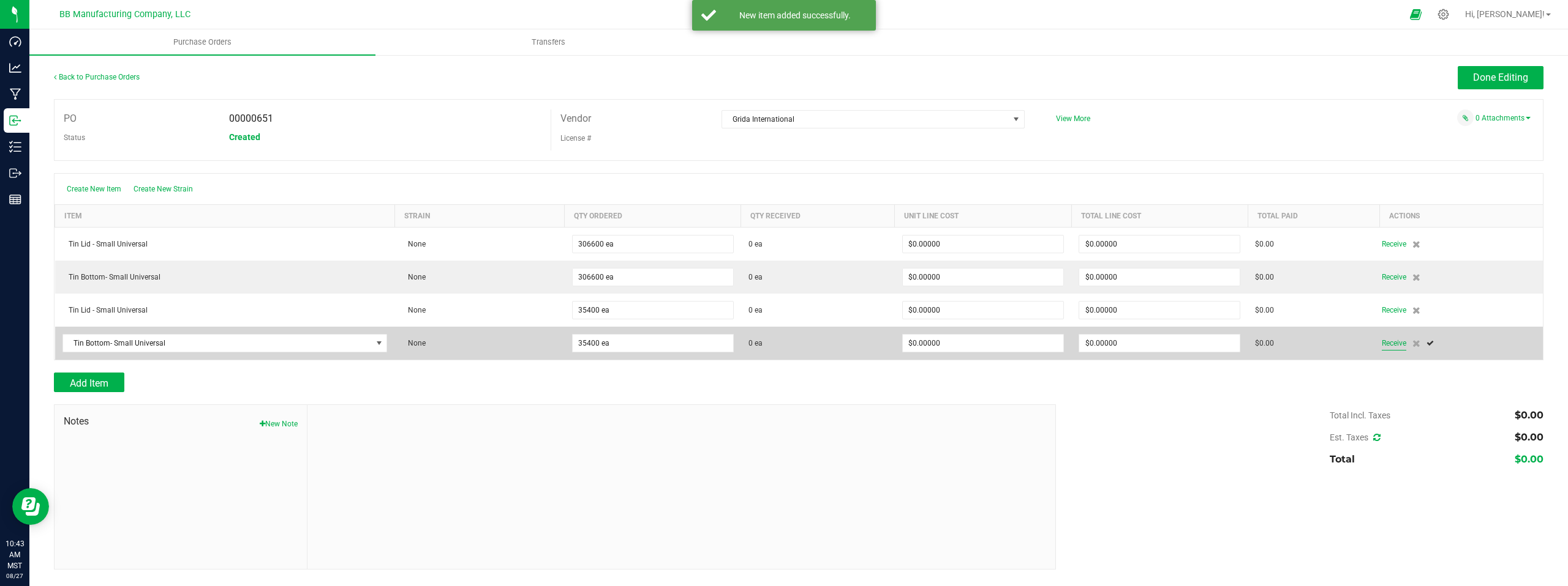
click at [1394, 346] on span "Receive" at bounding box center [1394, 344] width 25 height 15
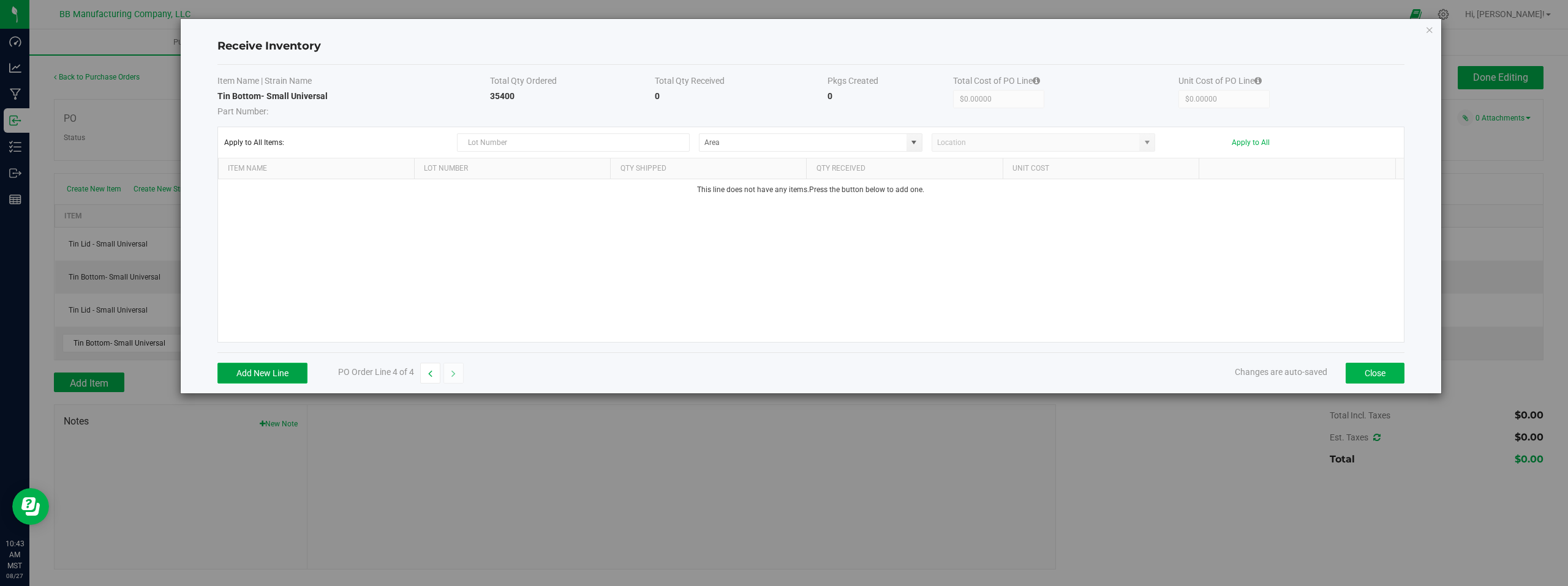
click at [253, 372] on button "Add New Line" at bounding box center [263, 373] width 90 height 21
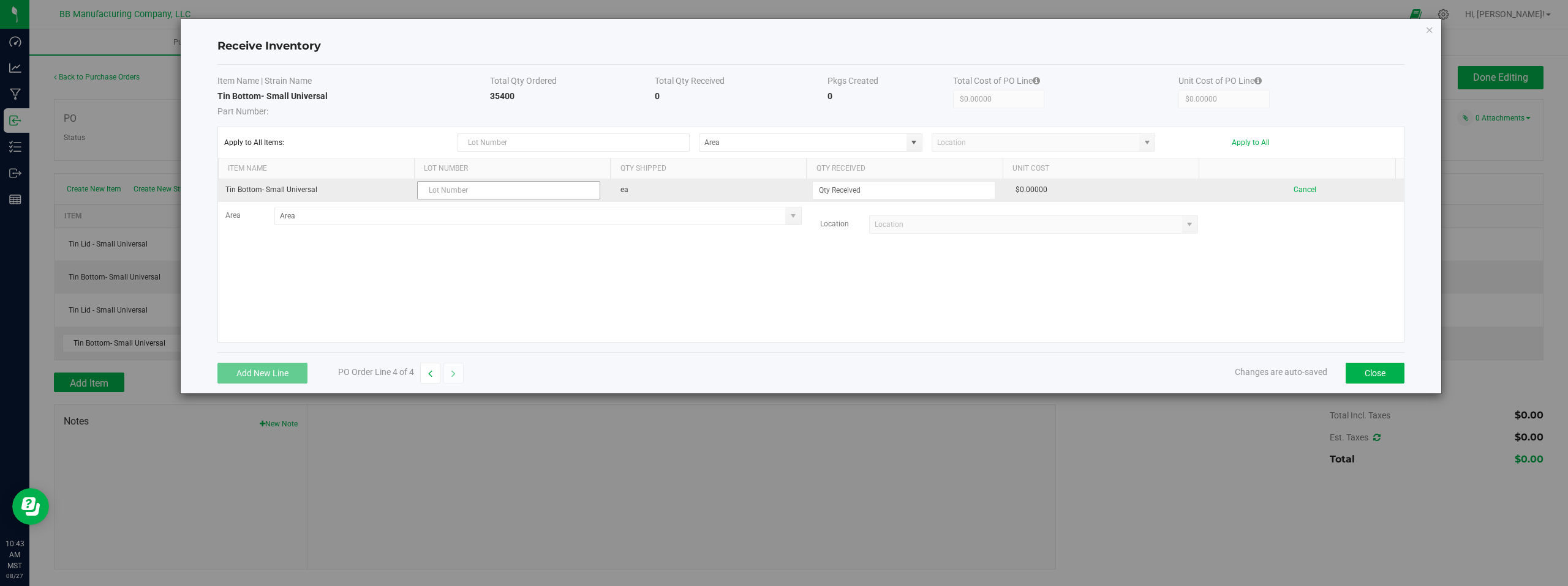
click at [459, 190] on input "text" at bounding box center [508, 191] width 183 height 18
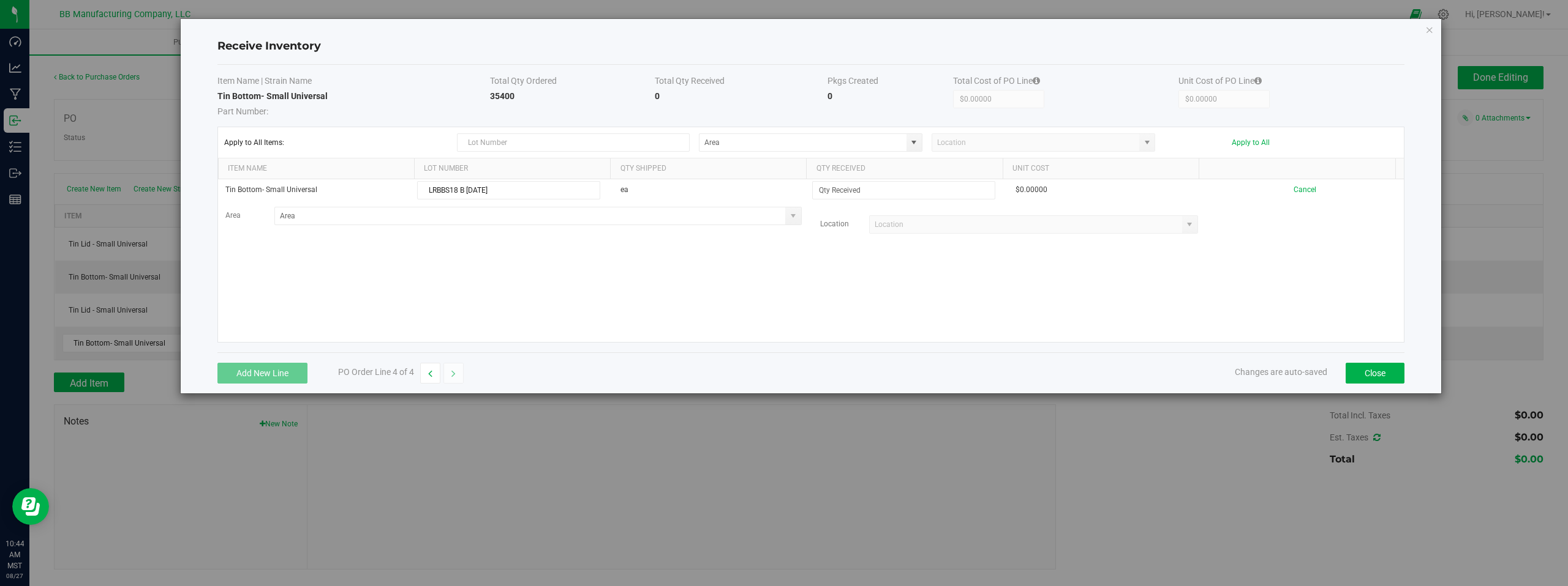
type input "LRBBS18 B [DATE]"
click at [479, 267] on div "Tin Bottom- Small Universal LRBBS18 B [DATE] ea $0.00000 Cancel Area Location" at bounding box center [811, 261] width 1185 height 163
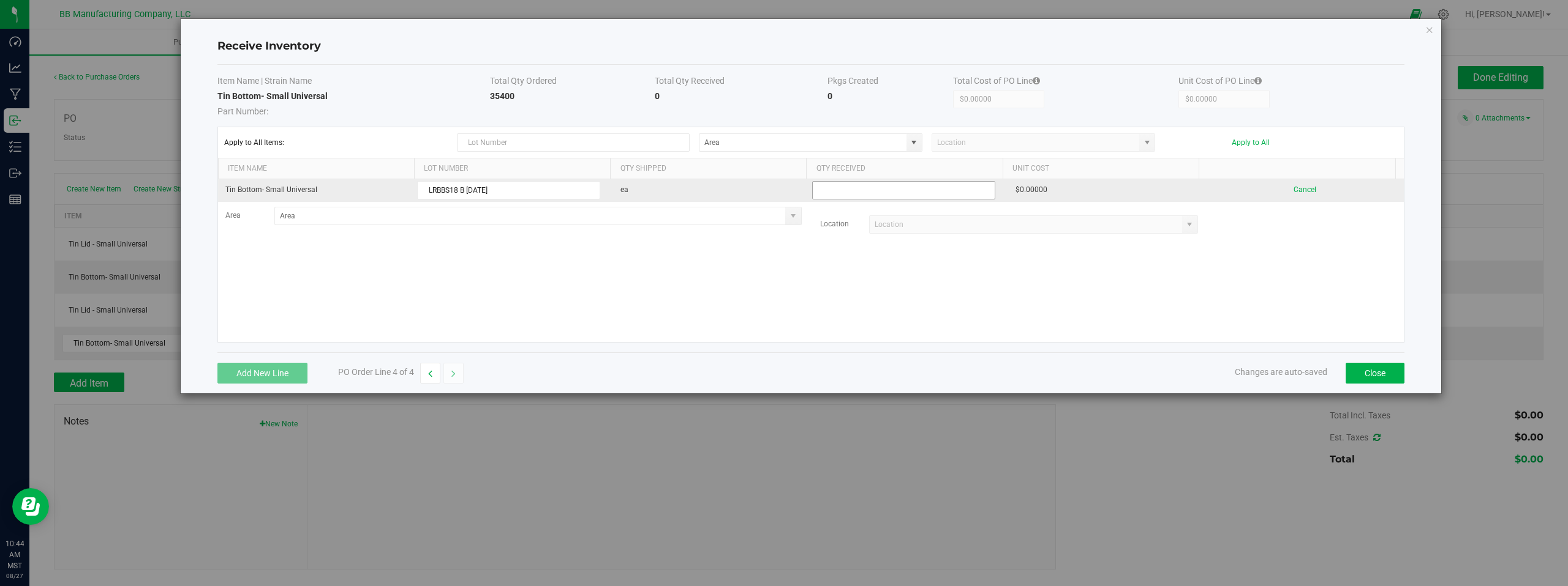
click at [861, 191] on input at bounding box center [903, 190] width 182 height 18
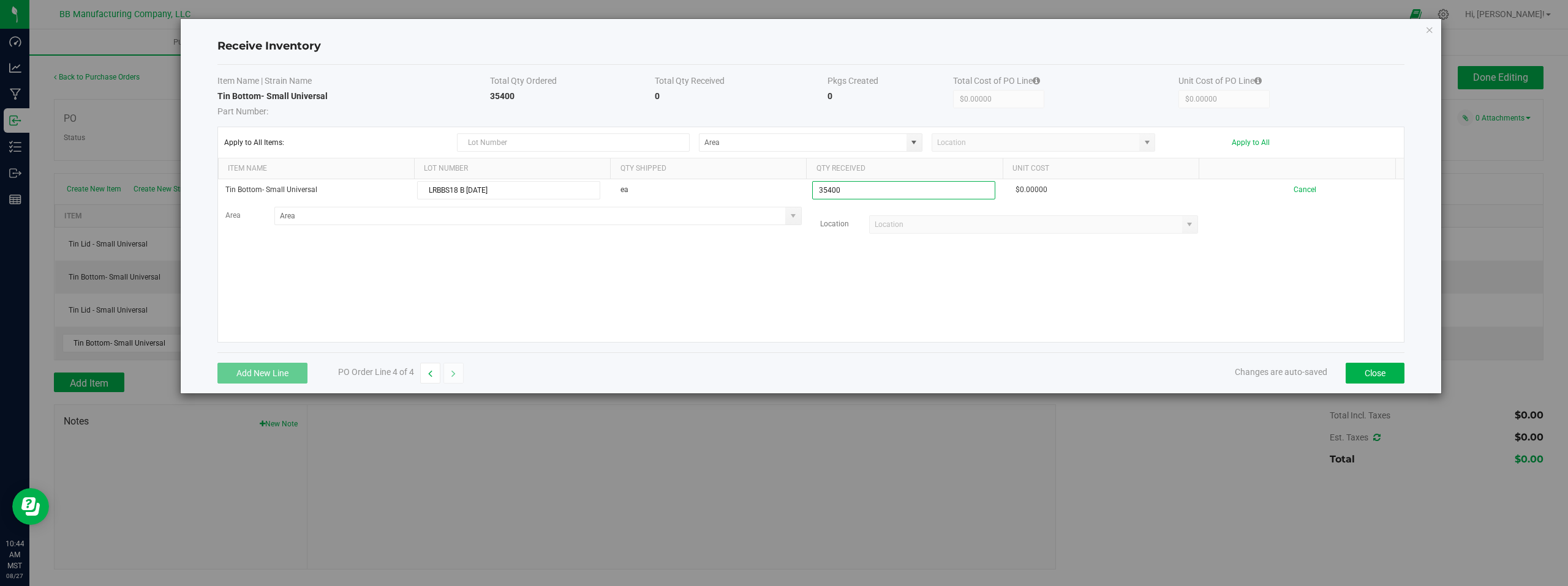
type input "35400 ea"
click at [778, 296] on kendo-grid-list "Tin Bottom- Small Universal LRBBS18 B [DATE] ea 35400 ea $0.00000 Cancel Area L…" at bounding box center [811, 261] width 1185 height 163
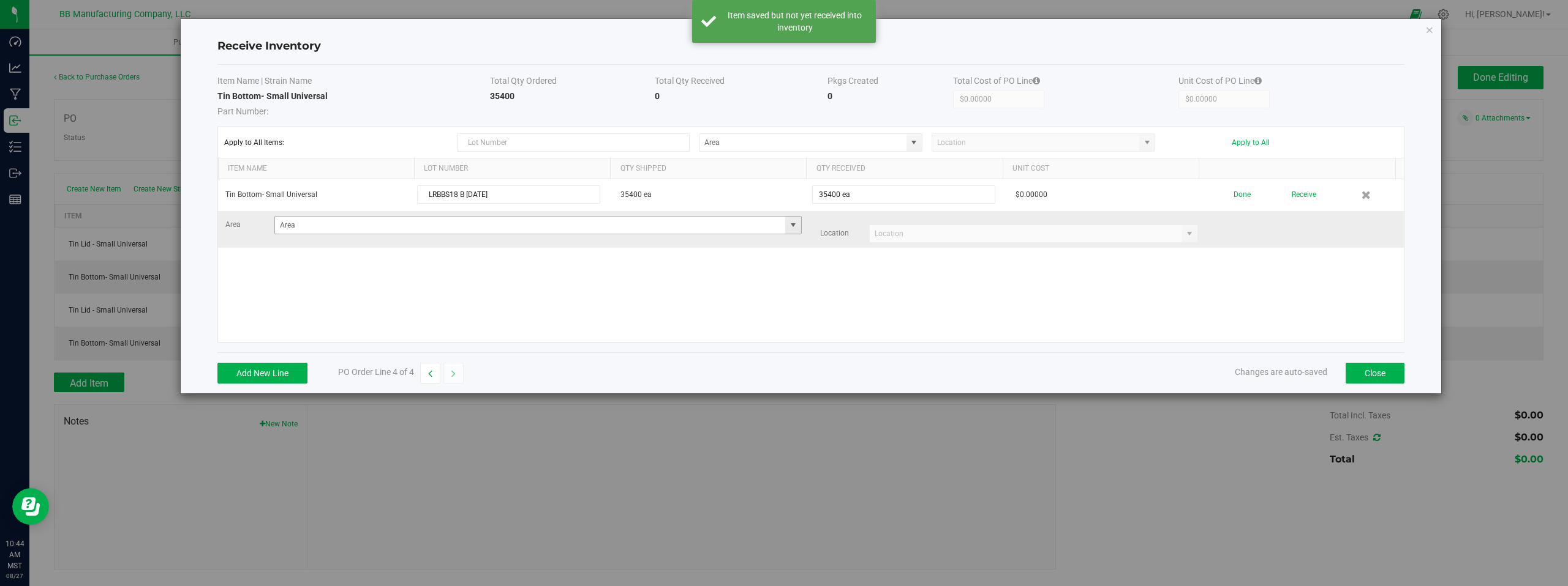
click at [792, 225] on span at bounding box center [793, 225] width 10 height 10
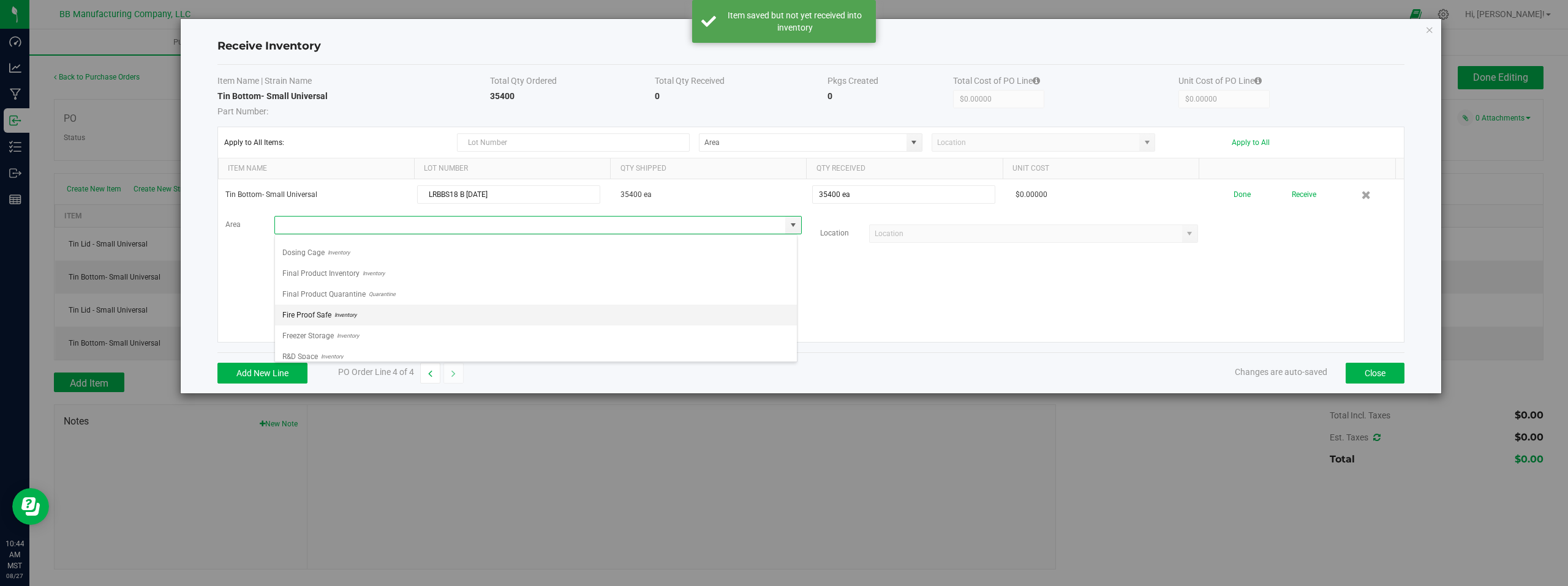
scroll to position [86, 0]
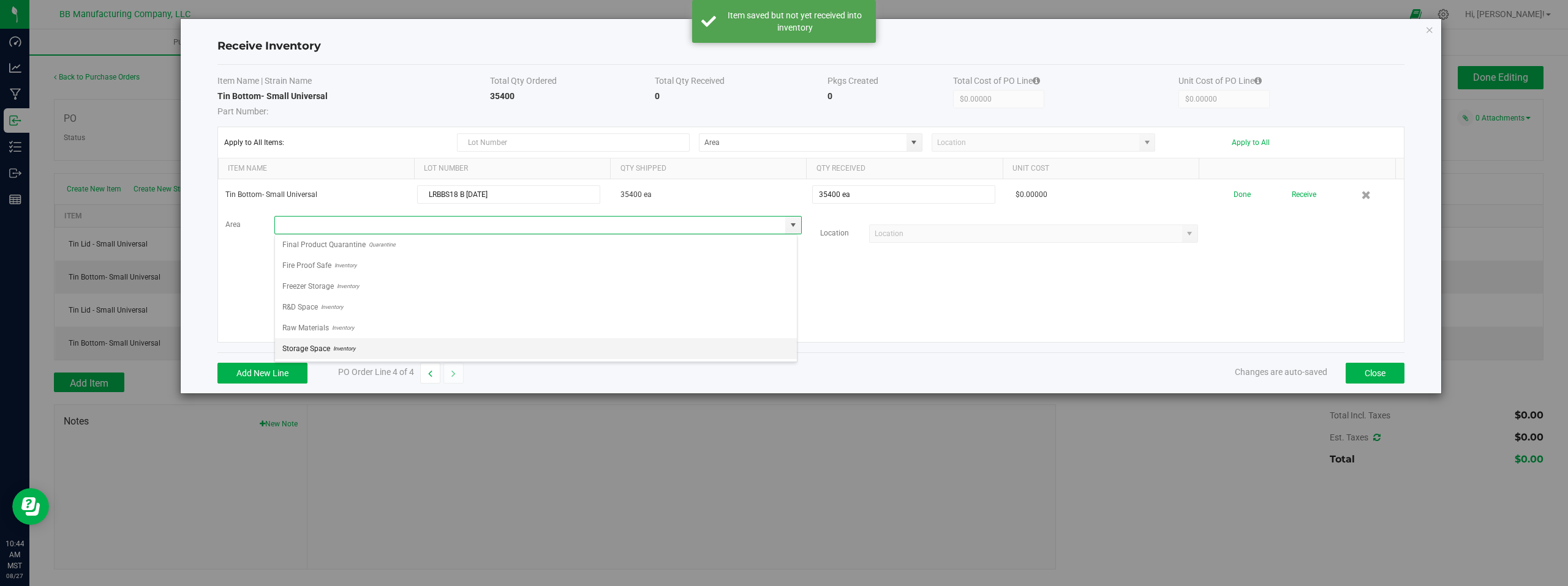
click at [330, 350] on span "Inventory" at bounding box center [342, 349] width 25 height 18
type input "Storage Space"
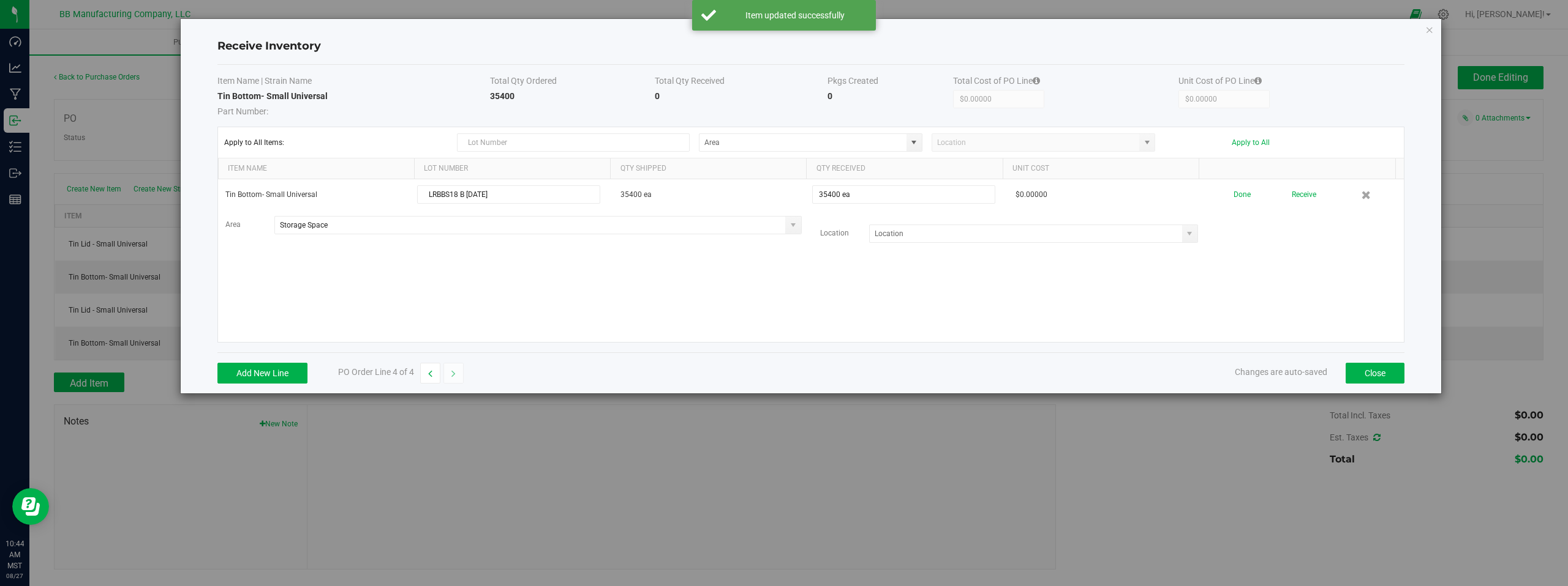
drag, startPoint x: 1023, startPoint y: 294, endPoint x: 1097, endPoint y: 267, distance: 78.8
click at [1029, 292] on div "Tin Bottom- Small Universal LRBBS18 B [DATE] 35400 ea 35400 ea $0.00000 Done Re…" at bounding box center [811, 261] width 1185 height 163
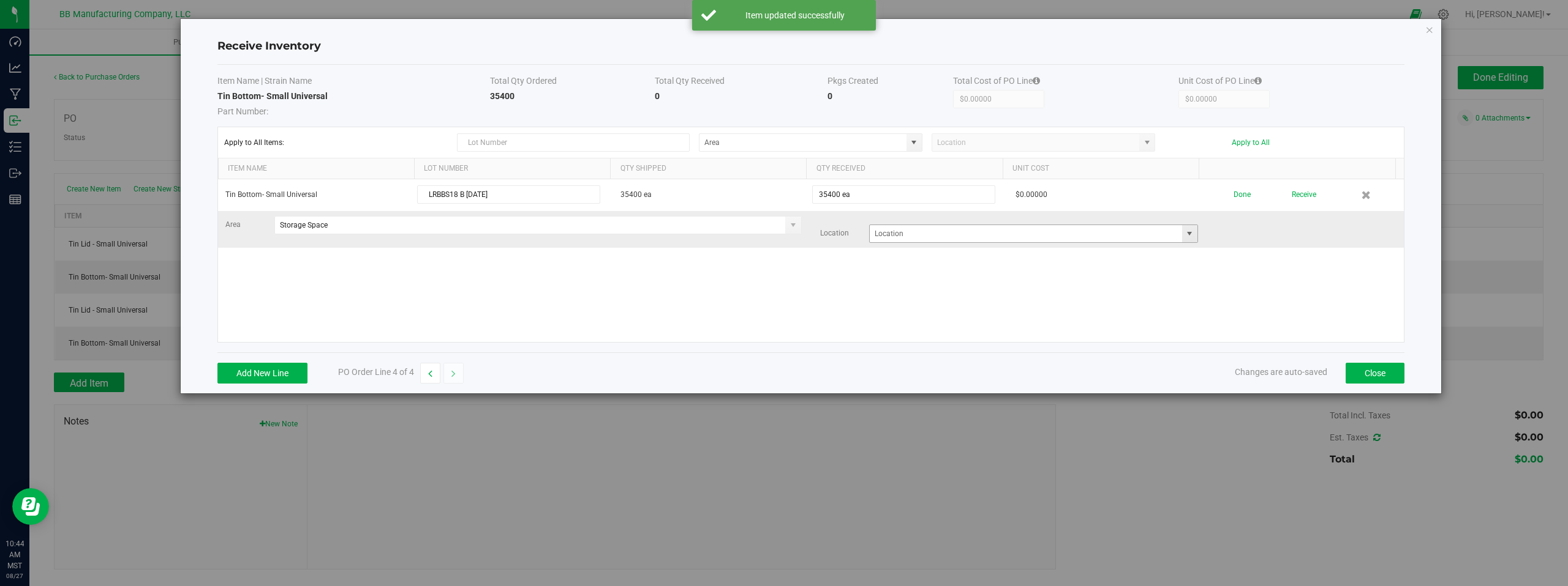
click at [1185, 234] on span at bounding box center [1189, 233] width 10 height 10
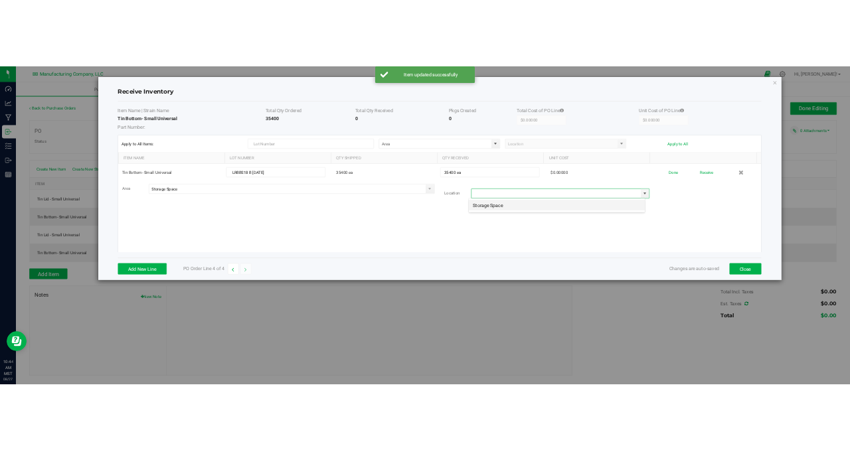
scroll to position [20, 354]
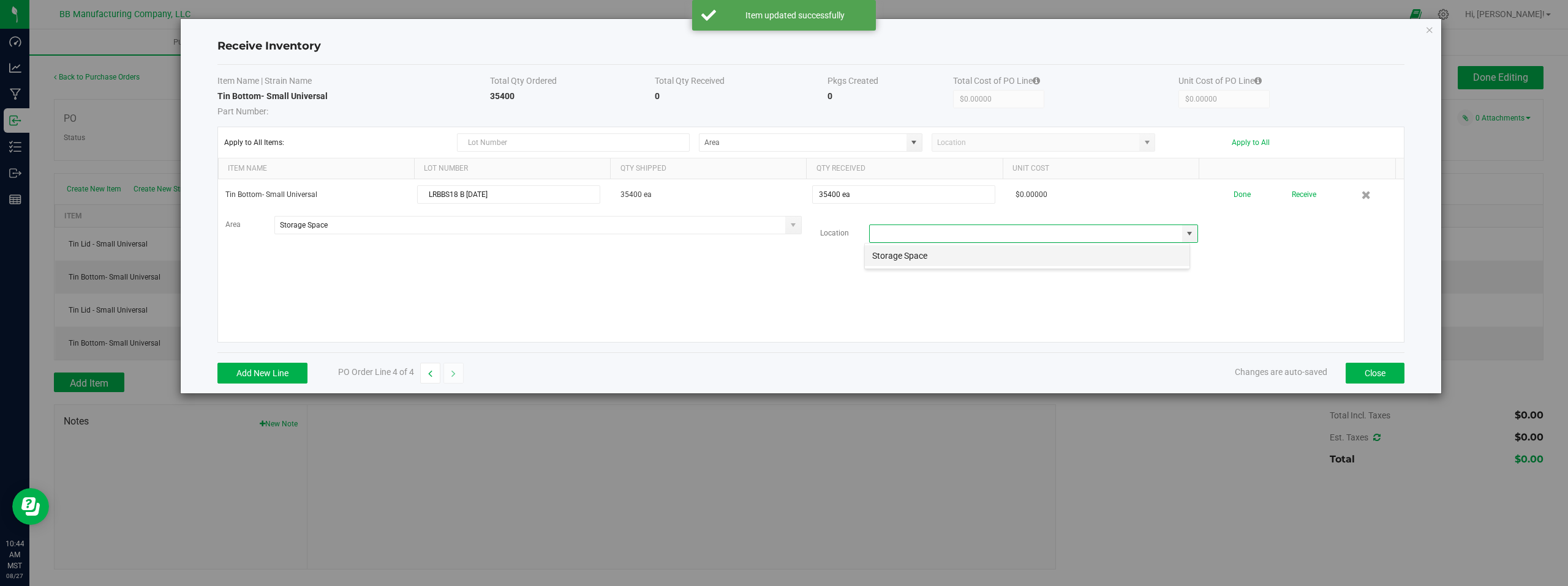
click at [940, 251] on li "Storage Space" at bounding box center [1027, 255] width 324 height 21
type input "Storage Space"
drag, startPoint x: 882, startPoint y: 275, endPoint x: 991, endPoint y: 268, distance: 109.2
click at [897, 273] on div "Tin Bottom- Small Universal LRBBS18 B [DATE] 35400 ea 35400 ea $0.00000 Done Re…" at bounding box center [811, 261] width 1185 height 163
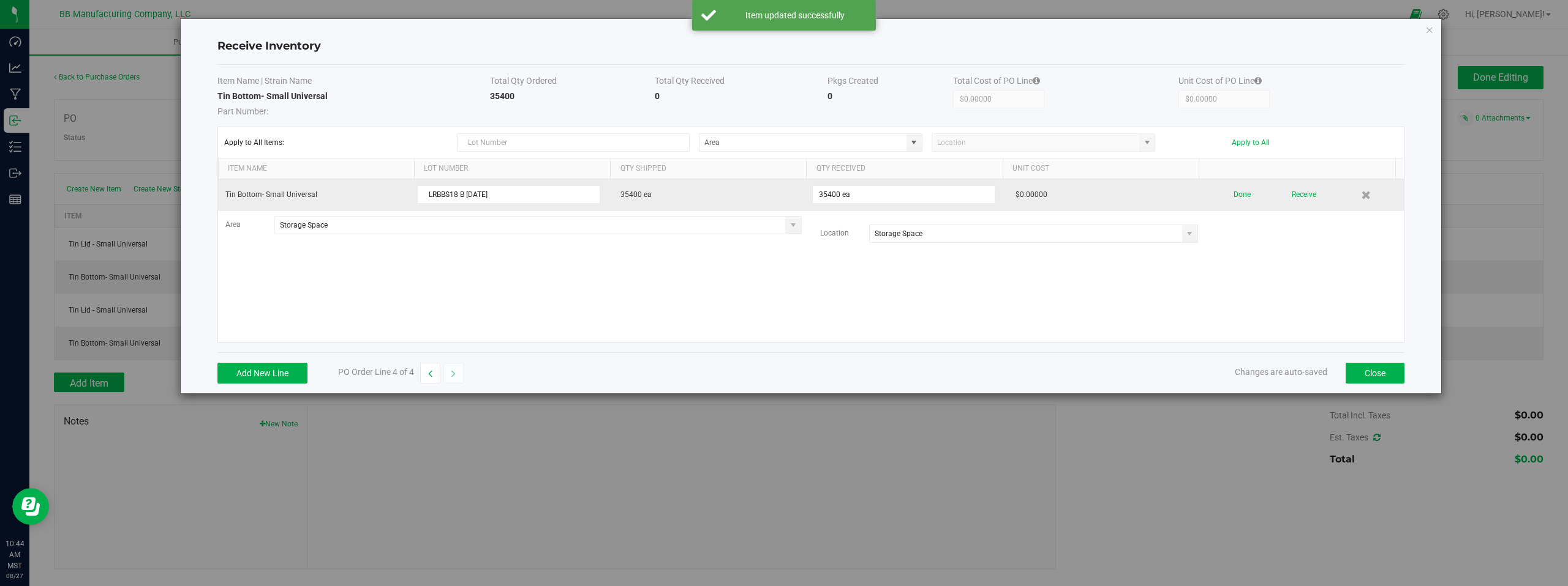
drag, startPoint x: 1275, startPoint y: 242, endPoint x: 1251, endPoint y: 209, distance: 40.8
click at [1274, 241] on div "Area Storage Space Location Storage Space" at bounding box center [811, 229] width 1189 height 27
click at [1235, 195] on button "Done" at bounding box center [1242, 194] width 18 height 21
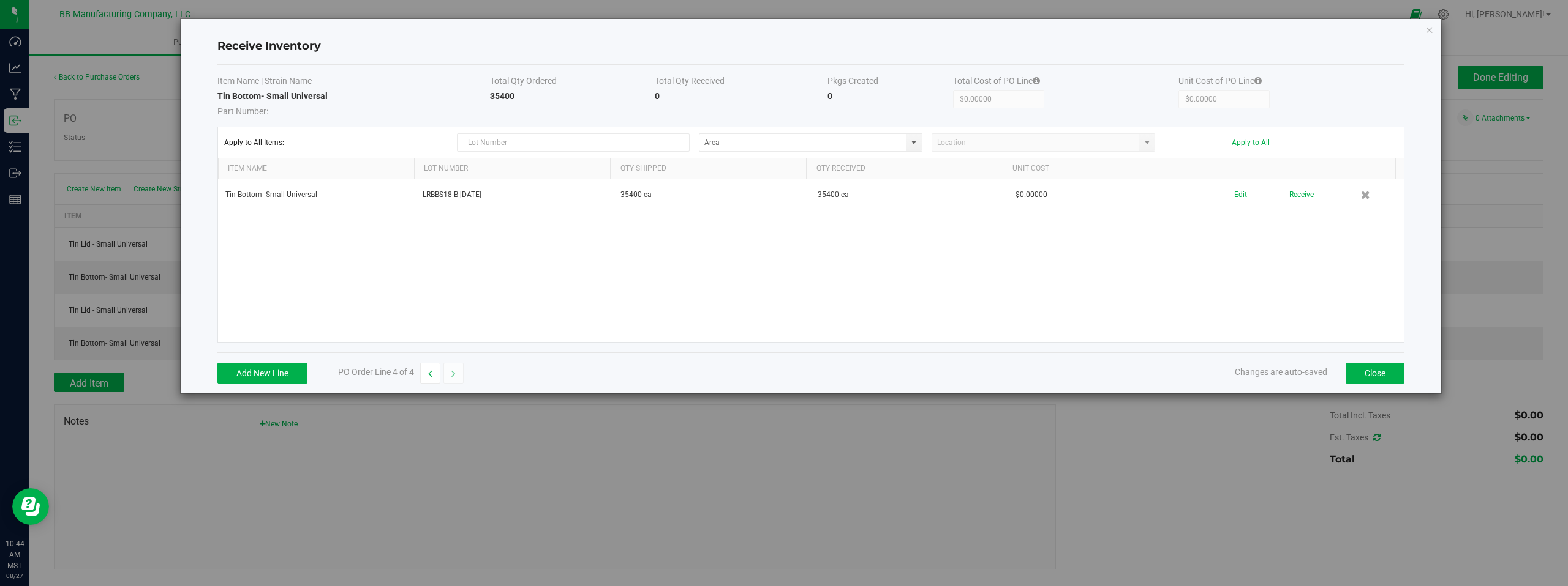
click at [1244, 271] on div "Tin Bottom- Small Universal LRBBS18 B [DATE] 35400 ea 35400 ea $0.00000 Edit Re…" at bounding box center [811, 261] width 1185 height 163
click at [1364, 371] on button "Close" at bounding box center [1375, 373] width 59 height 21
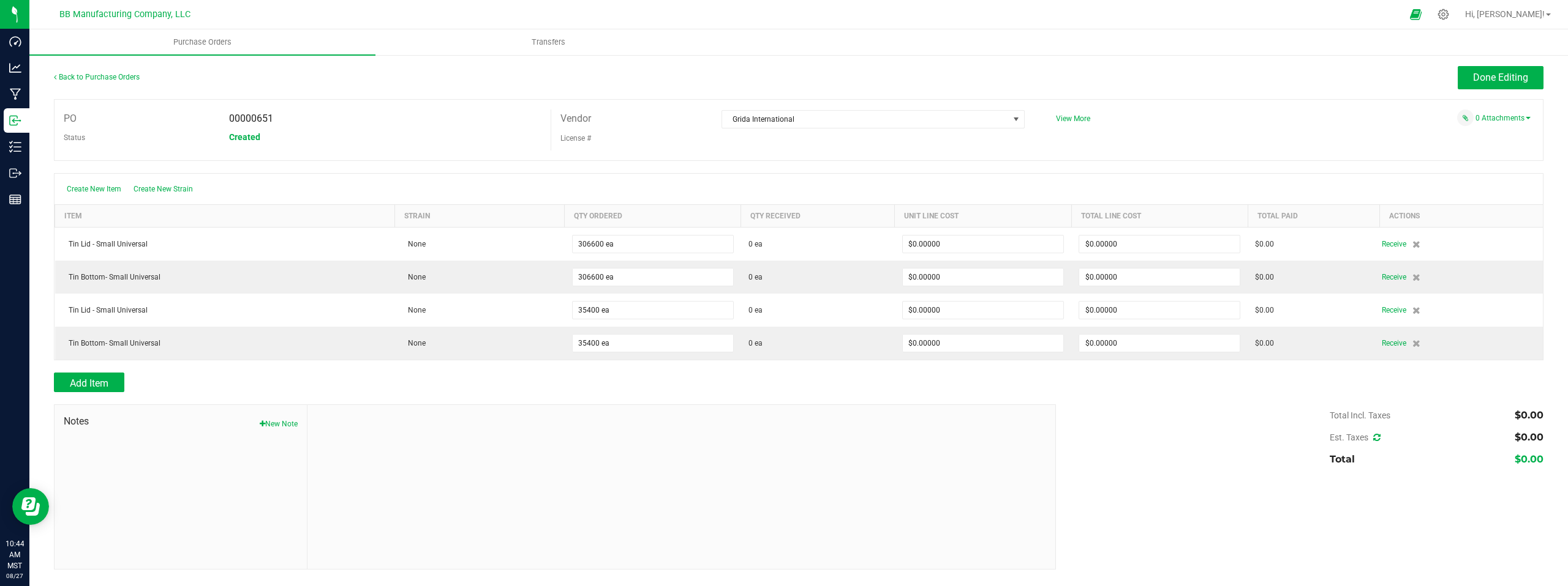
click at [418, 134] on div "Created" at bounding box center [385, 137] width 331 height 18
click at [1222, 129] on div "PO 00000651 Status Created Vendor Grida International License # View More" at bounding box center [798, 130] width 1490 height 62
click at [1385, 123] on div "0 Attachments" at bounding box center [1288, 118] width 484 height 17
click at [1489, 78] on span "Done Editing" at bounding box center [1501, 77] width 55 height 12
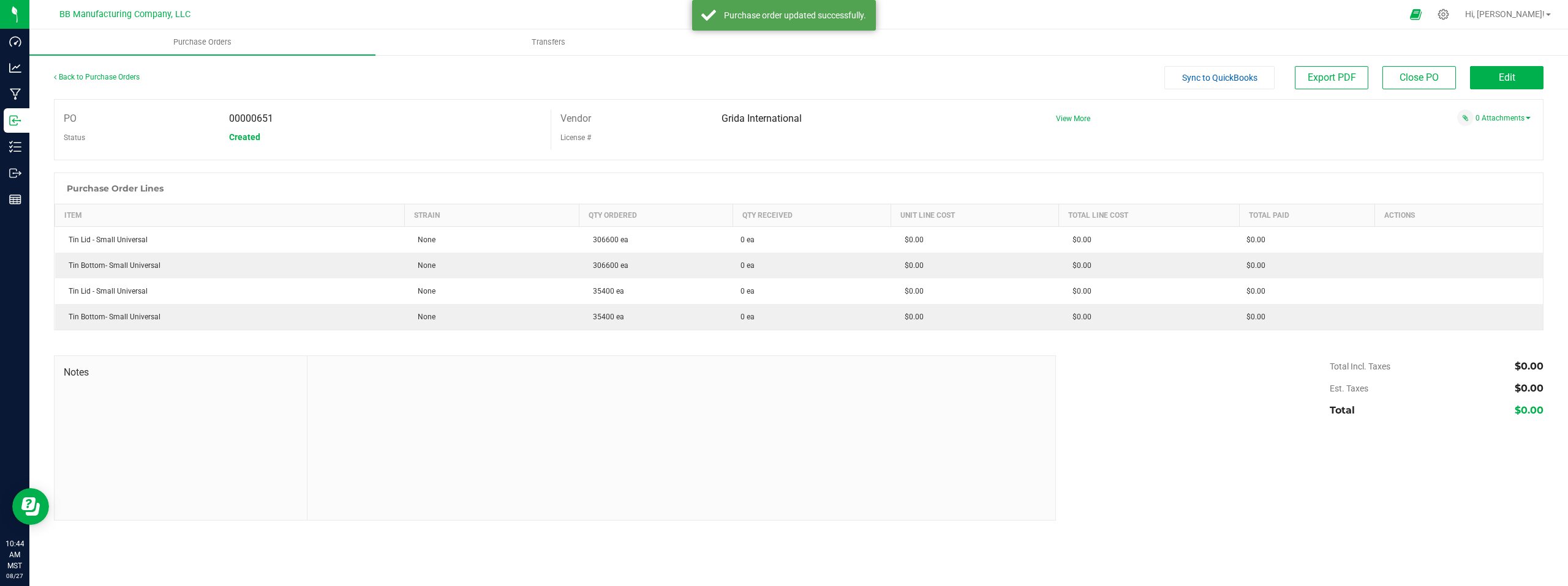
click at [484, 410] on div at bounding box center [682, 439] width 749 height 164
drag, startPoint x: 327, startPoint y: 457, endPoint x: 260, endPoint y: 358, distance: 119.5
click at [327, 455] on div at bounding box center [682, 439] width 749 height 164
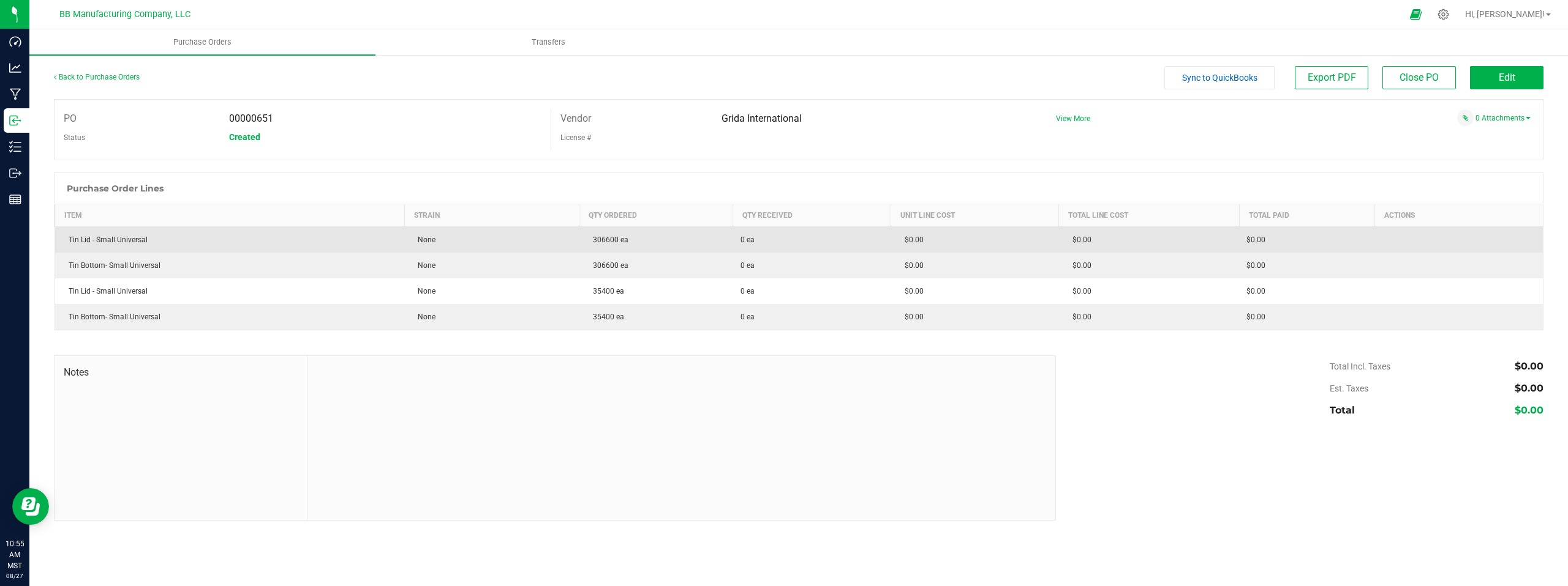
drag, startPoint x: 911, startPoint y: 451, endPoint x: 456, endPoint y: 252, distance: 496.6
click at [900, 446] on div at bounding box center [682, 439] width 749 height 164
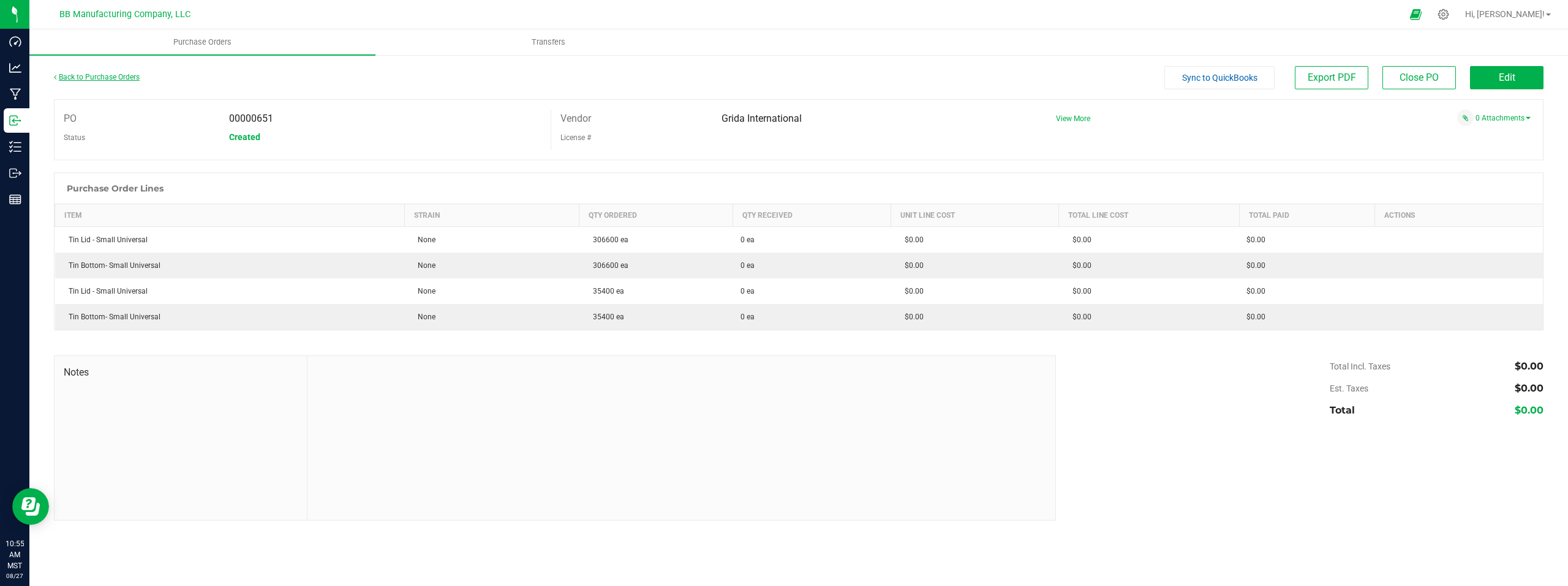
click at [81, 76] on link "Back to Purchase Orders" at bounding box center [96, 76] width 86 height 8
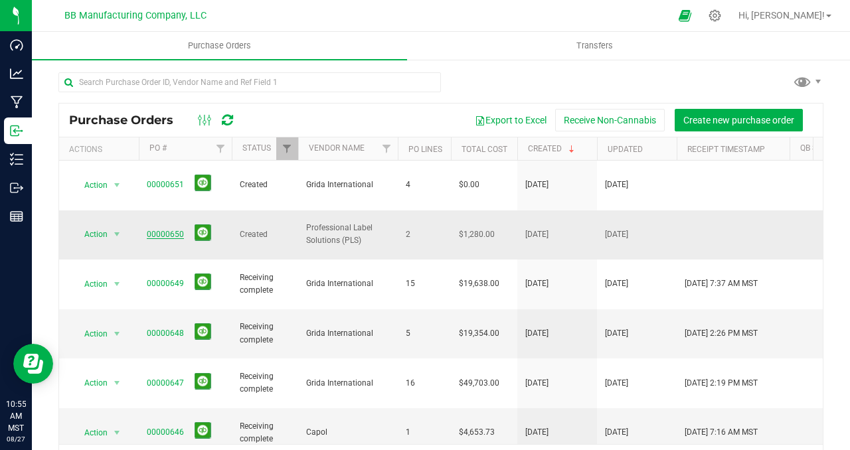
click at [169, 230] on link "00000650" at bounding box center [165, 234] width 37 height 9
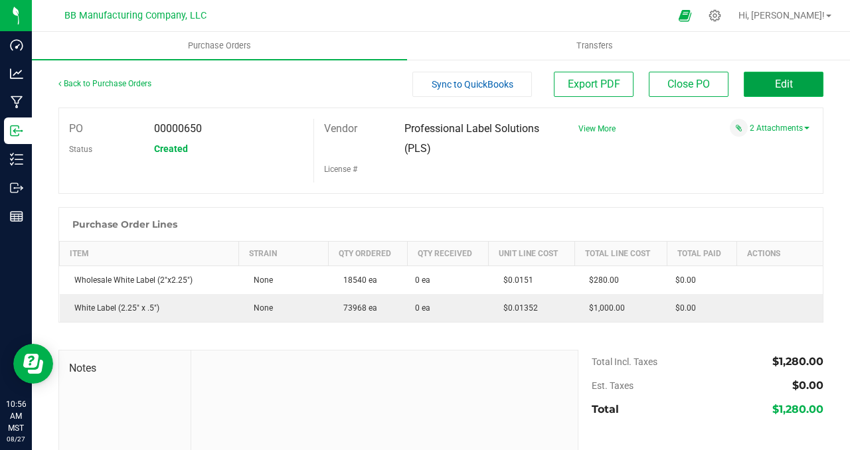
click at [775, 86] on span "Edit" at bounding box center [784, 84] width 18 height 13
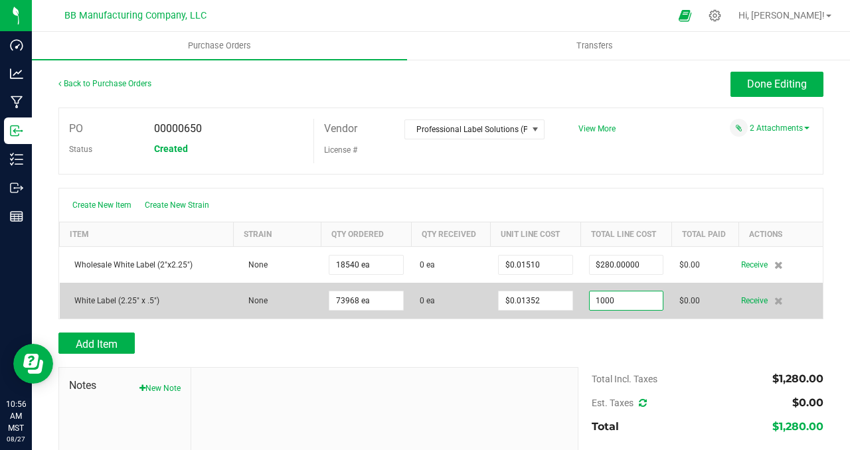
click at [646, 299] on input "1000" at bounding box center [626, 301] width 73 height 19
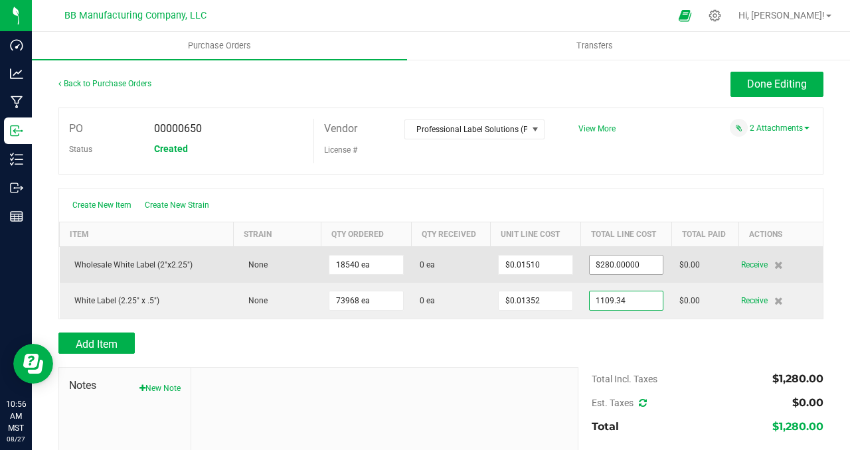
type input "$1,109.34000"
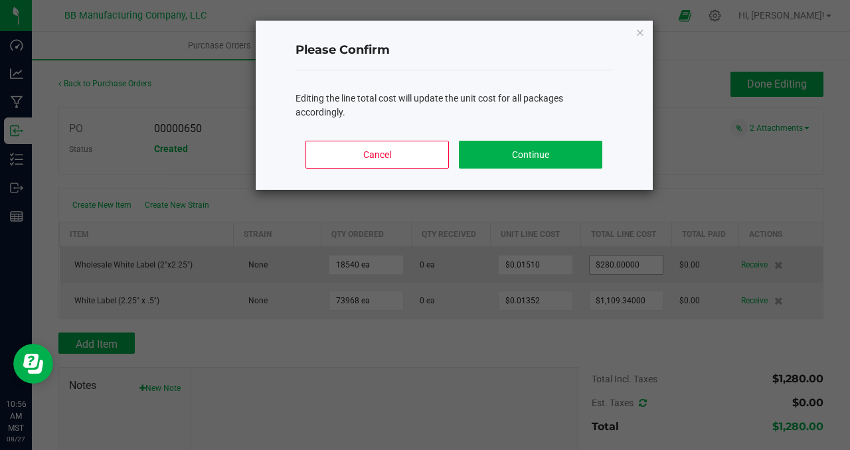
click at [639, 264] on body "Dashboard Analytics Manufacturing Inbound Inventory Outbound Reports 10:56 AM M…" at bounding box center [425, 225] width 850 height 450
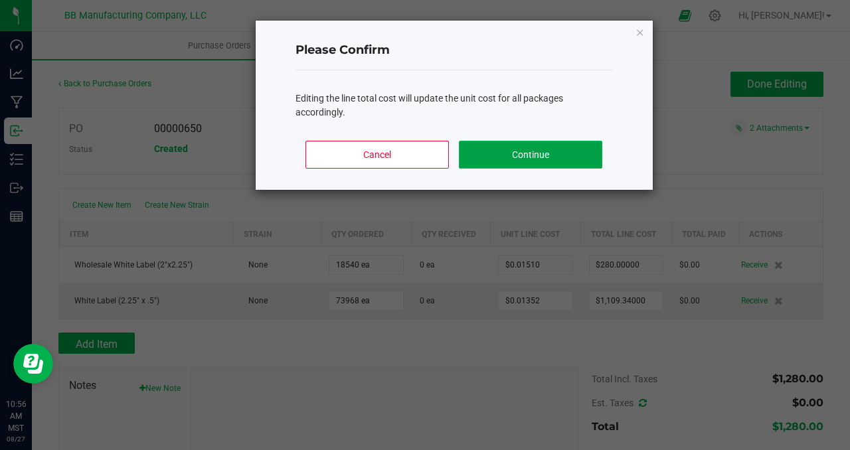
click at [539, 157] on button "Continue" at bounding box center [530, 155] width 143 height 28
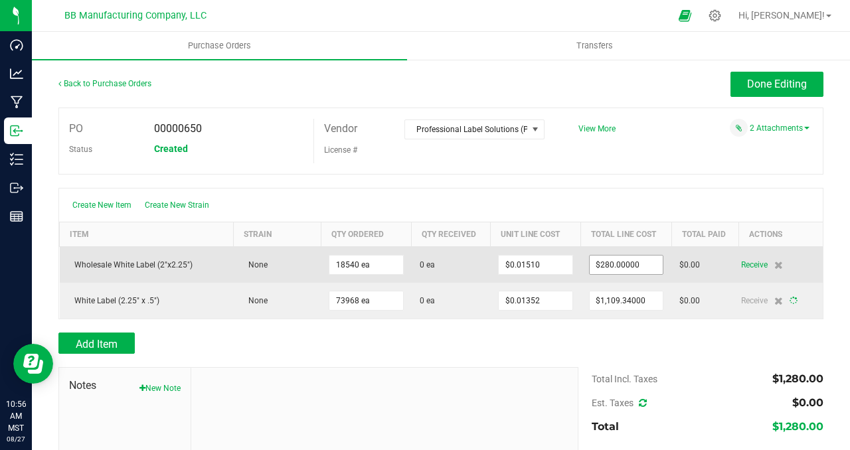
type input "280"
click at [641, 263] on div "Create New Item Create New Strain Item Strain Qty Ordered Qty Received Unit Lin…" at bounding box center [440, 254] width 765 height 132
type input "73968"
type input "$0.01500"
click at [642, 264] on input "280" at bounding box center [626, 265] width 73 height 19
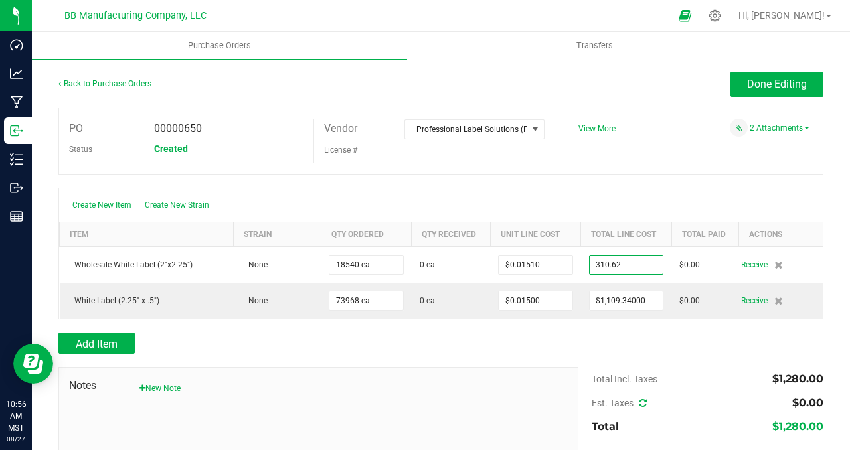
type input "$310.62000"
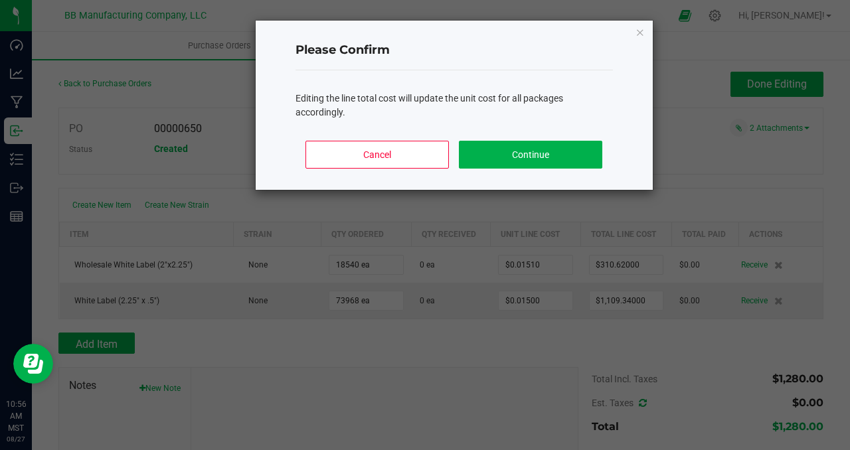
click at [647, 164] on body "Dashboard Analytics Manufacturing Inbound Inventory Outbound Reports 10:56 AM M…" at bounding box center [425, 225] width 850 height 450
click at [547, 148] on button "Continue" at bounding box center [530, 155] width 143 height 28
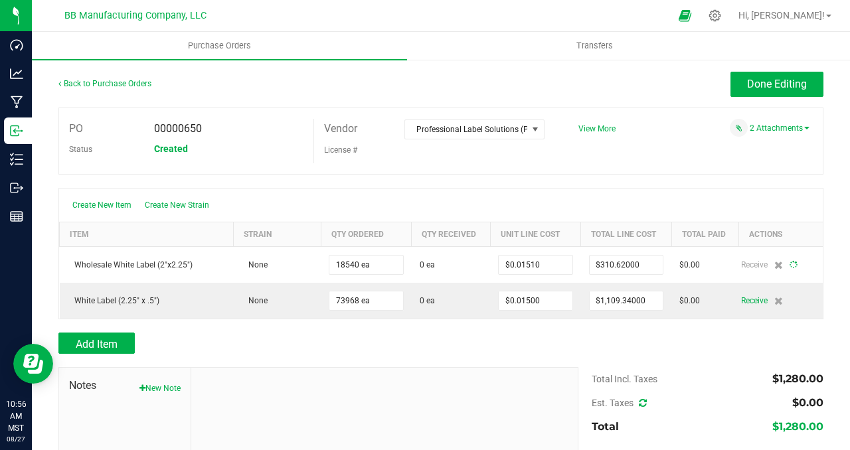
type input "18540"
type input "$0.01675"
click at [750, 84] on span "Done Editing" at bounding box center [777, 84] width 60 height 13
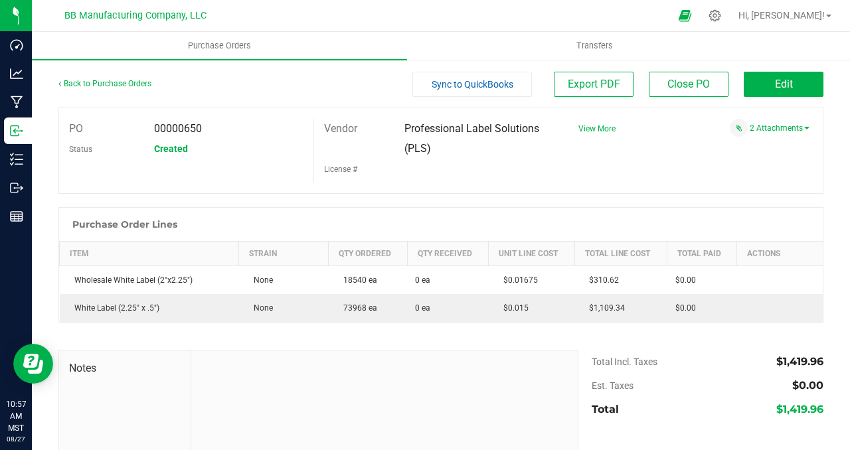
click at [588, 189] on div "PO 00000650 Status Created Vendor Professional Label Solutions (PLS) License # …" at bounding box center [440, 151] width 765 height 86
click at [775, 85] on span "Edit" at bounding box center [784, 84] width 18 height 13
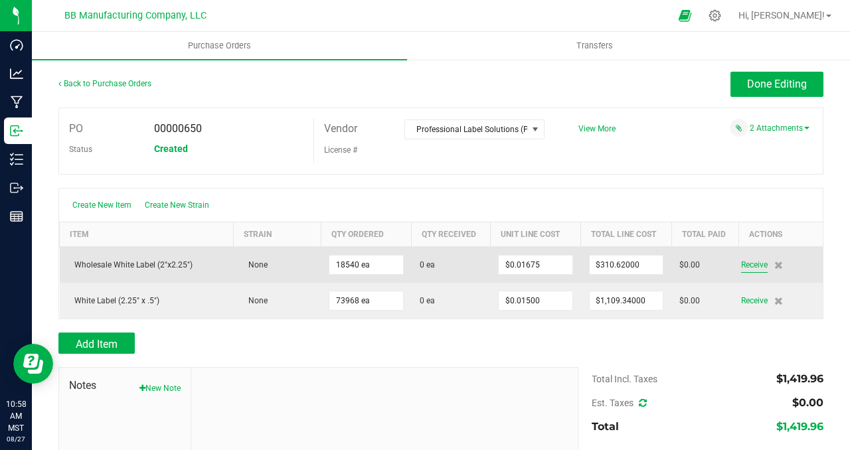
click at [745, 266] on span "Receive" at bounding box center [754, 265] width 27 height 16
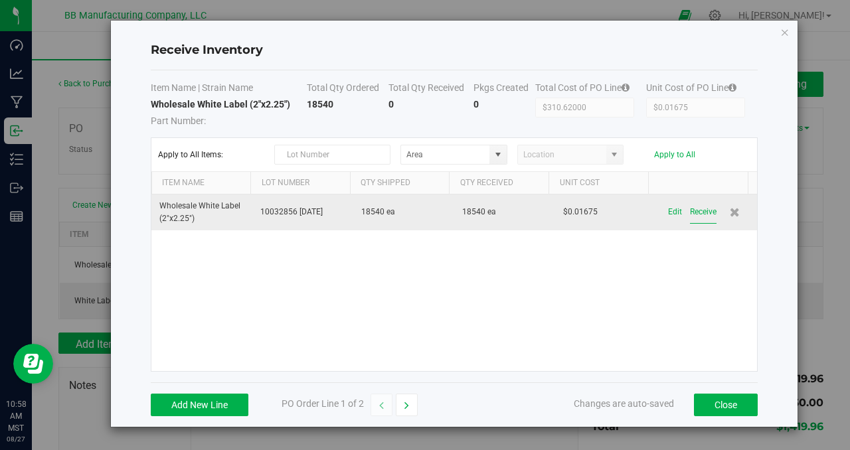
click at [696, 213] on button "Receive" at bounding box center [703, 212] width 27 height 23
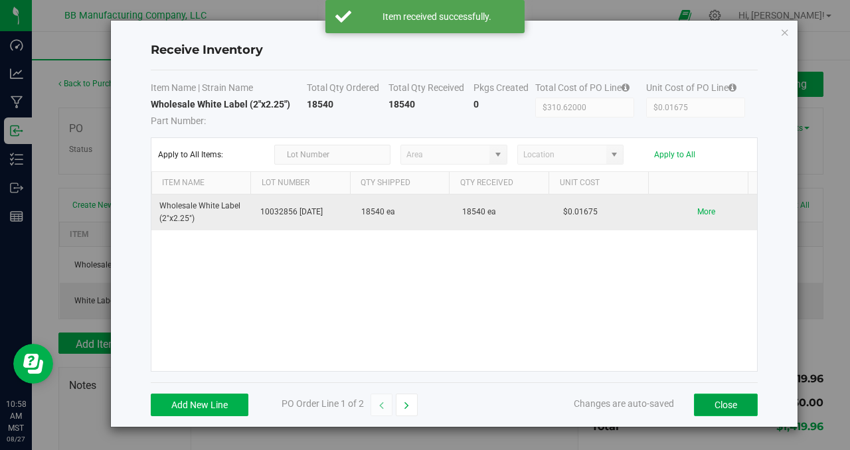
click at [709, 401] on button "Close" at bounding box center [726, 405] width 64 height 23
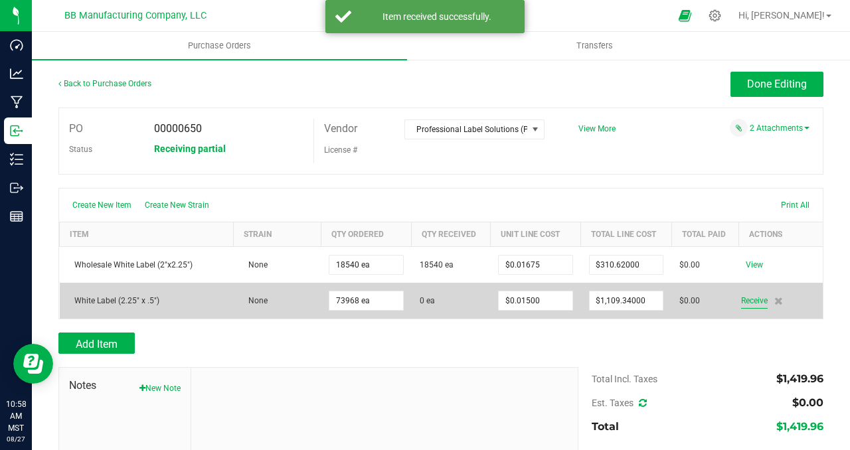
click at [741, 302] on span "Receive" at bounding box center [754, 301] width 27 height 16
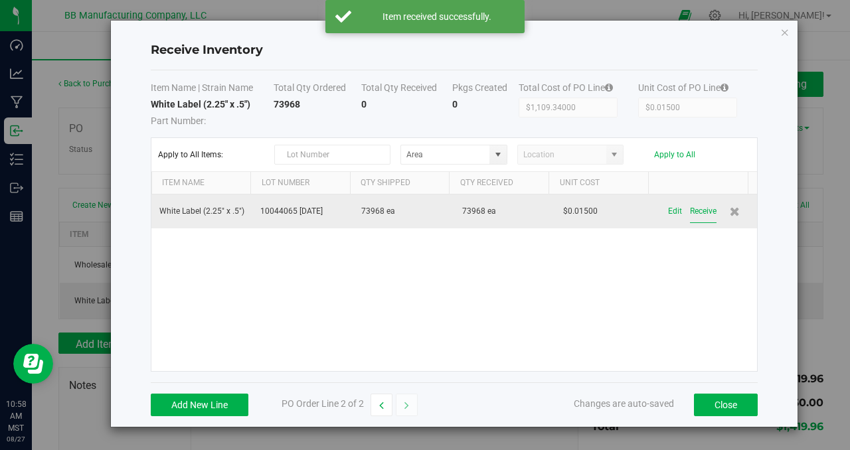
click at [693, 208] on button "Receive" at bounding box center [703, 211] width 27 height 23
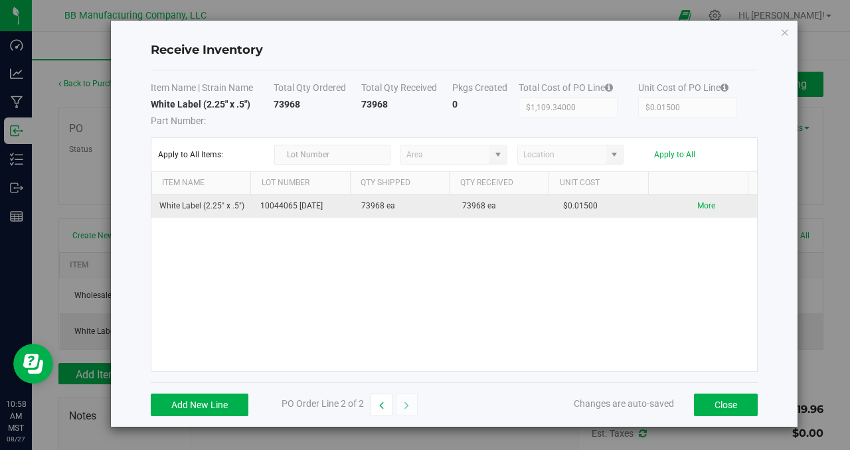
click at [649, 300] on div "White Label (2.25" x .5") 10044065 [DATE] 73968 ea 73968 ea $0.01500 More" at bounding box center [454, 283] width 606 height 177
click at [722, 401] on button "Close" at bounding box center [726, 405] width 64 height 23
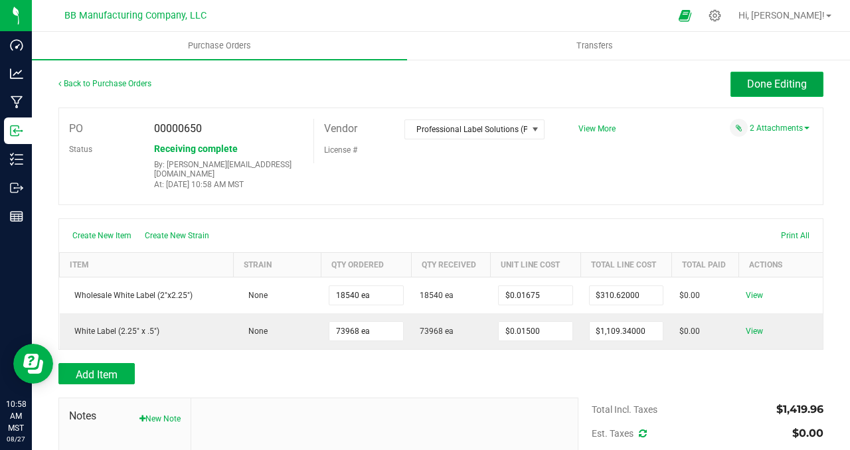
click at [764, 86] on span "Done Editing" at bounding box center [777, 84] width 60 height 13
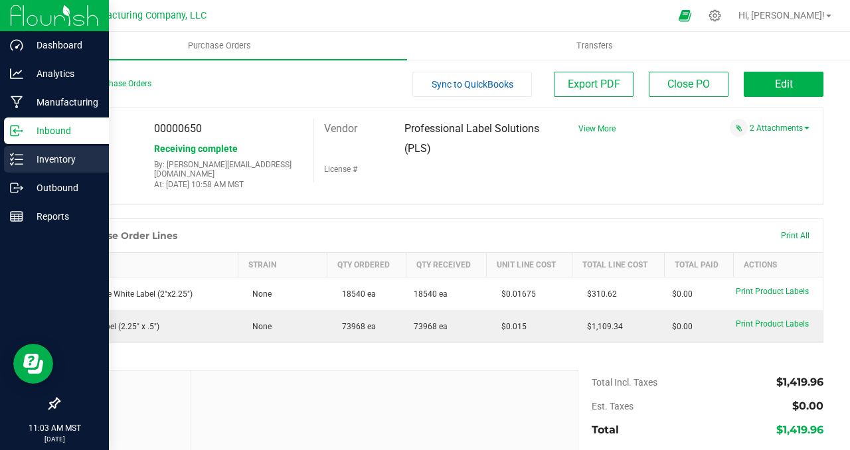
click at [47, 157] on p "Inventory" at bounding box center [63, 159] width 80 height 16
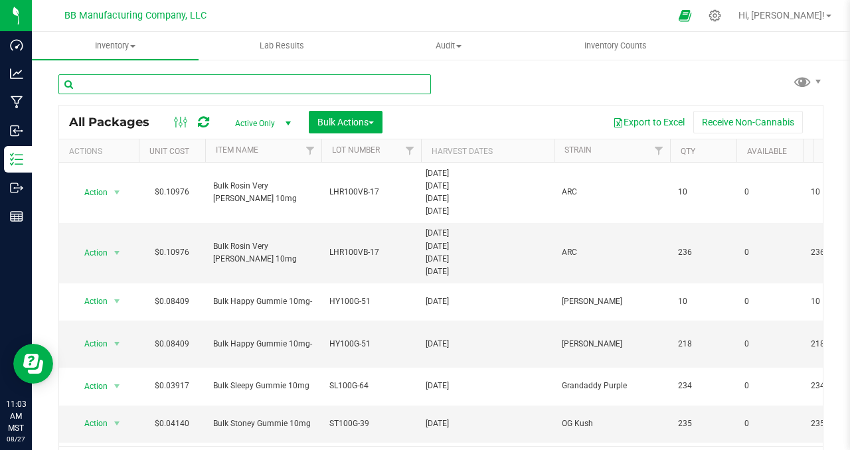
click at [122, 84] on input "text" at bounding box center [244, 84] width 373 height 20
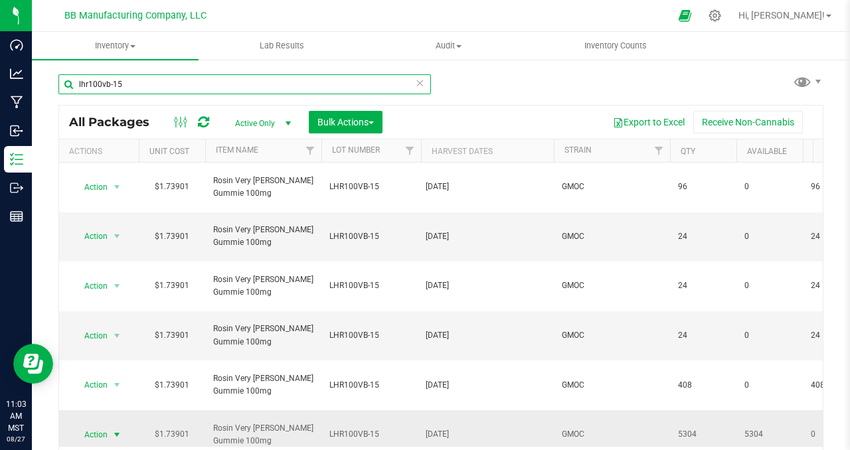
type input "lhr100vb-15"
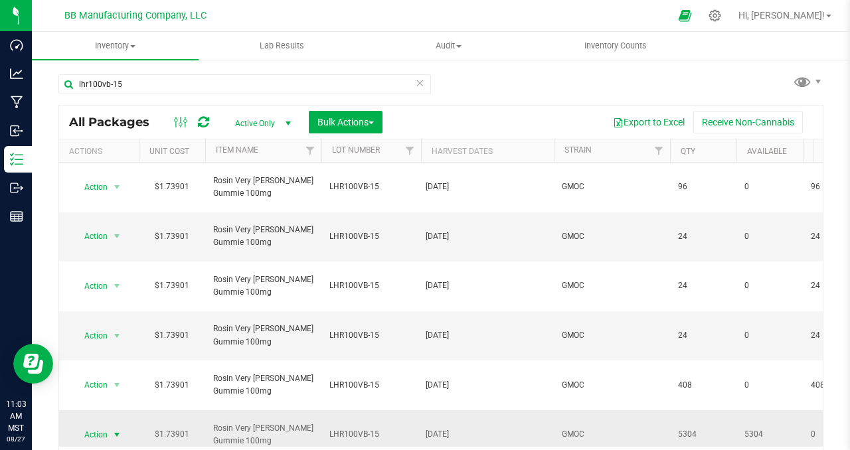
click at [118, 430] on span "select" at bounding box center [117, 435] width 11 height 11
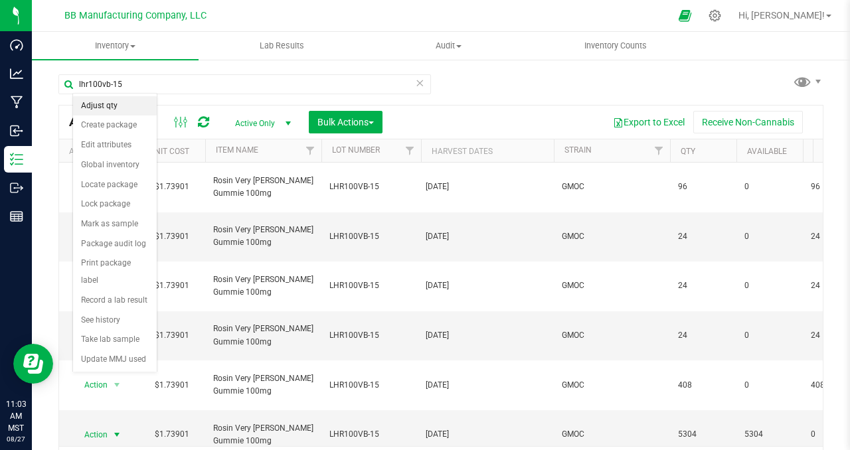
click at [112, 106] on li "Adjust qty" at bounding box center [115, 106] width 84 height 20
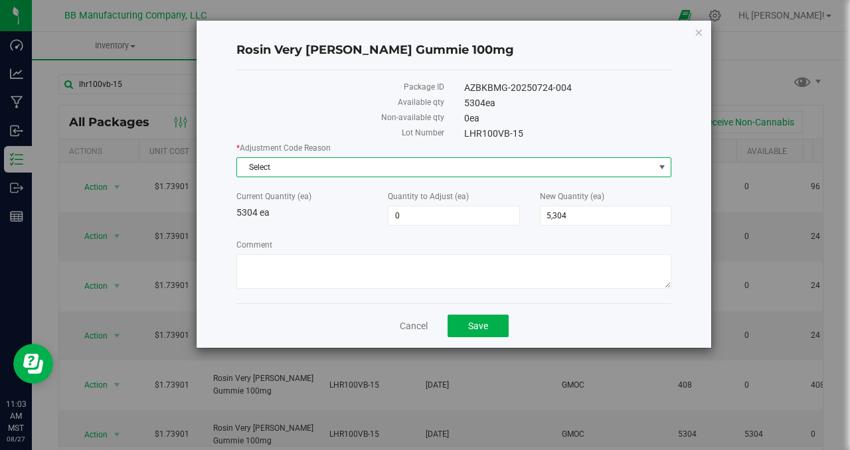
drag, startPoint x: 661, startPoint y: 166, endPoint x: 571, endPoint y: 165, distance: 89.7
click at [660, 166] on span "select" at bounding box center [662, 167] width 11 height 11
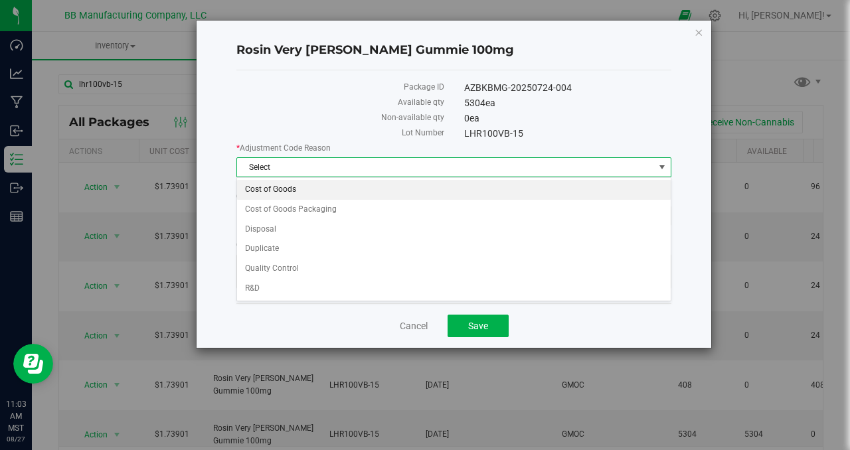
click at [316, 191] on li "Cost of Goods" at bounding box center [454, 190] width 434 height 20
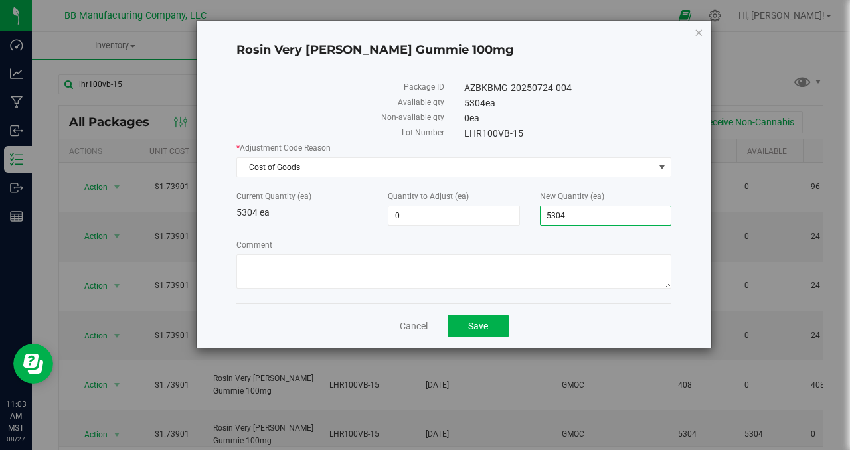
click at [597, 211] on span "5,304 5304" at bounding box center [606, 216] width 132 height 20
type input "5300"
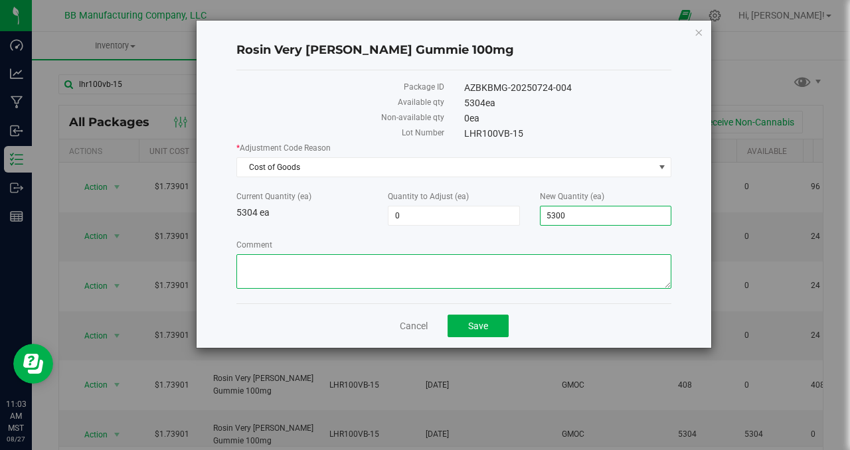
type input "-4"
type input "5,300"
click at [348, 274] on textarea "Comment" at bounding box center [454, 271] width 435 height 35
type textarea "A"
paste textarea "Cost of Goods - Adjusting to reflect on-hand count during Cycle Count."
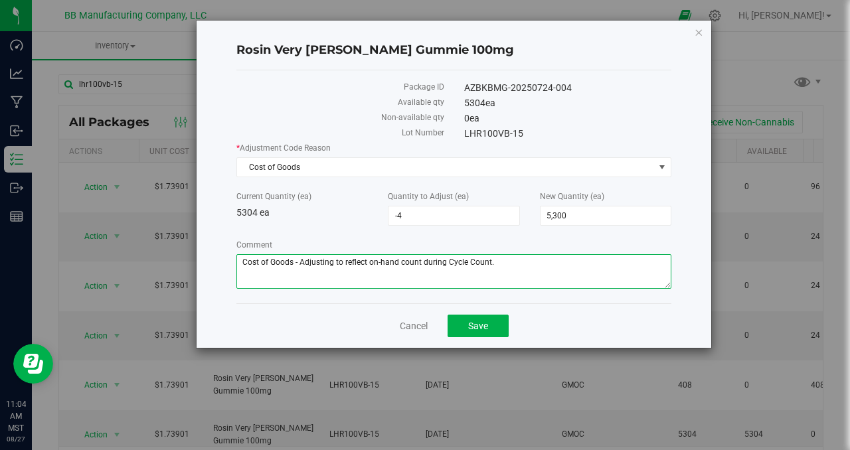
click at [531, 260] on textarea "Comment" at bounding box center [454, 271] width 435 height 35
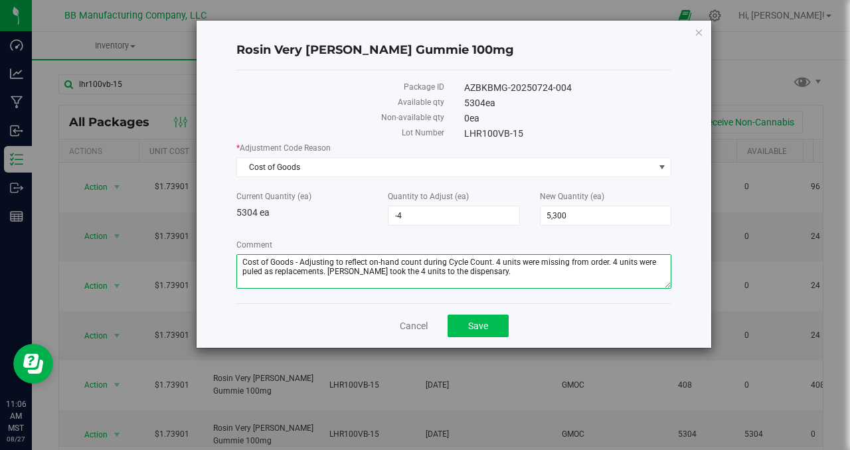
type textarea "Cost of Goods - Adjusting to reflect on-hand count during Cycle Count. 4 units …"
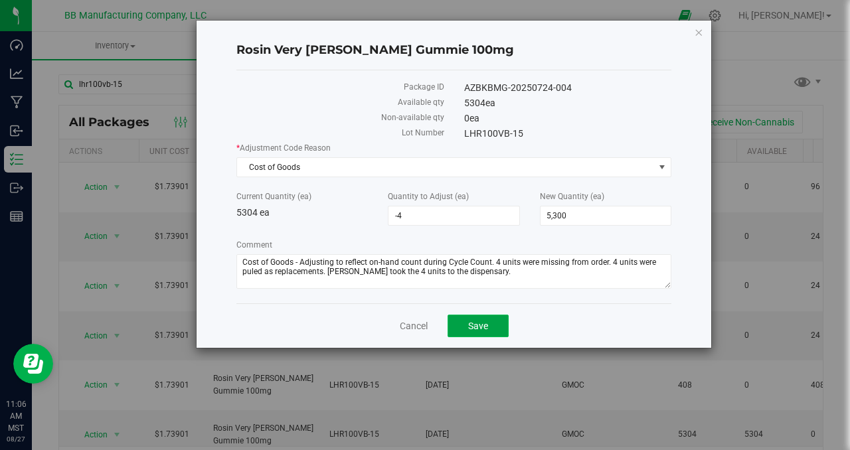
click at [471, 325] on span "Save" at bounding box center [478, 326] width 20 height 11
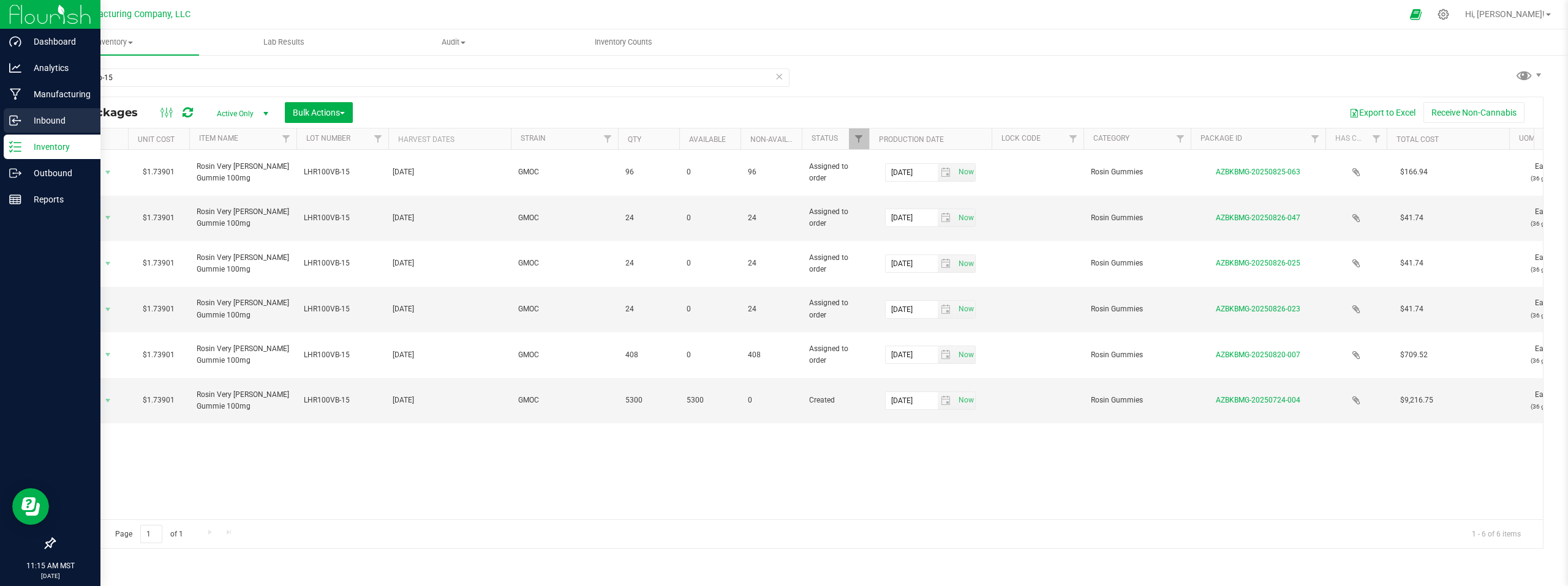
click at [38, 122] on p "Inbound" at bounding box center [58, 121] width 74 height 15
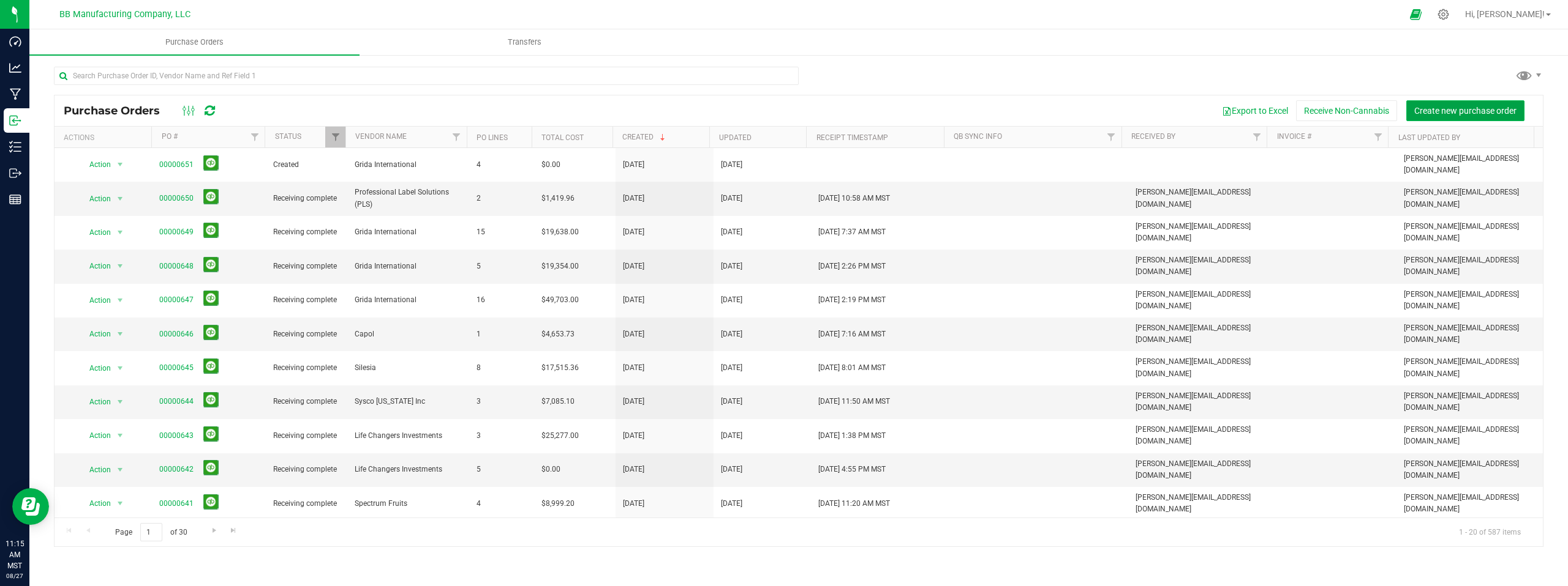
click at [1436, 111] on span "Create new purchase order" at bounding box center [1465, 111] width 102 height 10
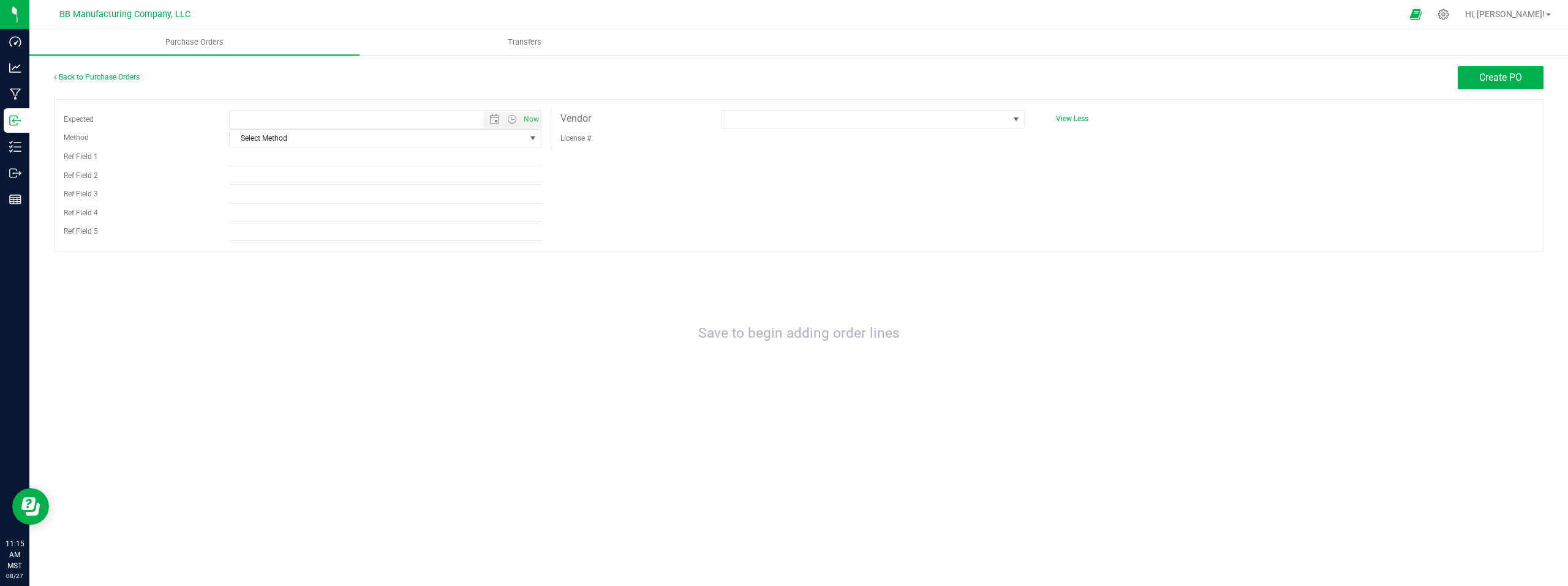
type input "[DATE] 11:15 AM"
click at [533, 137] on span "select" at bounding box center [533, 138] width 10 height 10
click at [271, 229] on li "Local Delivery" at bounding box center [385, 232] width 312 height 18
click at [1016, 119] on span at bounding box center [1016, 119] width 10 height 10
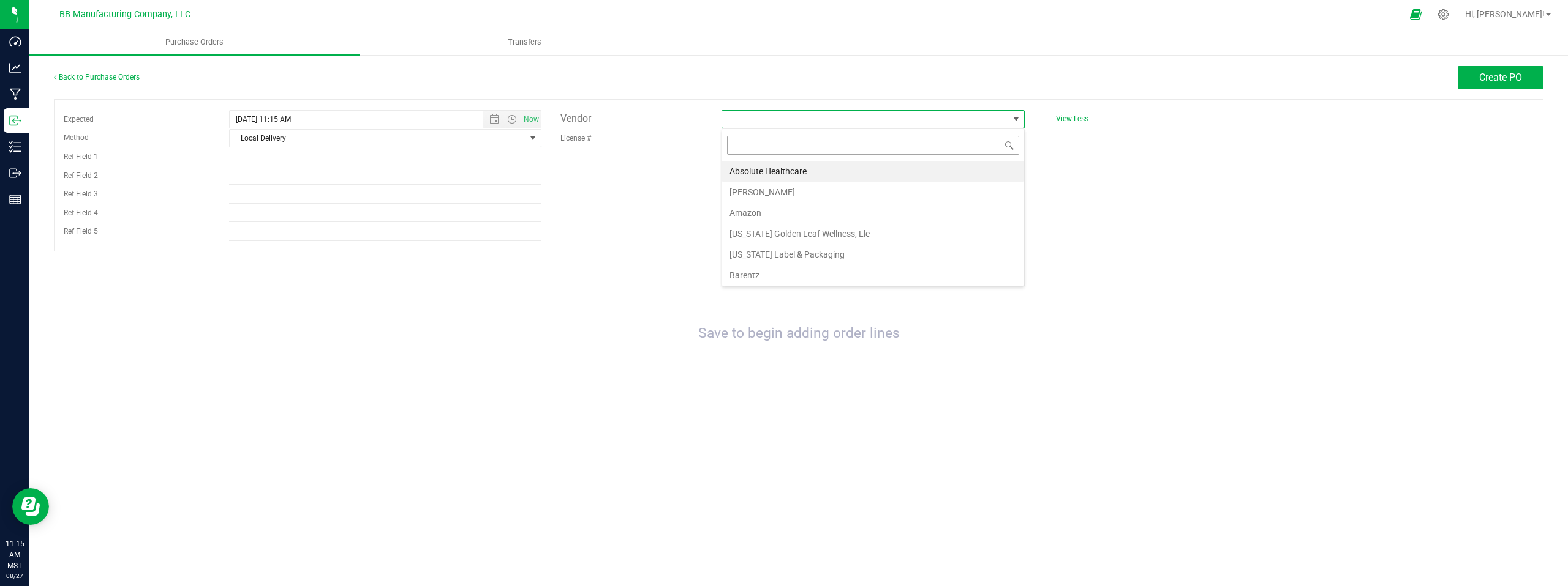
click at [748, 147] on input at bounding box center [873, 145] width 292 height 19
type input "natu"
click at [776, 172] on li "Cardinal Square, Inc - DBA Nature's Wellness Center, LLC" at bounding box center [873, 171] width 302 height 21
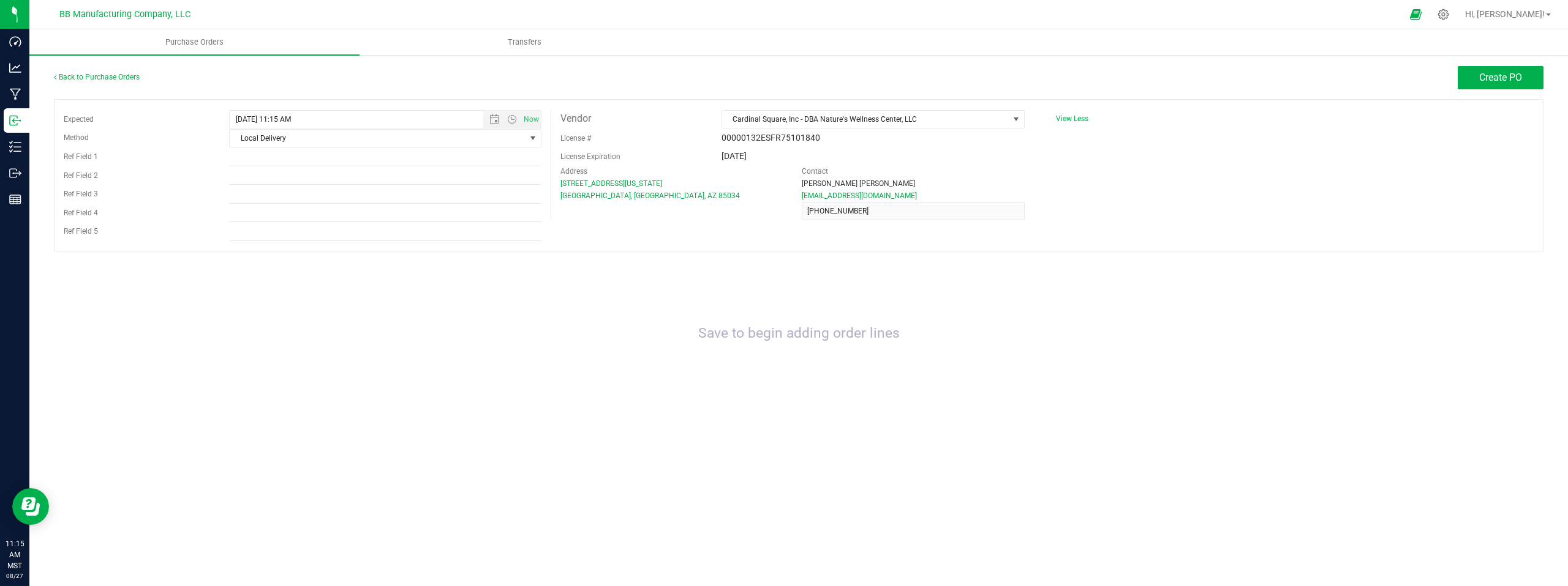
click at [733, 215] on div "Address [STREET_ADDRESS][US_STATE] [GEOGRAPHIC_DATA], [GEOGRAPHIC_DATA], AZ 850…" at bounding box center [793, 193] width 483 height 55
drag, startPoint x: 1199, startPoint y: 170, endPoint x: 1361, endPoint y: 138, distance: 165.1
click at [1204, 170] on div "Expected [DATE] 11:15 AM Now Method Local Delivery Select Method USPS UPS FedEx…" at bounding box center [798, 175] width 1490 height 152
click at [1490, 75] on span "Create PO" at bounding box center [1500, 77] width 43 height 12
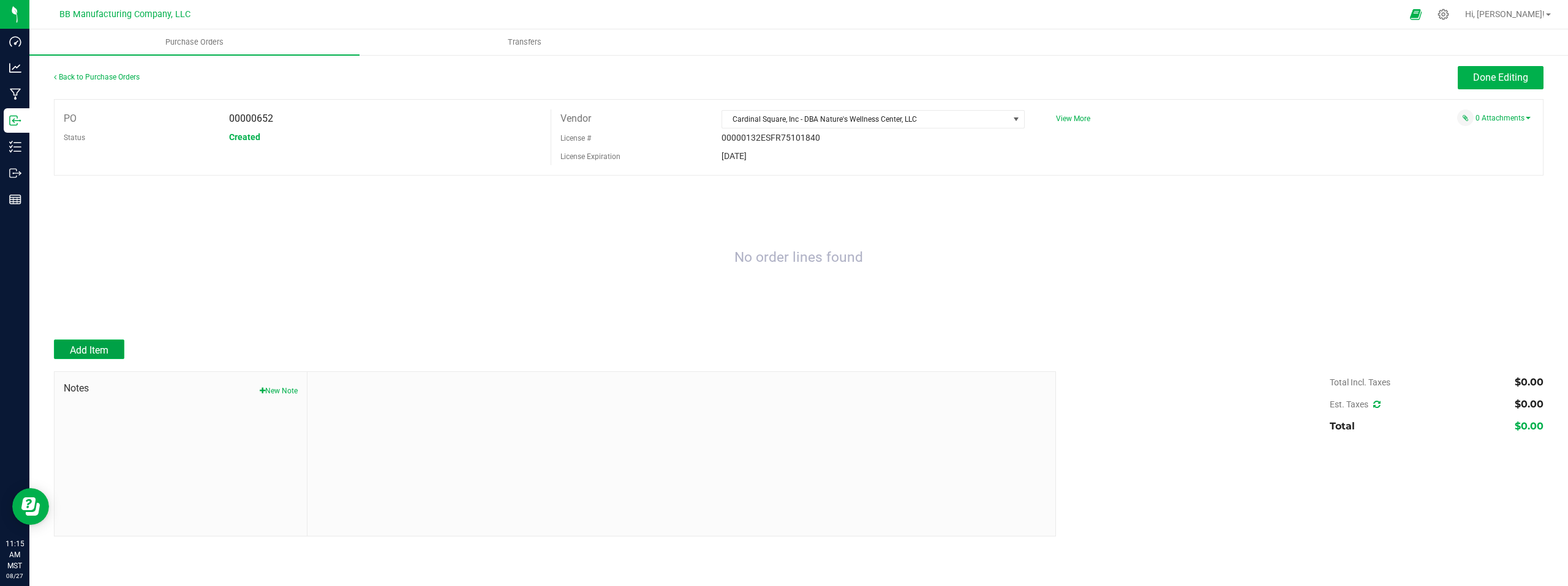
click at [94, 344] on button "Add Item" at bounding box center [88, 349] width 70 height 19
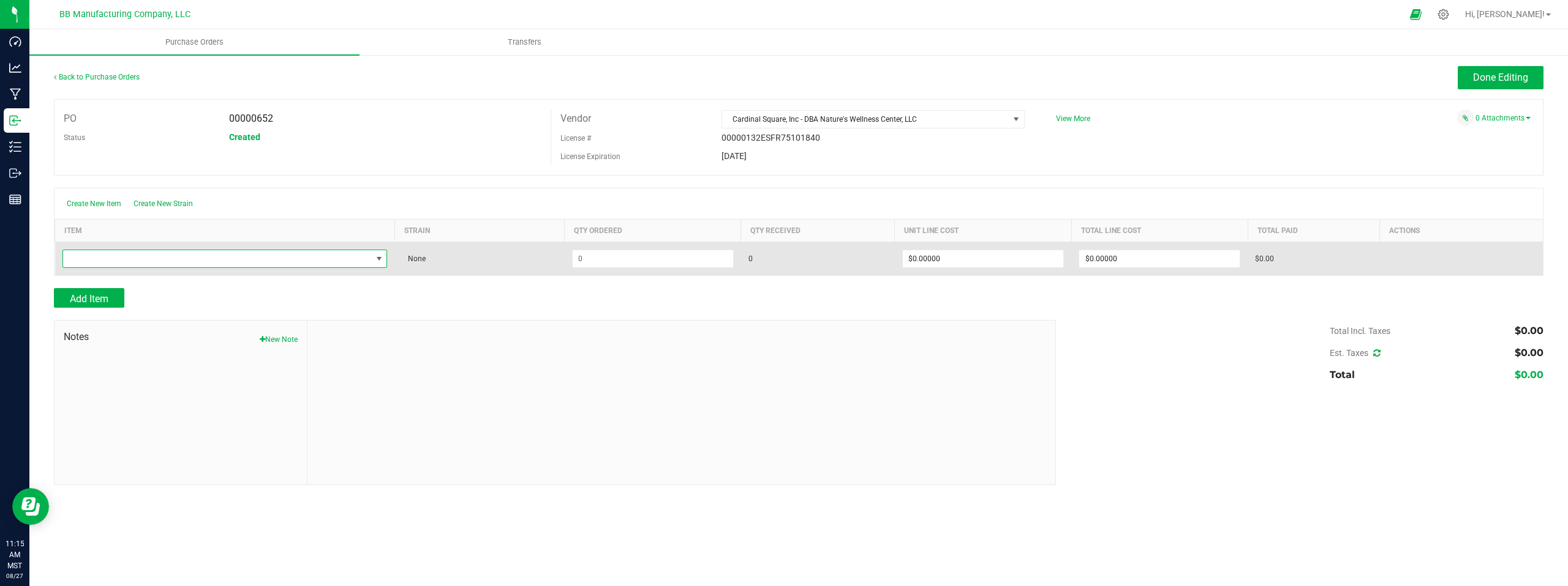
click at [378, 260] on span "NO DATA FOUND" at bounding box center [379, 259] width 10 height 10
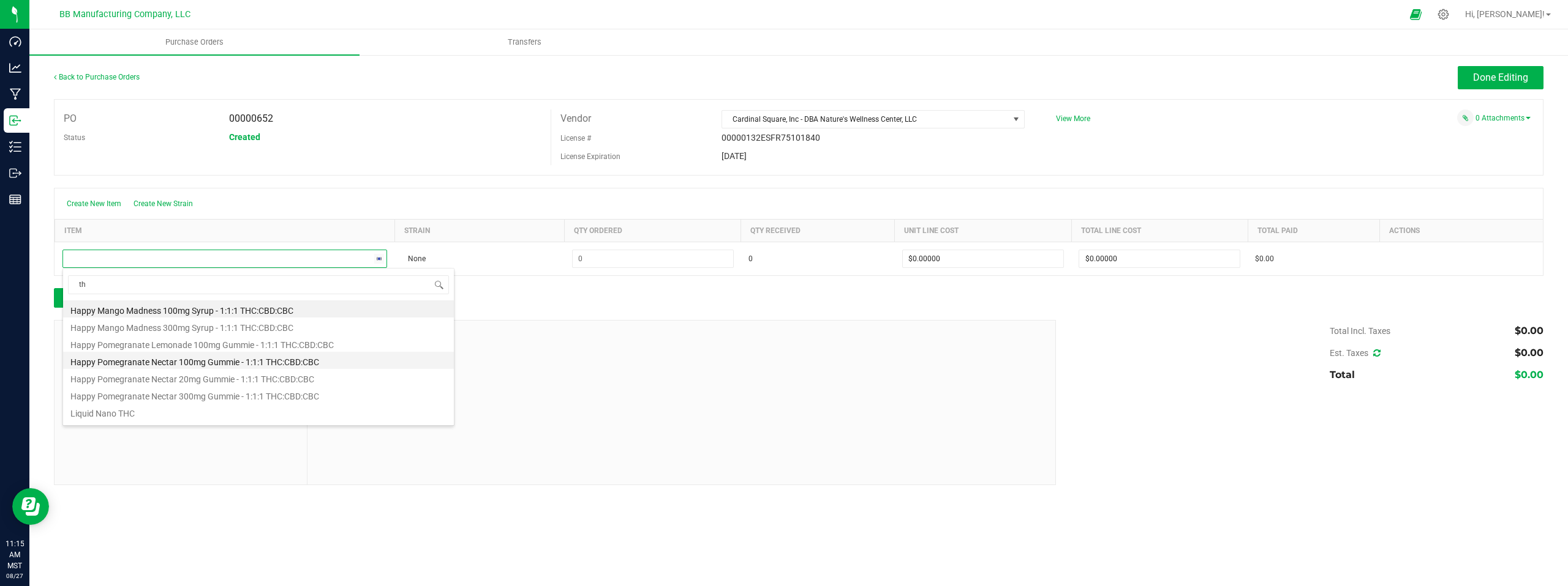
type input "t"
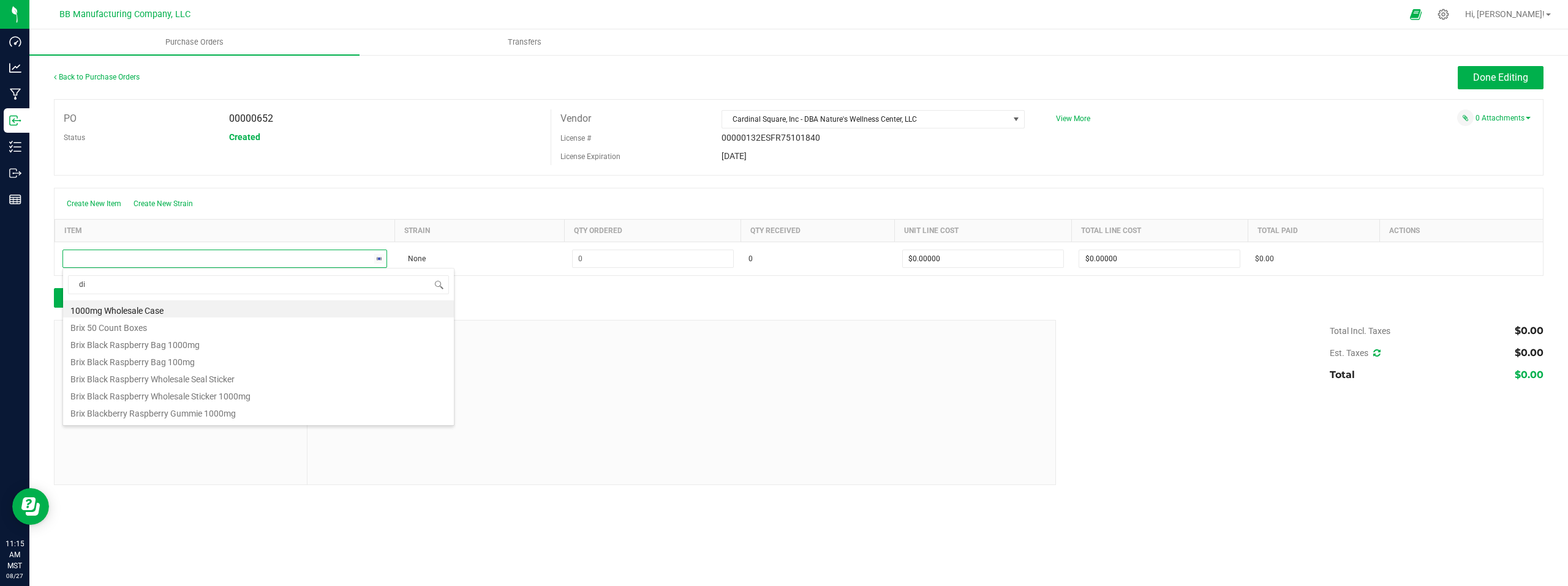
type input "dis"
click at [108, 362] on li "THC Distillate" at bounding box center [258, 360] width 391 height 18
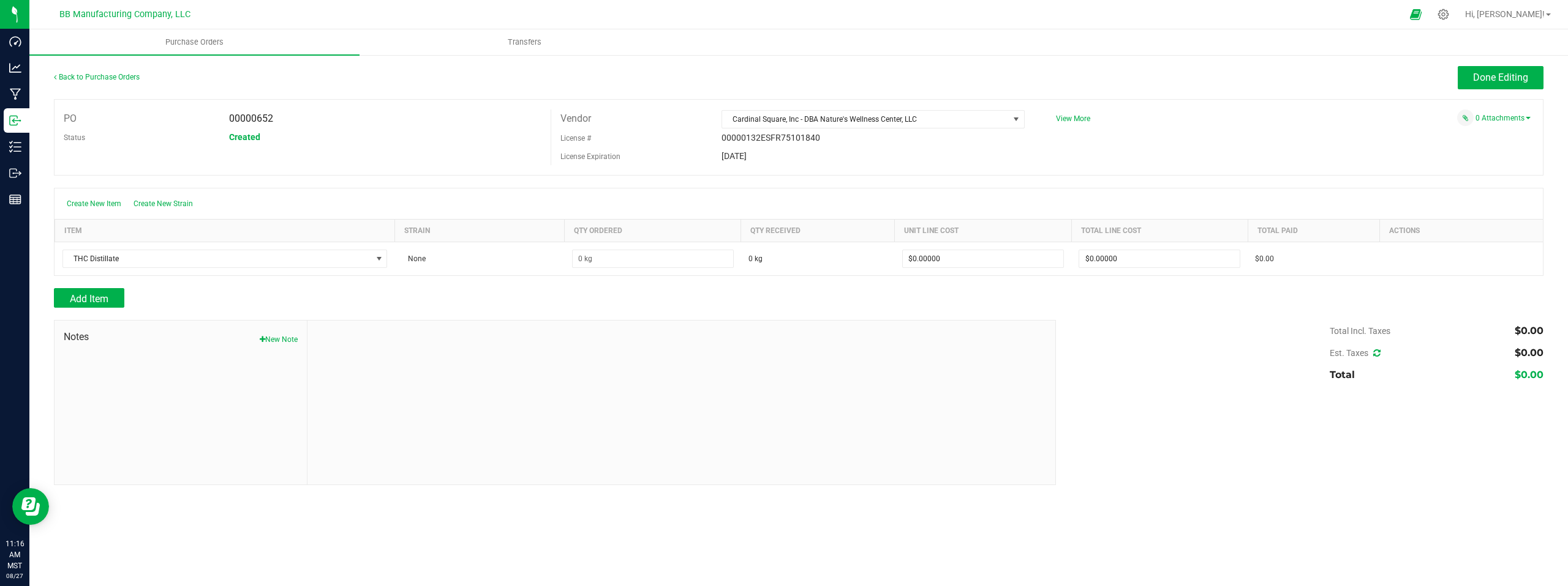
click at [408, 142] on div "Created" at bounding box center [385, 137] width 331 height 18
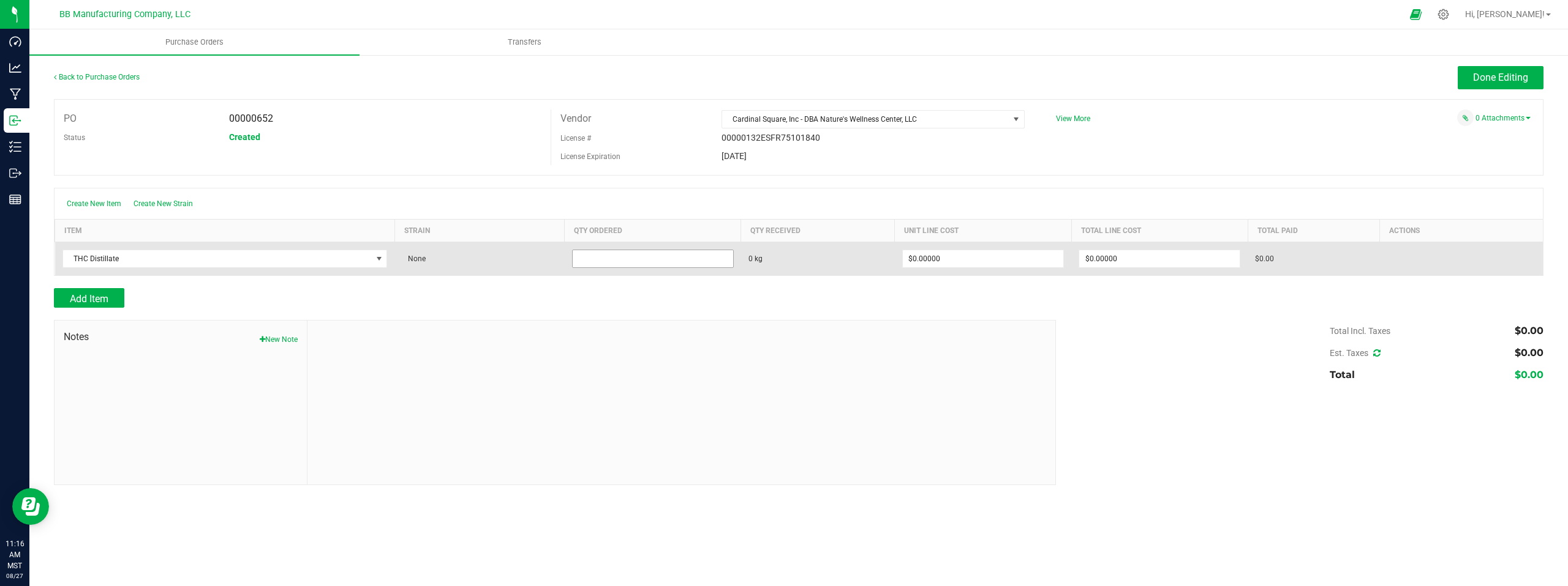
click at [602, 261] on input at bounding box center [653, 259] width 160 height 18
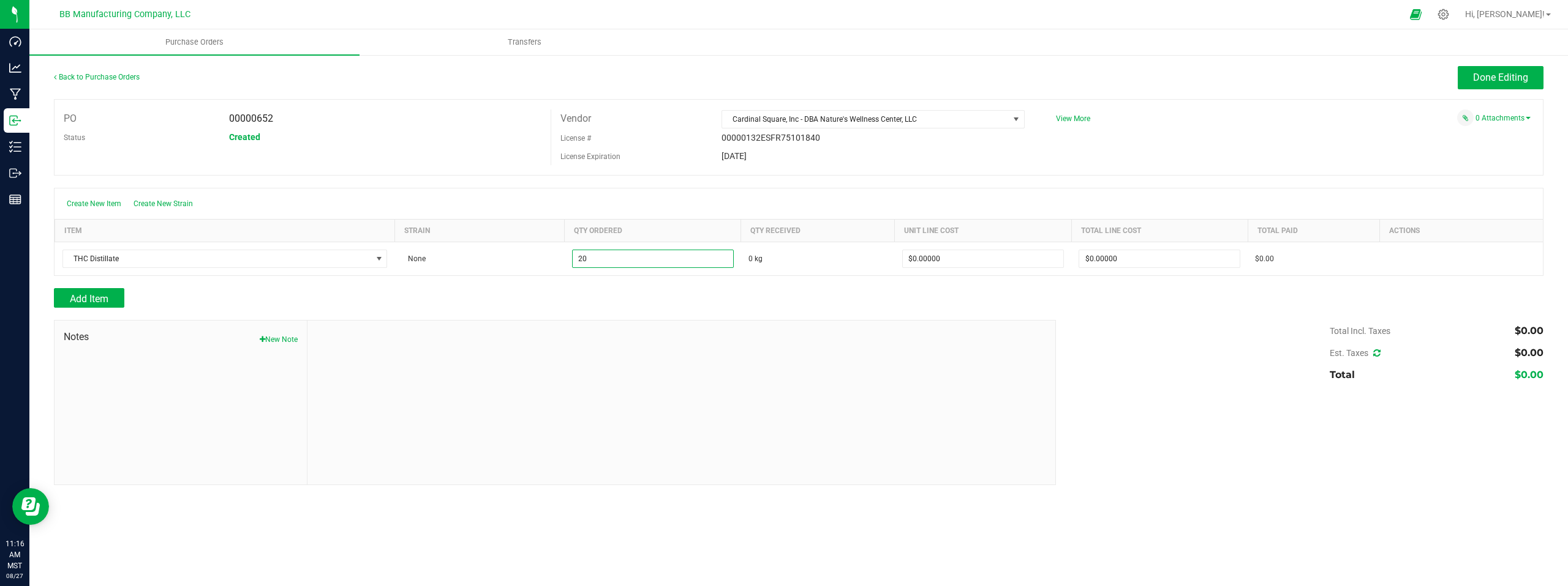
type input "20.0000 kg"
click at [690, 367] on div at bounding box center [682, 403] width 749 height 164
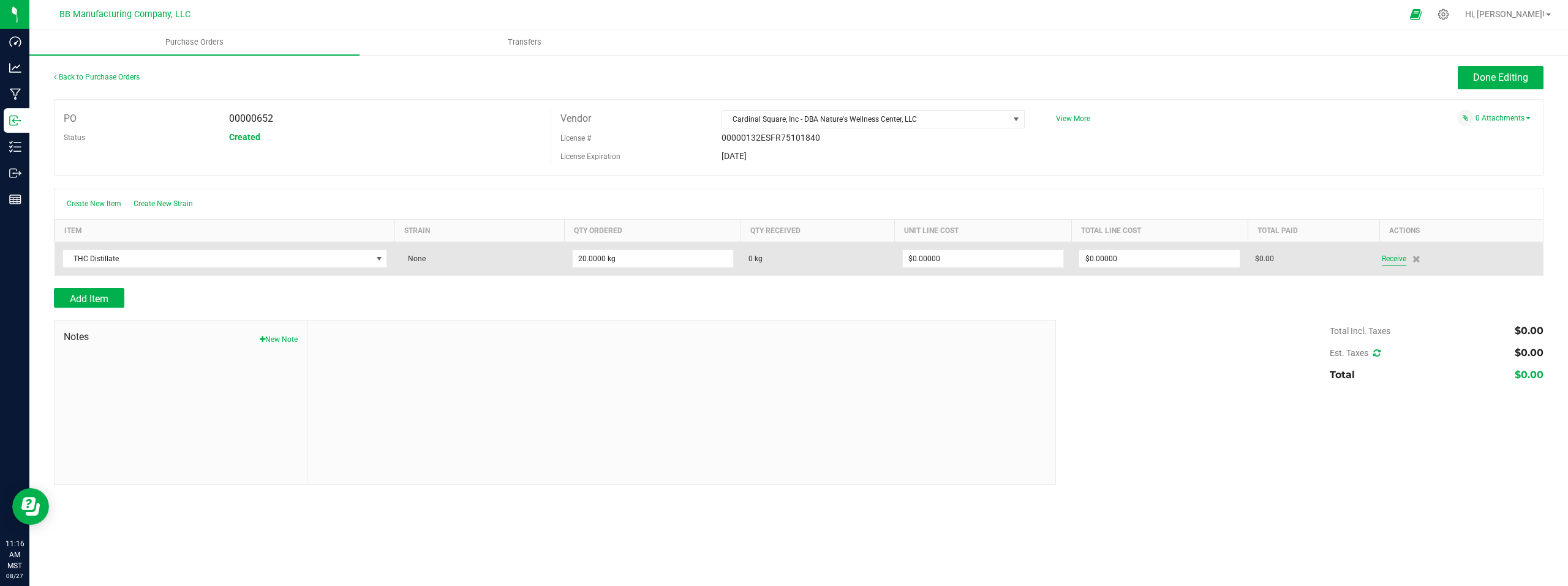
click at [1393, 256] on span "Receive" at bounding box center [1394, 259] width 25 height 15
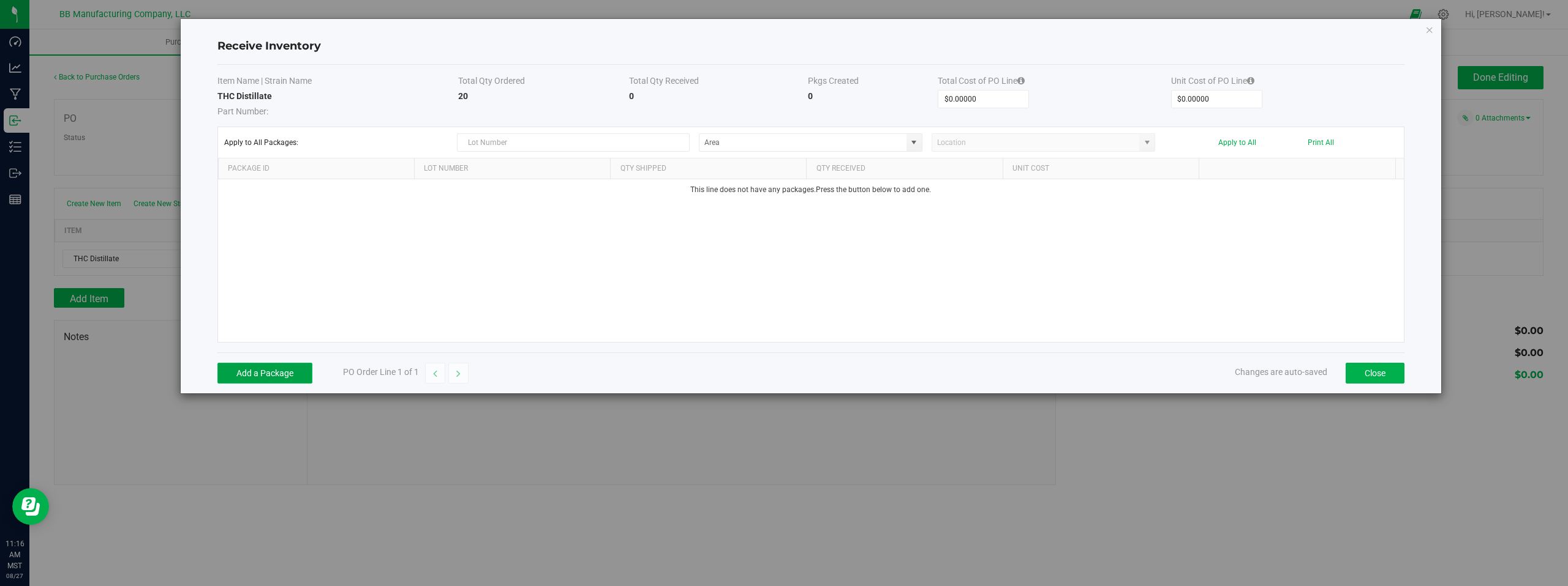
click at [265, 371] on button "Add a Package" at bounding box center [265, 373] width 95 height 21
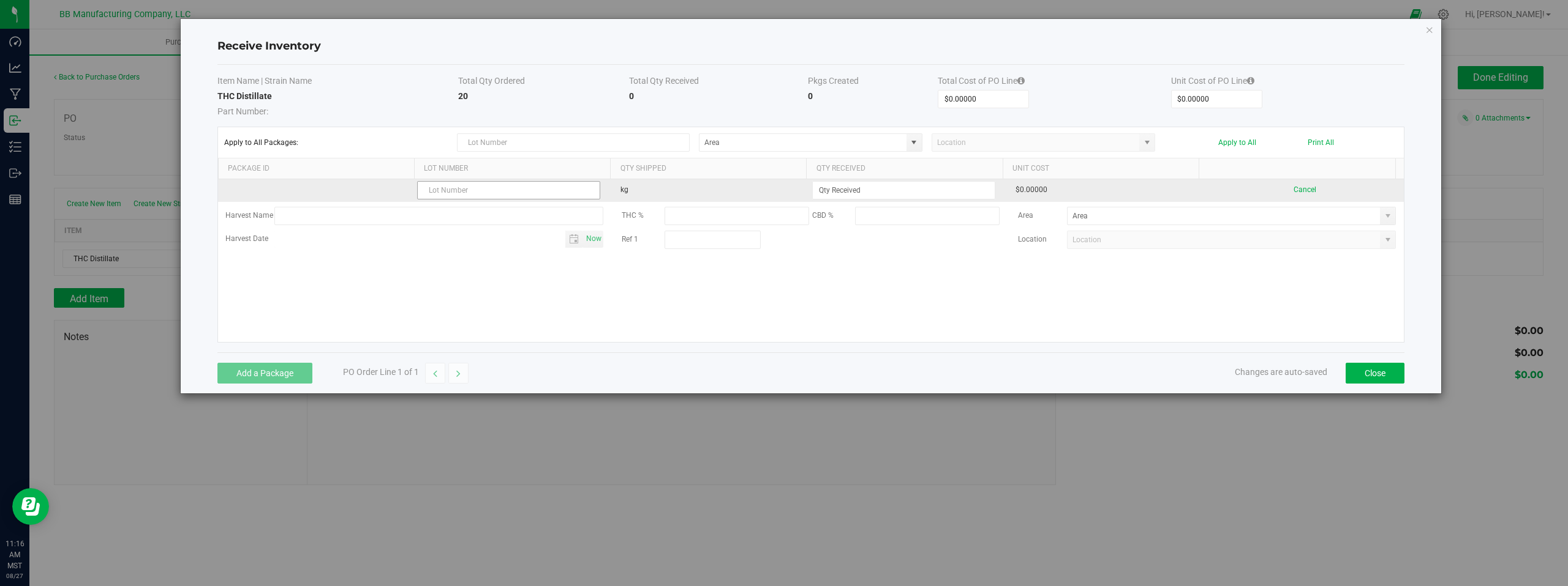
click at [436, 189] on input "text" at bounding box center [508, 191] width 183 height 18
type input "081225"
click at [844, 189] on input at bounding box center [903, 190] width 182 height 18
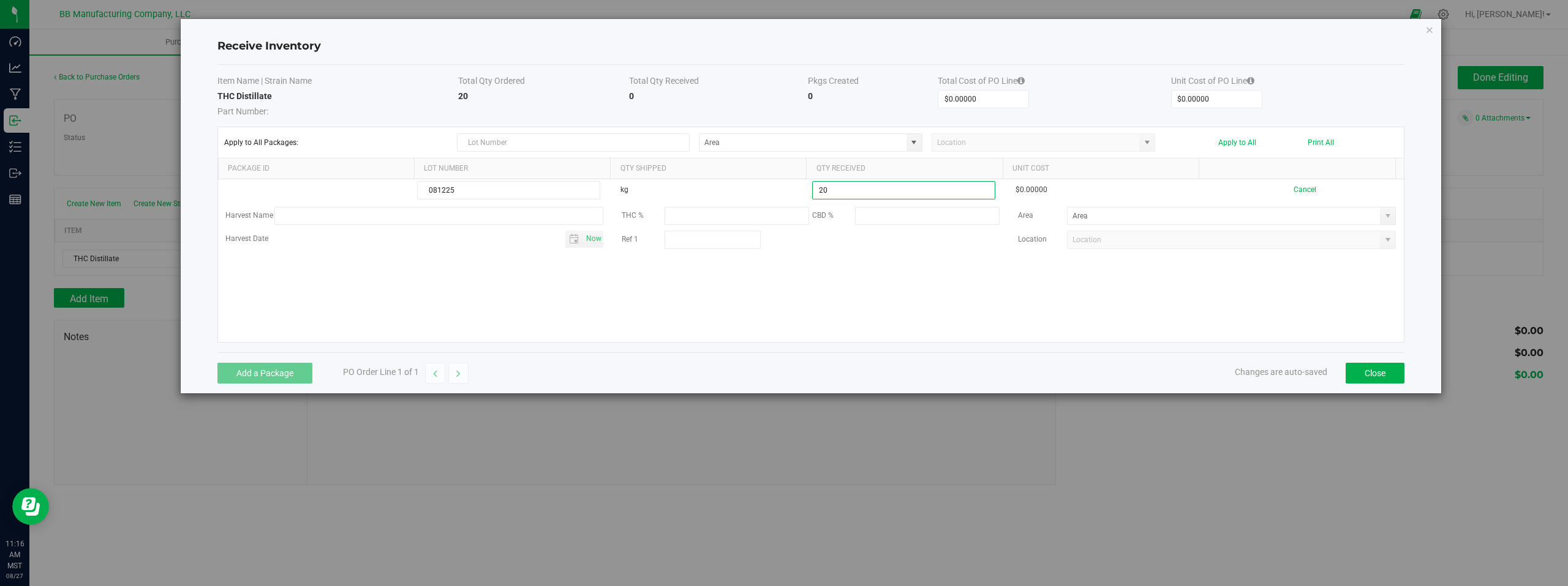
type input "20.0000 kg"
click at [874, 291] on kendo-grid-list "081225 kg 20.0000 kg $0.00000 Cancel Harvest Name THC % CBD % Area Harvest Date…" at bounding box center [811, 261] width 1185 height 163
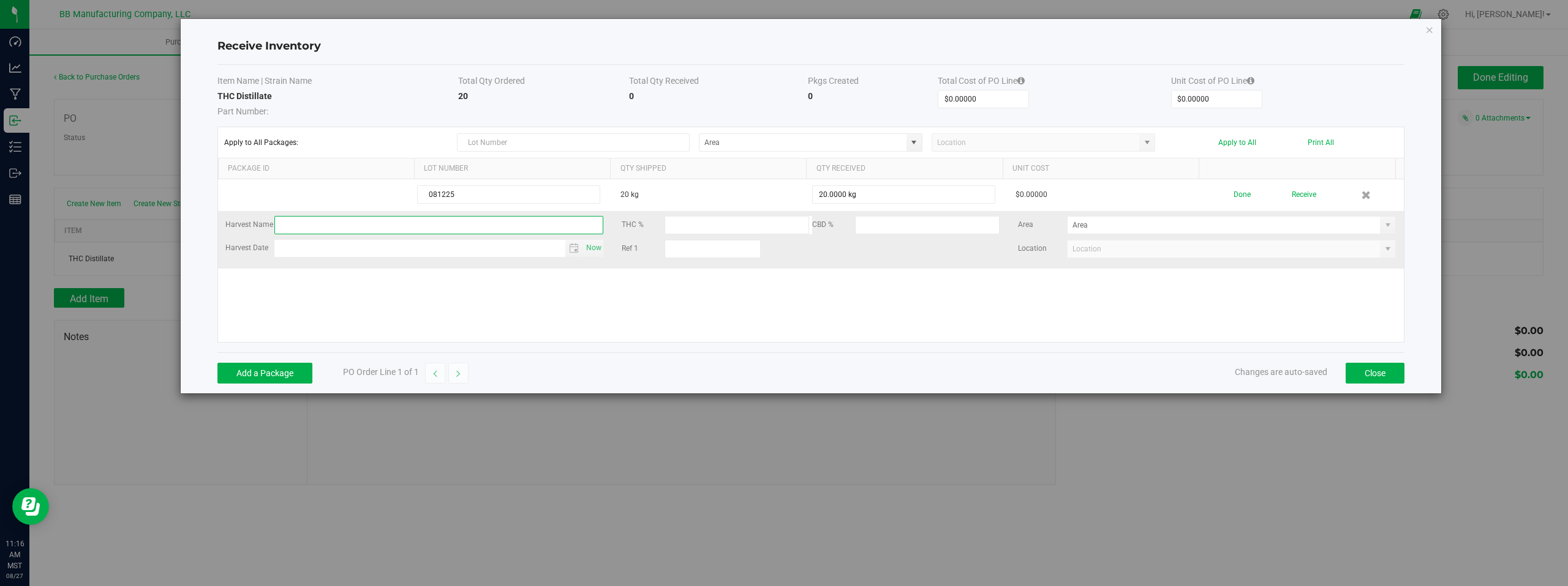
click at [452, 225] on input "text" at bounding box center [439, 226] width 329 height 18
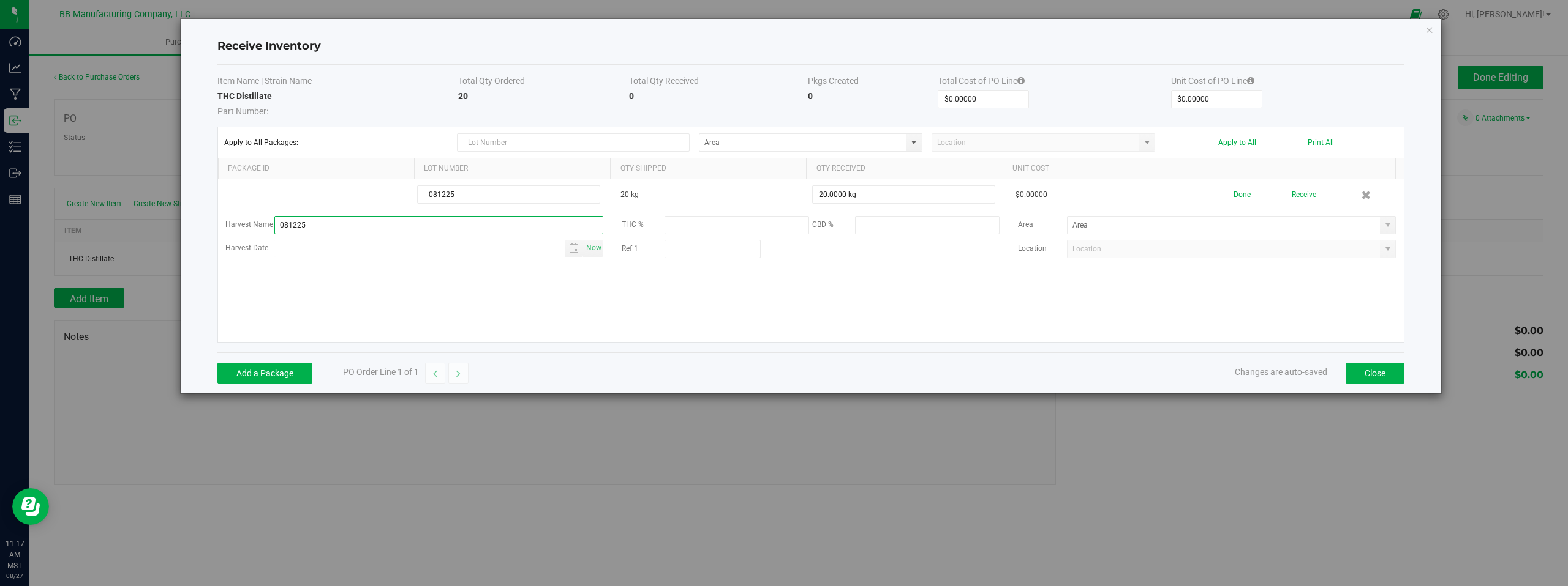
type input "081225"
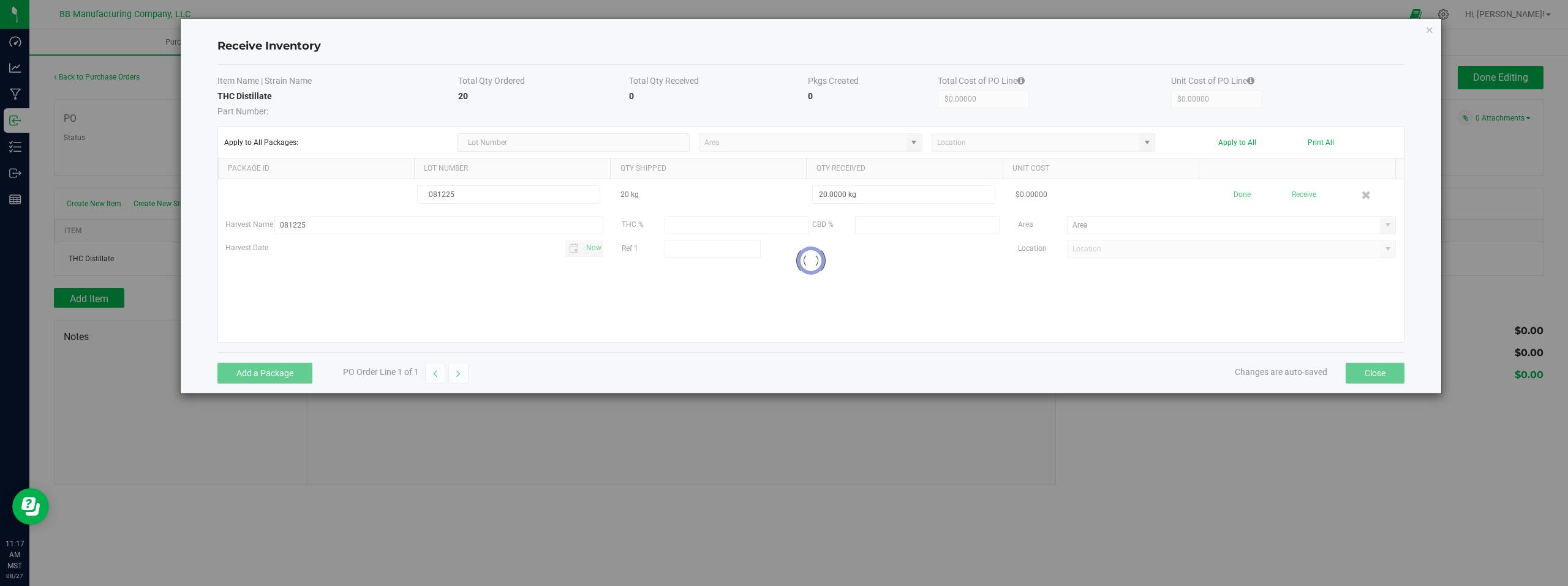
click at [400, 304] on kendo-grid-list "081225 20 kg 20.0000 kg $0.00000 Done Receive Harvest Name 081225 THC % CBD % A…" at bounding box center [811, 261] width 1185 height 163
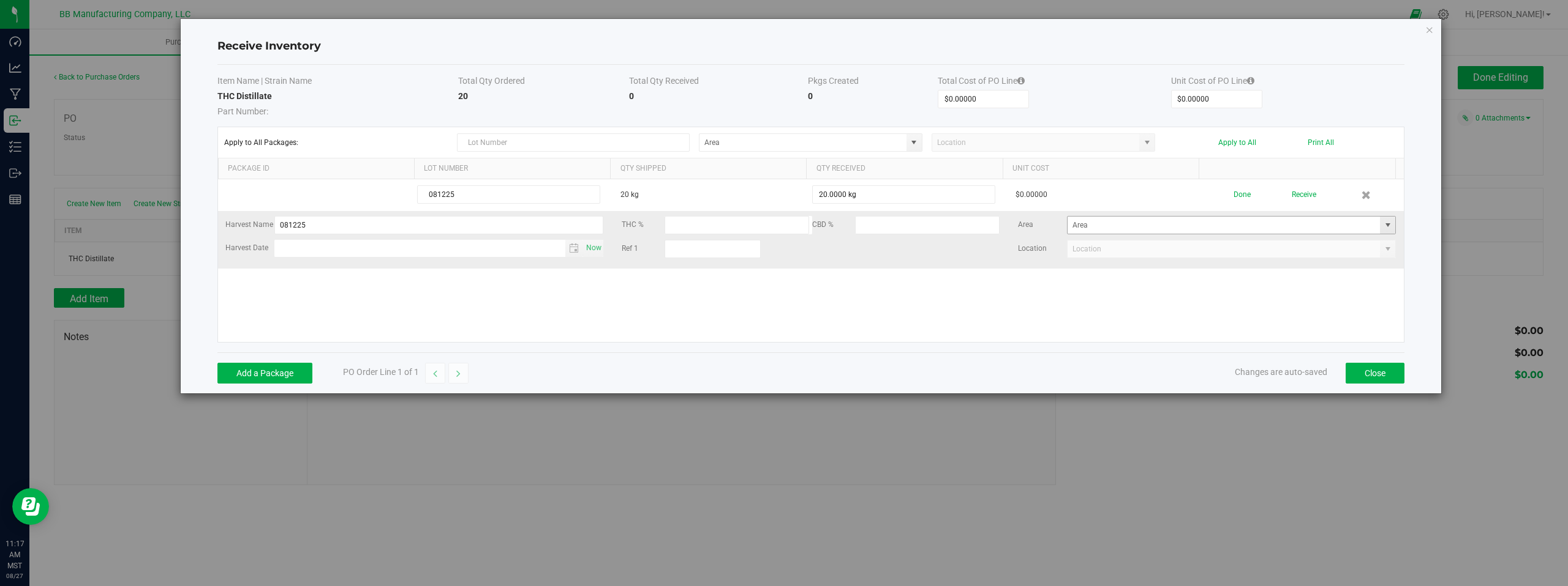
click at [1383, 225] on span at bounding box center [1387, 225] width 10 height 10
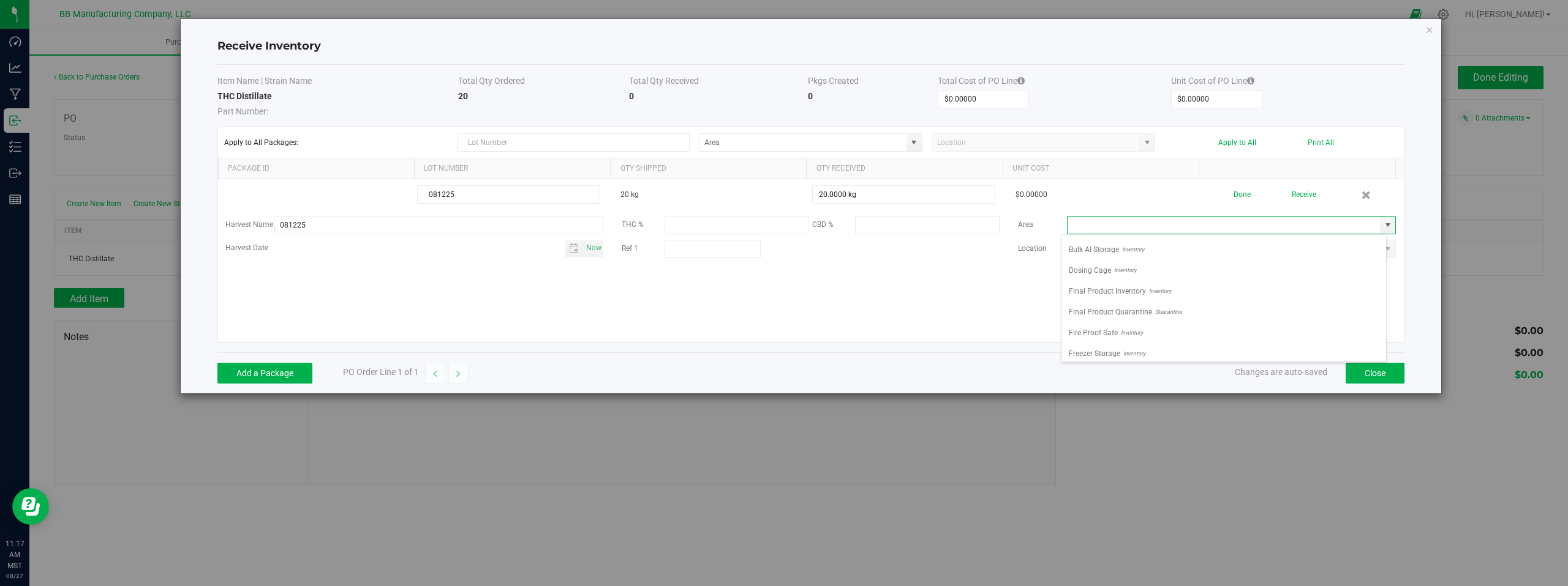
scroll to position [0, 0]
click at [1092, 247] on span "Bulk AI Cage" at bounding box center [1089, 247] width 41 height 18
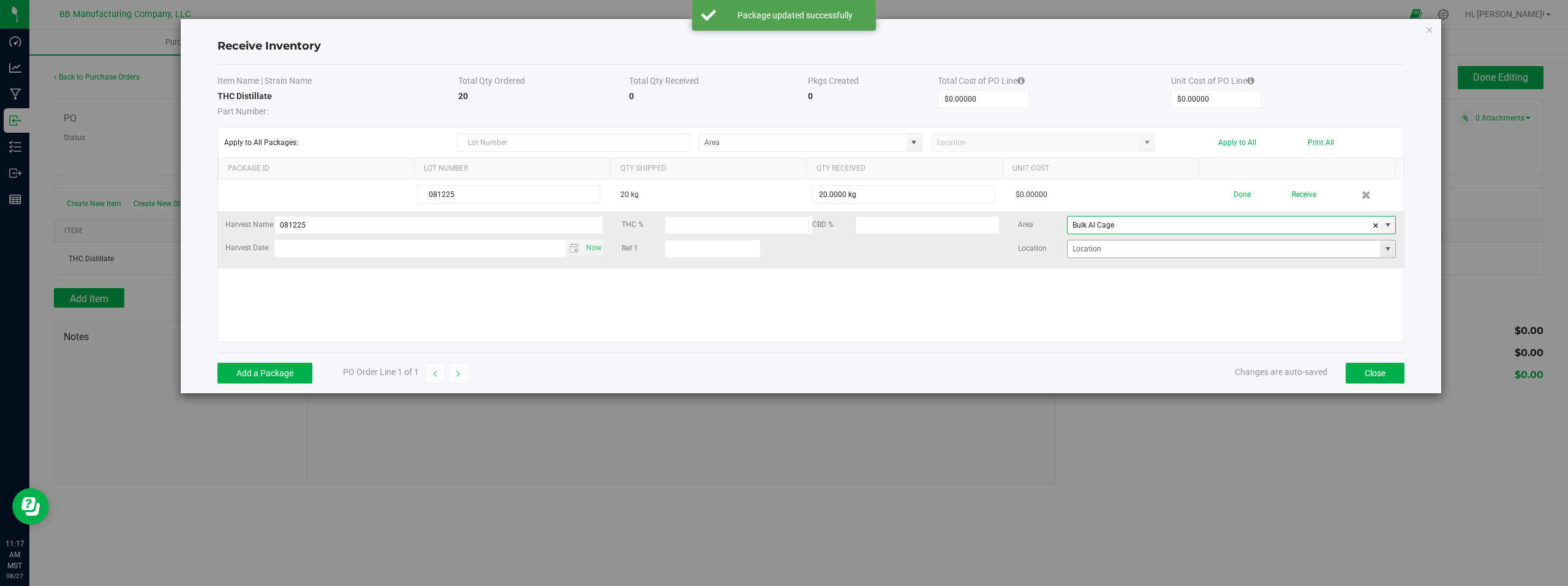
click at [1383, 247] on span at bounding box center [1387, 249] width 10 height 10
drag, startPoint x: 1020, startPoint y: 277, endPoint x: 1065, endPoint y: 261, distance: 47.8
click at [1020, 277] on div "081225 20 kg 20.0000 kg $0.00000 Done Receive Harvest Name 081225 THC % CBD % A…" at bounding box center [811, 261] width 1185 height 163
click at [1383, 223] on span at bounding box center [1387, 225] width 10 height 10
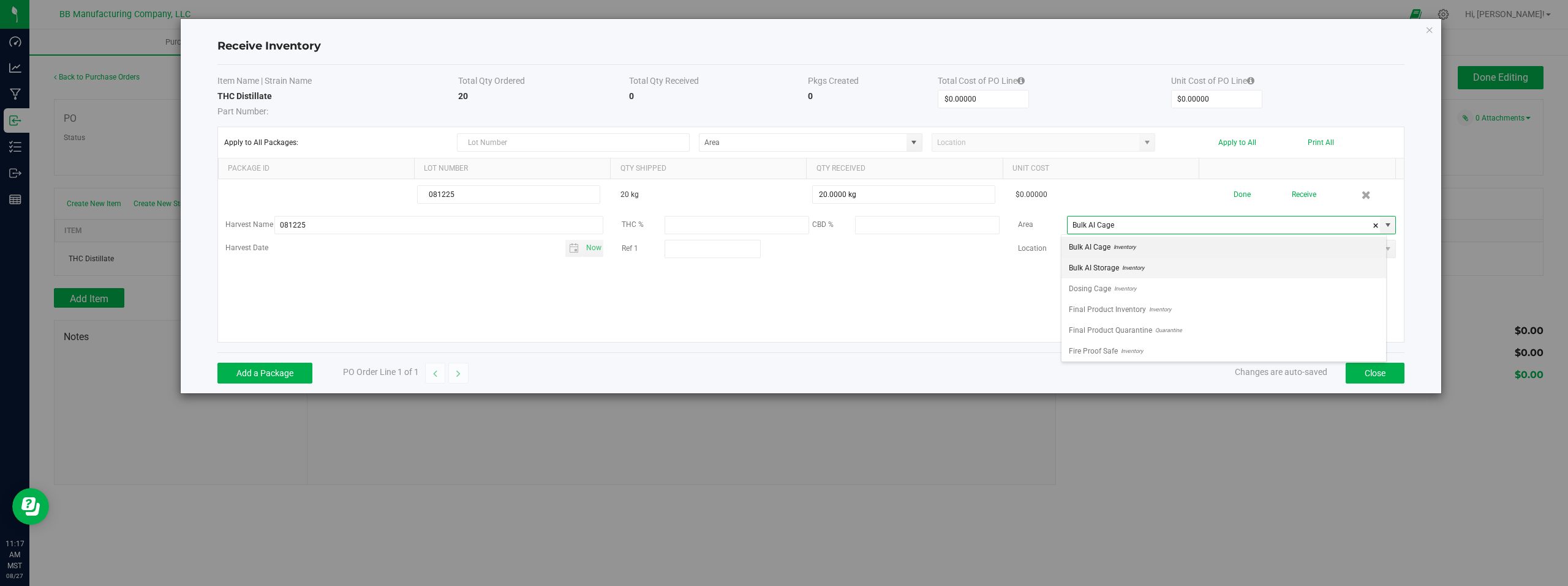
click at [1102, 267] on span "Bulk AI Storage" at bounding box center [1093, 268] width 50 height 18
type input "Bulk AI Storage"
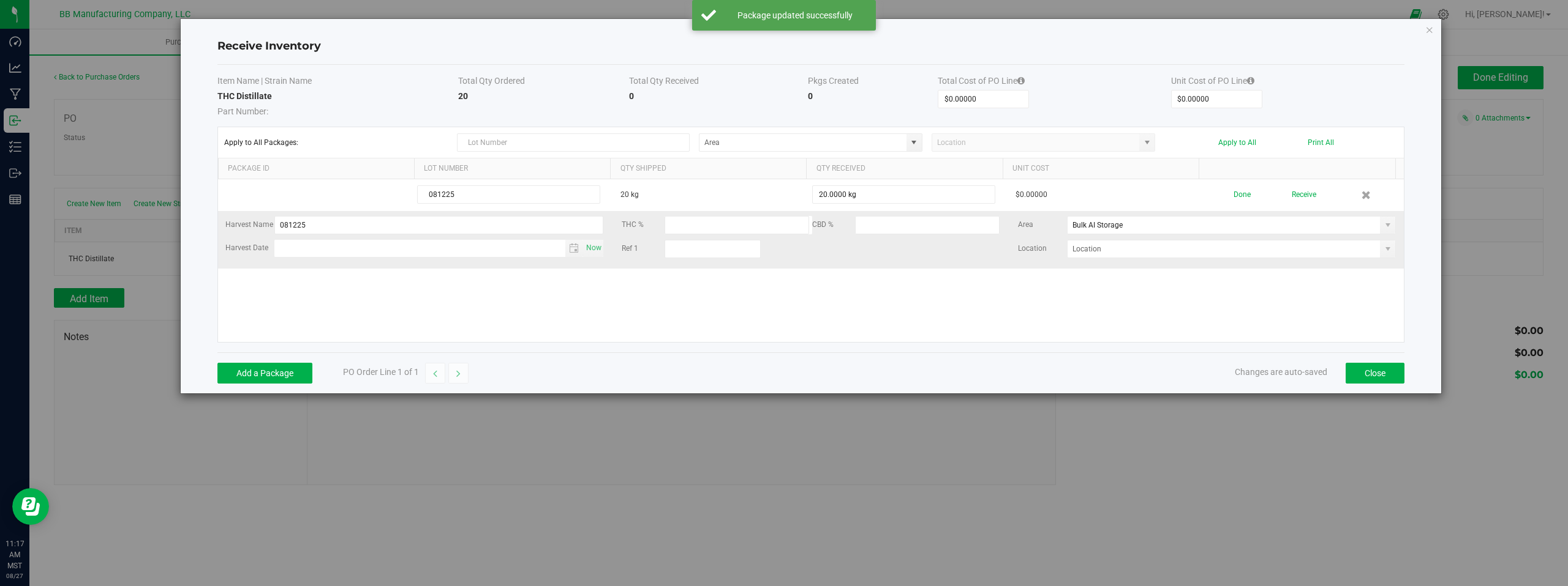
drag, startPoint x: 1070, startPoint y: 303, endPoint x: 1231, endPoint y: 265, distance: 165.4
click at [1074, 302] on div "081225 20 kg 20.0000 kg $0.00000 Done Receive Harvest Name 081225 THC % CBD % A…" at bounding box center [811, 261] width 1185 height 163
click at [1383, 251] on span at bounding box center [1387, 249] width 10 height 10
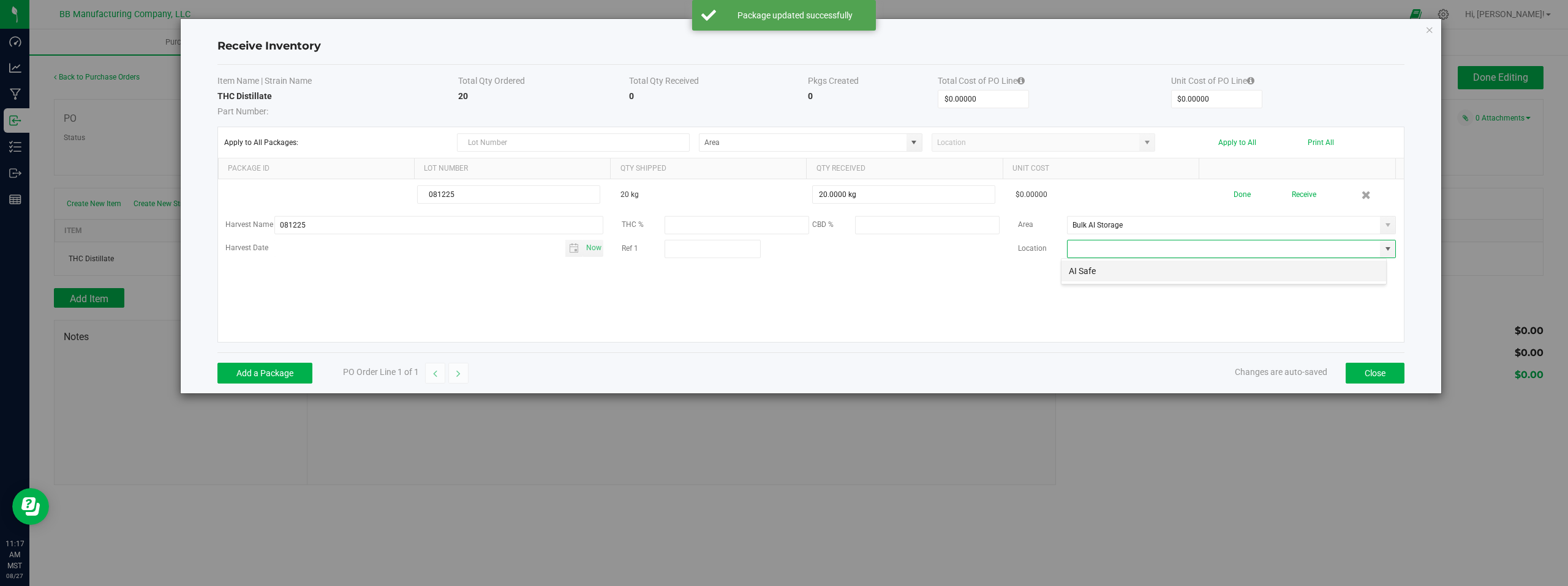
click at [1117, 271] on li "AI Safe" at bounding box center [1223, 271] width 324 height 21
type input "AI Safe"
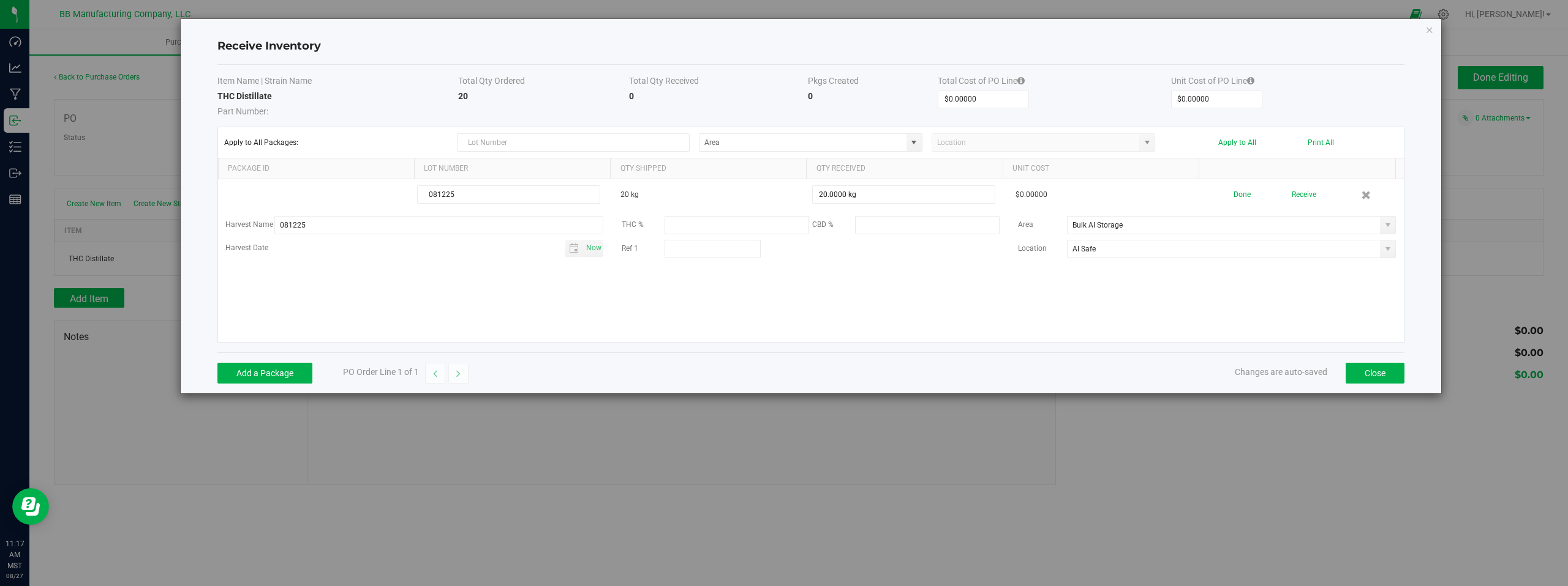
click at [852, 284] on div "081225 20 kg 20.0000 kg $0.00000 Done Receive Harvest Name 081225 THC % CBD % A…" at bounding box center [811, 261] width 1185 height 163
click at [381, 303] on div "081225 20 kg 20.0000 kg $0.00000 Done Receive Harvest Name 081225 THC % CBD % A…" at bounding box center [811, 261] width 1185 height 163
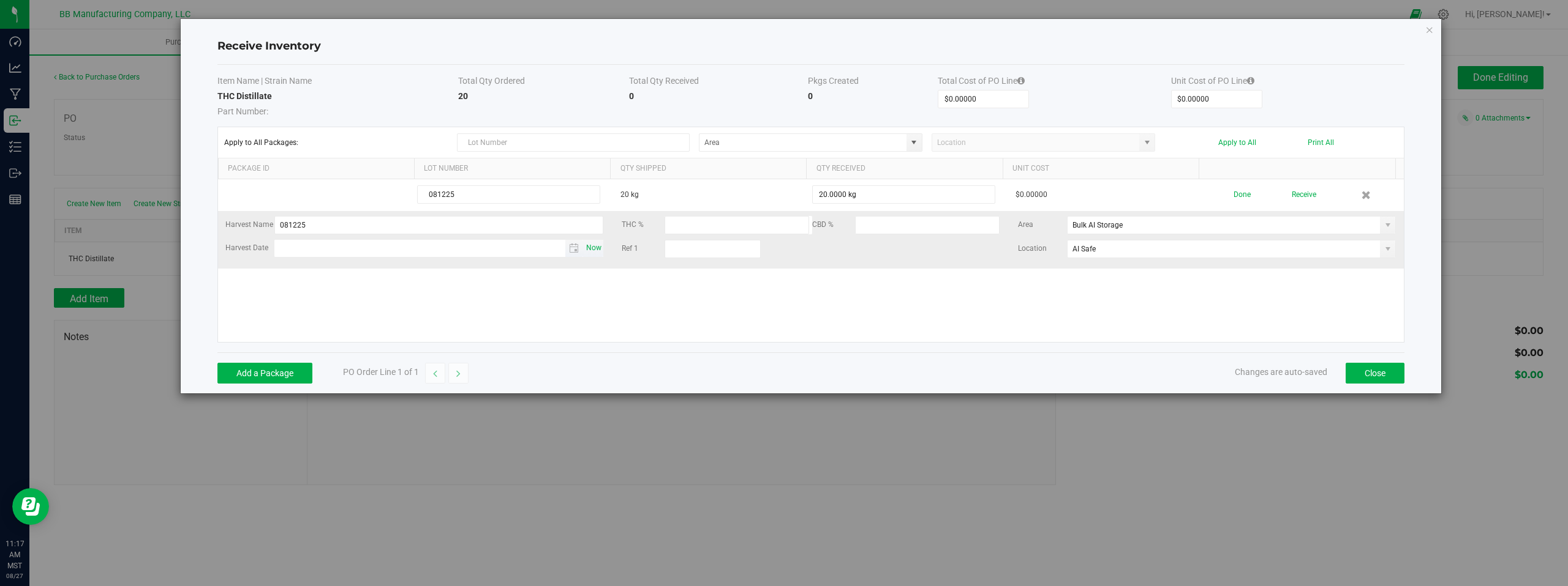
click at [591, 247] on span "Now" at bounding box center [593, 248] width 21 height 18
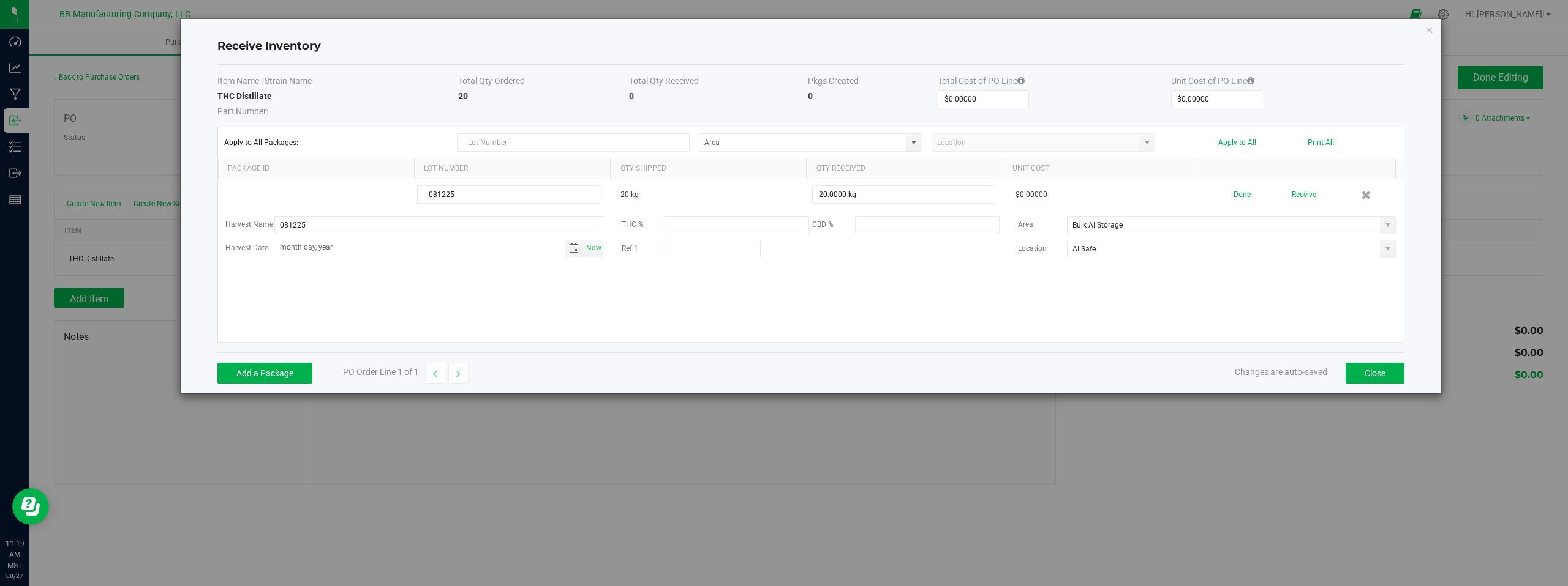
type input "month day, year"
click at [329, 306] on div "081225 20 kg 20.0000 kg $0.00000 Done Receive Harvest Name 081225 THC % CBD % A…" at bounding box center [811, 261] width 1185 height 163
click at [1070, 316] on div "081225 20 kg 20.0000 kg $0.00000 Done Receive Harvest Name 081225 THC % CBD % A…" at bounding box center [811, 261] width 1185 height 163
click at [1008, 308] on div "081225 20 kg 20.0000 kg $0.00000 Done Receive Harvest Name 081225 THC % CBD % A…" at bounding box center [811, 261] width 1185 height 163
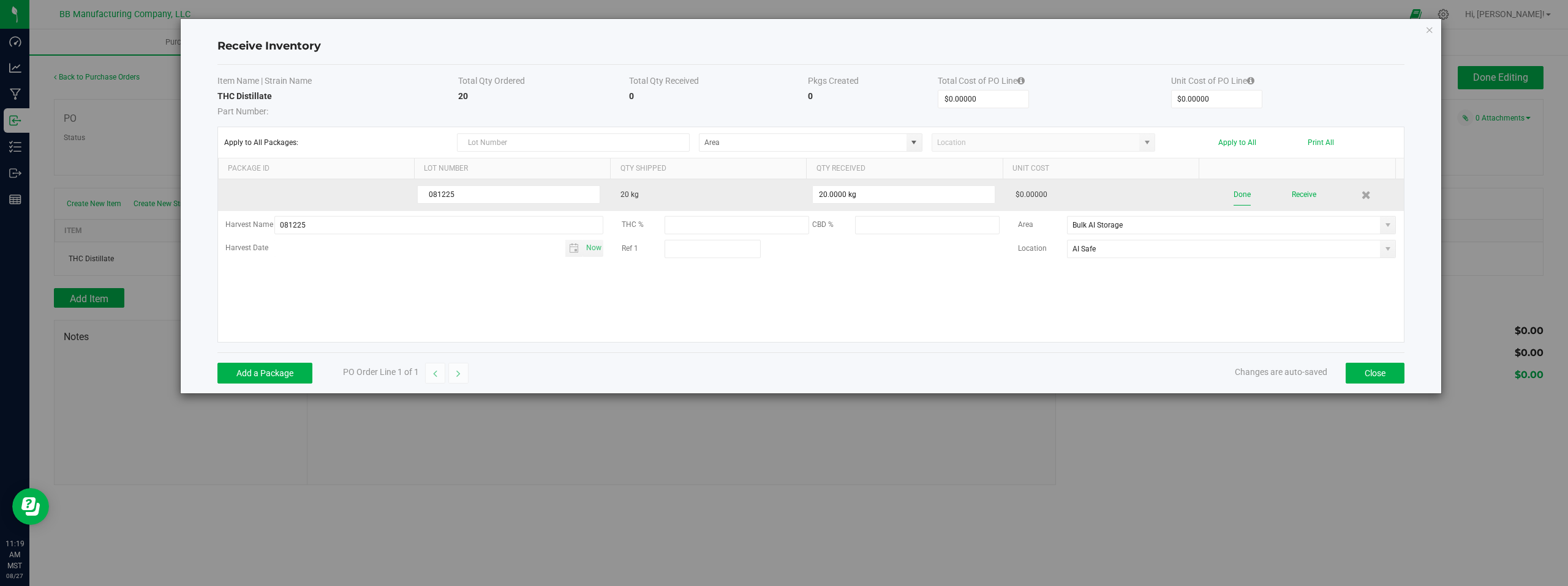
click at [1233, 193] on button "Done" at bounding box center [1242, 194] width 18 height 21
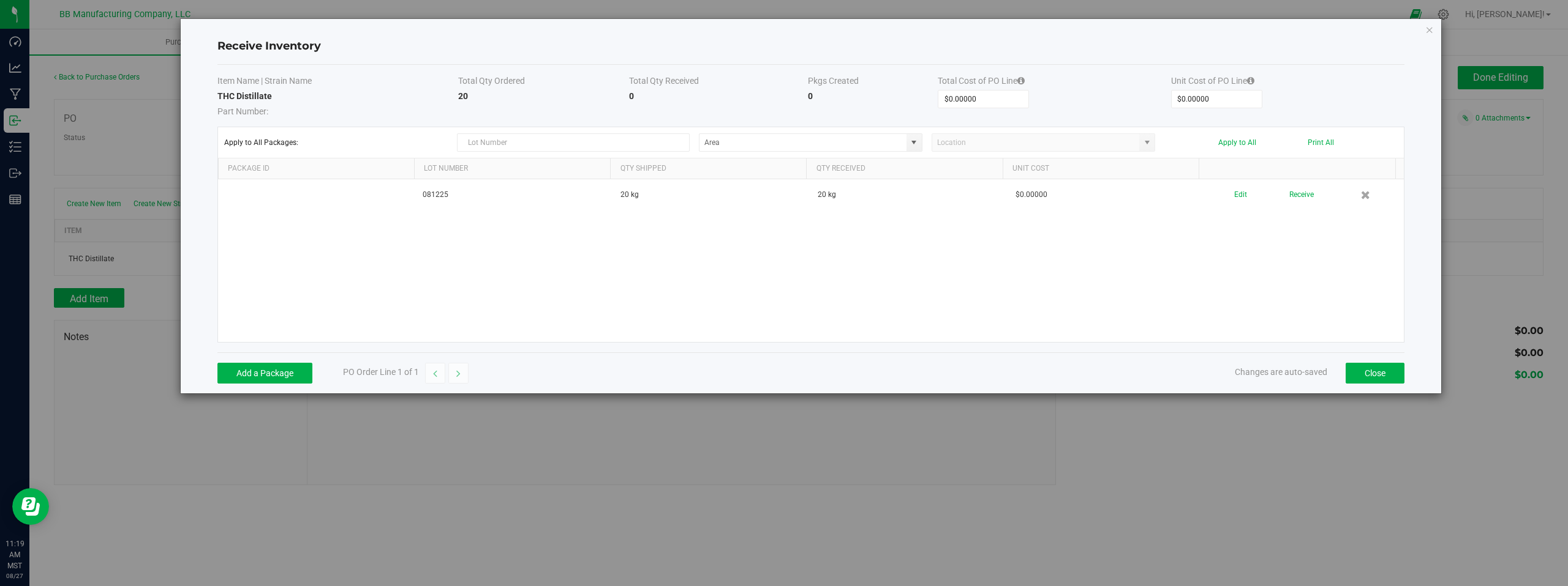
click at [1251, 319] on div "081225 20 kg 20 kg $0.00000 Edit Receive" at bounding box center [811, 261] width 1185 height 163
click at [1368, 371] on button "Close" at bounding box center [1375, 373] width 59 height 21
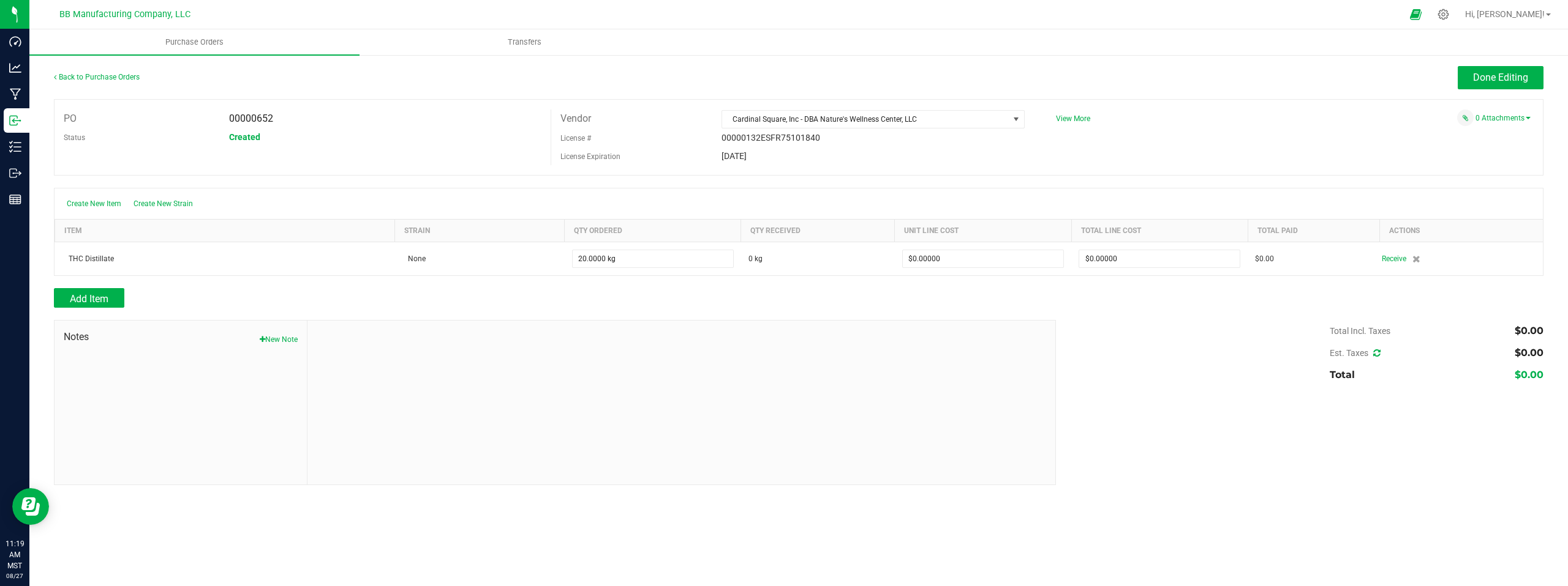
click at [563, 307] on div "Add Item" at bounding box center [549, 298] width 993 height 19
click at [1150, 158] on div "PO 00000652 Status Created Vendor Cardinal Square, Inc - DBA Nature's Wellness …" at bounding box center [798, 137] width 1490 height 76
click at [1503, 119] on link "0 Attachments" at bounding box center [1503, 118] width 55 height 8
click at [1491, 134] on button "Attach new document" at bounding box center [1490, 135] width 80 height 11
click at [1067, 156] on input "Select file" at bounding box center [52, 101] width 2131 height 125
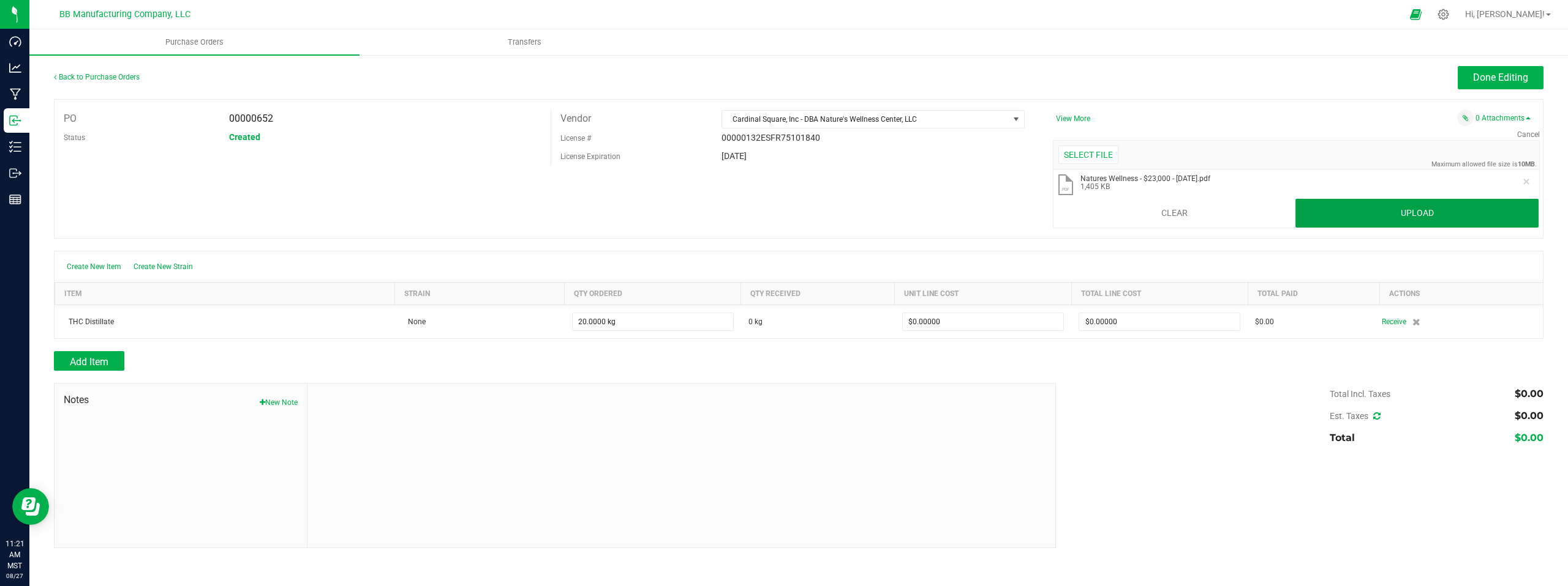
click at [1356, 211] on button "Upload" at bounding box center [1417, 214] width 243 height 29
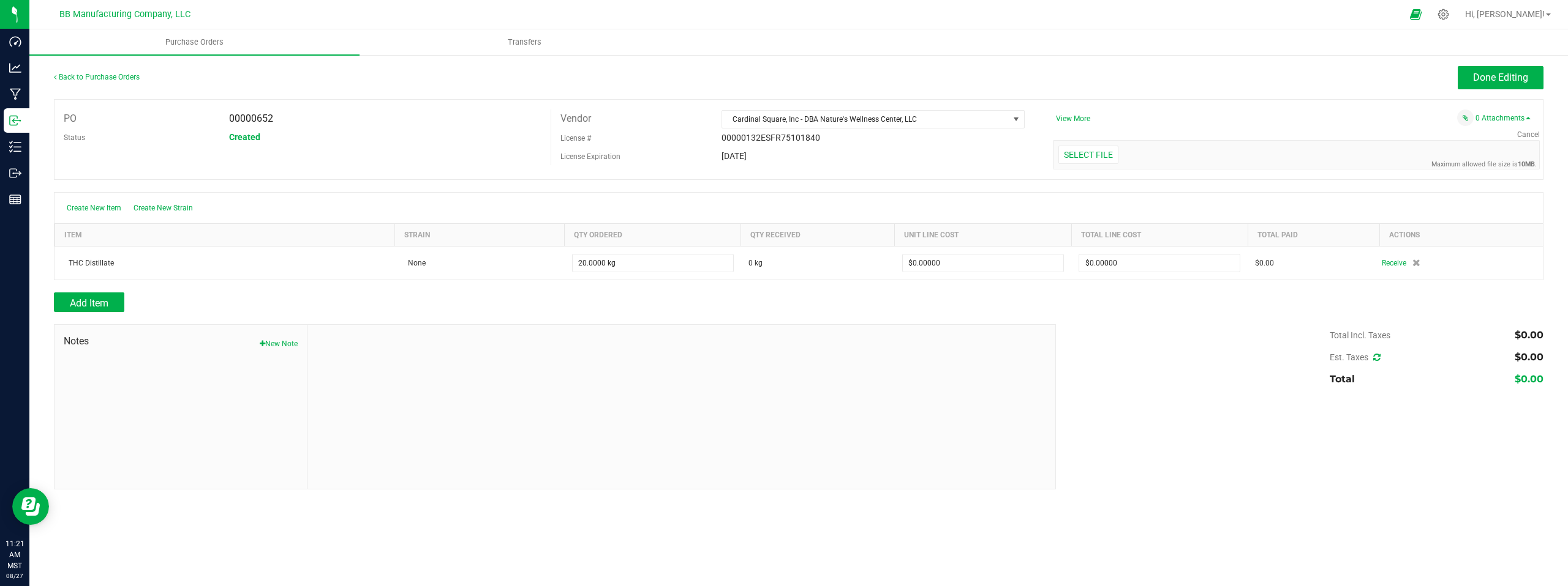
click at [746, 299] on div "Add Item" at bounding box center [549, 302] width 993 height 19
